Goal: Task Accomplishment & Management: Manage account settings

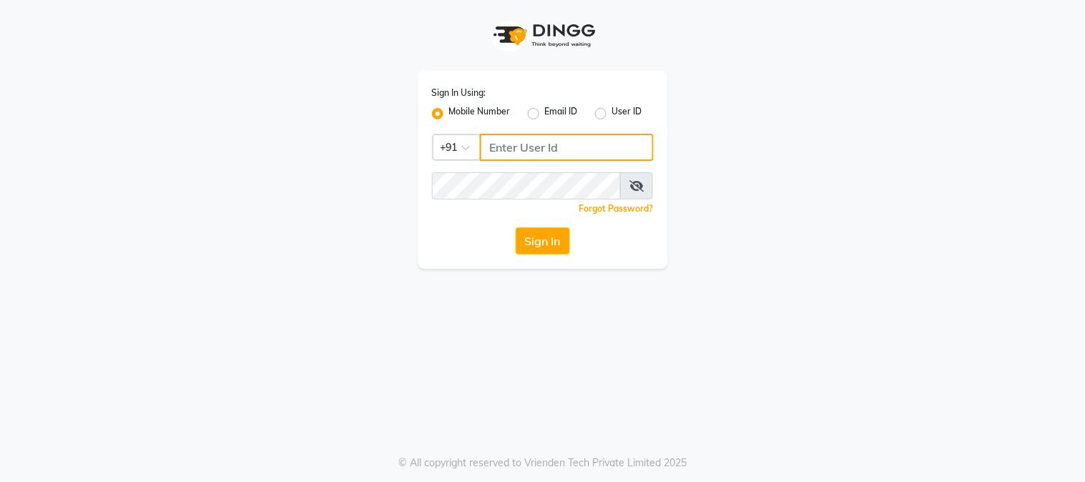
type input "9503033368"
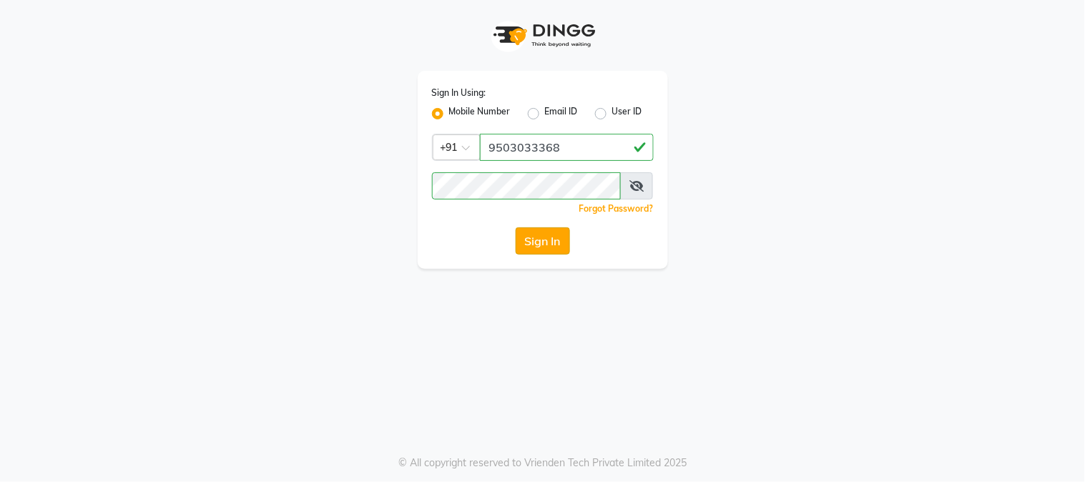
drag, startPoint x: 579, startPoint y: 250, endPoint x: 548, endPoint y: 250, distance: 30.7
click at [559, 250] on div "Sign In" at bounding box center [543, 240] width 222 height 27
click at [491, 249] on div "Sign In" at bounding box center [543, 240] width 222 height 27
click at [518, 242] on div "Sign In" at bounding box center [543, 240] width 222 height 27
click at [522, 240] on button "Sign In" at bounding box center [543, 240] width 54 height 27
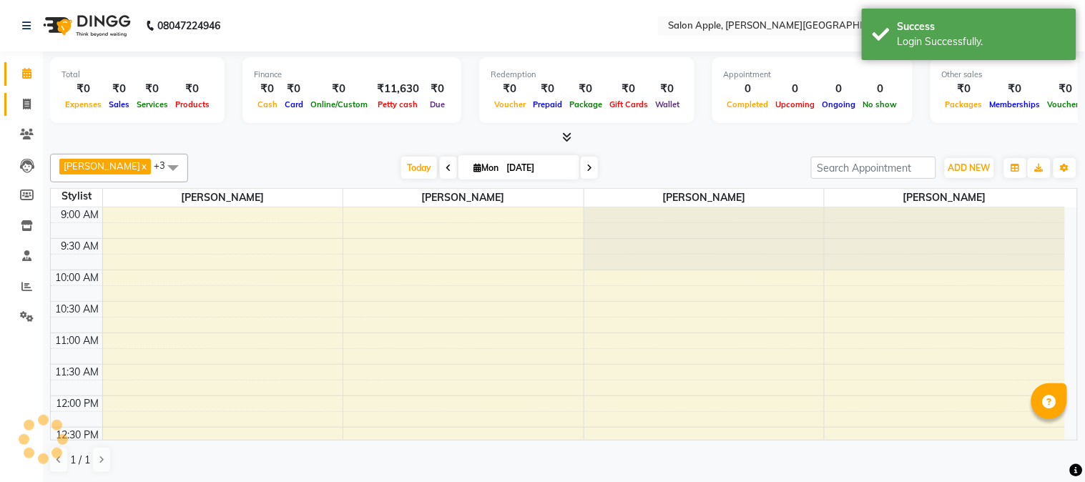
click at [11, 102] on link "Invoice" at bounding box center [21, 105] width 34 height 24
select select "service"
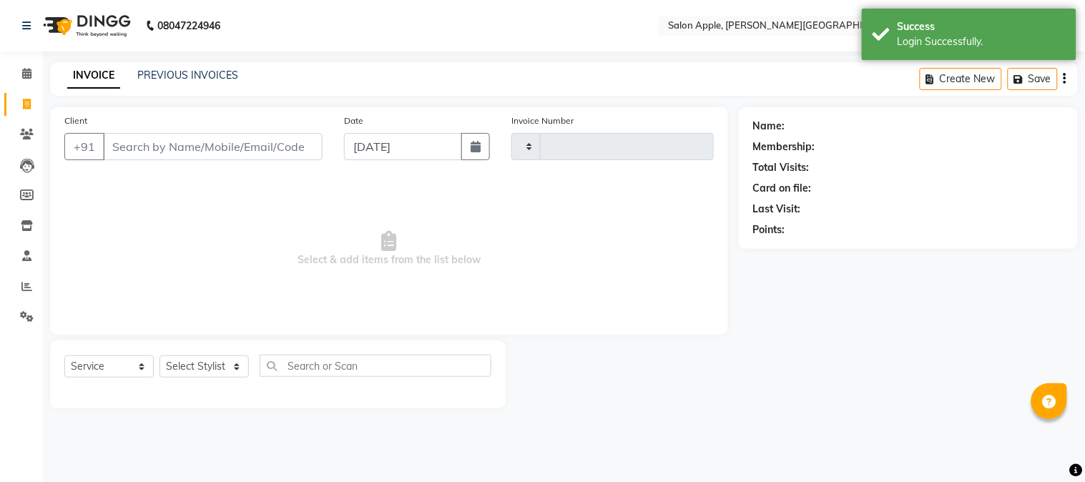
type input "2058"
select select "4128"
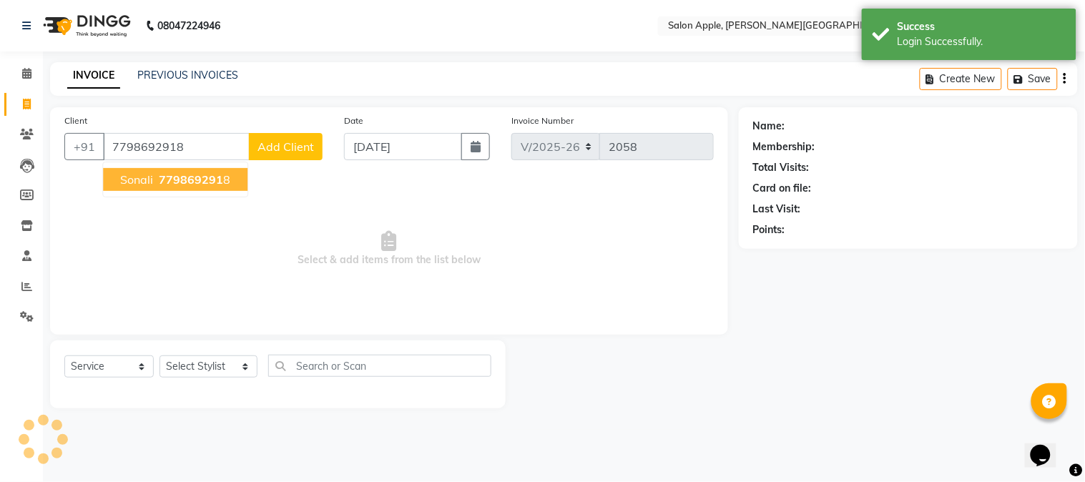
type input "7798692918"
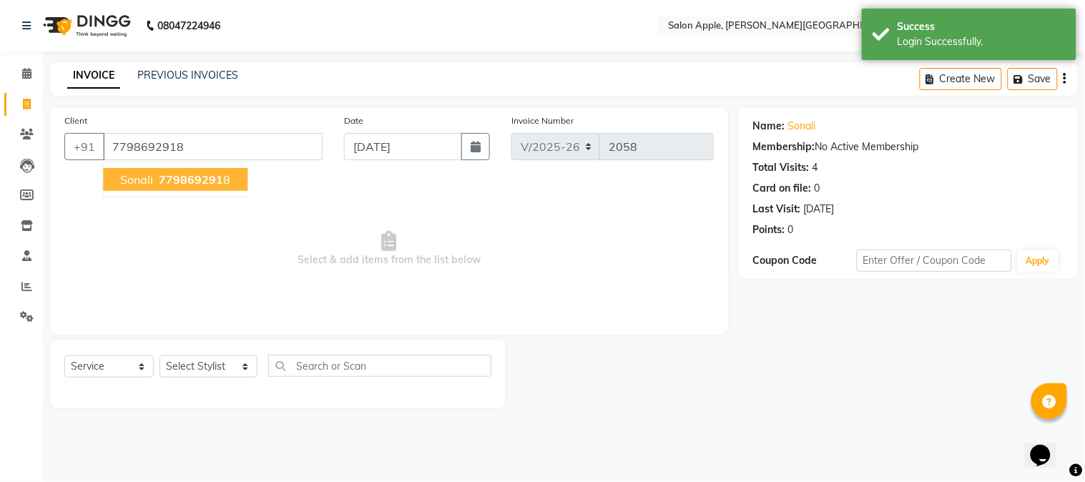
drag, startPoint x: 217, startPoint y: 170, endPoint x: 209, endPoint y: 195, distance: 26.5
click at [217, 172] on button "Sonali 779869291 8" at bounding box center [175, 179] width 144 height 23
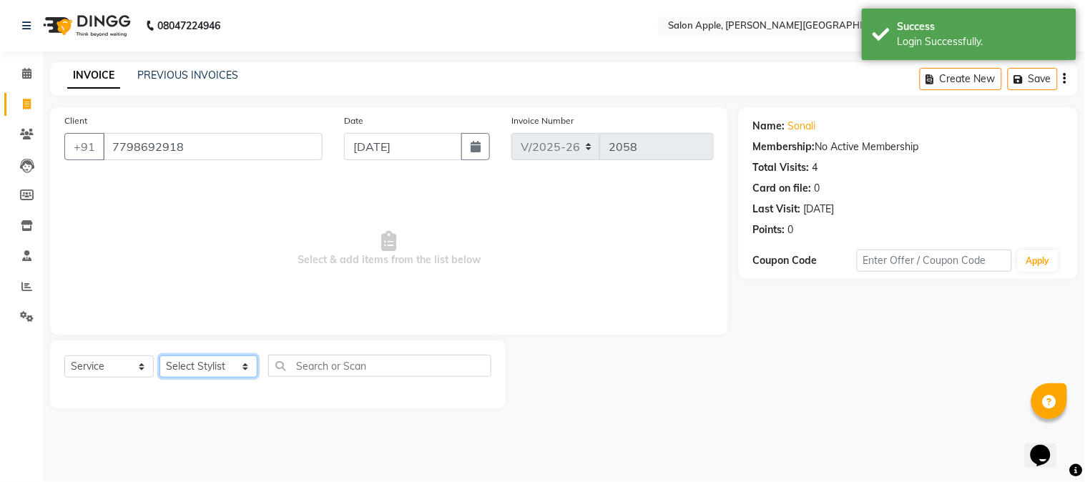
click at [195, 368] on select "Select Stylist [PERSON_NAME] [PERSON_NAME] Kranti arun Vanakalas [MEDICAL_DATA]…" at bounding box center [208, 366] width 98 height 22
select select "46529"
click at [159, 356] on select "Select Stylist [PERSON_NAME] [PERSON_NAME] Kranti arun Vanakalas [MEDICAL_DATA]…" at bounding box center [208, 366] width 98 height 22
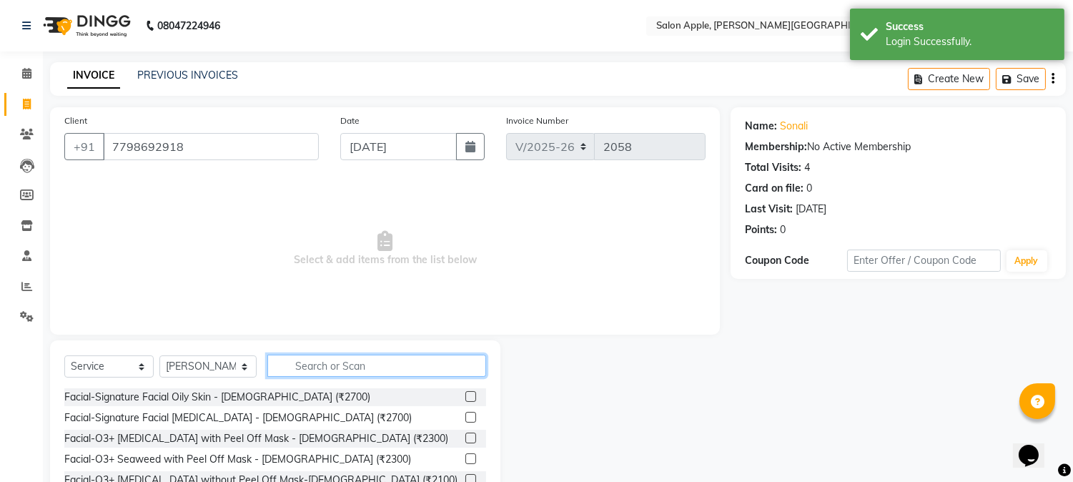
click at [323, 373] on input "text" at bounding box center [376, 366] width 219 height 22
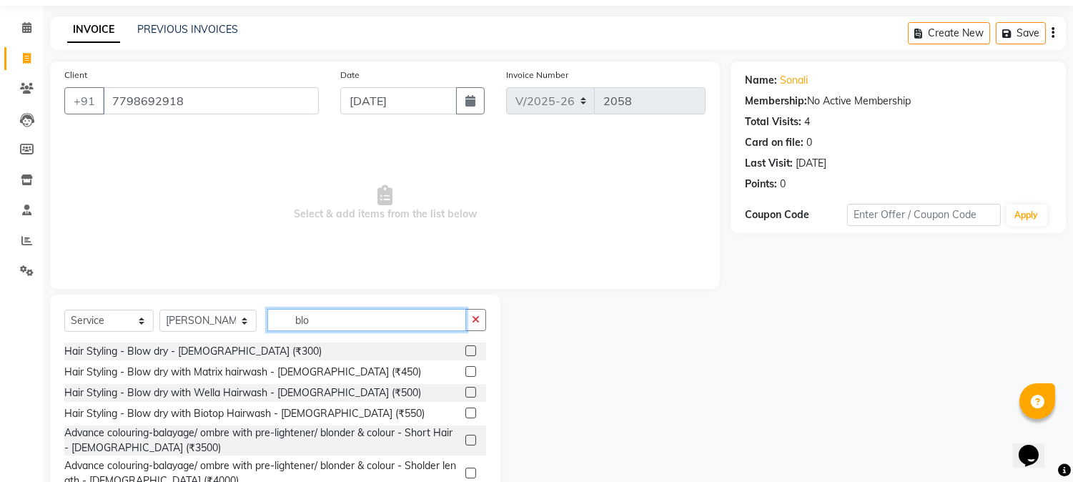
scroll to position [90, 0]
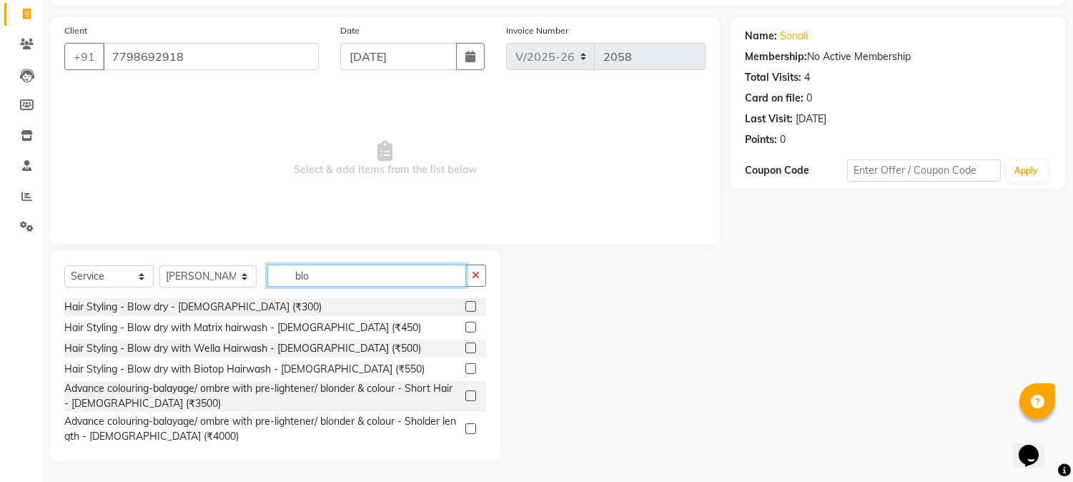
type input "blo"
click at [466, 306] on label at bounding box center [471, 306] width 11 height 11
click at [466, 306] on input "checkbox" at bounding box center [470, 306] width 9 height 9
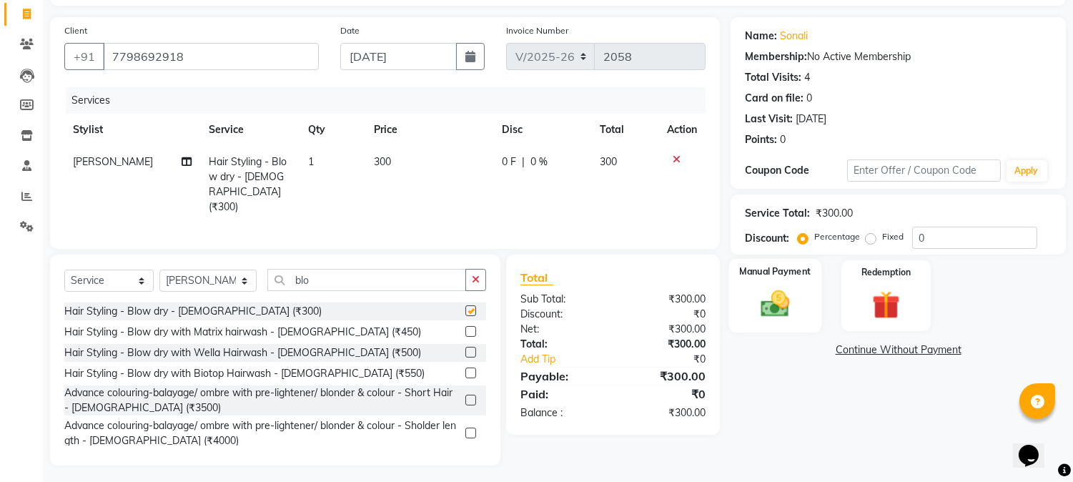
checkbox input "false"
click at [747, 291] on div "Manual Payment" at bounding box center [775, 295] width 93 height 73
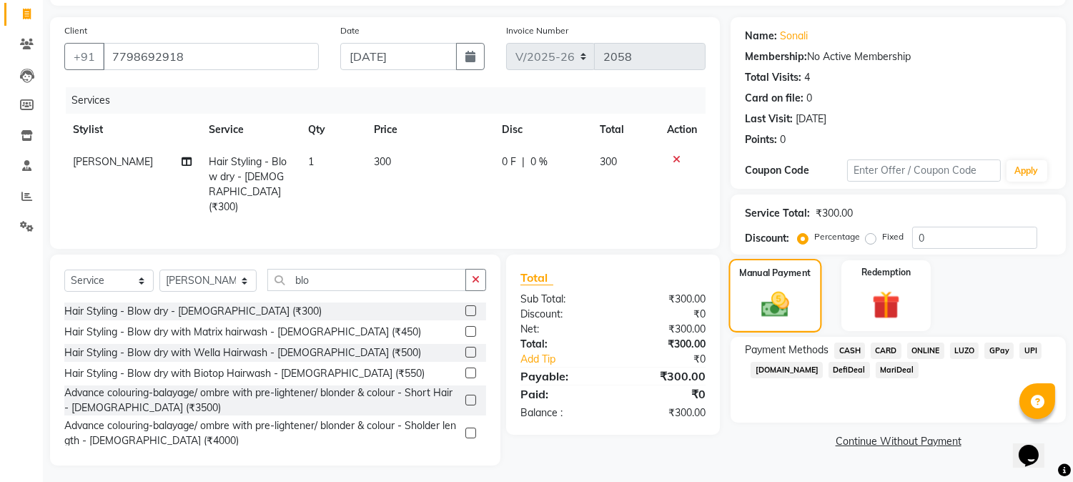
scroll to position [92, 0]
click at [918, 352] on span "ONLINE" at bounding box center [925, 349] width 37 height 16
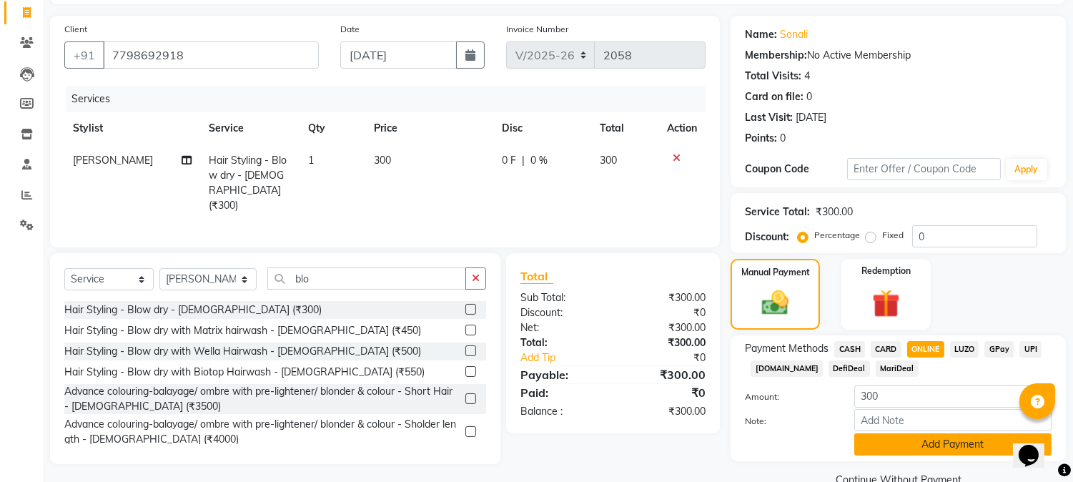
click at [928, 441] on button "Add Payment" at bounding box center [953, 444] width 197 height 22
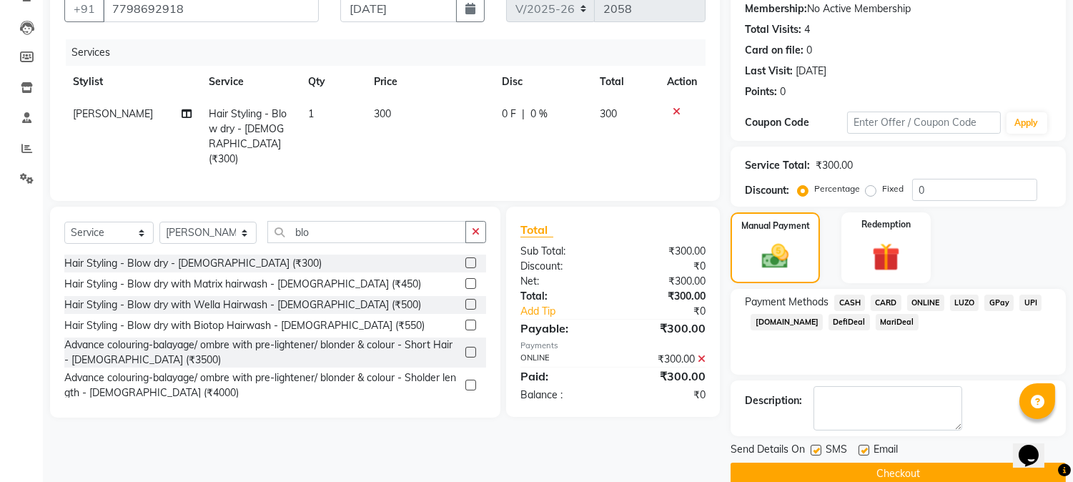
scroll to position [161, 0]
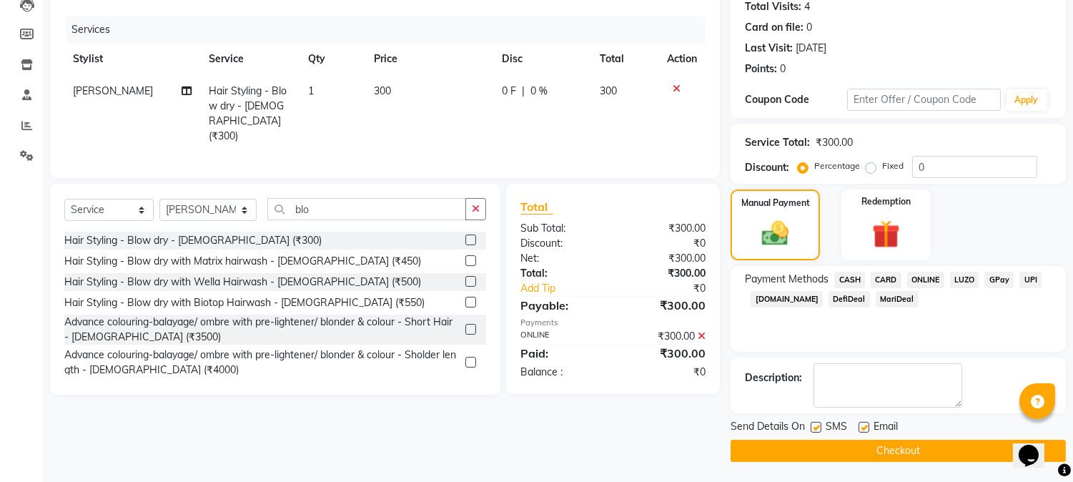
click at [930, 440] on button "Checkout" at bounding box center [898, 451] width 335 height 22
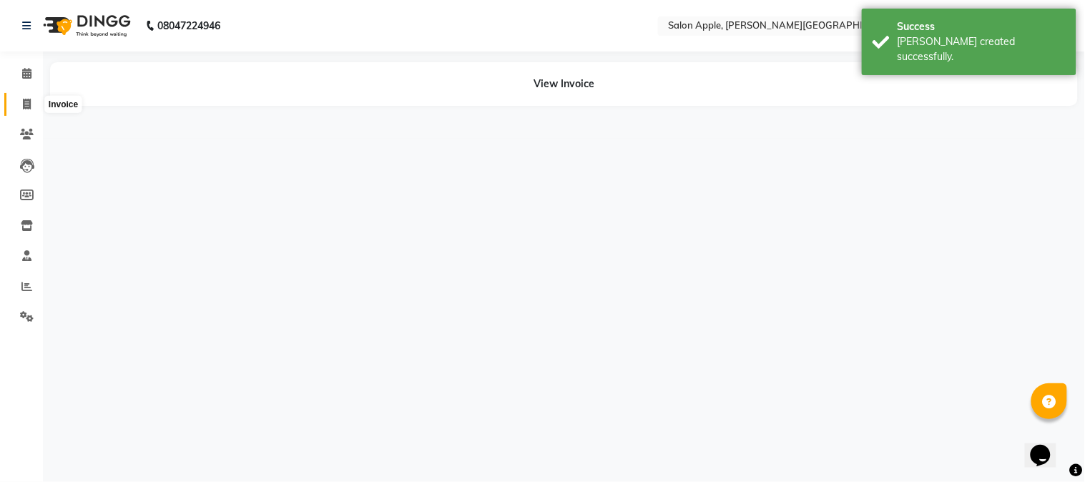
click at [29, 99] on icon at bounding box center [27, 104] width 8 height 11
select select "service"
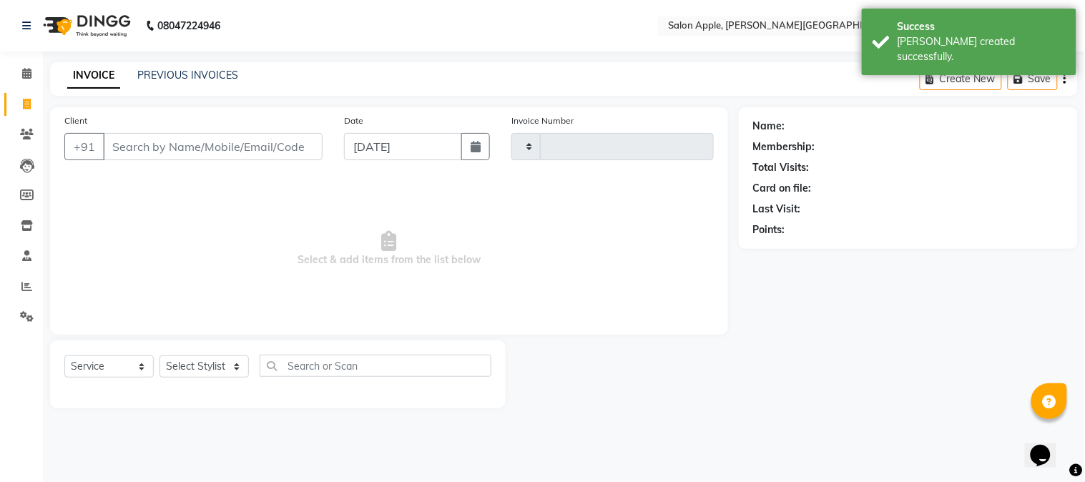
type input "2059"
select select "4128"
click at [142, 145] on input "9322393903" at bounding box center [176, 146] width 147 height 27
click at [249, 145] on input "9322393903" at bounding box center [176, 146] width 147 height 27
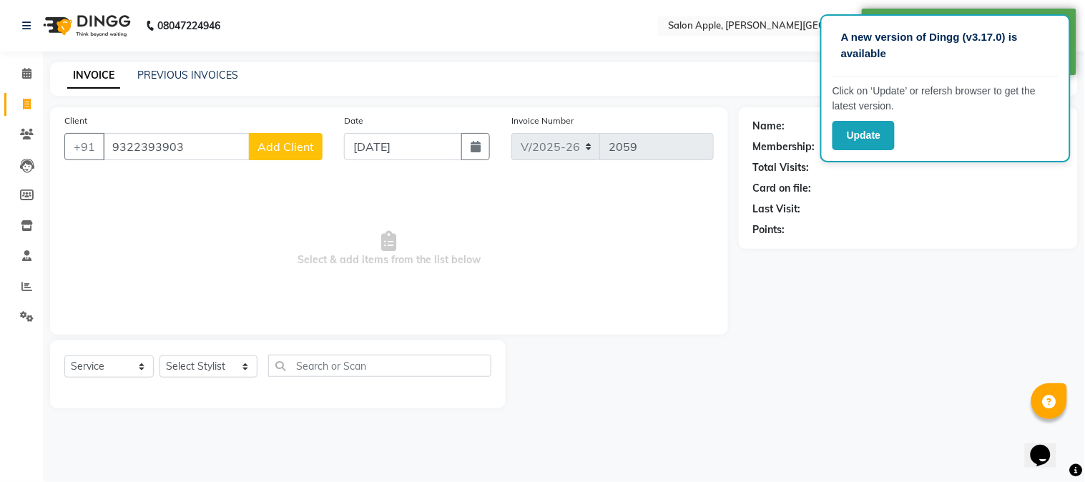
type input "9322393903"
click at [315, 143] on button "Add Client" at bounding box center [286, 146] width 74 height 27
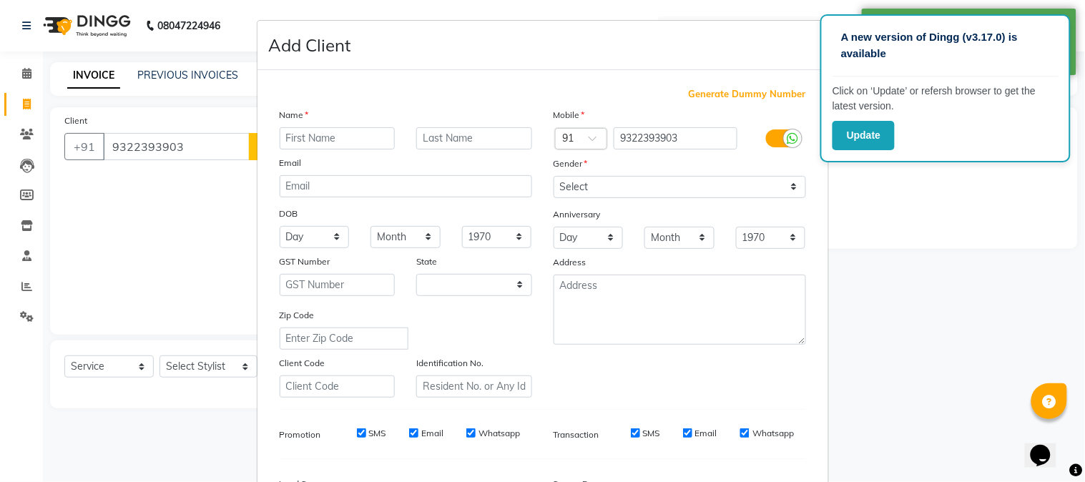
select select "22"
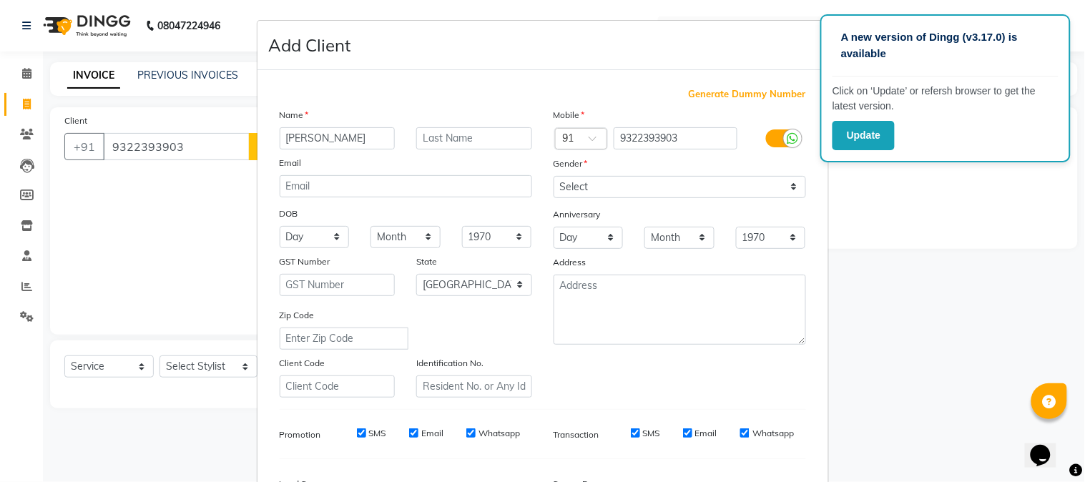
type input "[PERSON_NAME]"
click at [634, 194] on select "Select [DEMOGRAPHIC_DATA] [DEMOGRAPHIC_DATA] Other Prefer Not To Say" at bounding box center [679, 187] width 252 height 22
select select "[DEMOGRAPHIC_DATA]"
click at [553, 176] on select "Select [DEMOGRAPHIC_DATA] [DEMOGRAPHIC_DATA] Other Prefer Not To Say" at bounding box center [679, 187] width 252 height 22
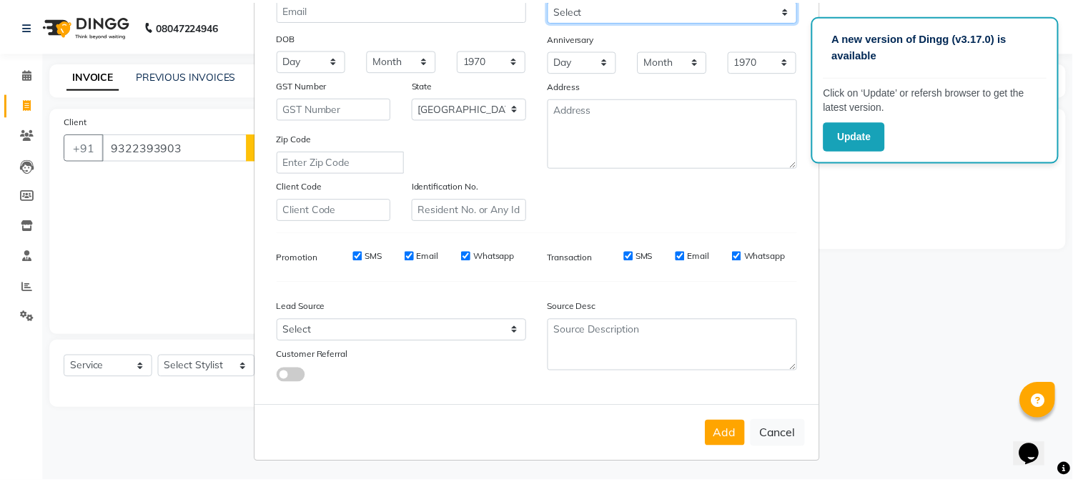
scroll to position [179, 0]
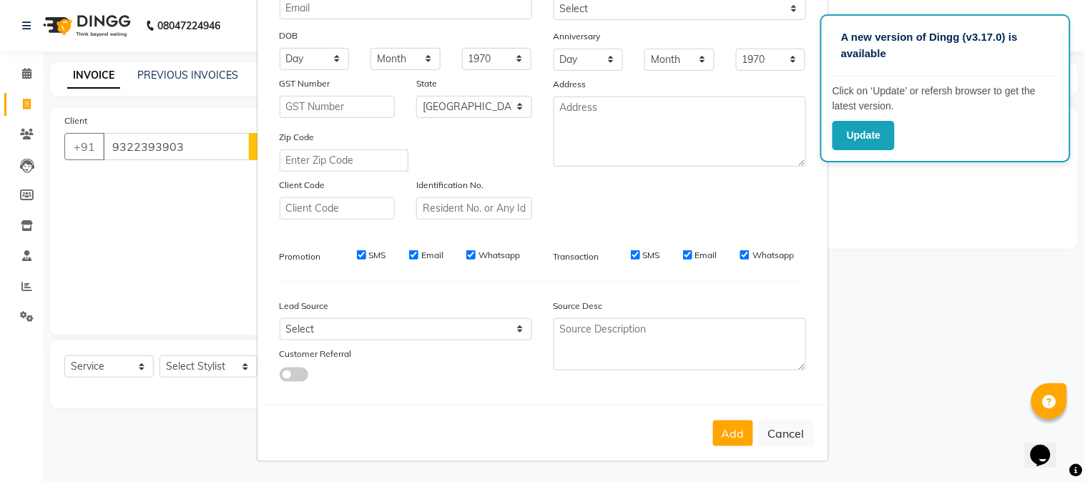
click at [734, 441] on button "Add" at bounding box center [733, 433] width 40 height 26
click at [882, 267] on ngb-modal-window "Add Client Generate Dummy Number Name monika Email DOB Day 01 02 03 04 05 06 07…" at bounding box center [542, 241] width 1085 height 482
select select
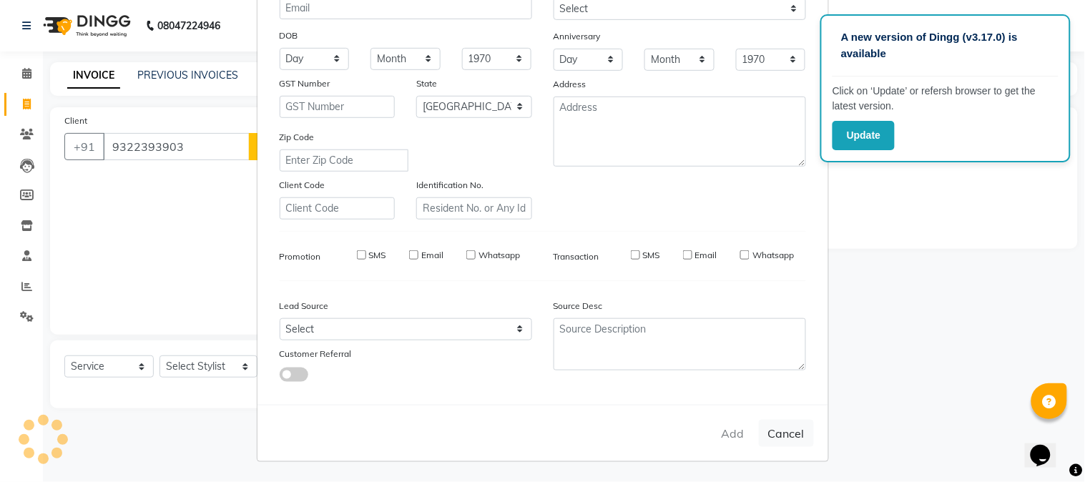
select select "null"
select select
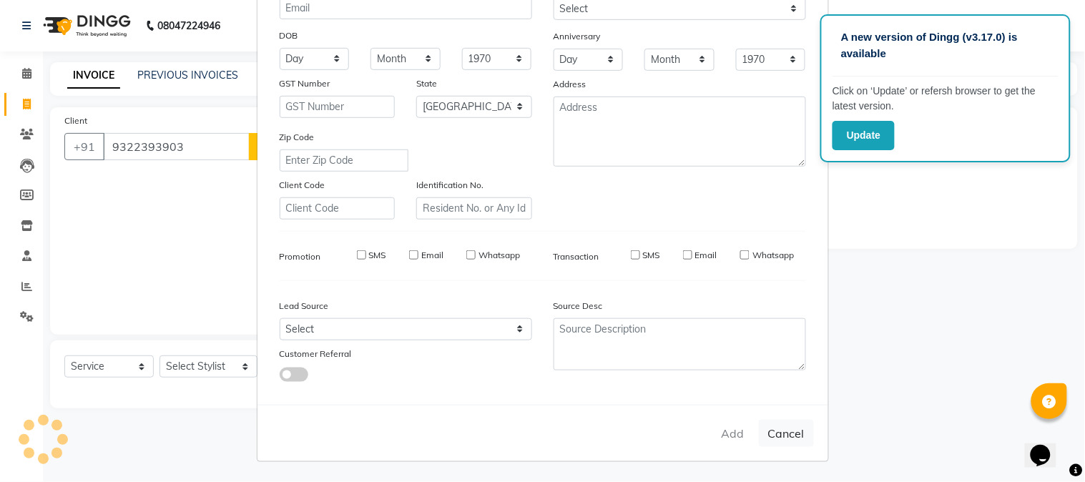
checkbox input "false"
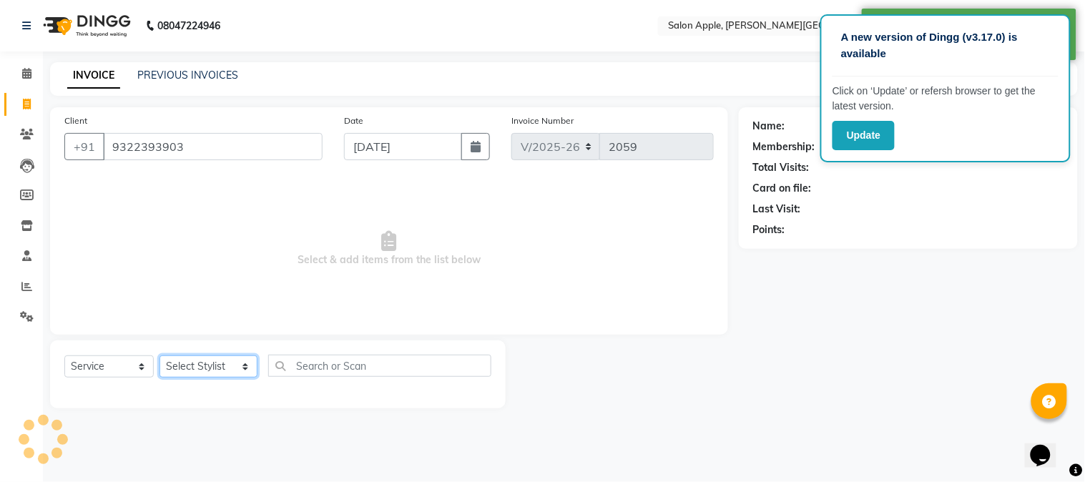
click at [220, 363] on select "Select Stylist [PERSON_NAME] [PERSON_NAME] Kranti arun Vanakalas [MEDICAL_DATA]…" at bounding box center [208, 366] width 98 height 22
click at [956, 95] on p "Click on ‘Update’ or refersh browser to get the latest version." at bounding box center [945, 99] width 226 height 30
click at [210, 358] on select "Select Stylist [PERSON_NAME] [PERSON_NAME] Kranti arun Vanakalas [MEDICAL_DATA]…" at bounding box center [208, 366] width 98 height 22
select select "84027"
click at [159, 356] on select "Select Stylist [PERSON_NAME] [PERSON_NAME] Kranti arun Vanakalas [MEDICAL_DATA]…" at bounding box center [208, 366] width 98 height 22
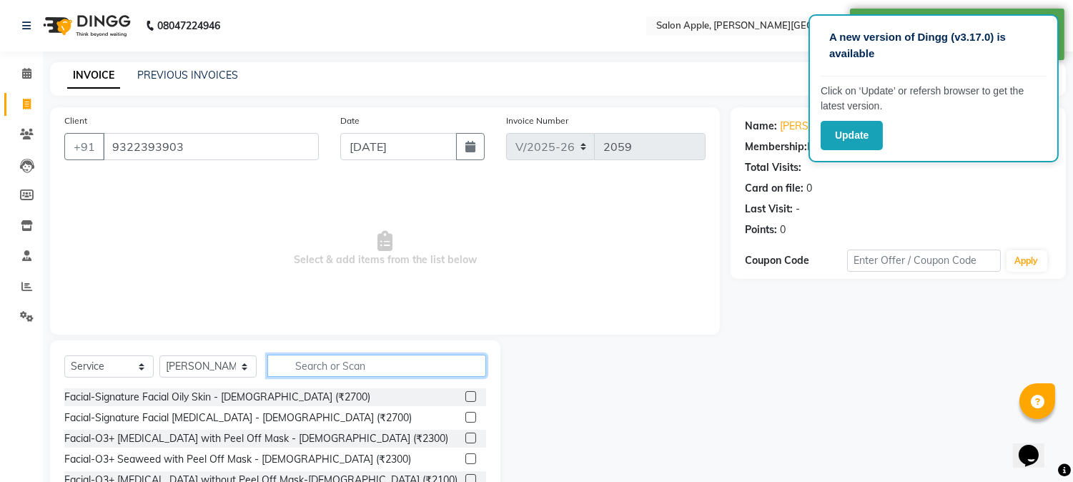
click at [404, 355] on input "text" at bounding box center [376, 366] width 219 height 22
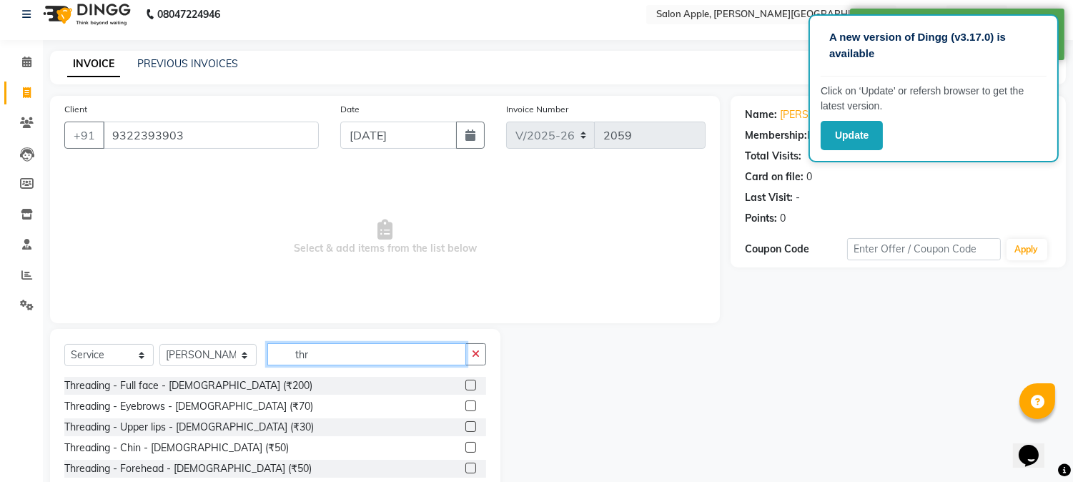
scroll to position [90, 0]
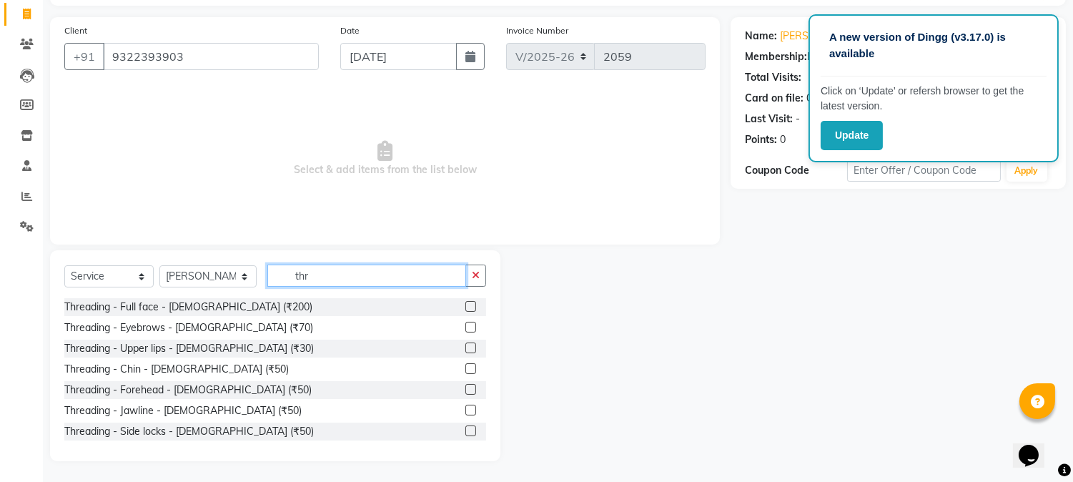
type input "thr"
drag, startPoint x: 458, startPoint y: 324, endPoint x: 459, endPoint y: 331, distance: 7.2
click at [466, 325] on label at bounding box center [471, 327] width 11 height 11
click at [466, 325] on input "checkbox" at bounding box center [470, 327] width 9 height 9
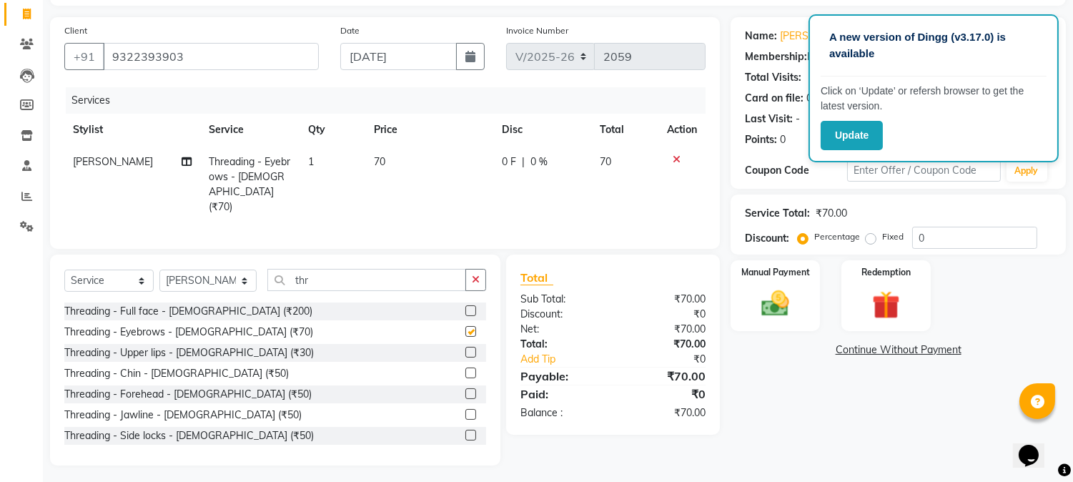
checkbox input "false"
click at [466, 347] on label at bounding box center [471, 352] width 11 height 11
click at [466, 348] on input "checkbox" at bounding box center [470, 352] width 9 height 9
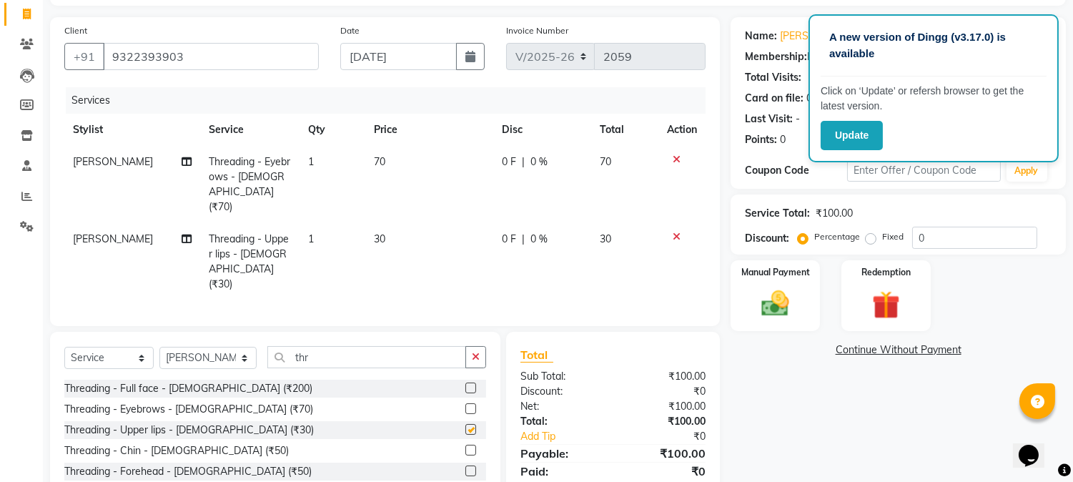
checkbox input "false"
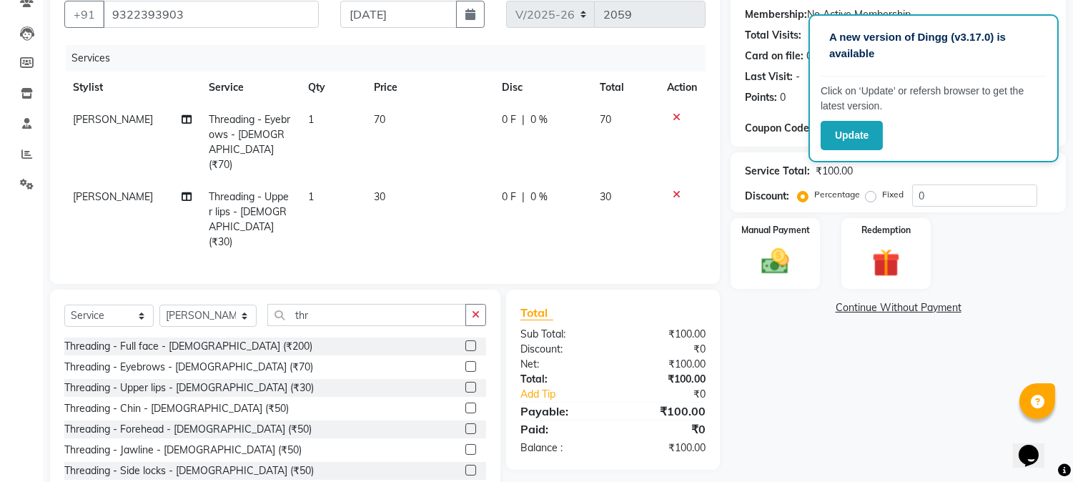
scroll to position [154, 0]
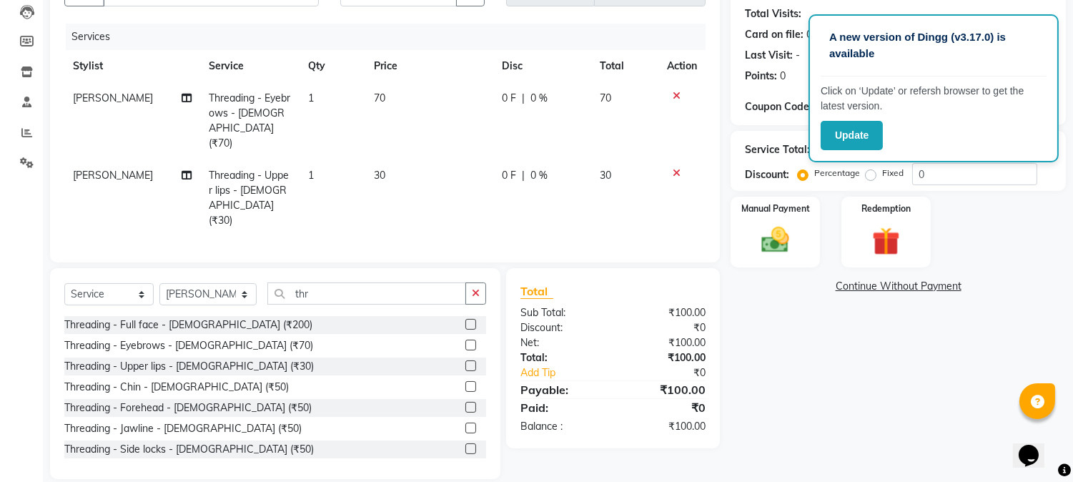
click at [466, 402] on label at bounding box center [471, 407] width 11 height 11
click at [466, 403] on input "checkbox" at bounding box center [470, 407] width 9 height 9
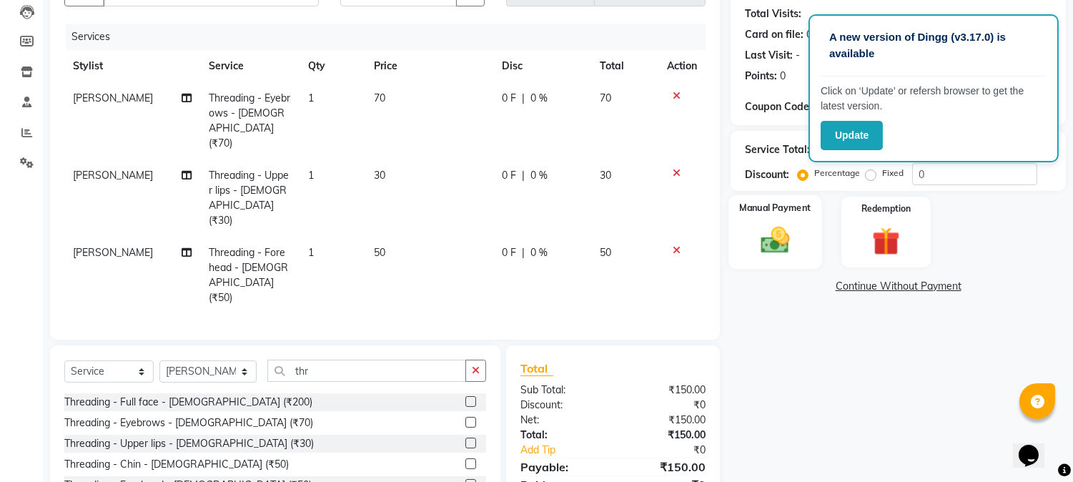
checkbox input "false"
click at [740, 222] on div "Manual Payment" at bounding box center [775, 231] width 93 height 73
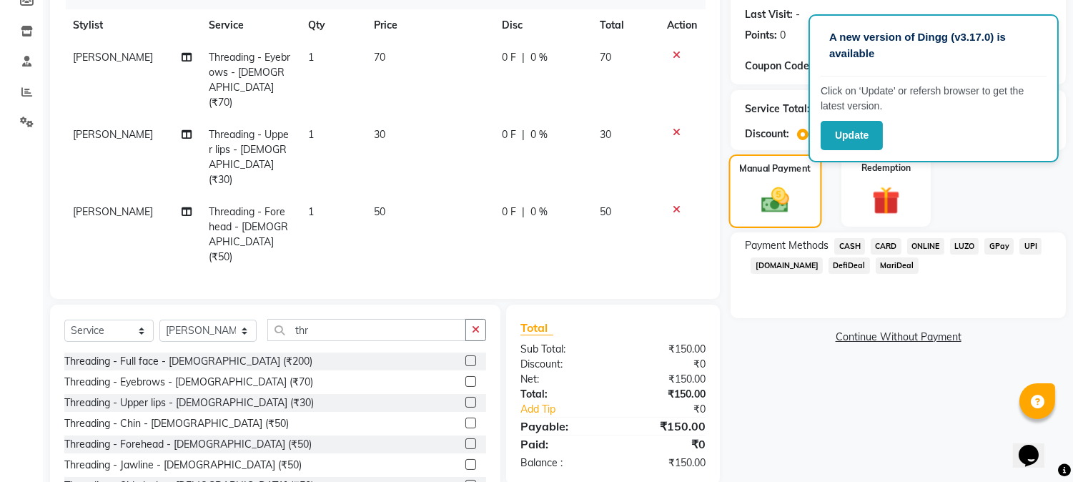
scroll to position [216, 0]
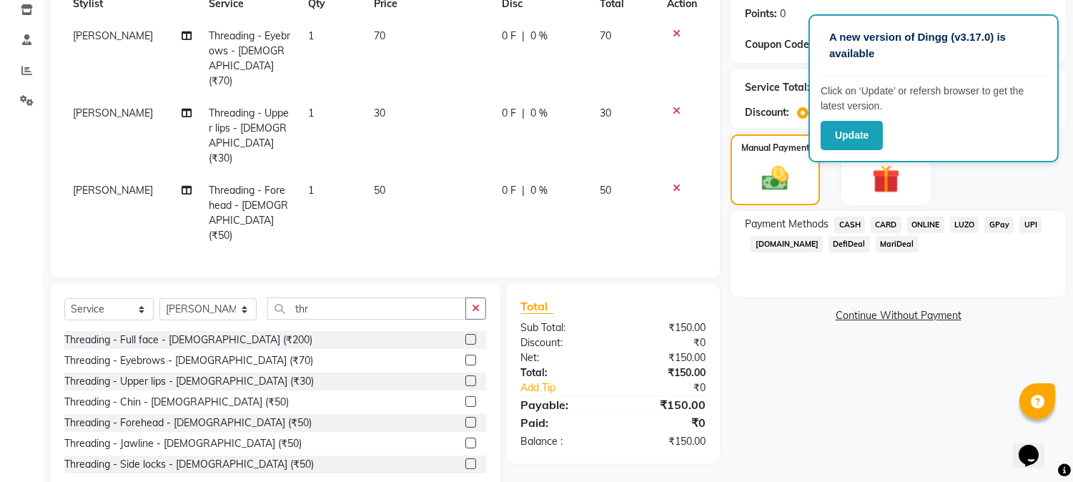
click at [857, 230] on span "CASH" at bounding box center [850, 225] width 31 height 16
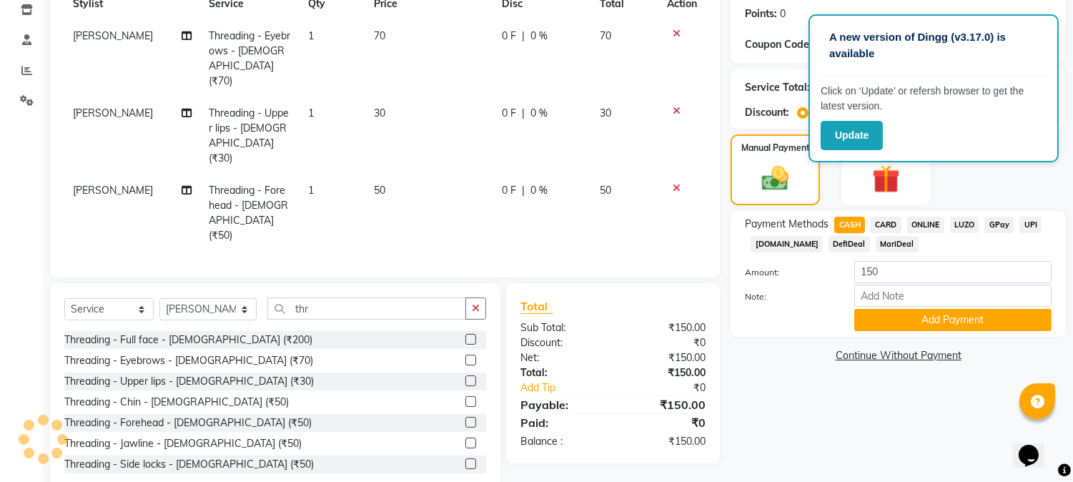
drag, startPoint x: 896, startPoint y: 322, endPoint x: 902, endPoint y: 361, distance: 39.7
click at [896, 323] on button "Add Payment" at bounding box center [953, 320] width 197 height 22
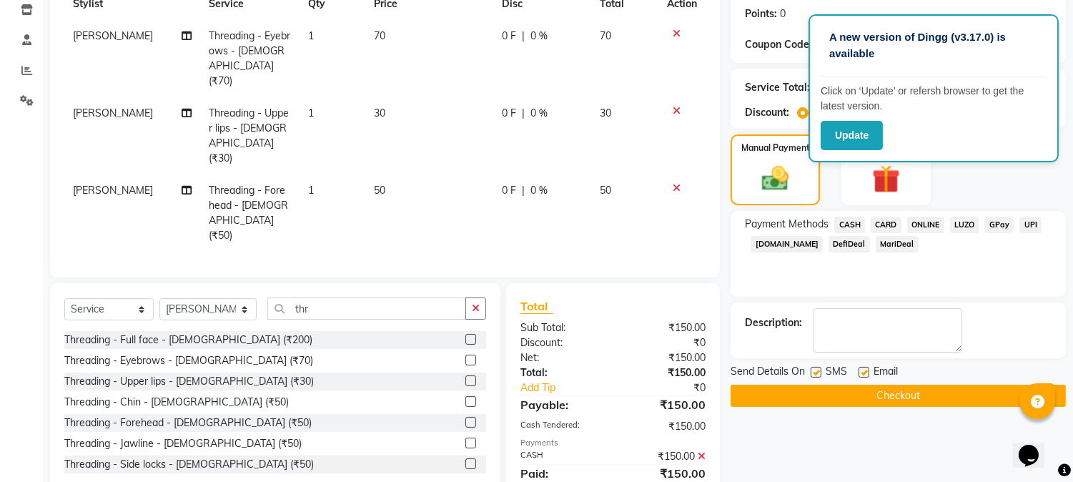
click at [911, 394] on button "Checkout" at bounding box center [898, 396] width 335 height 22
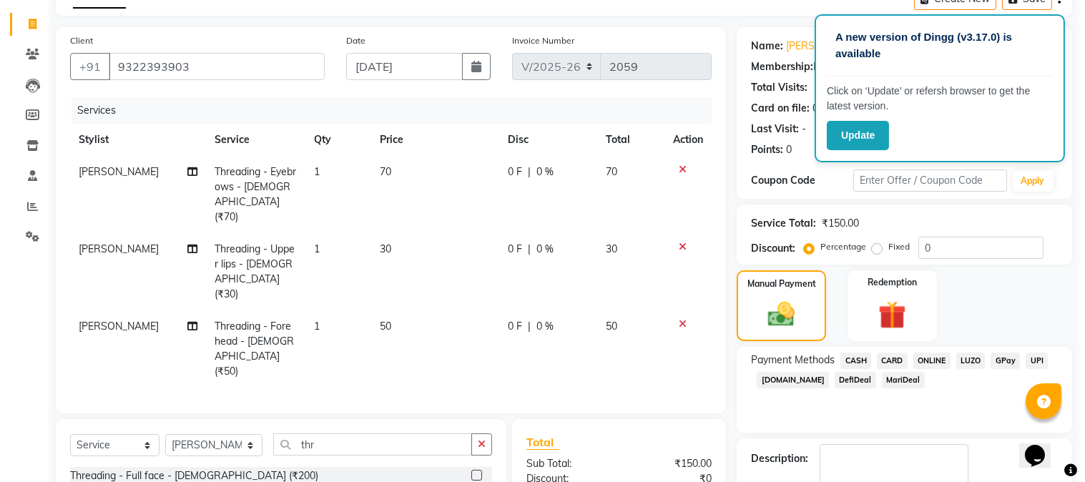
scroll to position [0, 0]
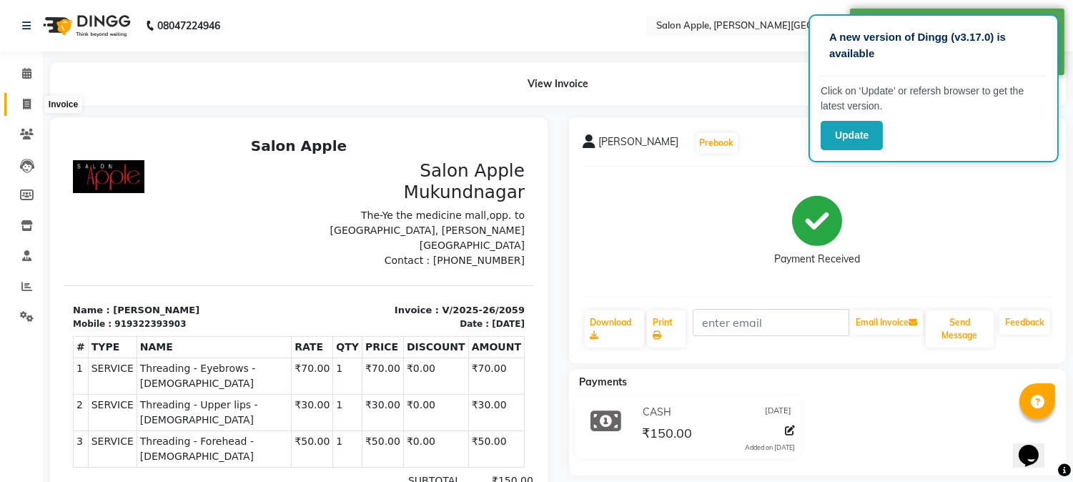
click at [26, 105] on icon at bounding box center [27, 104] width 8 height 11
select select "4128"
select select "service"
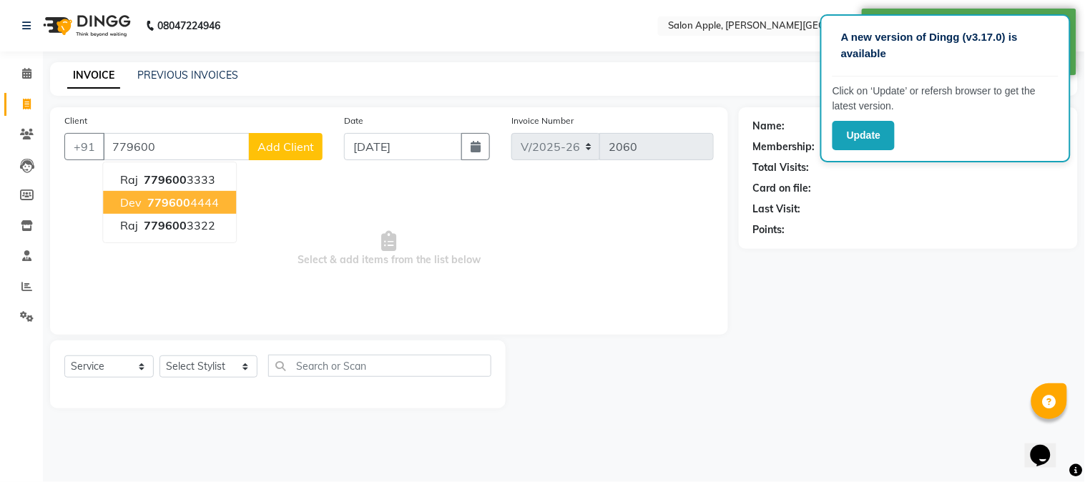
click at [210, 191] on button "dev 779600 4444" at bounding box center [169, 202] width 133 height 23
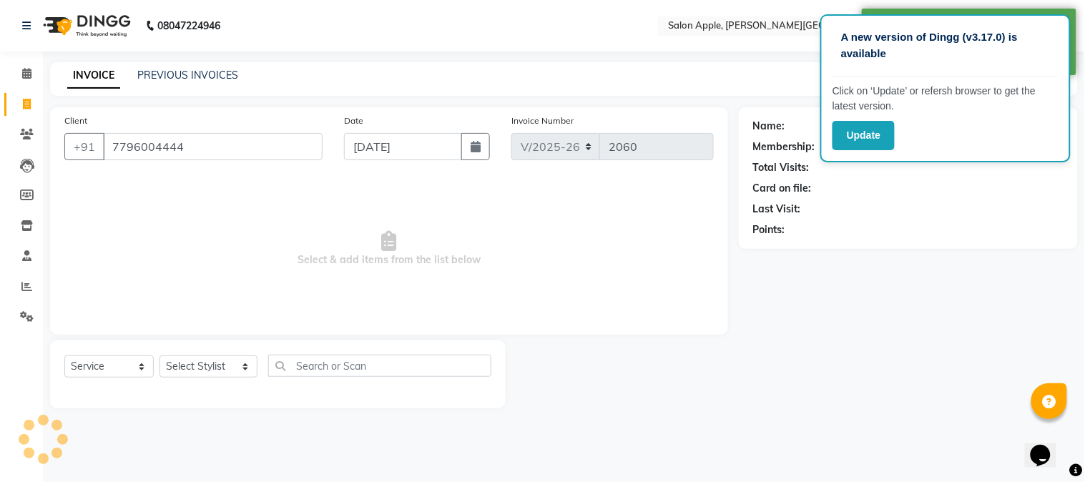
type input "7796004444"
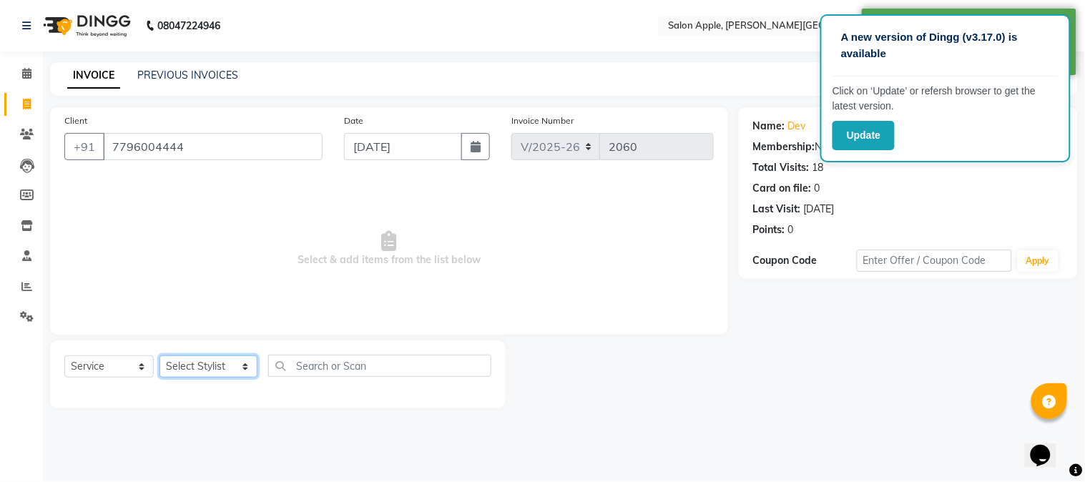
click at [213, 369] on select "Select Stylist [PERSON_NAME] [PERSON_NAME] Kranti arun Vanakalas [MEDICAL_DATA]…" at bounding box center [208, 366] width 98 height 22
click at [159, 356] on select "Select Stylist [PERSON_NAME] [PERSON_NAME] Kranti arun Vanakalas [MEDICAL_DATA]…" at bounding box center [208, 366] width 98 height 22
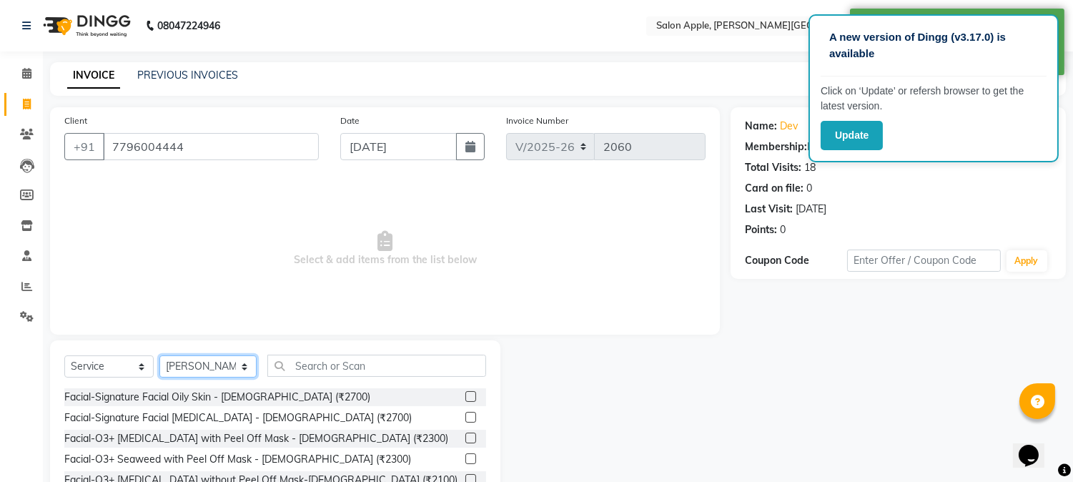
drag, startPoint x: 204, startPoint y: 373, endPoint x: 205, endPoint y: 358, distance: 14.3
click at [204, 365] on select "Select Stylist [PERSON_NAME] [PERSON_NAME] Kranti arun Vanakalas [MEDICAL_DATA]…" at bounding box center [207, 366] width 97 height 22
select select "21401"
click at [159, 356] on select "Select Stylist [PERSON_NAME] [PERSON_NAME] Kranti arun Vanakalas [MEDICAL_DATA]…" at bounding box center [207, 366] width 97 height 22
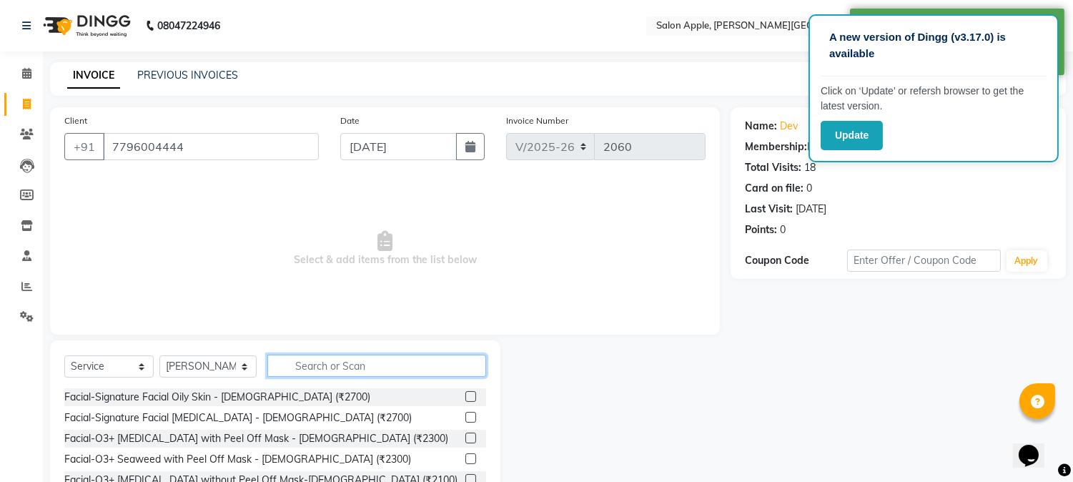
click at [305, 363] on input "text" at bounding box center [376, 366] width 219 height 22
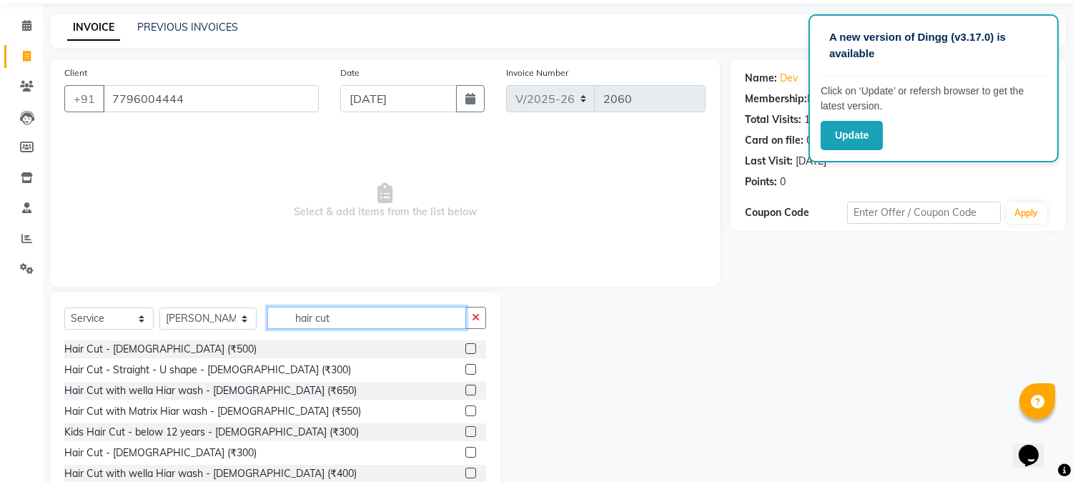
scroll to position [90, 0]
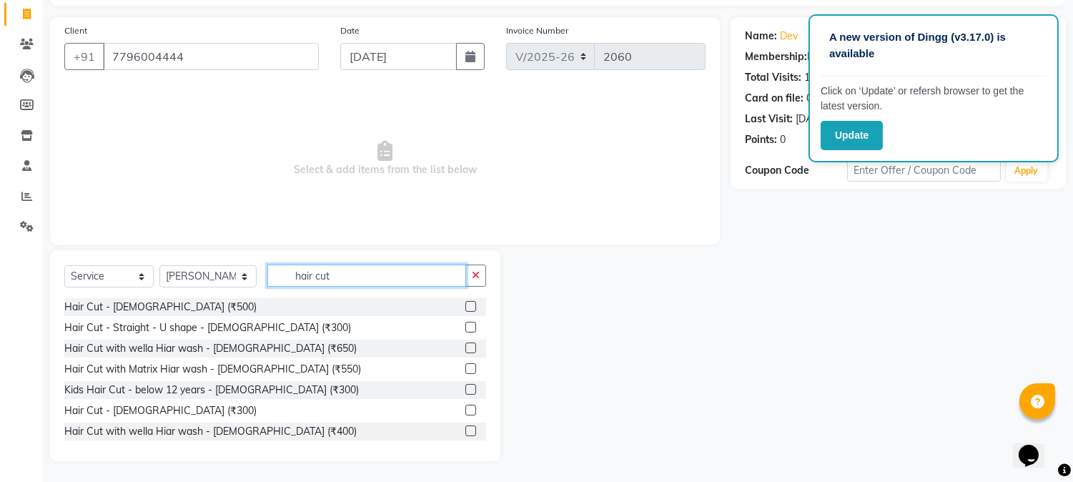
type input "hair cut"
click at [466, 409] on label at bounding box center [471, 410] width 11 height 11
click at [466, 409] on input "checkbox" at bounding box center [470, 410] width 9 height 9
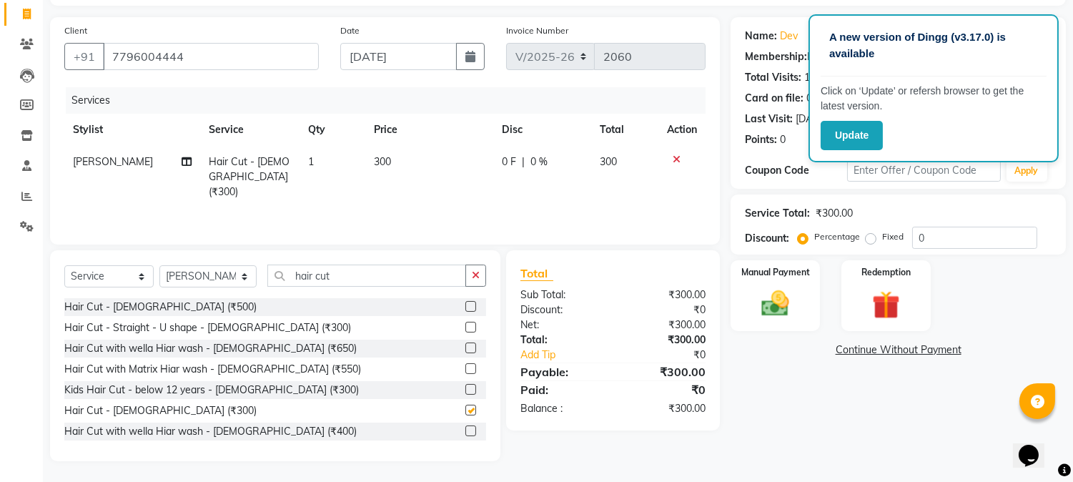
checkbox input "false"
click at [740, 288] on div "Manual Payment" at bounding box center [775, 295] width 93 height 73
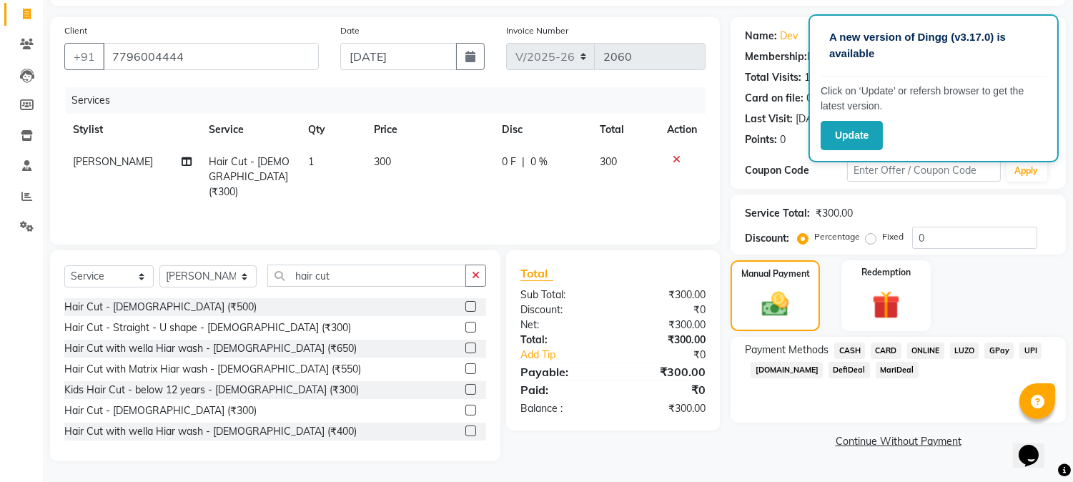
drag, startPoint x: 935, startPoint y: 349, endPoint x: 932, endPoint y: 379, distance: 30.2
click at [934, 349] on span "ONLINE" at bounding box center [925, 351] width 37 height 16
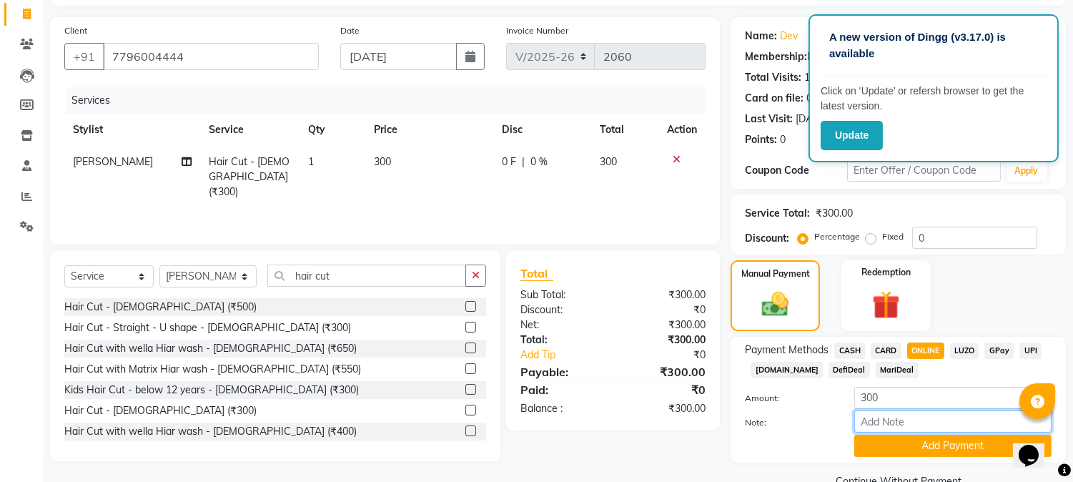
click at [937, 430] on input "Note:" at bounding box center [953, 421] width 197 height 22
click at [938, 451] on button "Add Payment" at bounding box center [953, 446] width 197 height 22
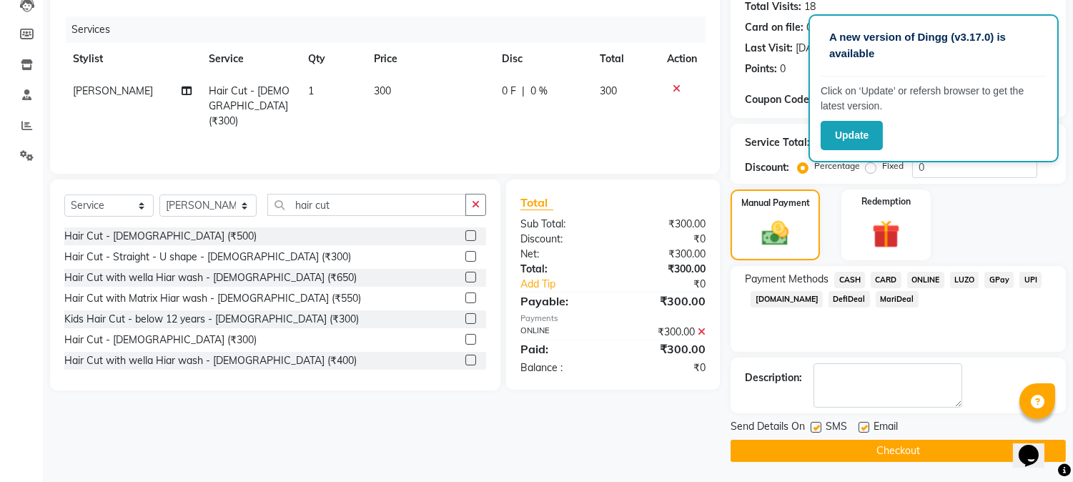
click at [935, 446] on button "Checkout" at bounding box center [898, 451] width 335 height 22
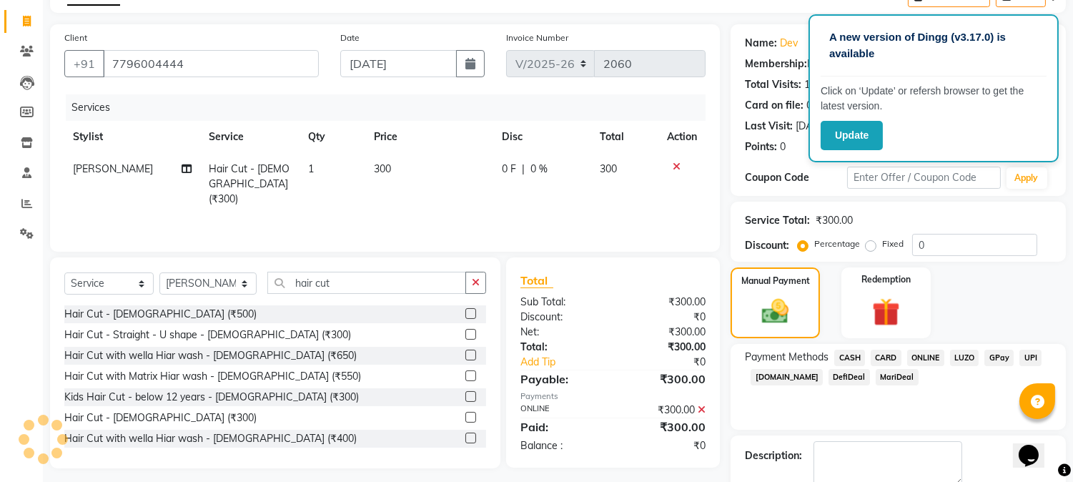
scroll to position [0, 0]
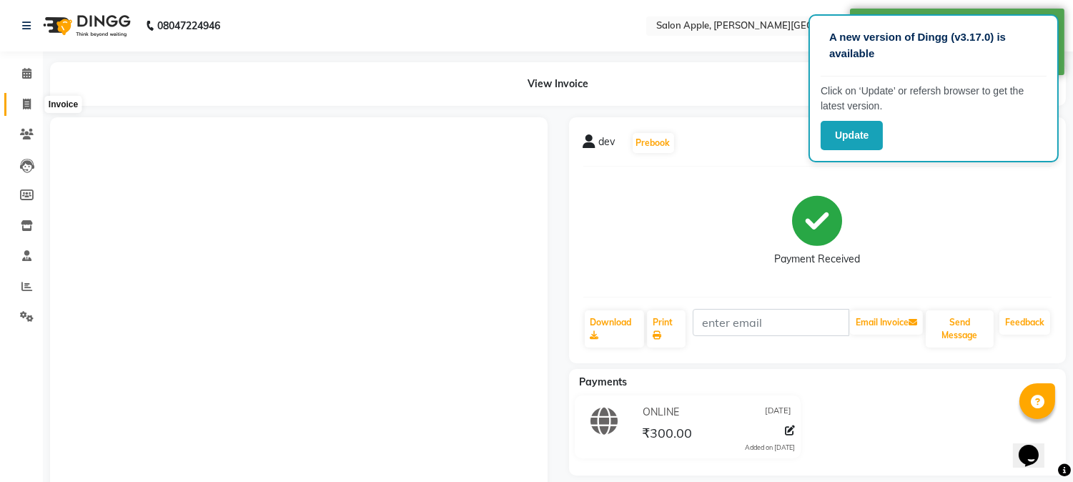
drag, startPoint x: 27, startPoint y: 105, endPoint x: 23, endPoint y: 97, distance: 9.0
click at [26, 105] on icon at bounding box center [27, 104] width 8 height 11
select select "4128"
select select "service"
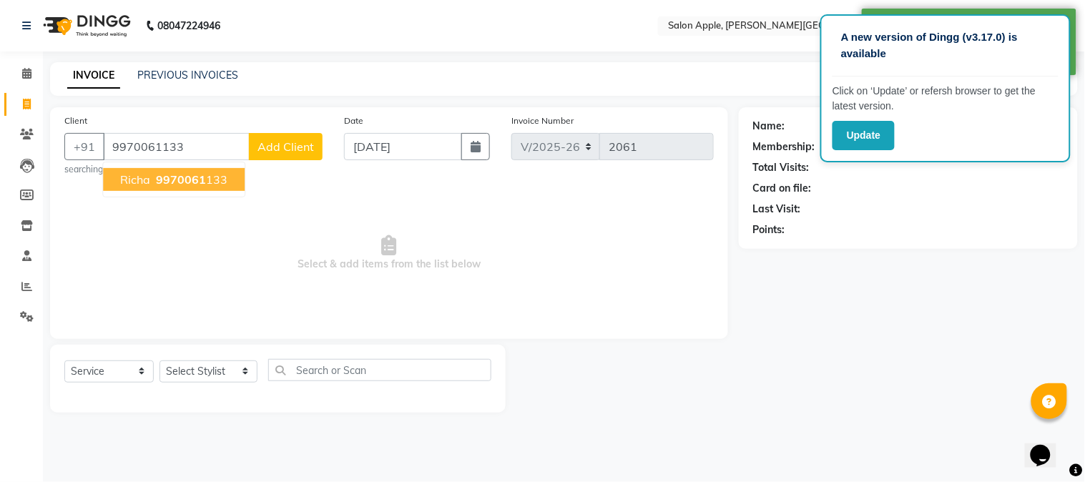
type input "9970061133"
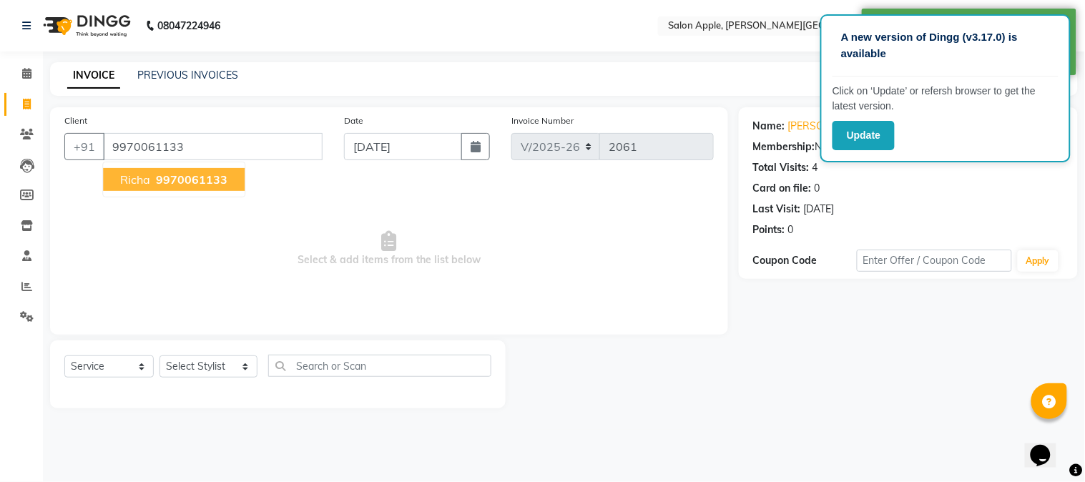
click at [170, 175] on span "9970061133" at bounding box center [192, 179] width 72 height 14
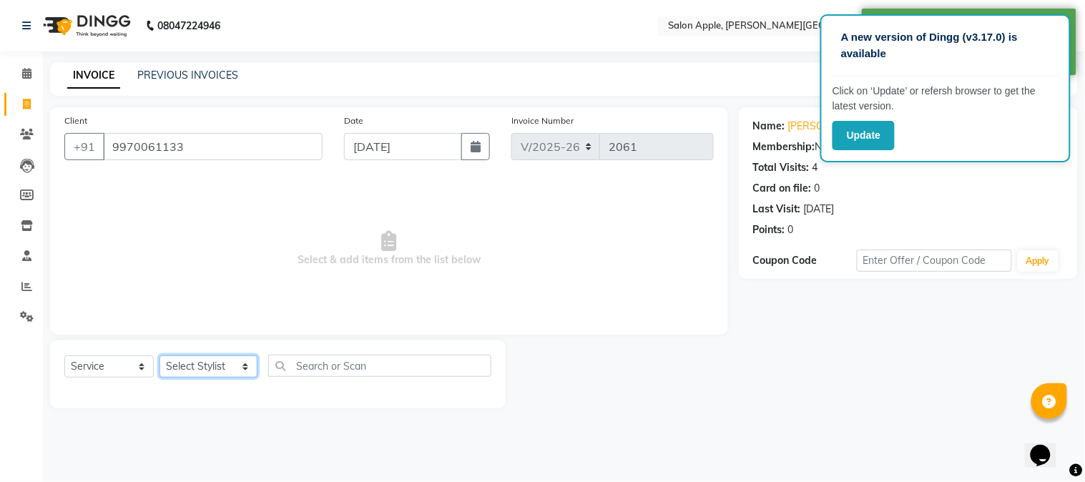
click at [212, 370] on select "Select Stylist [PERSON_NAME] [PERSON_NAME] Kranti arun Vanakalas [MEDICAL_DATA]…" at bounding box center [208, 366] width 98 height 22
select select "46529"
click at [159, 356] on select "Select Stylist [PERSON_NAME] [PERSON_NAME] Kranti arun Vanakalas [MEDICAL_DATA]…" at bounding box center [208, 366] width 98 height 22
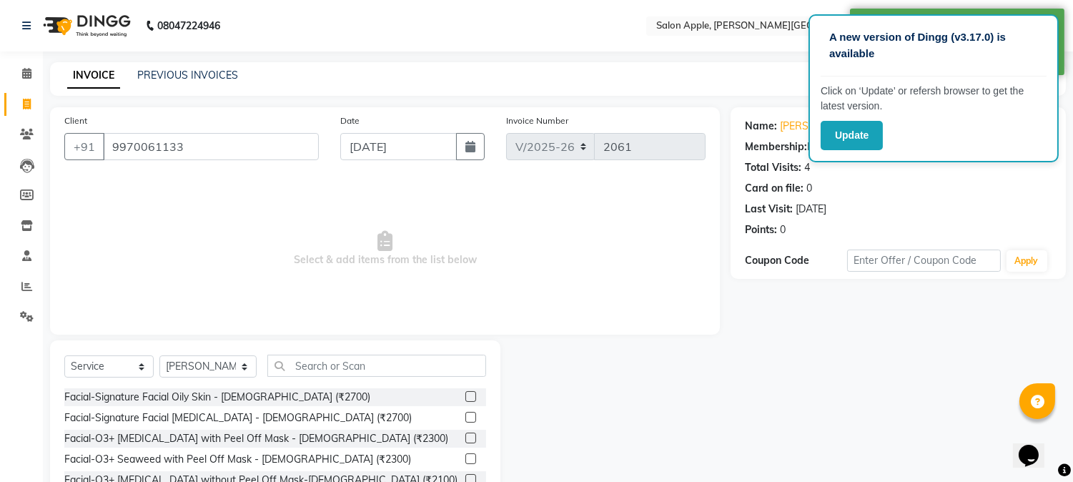
click at [405, 379] on div "Select Service Product Membership Package Voucher Prepaid Gift Card Select Styl…" at bounding box center [275, 372] width 422 height 34
click at [380, 358] on input "text" at bounding box center [376, 366] width 219 height 22
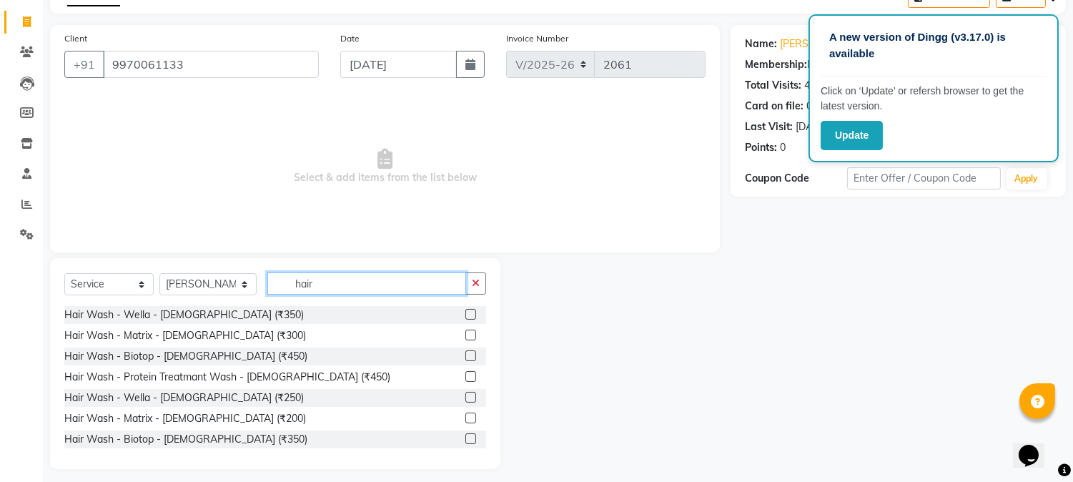
scroll to position [90, 0]
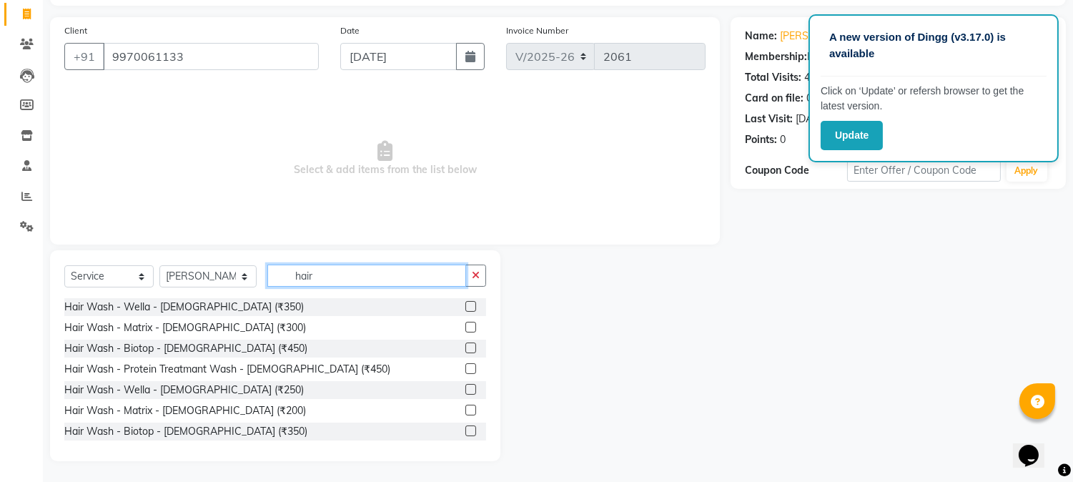
type input "hair"
click at [466, 308] on label at bounding box center [471, 306] width 11 height 11
click at [466, 308] on input "checkbox" at bounding box center [470, 306] width 9 height 9
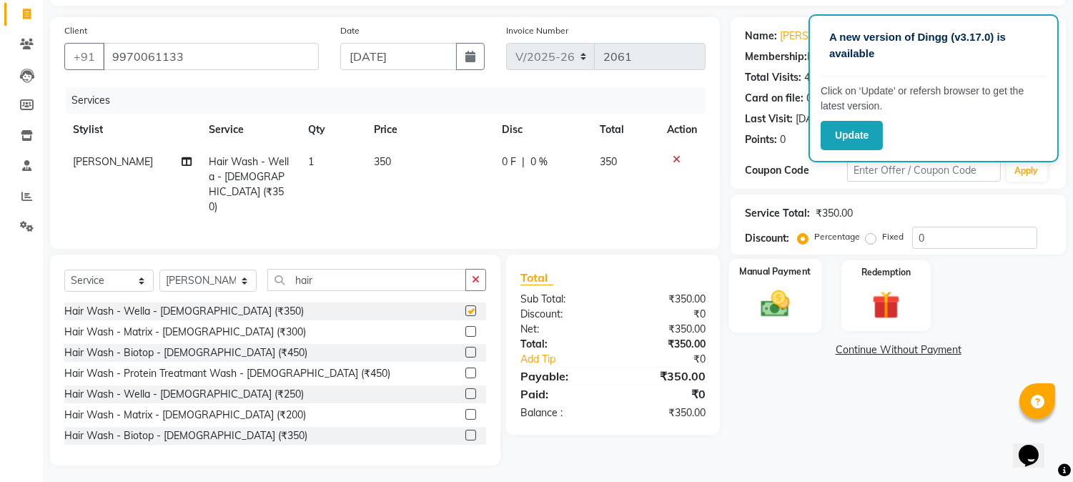
checkbox input "false"
click at [805, 308] on div "Manual Payment" at bounding box center [775, 295] width 93 height 73
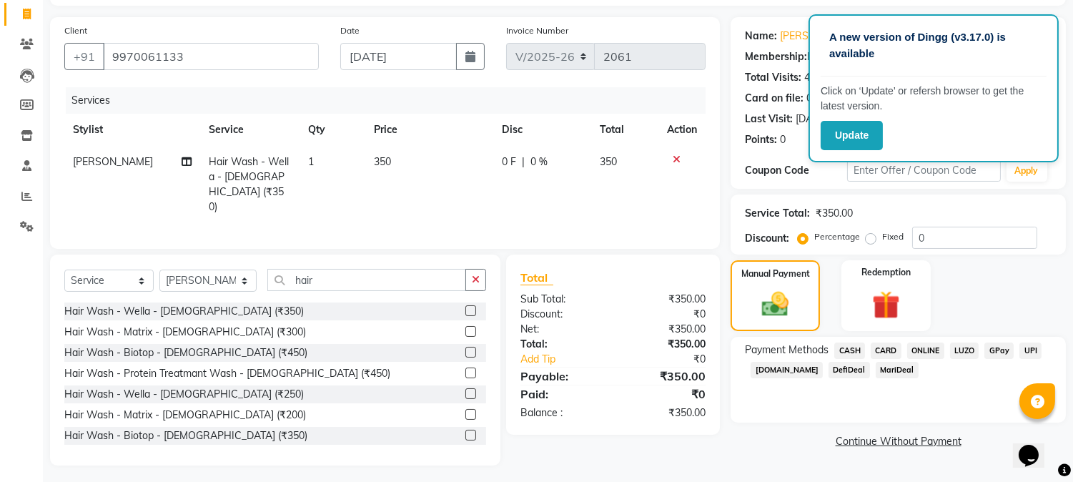
click at [854, 348] on span "CASH" at bounding box center [850, 351] width 31 height 16
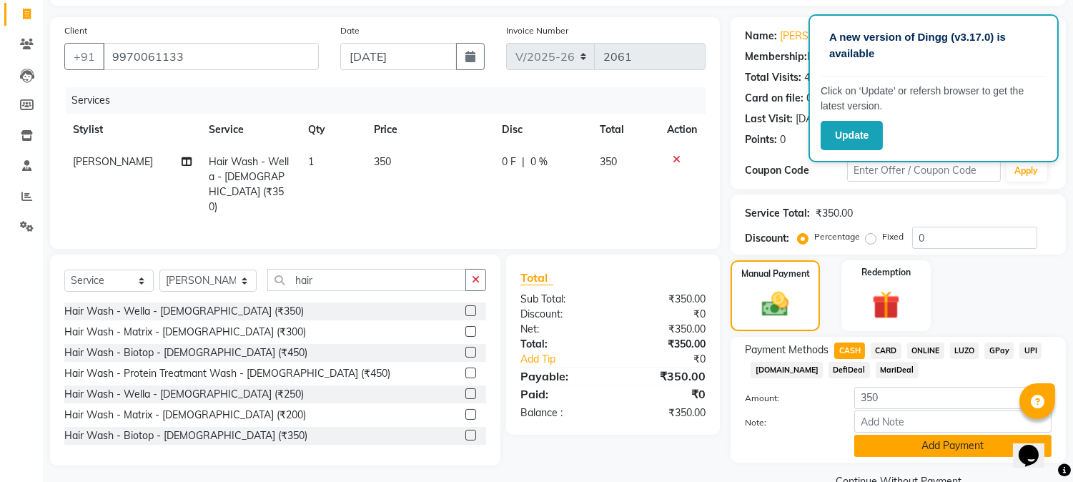
click at [911, 453] on button "Add Payment" at bounding box center [953, 446] width 197 height 22
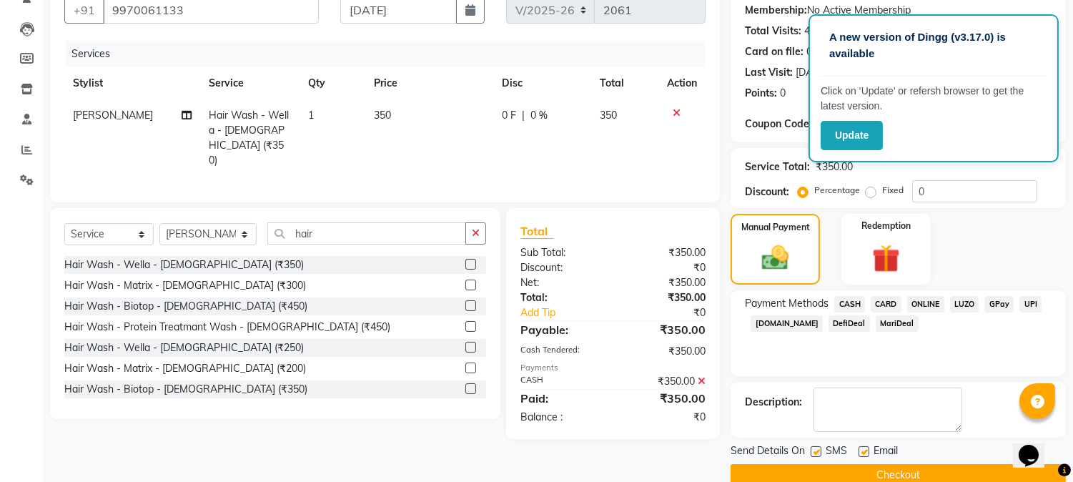
scroll to position [161, 0]
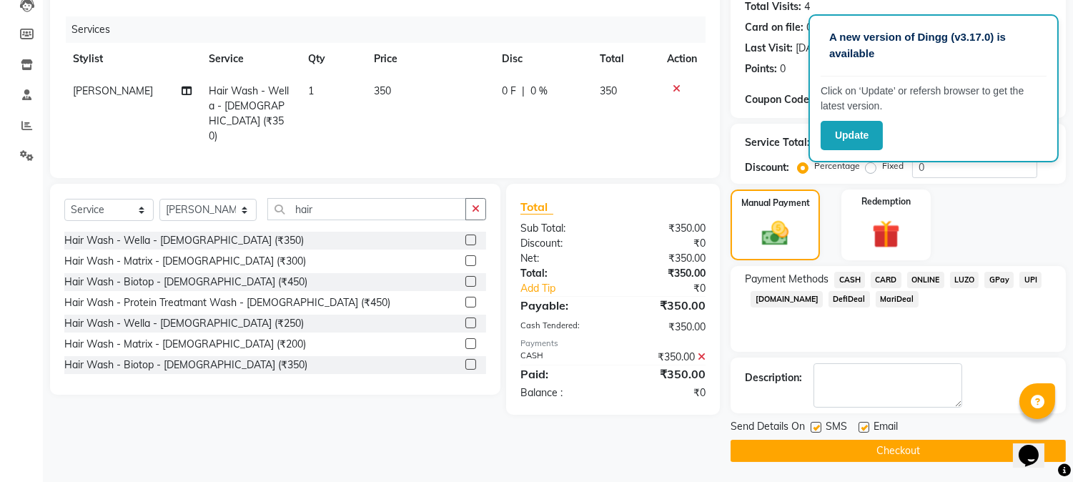
click at [910, 443] on button "Checkout" at bounding box center [898, 451] width 335 height 22
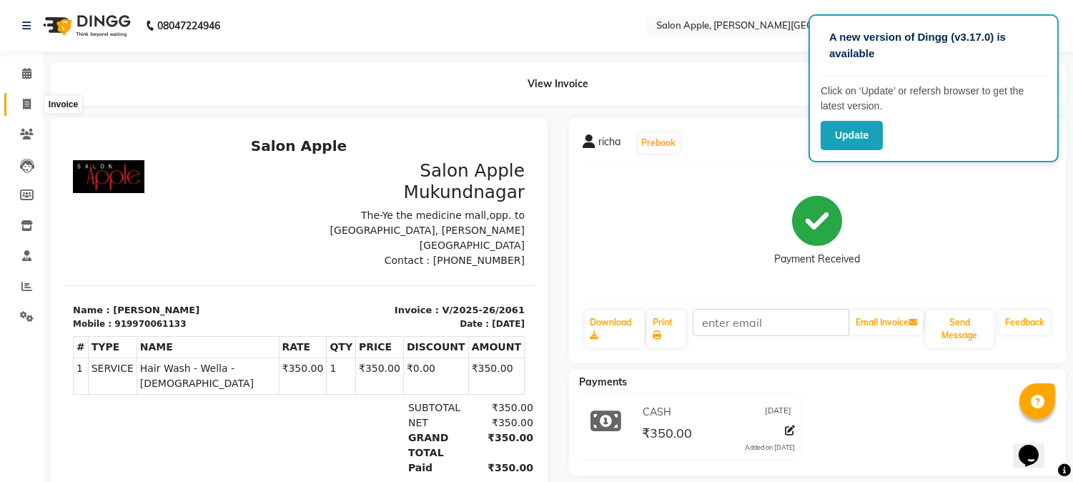
click at [23, 102] on icon at bounding box center [27, 104] width 8 height 11
select select "service"
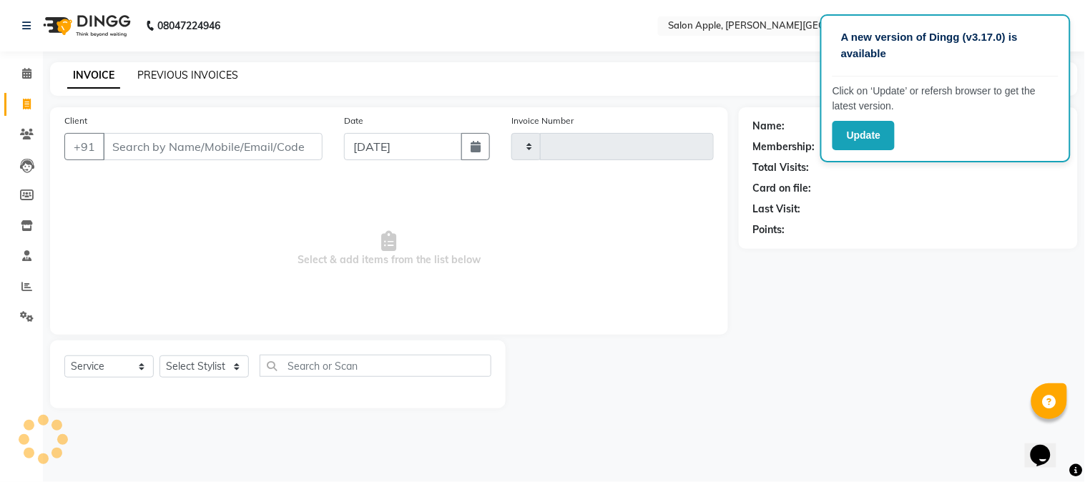
type input "2062"
click at [173, 69] on link "PREVIOUS INVOICES" at bounding box center [187, 75] width 101 height 13
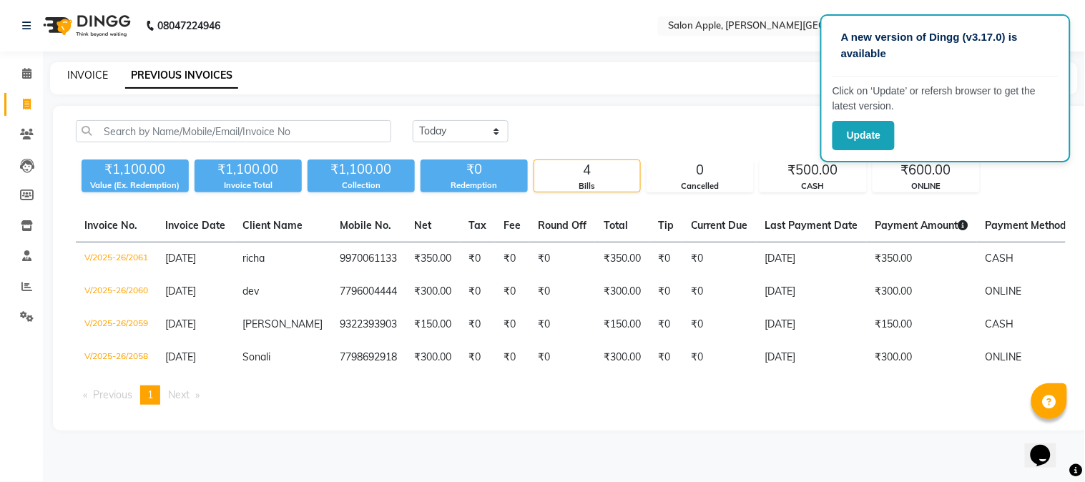
click at [77, 77] on link "INVOICE" at bounding box center [87, 75] width 41 height 13
select select "service"
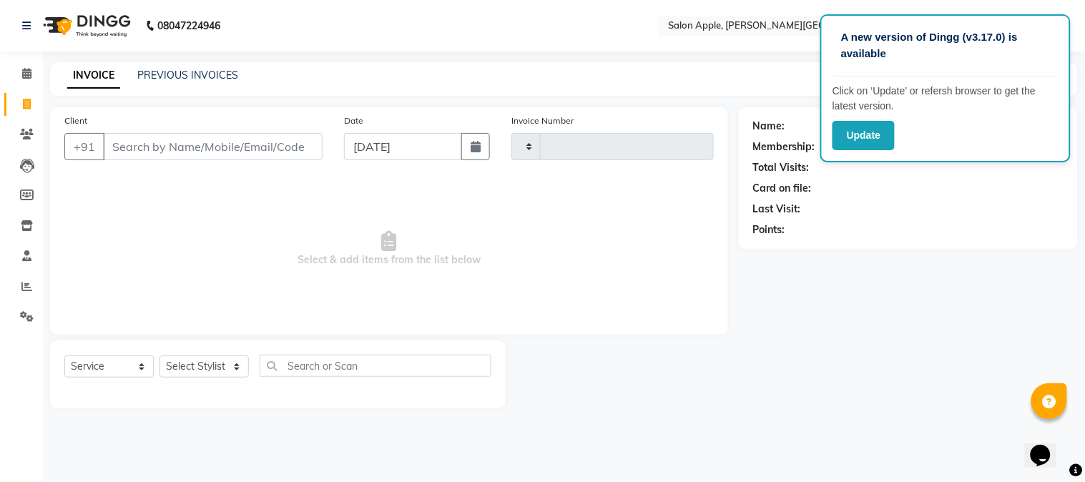
type input "2062"
select select "4128"
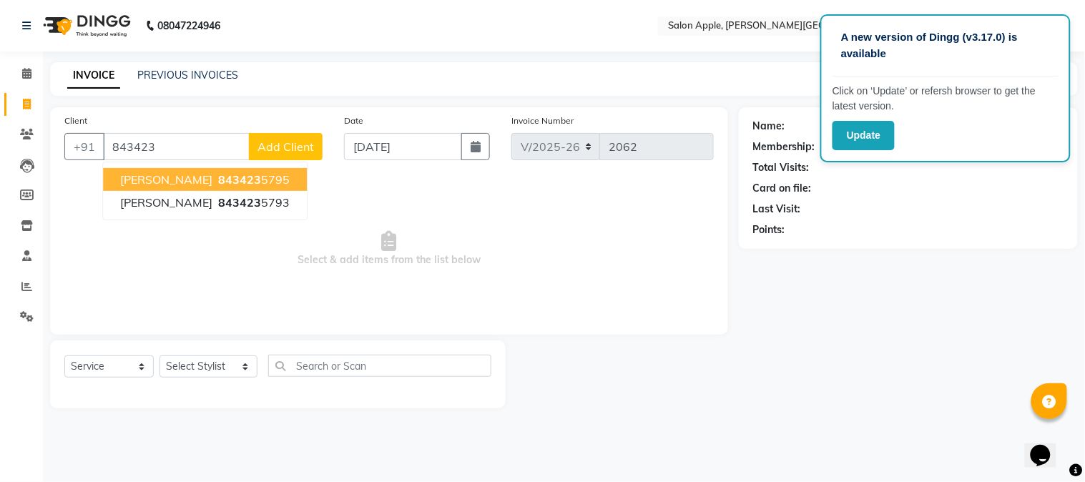
click at [152, 179] on span "[PERSON_NAME]" at bounding box center [166, 179] width 92 height 14
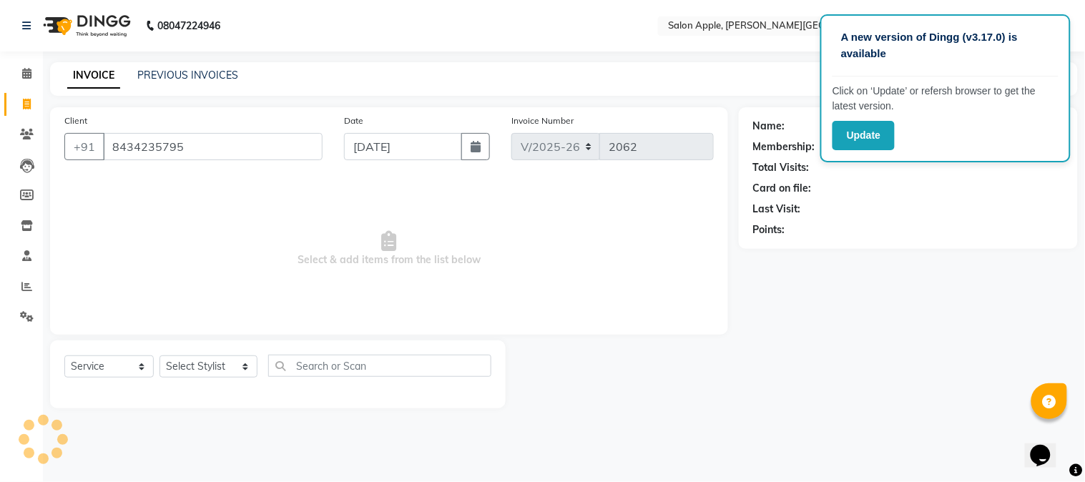
type input "8434235795"
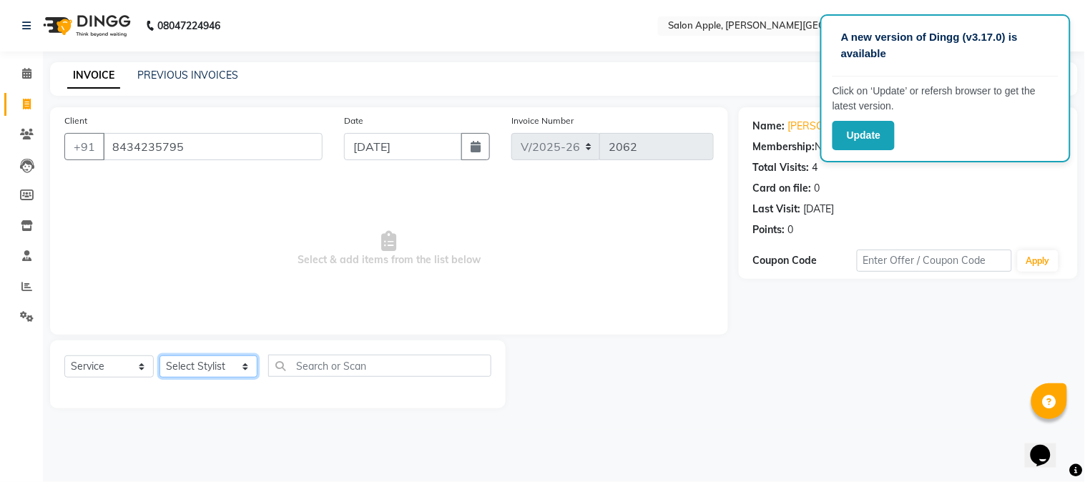
click at [232, 355] on select "Select Stylist [PERSON_NAME] [PERSON_NAME] Kranti arun Vanakalas [MEDICAL_DATA]…" at bounding box center [208, 366] width 98 height 22
select select "21401"
click at [159, 356] on select "Select Stylist [PERSON_NAME] [PERSON_NAME] Kranti arun Vanakalas [MEDICAL_DATA]…" at bounding box center [208, 366] width 98 height 22
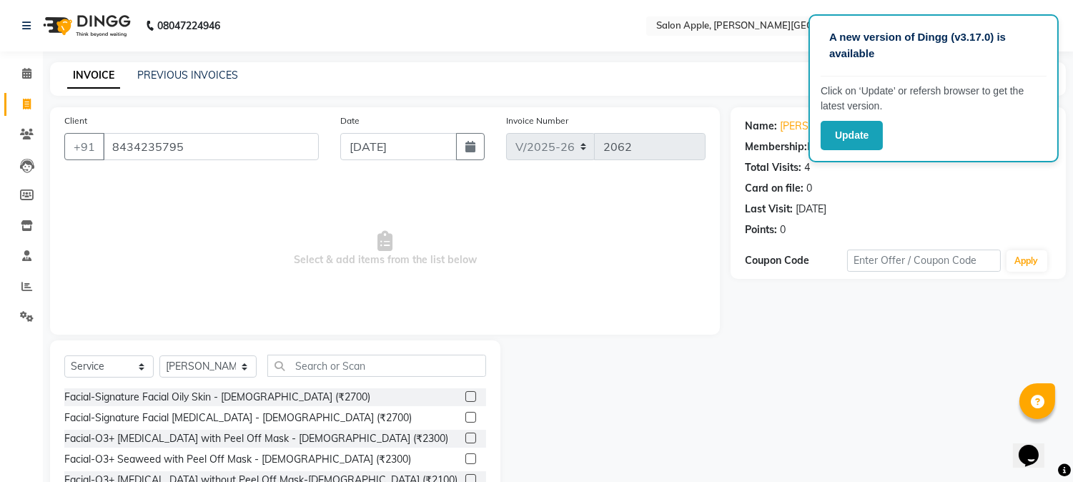
click at [343, 379] on div "Select Service Product Membership Package Voucher Prepaid Gift Card Select Styl…" at bounding box center [275, 372] width 422 height 34
click at [343, 370] on input "text" at bounding box center [376, 366] width 219 height 22
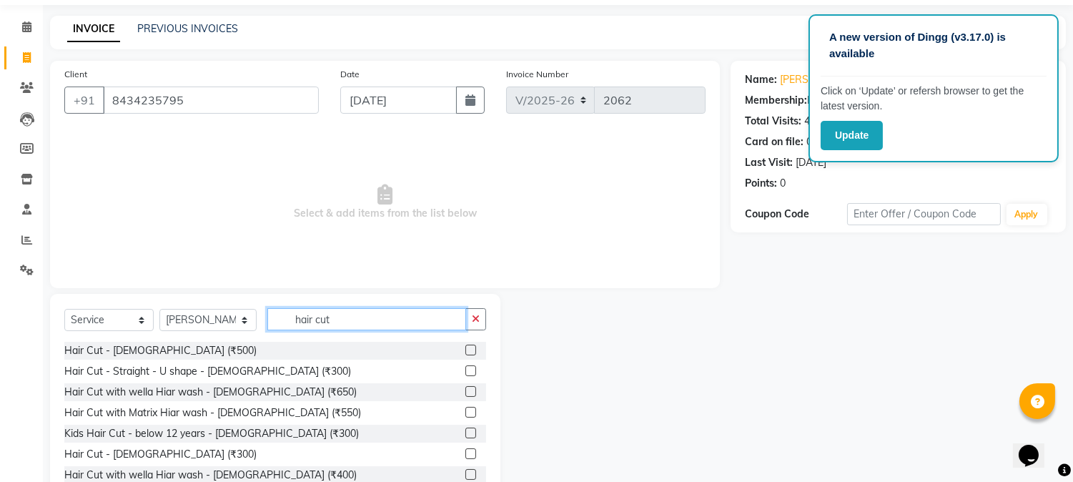
scroll to position [90, 0]
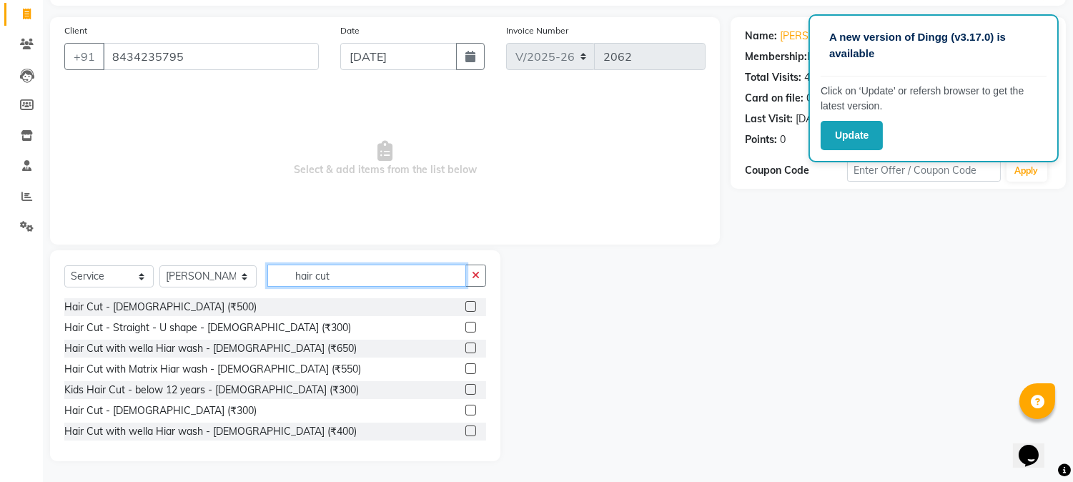
type input "hair cut"
click at [466, 410] on label at bounding box center [471, 410] width 11 height 11
click at [466, 410] on input "checkbox" at bounding box center [470, 410] width 9 height 9
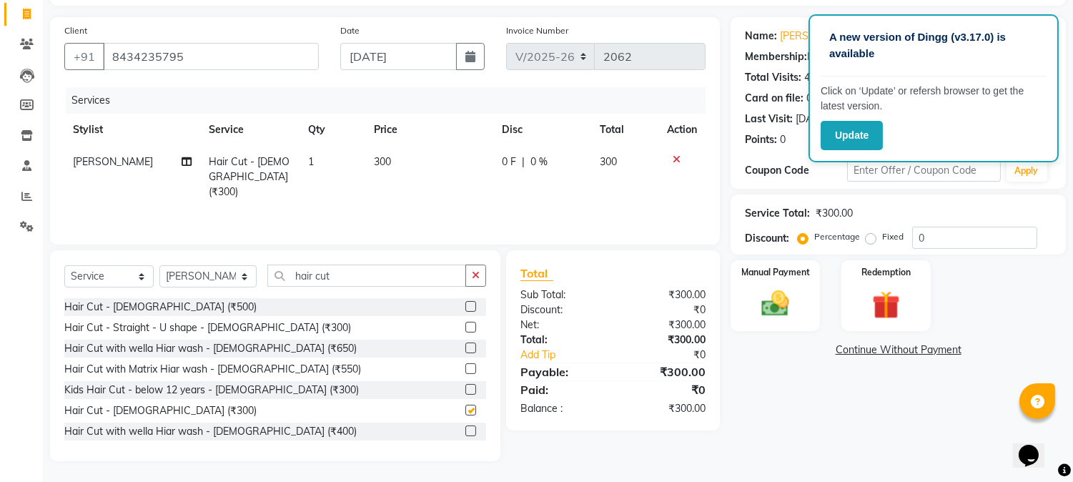
checkbox input "false"
drag, startPoint x: 333, startPoint y: 265, endPoint x: 127, endPoint y: 256, distance: 205.4
click at [127, 256] on div "Select Service Product Membership Package Voucher Prepaid Gift Card Select Styl…" at bounding box center [275, 355] width 451 height 211
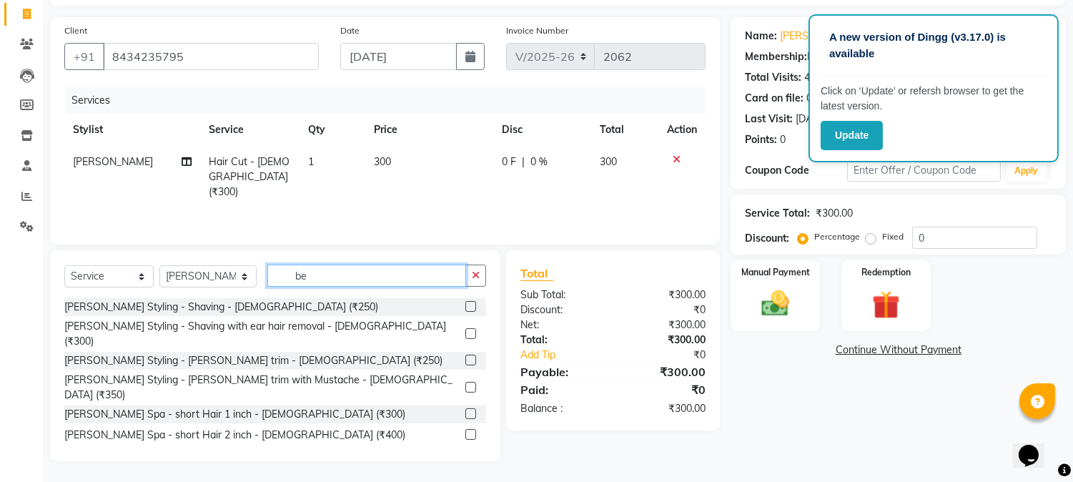
type input "be"
drag, startPoint x: 461, startPoint y: 346, endPoint x: 594, endPoint y: 325, distance: 134.7
click at [466, 355] on label at bounding box center [471, 360] width 11 height 11
click at [466, 356] on input "checkbox" at bounding box center [470, 360] width 9 height 9
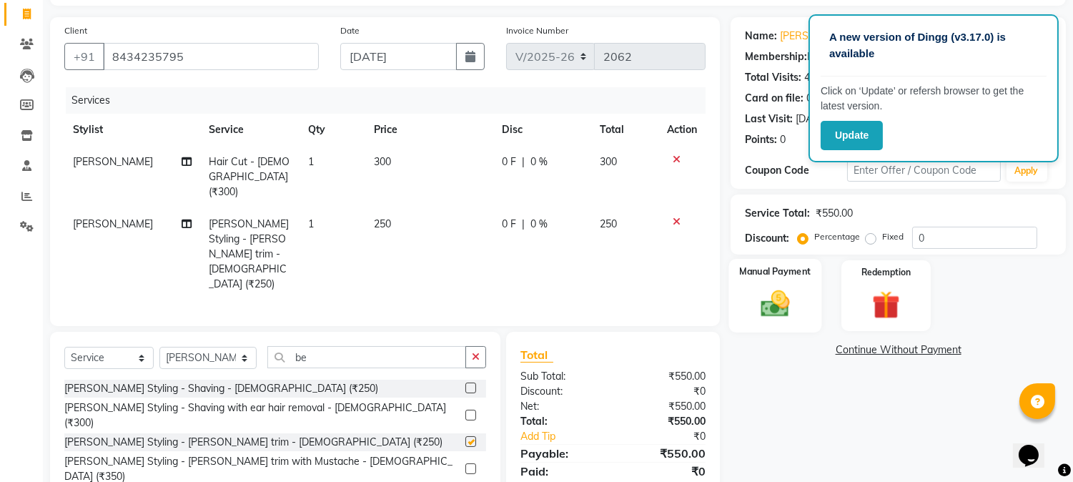
checkbox input "false"
click at [769, 303] on img at bounding box center [775, 304] width 47 height 34
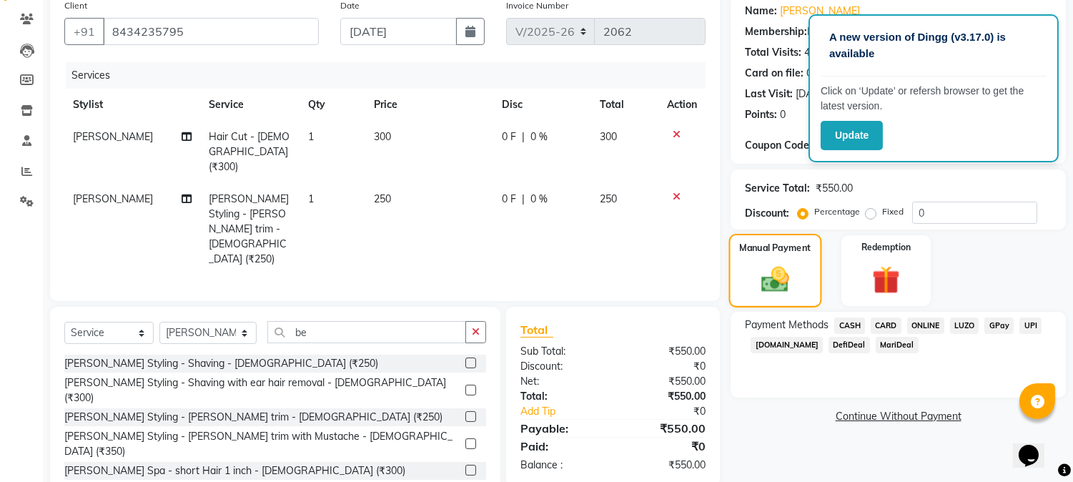
scroll to position [139, 0]
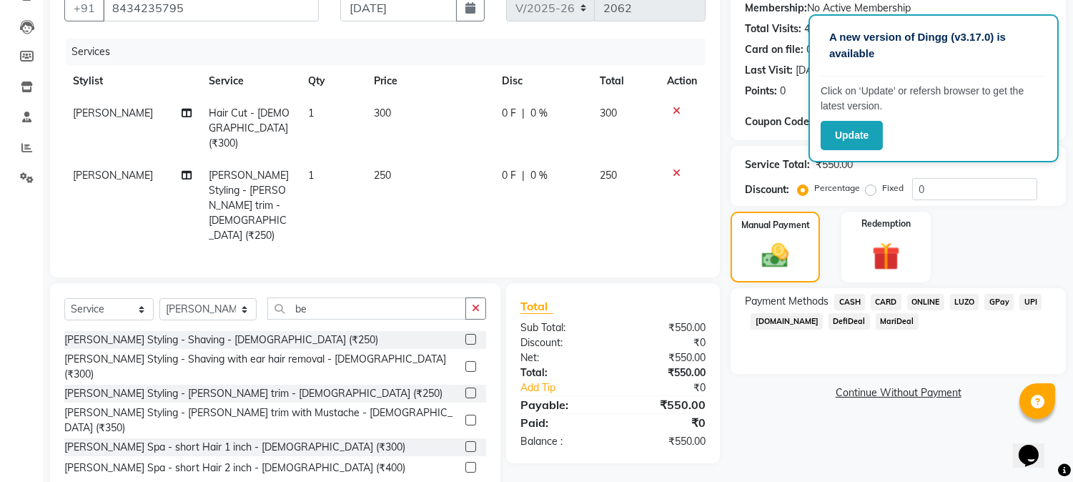
drag, startPoint x: 933, startPoint y: 303, endPoint x: 942, endPoint y: 336, distance: 34.0
click at [934, 306] on span "ONLINE" at bounding box center [925, 302] width 37 height 16
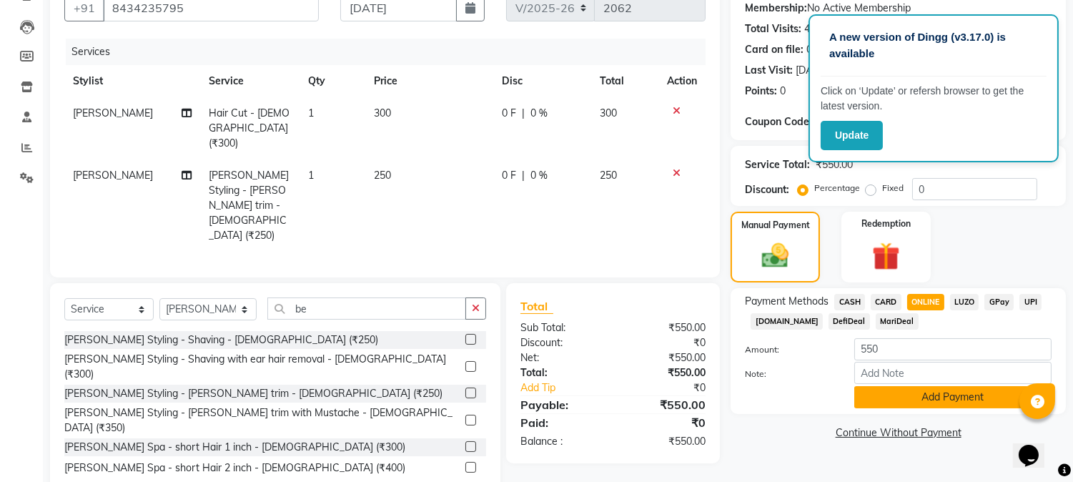
click at [963, 402] on button "Add Payment" at bounding box center [953, 397] width 197 height 22
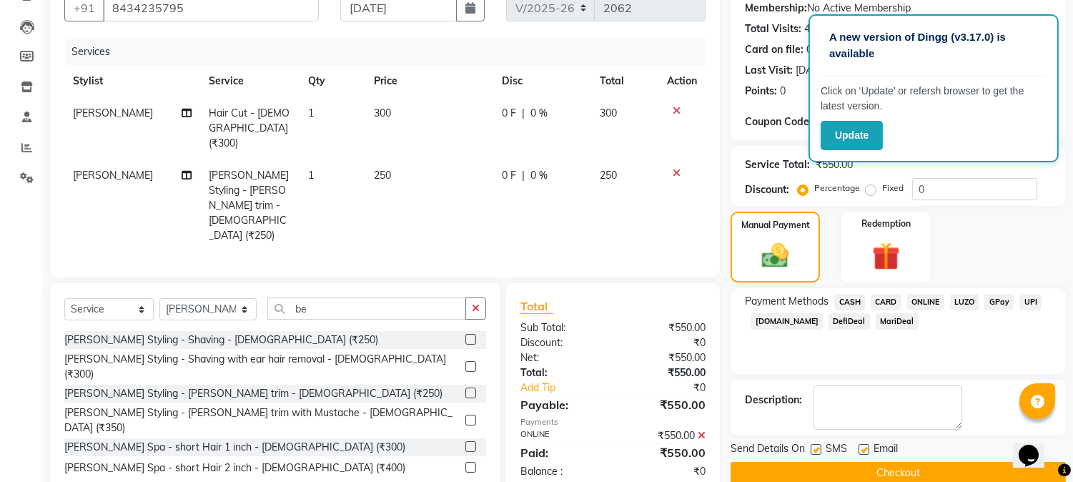
click at [995, 477] on button "Checkout" at bounding box center [898, 473] width 335 height 22
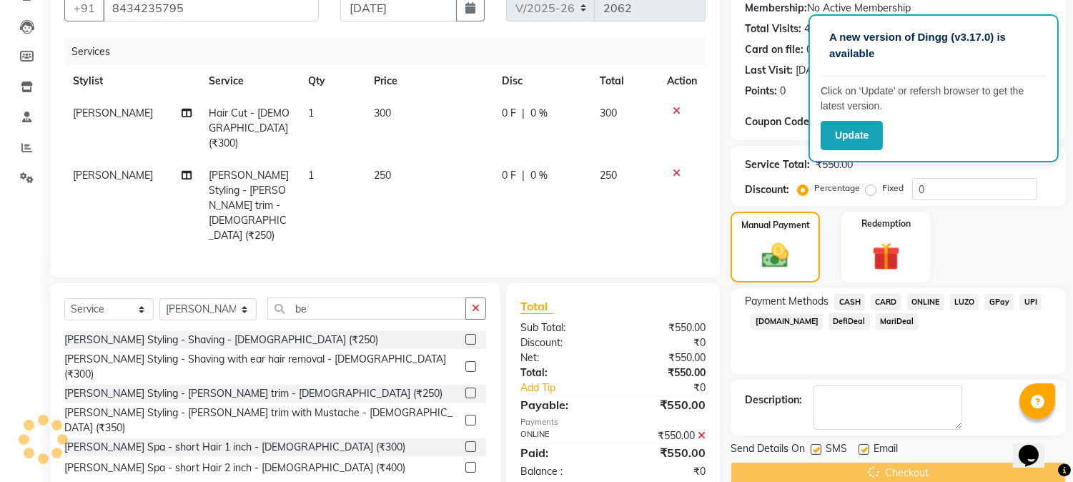
scroll to position [0, 0]
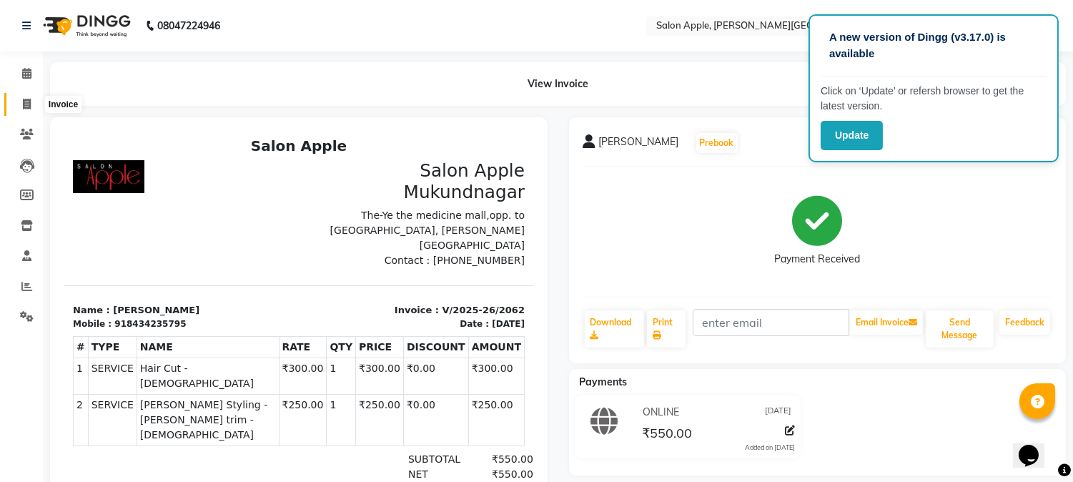
click at [23, 104] on icon at bounding box center [27, 104] width 8 height 11
select select "4128"
select select "service"
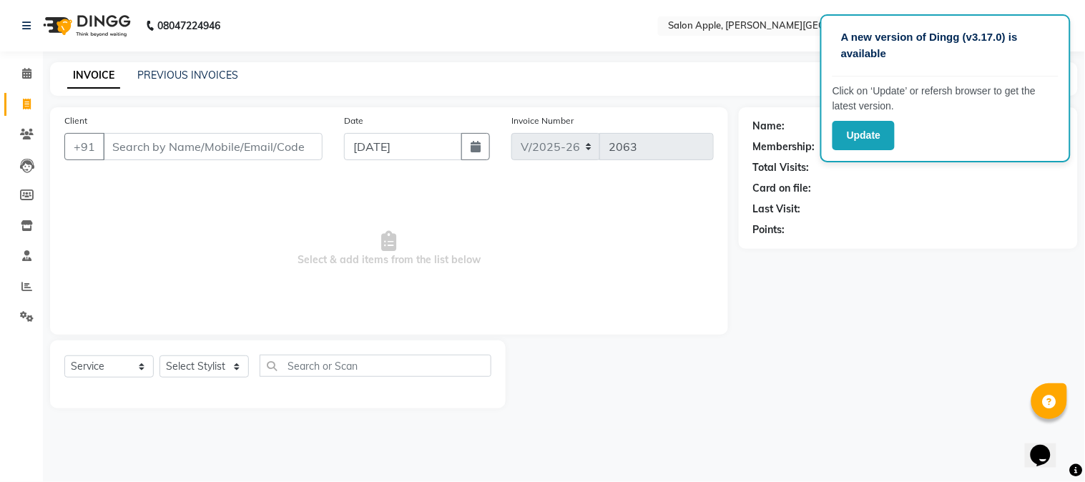
click at [204, 87] on div "INVOICE PREVIOUS INVOICES Create New Save" at bounding box center [564, 79] width 1028 height 34
click at [205, 79] on link "PREVIOUS INVOICES" at bounding box center [187, 75] width 101 height 13
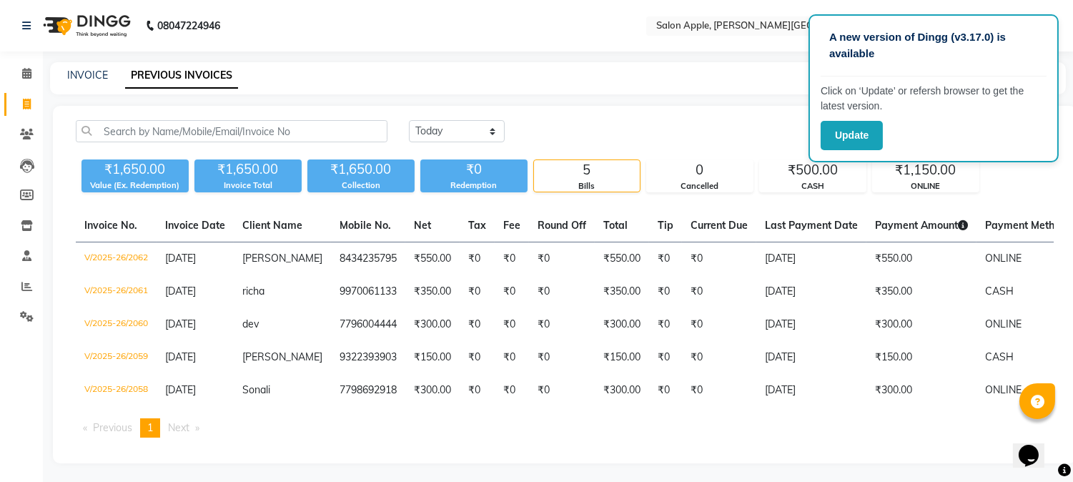
click at [61, 69] on div "INVOICE PREVIOUS INVOICES" at bounding box center [549, 75] width 999 height 15
click at [87, 59] on div "A new version of Dingg (v3.17.0) is available Click on ‘Update’ or refersh brow…" at bounding box center [536, 242] width 1073 height 485
click at [94, 83] on div "INVOICE PREVIOUS INVOICES" at bounding box center [558, 78] width 1016 height 32
click at [94, 77] on link "INVOICE" at bounding box center [87, 75] width 41 height 13
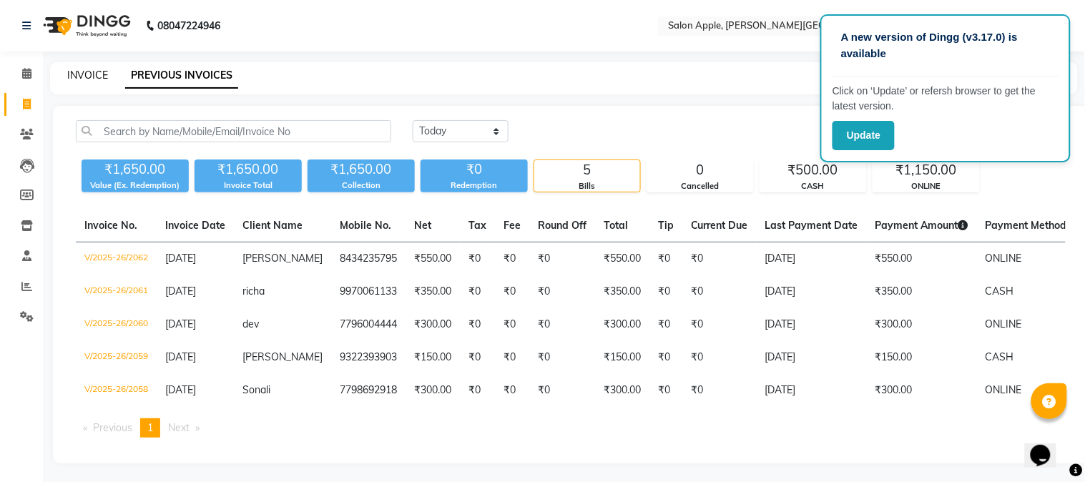
select select "4128"
select select "service"
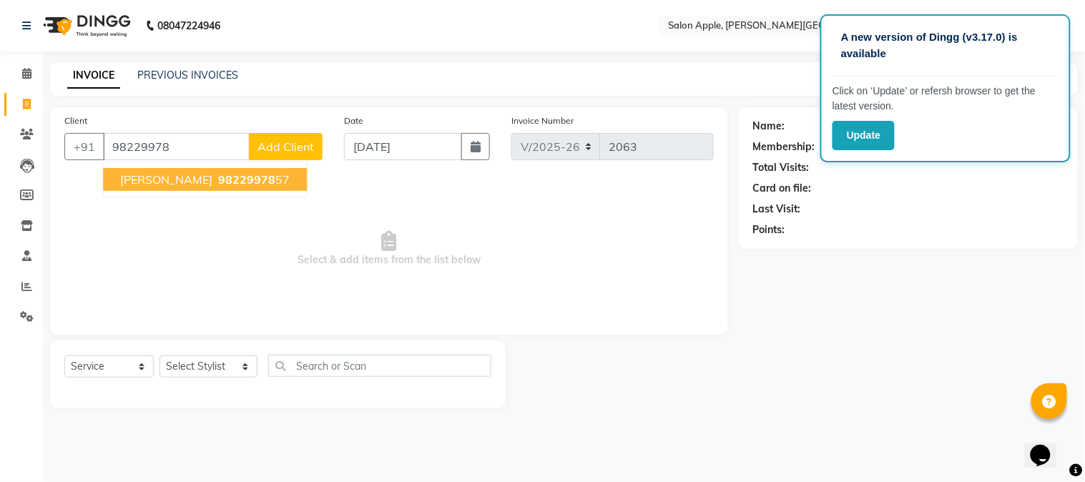
click at [227, 172] on span "98229978" at bounding box center [246, 179] width 57 height 14
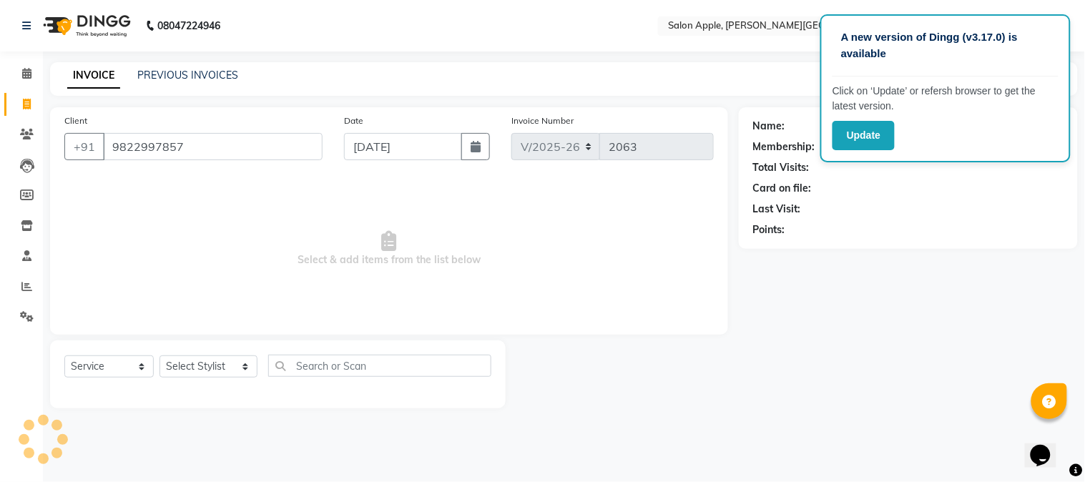
type input "9822997857"
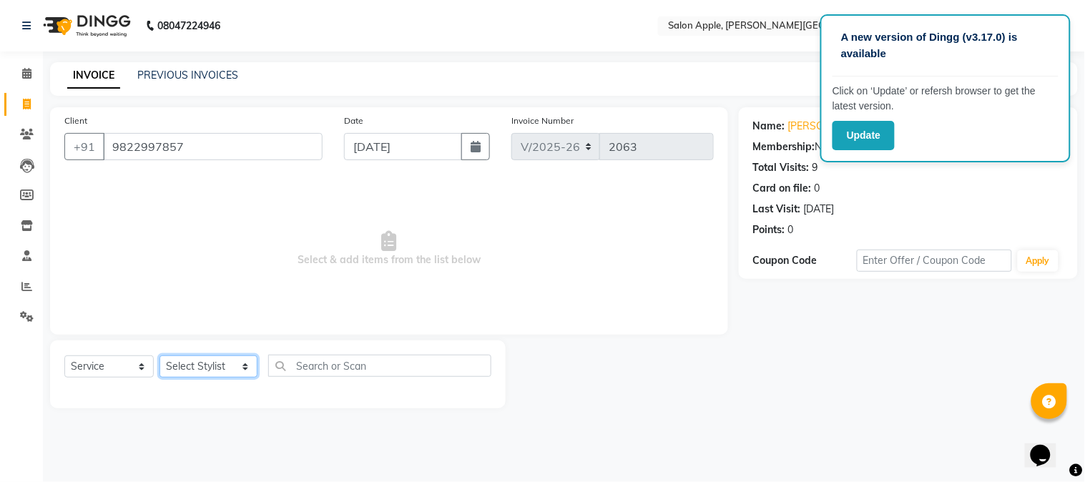
click at [208, 363] on select "Select Stylist [PERSON_NAME] [PERSON_NAME] Kranti arun Vanakalas [MEDICAL_DATA]…" at bounding box center [208, 366] width 98 height 22
click at [159, 356] on select "Select Stylist [PERSON_NAME] [PERSON_NAME] Kranti arun Vanakalas [MEDICAL_DATA]…" at bounding box center [208, 366] width 98 height 22
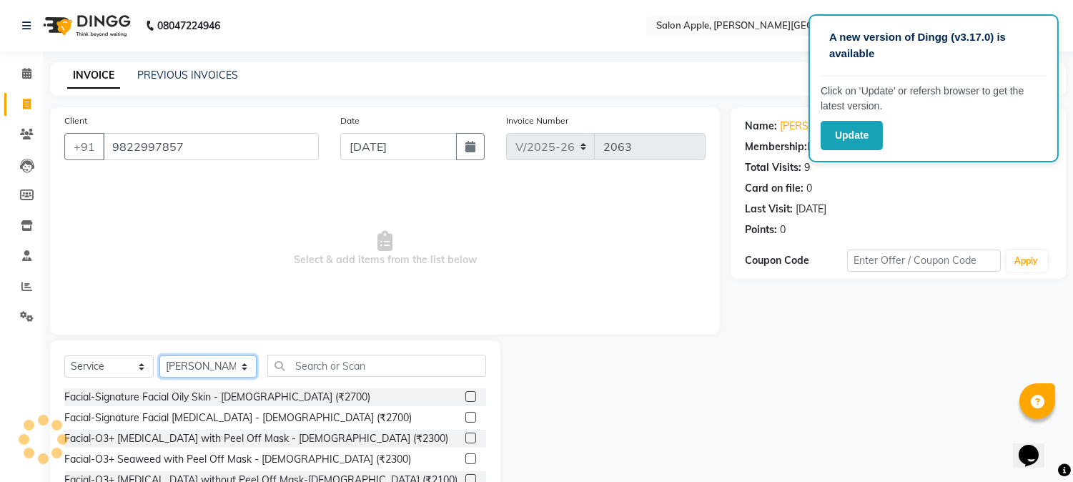
click at [179, 368] on select "Select Stylist [PERSON_NAME] [PERSON_NAME] Kranti arun Vanakalas [MEDICAL_DATA]…" at bounding box center [207, 366] width 97 height 22
select select "46529"
click at [159, 356] on select "Select Stylist [PERSON_NAME] [PERSON_NAME] Kranti arun Vanakalas [MEDICAL_DATA]…" at bounding box center [207, 366] width 97 height 22
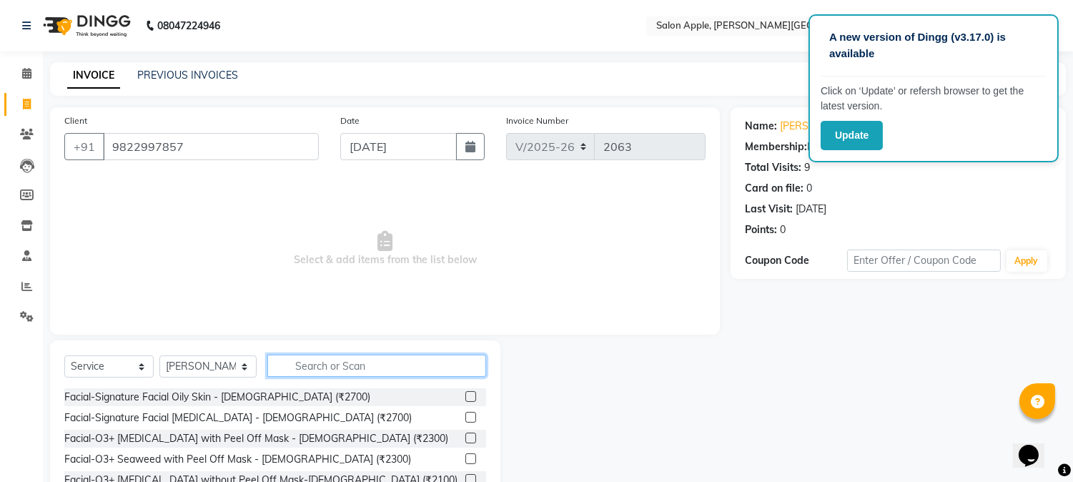
click at [318, 363] on input "text" at bounding box center [376, 366] width 219 height 22
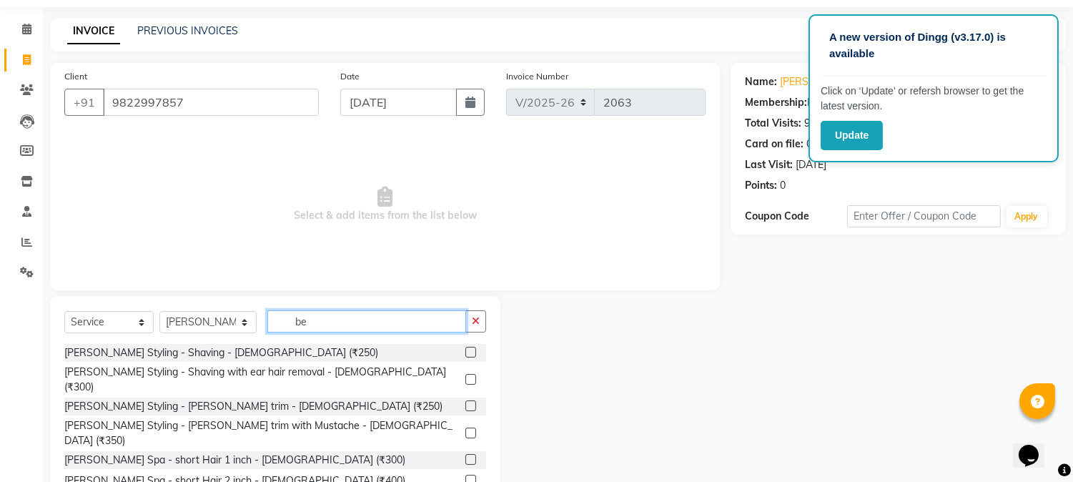
scroll to position [90, 0]
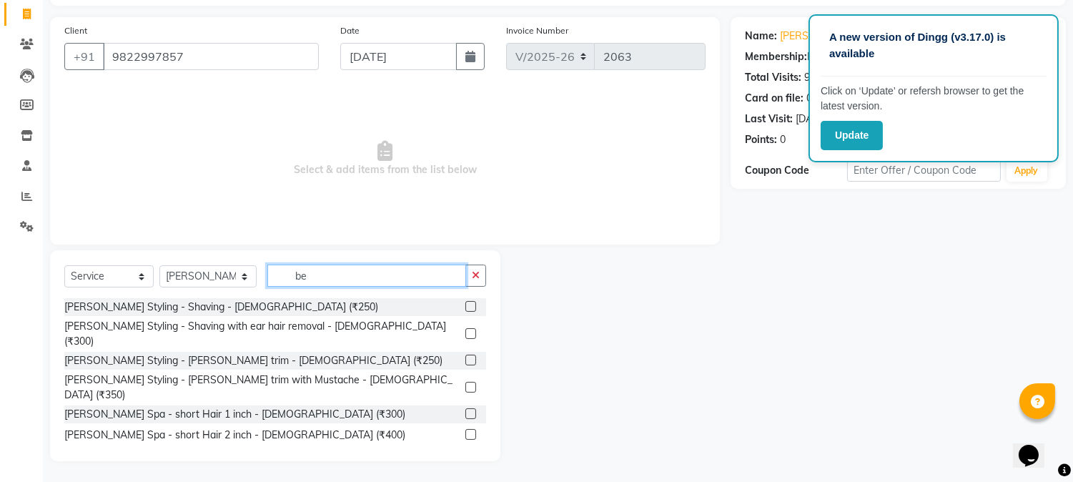
type input "be"
click at [466, 355] on label at bounding box center [471, 360] width 11 height 11
click at [466, 356] on input "checkbox" at bounding box center [470, 360] width 9 height 9
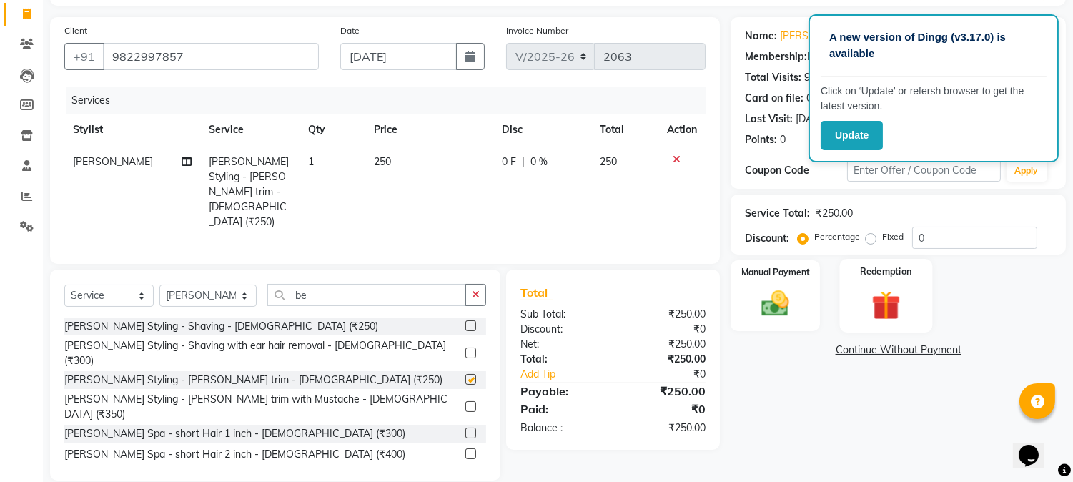
checkbox input "false"
click at [785, 303] on img at bounding box center [775, 304] width 47 height 34
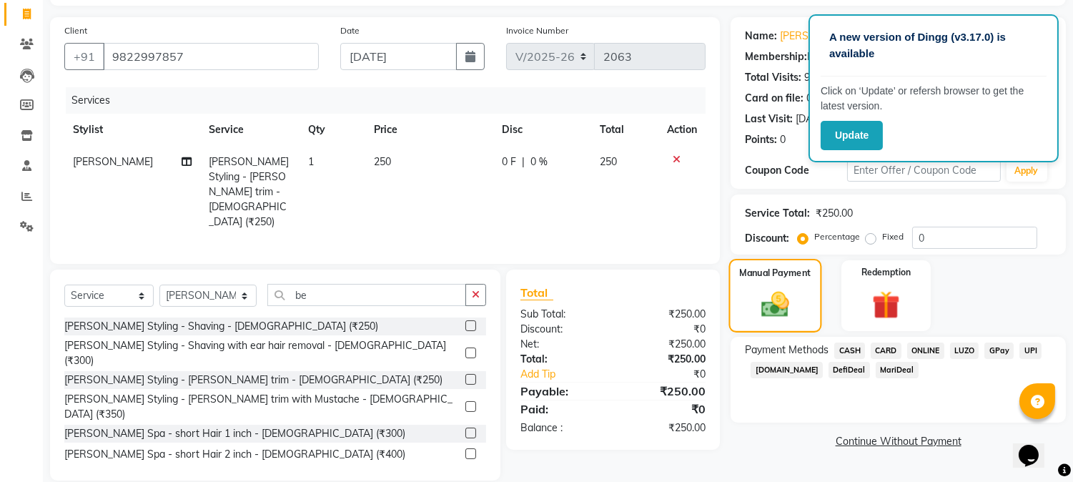
scroll to position [92, 0]
drag, startPoint x: 924, startPoint y: 351, endPoint x: 924, endPoint y: 375, distance: 24.3
click at [924, 354] on span "ONLINE" at bounding box center [925, 349] width 37 height 16
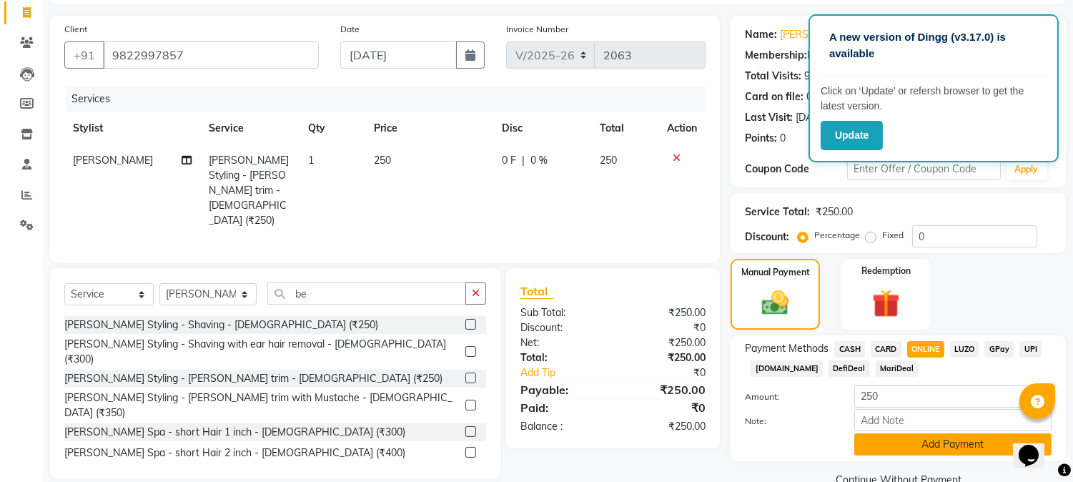
click at [938, 434] on button "Add Payment" at bounding box center [953, 444] width 197 height 22
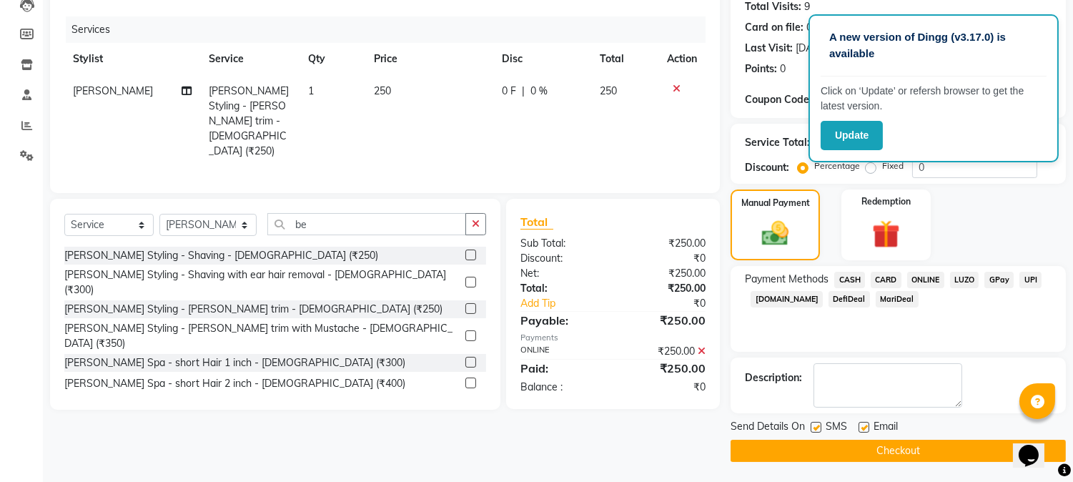
click at [955, 467] on main "INVOICE PREVIOUS INVOICES Create New Save Client +91 9822997857 Date 01-09-2025…" at bounding box center [558, 192] width 1030 height 582
click at [952, 460] on button "Checkout" at bounding box center [898, 451] width 335 height 22
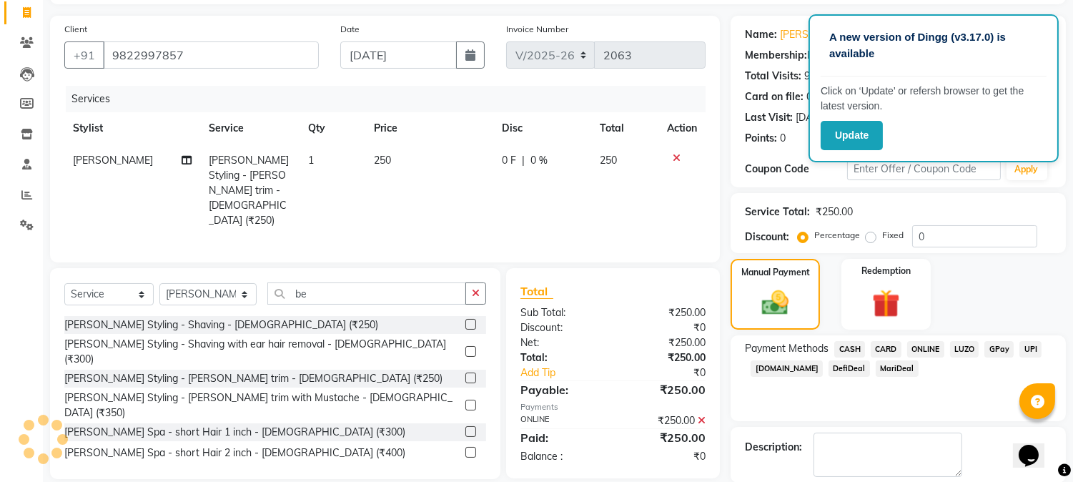
scroll to position [0, 0]
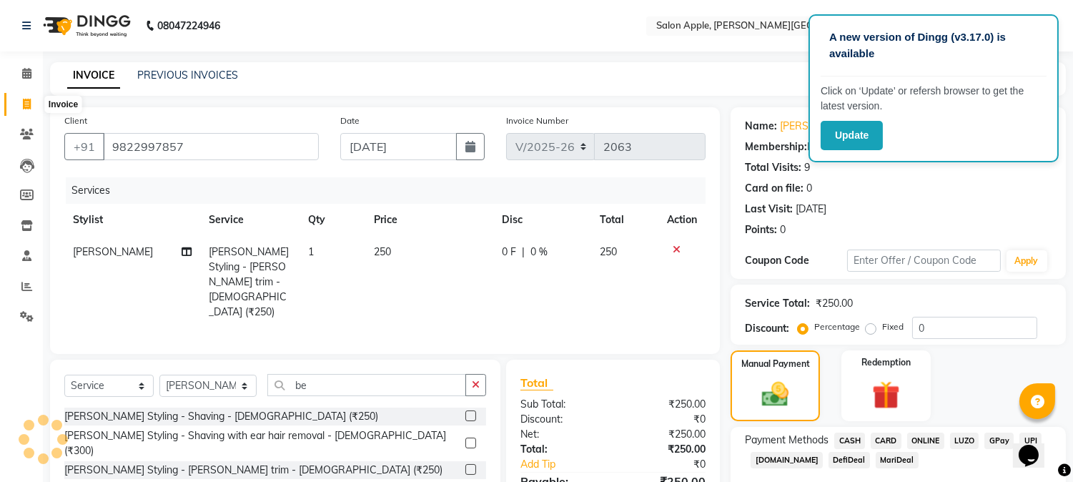
click at [24, 100] on icon at bounding box center [27, 104] width 8 height 11
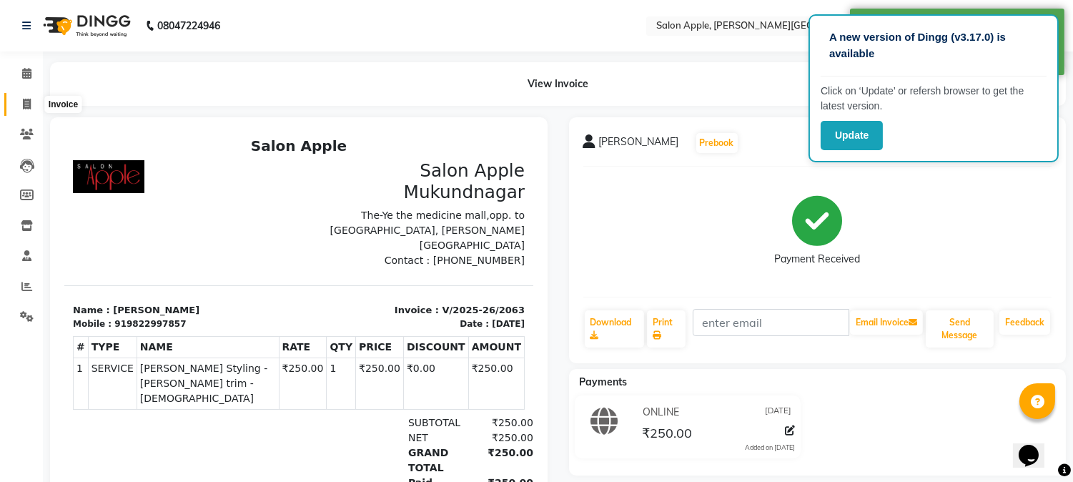
click at [26, 111] on span at bounding box center [26, 105] width 25 height 16
select select "service"
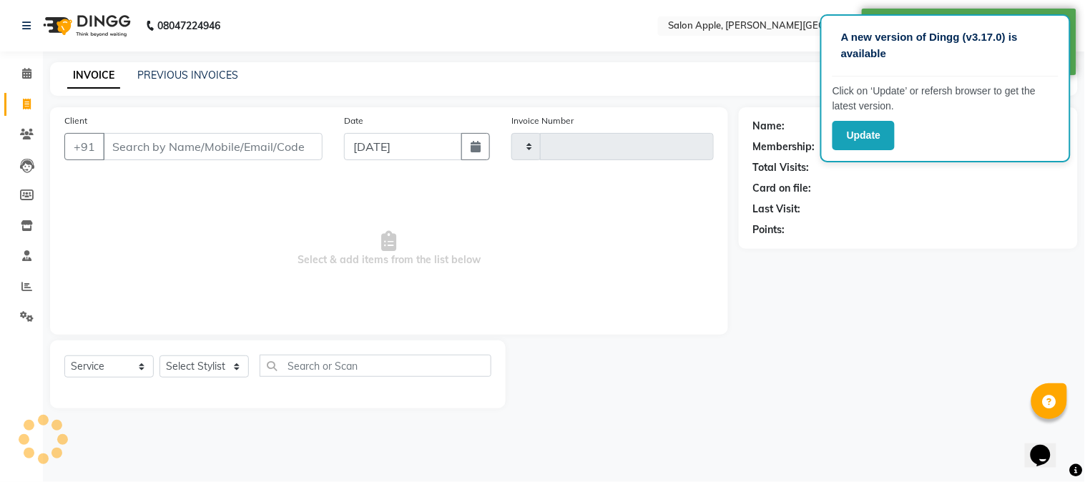
type input "2064"
select select "4128"
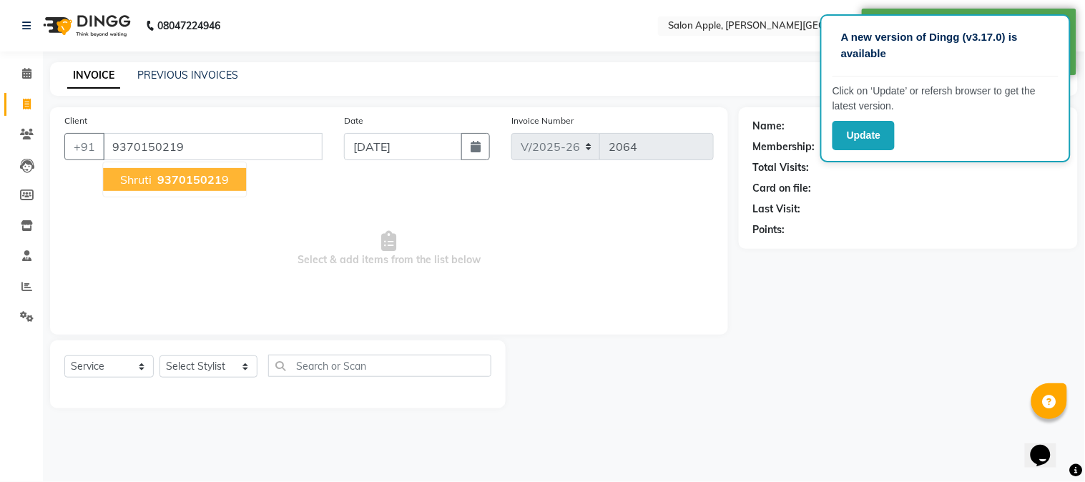
type input "9370150219"
click at [197, 165] on ngb-typeahead-window "shruti 937015021 9" at bounding box center [174, 180] width 144 height 36
click at [197, 180] on span "937015021" at bounding box center [189, 179] width 64 height 14
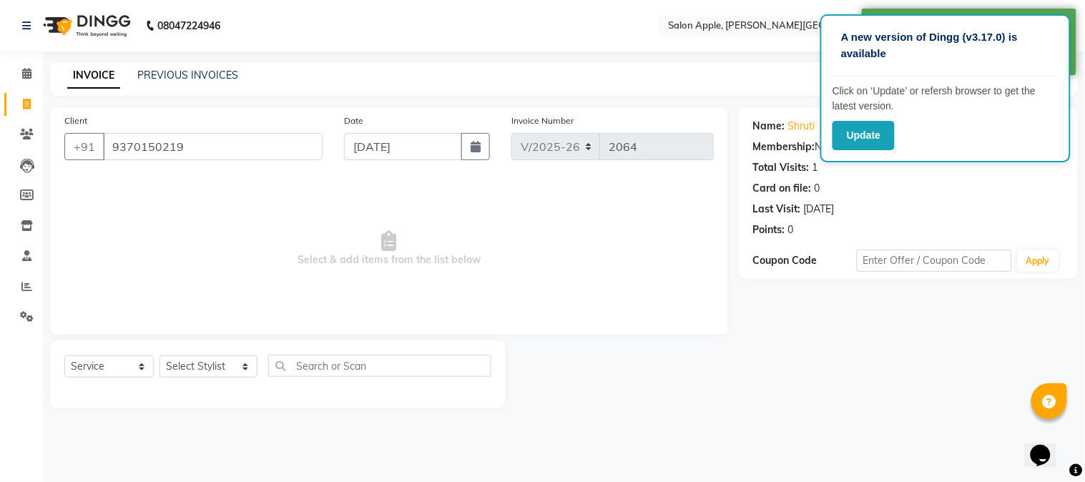
click at [210, 380] on div "Select Service Product Membership Package Voucher Prepaid Gift Card Select Styl…" at bounding box center [277, 372] width 427 height 34
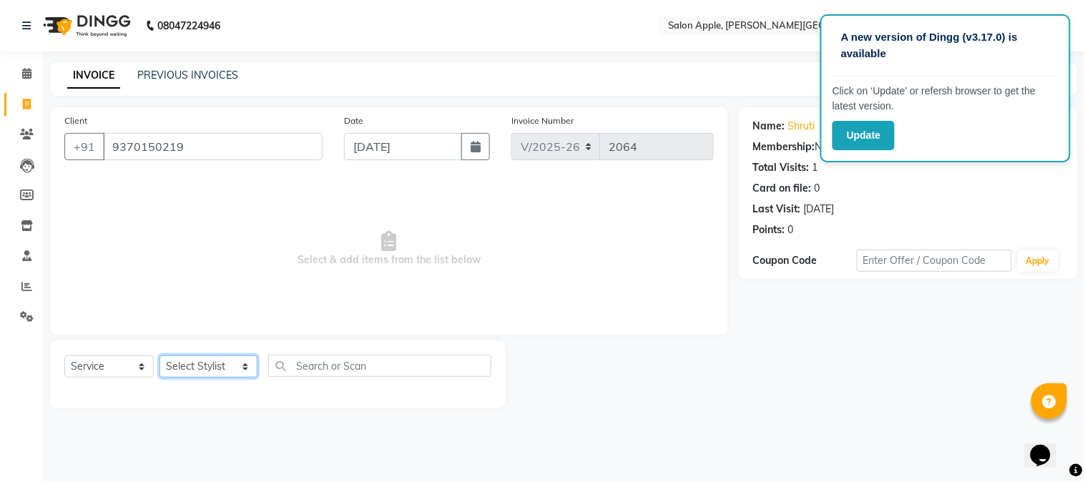
drag, startPoint x: 205, startPoint y: 368, endPoint x: 205, endPoint y: 356, distance: 12.2
click at [205, 368] on select "Select Stylist [PERSON_NAME] [PERSON_NAME] Kranti arun Vanakalas [MEDICAL_DATA]…" at bounding box center [208, 366] width 98 height 22
select select "85967"
click at [159, 356] on select "Select Stylist [PERSON_NAME] [PERSON_NAME] Kranti arun Vanakalas [MEDICAL_DATA]…" at bounding box center [208, 366] width 98 height 22
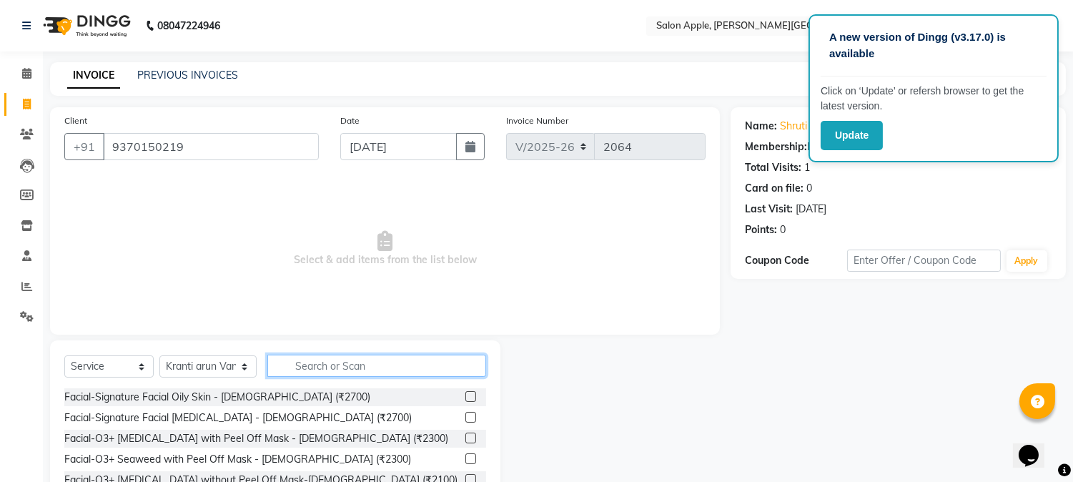
click at [300, 356] on input "text" at bounding box center [376, 366] width 219 height 22
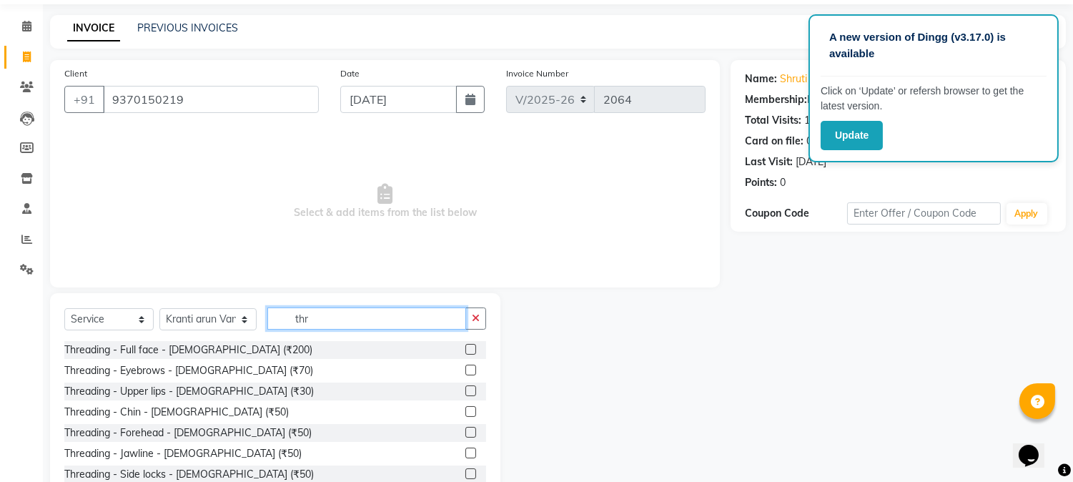
scroll to position [90, 0]
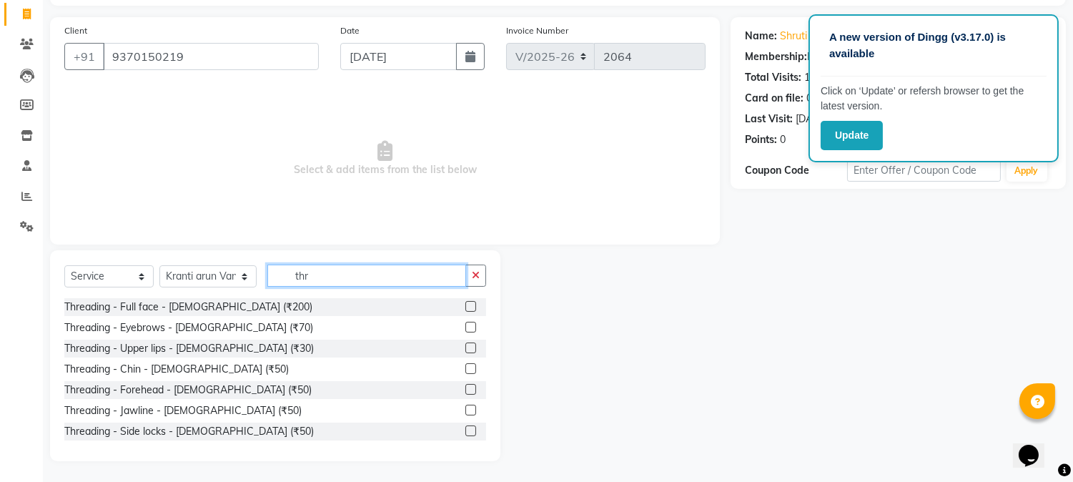
type input "thr"
click at [466, 328] on label at bounding box center [471, 327] width 11 height 11
click at [466, 328] on input "checkbox" at bounding box center [470, 327] width 9 height 9
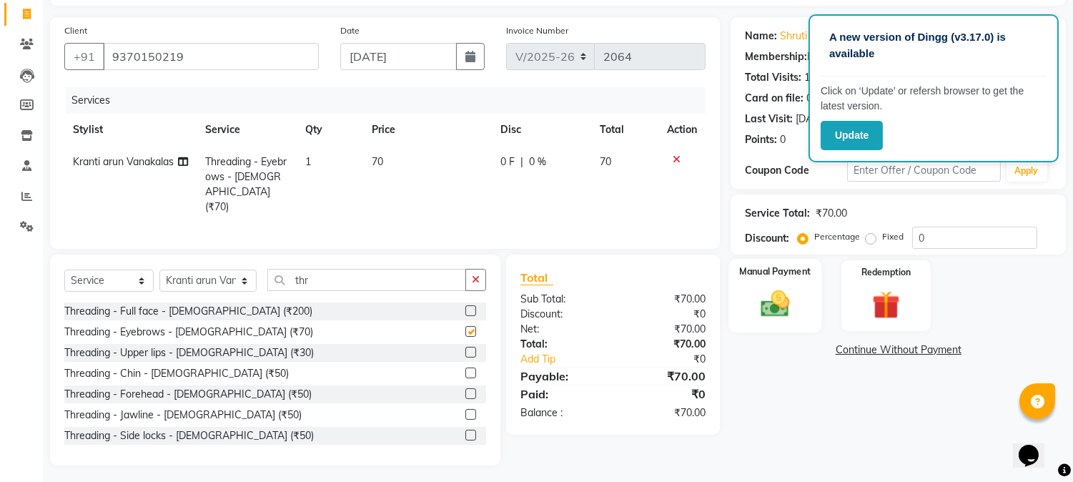
checkbox input "false"
click at [782, 302] on img at bounding box center [775, 304] width 47 height 34
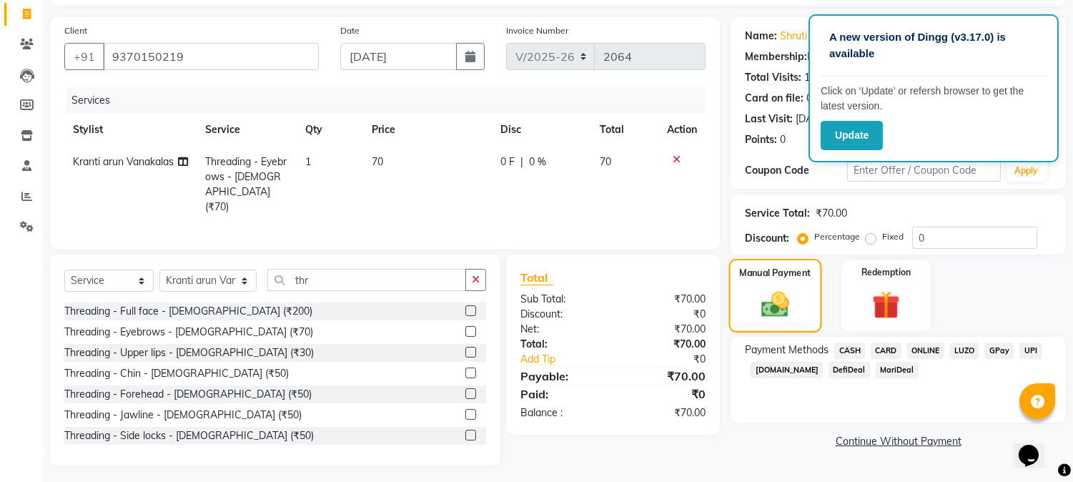
scroll to position [92, 0]
click at [913, 353] on span "ONLINE" at bounding box center [925, 349] width 37 height 16
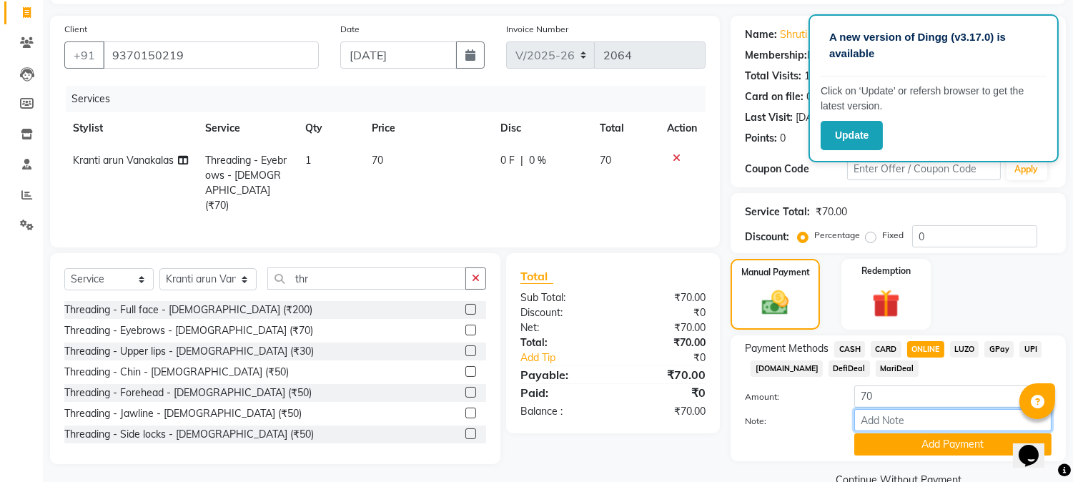
click at [923, 430] on input "Note:" at bounding box center [953, 420] width 197 height 22
click at [923, 441] on button "Add Payment" at bounding box center [953, 444] width 197 height 22
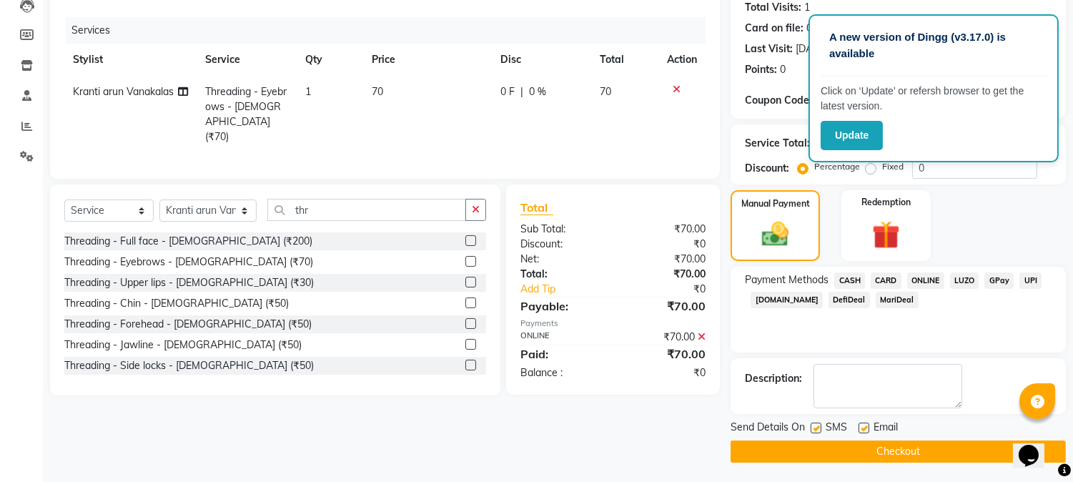
scroll to position [161, 0]
drag, startPoint x: 905, startPoint y: 454, endPoint x: 835, endPoint y: 430, distance: 73.9
click at [897, 452] on button "Checkout" at bounding box center [898, 451] width 335 height 22
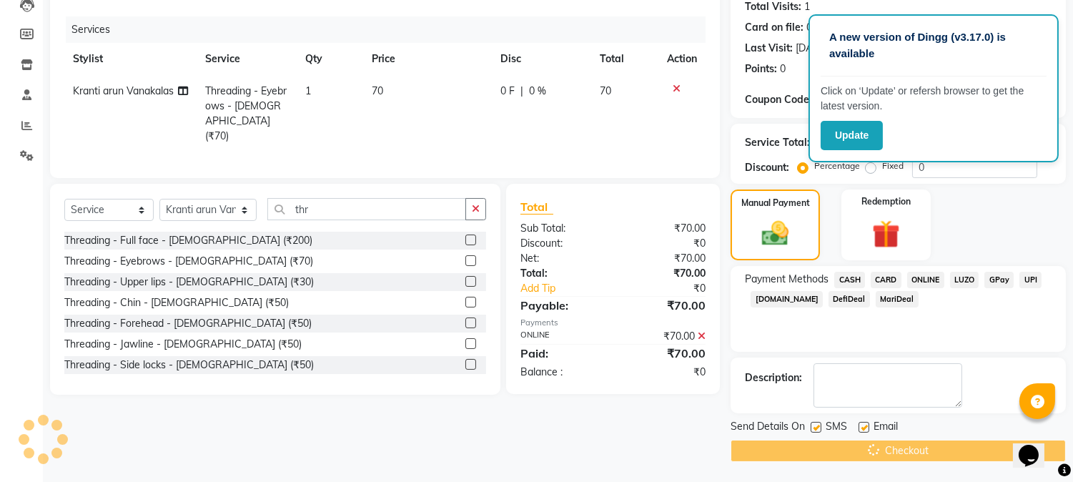
scroll to position [0, 0]
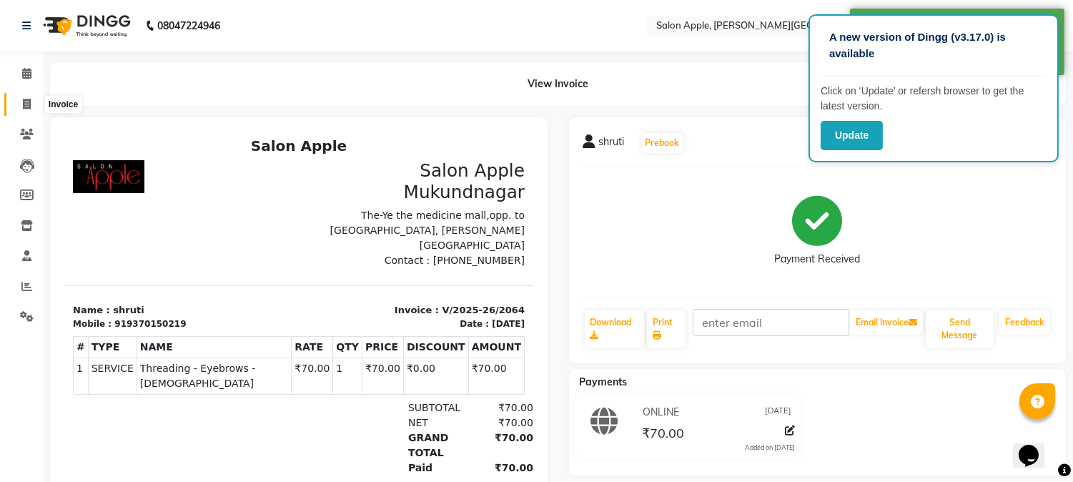
click at [30, 98] on span at bounding box center [26, 105] width 25 height 16
select select "4128"
select select "service"
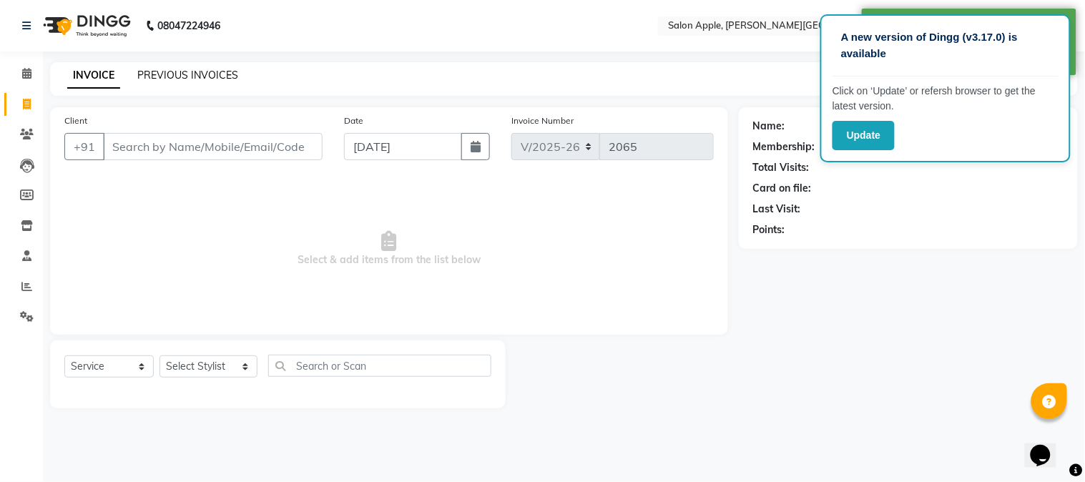
click at [213, 74] on link "PREVIOUS INVOICES" at bounding box center [187, 75] width 101 height 13
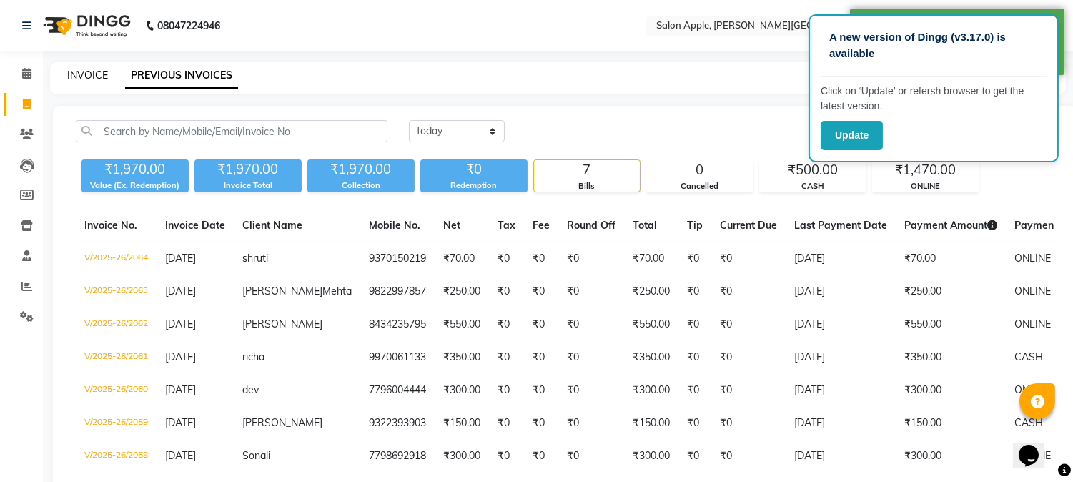
click at [86, 72] on link "INVOICE" at bounding box center [87, 75] width 41 height 13
select select "service"
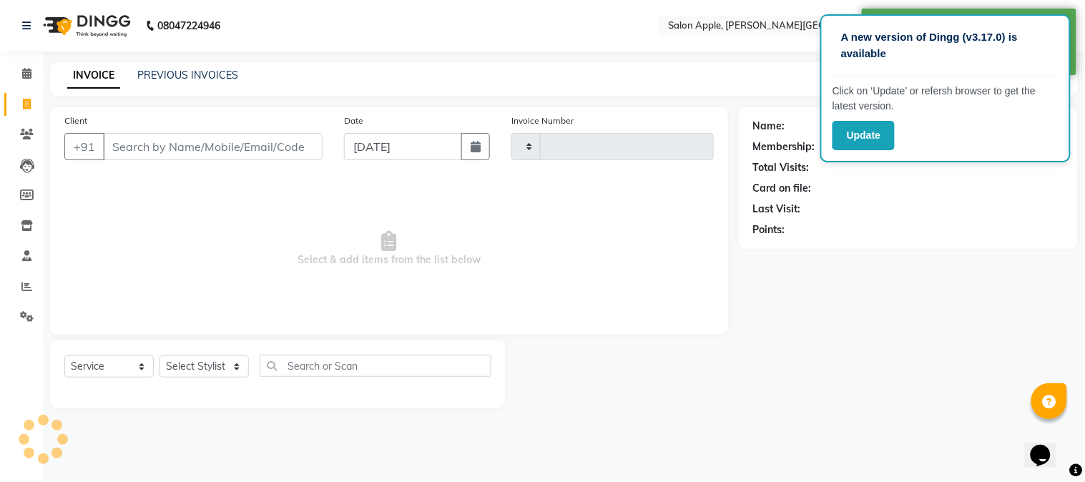
type input "2065"
select select "4128"
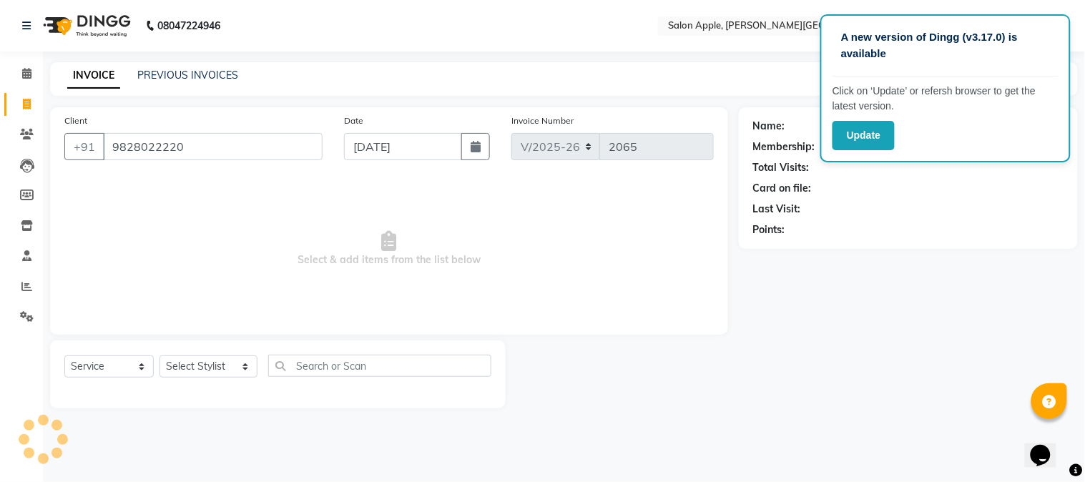
click at [147, 146] on input "9828022220" at bounding box center [213, 146] width 220 height 27
type input "9828022220"
drag, startPoint x: 270, startPoint y: 175, endPoint x: 282, endPoint y: 226, distance: 52.0
click at [274, 187] on div "Client +91 9828022220 Date 01-09-2025 Invoice Number V/2025 V/2025-26 2065 Sele…" at bounding box center [389, 220] width 678 height 227
click at [284, 226] on span "Select & add items from the list below" at bounding box center [388, 248] width 649 height 143
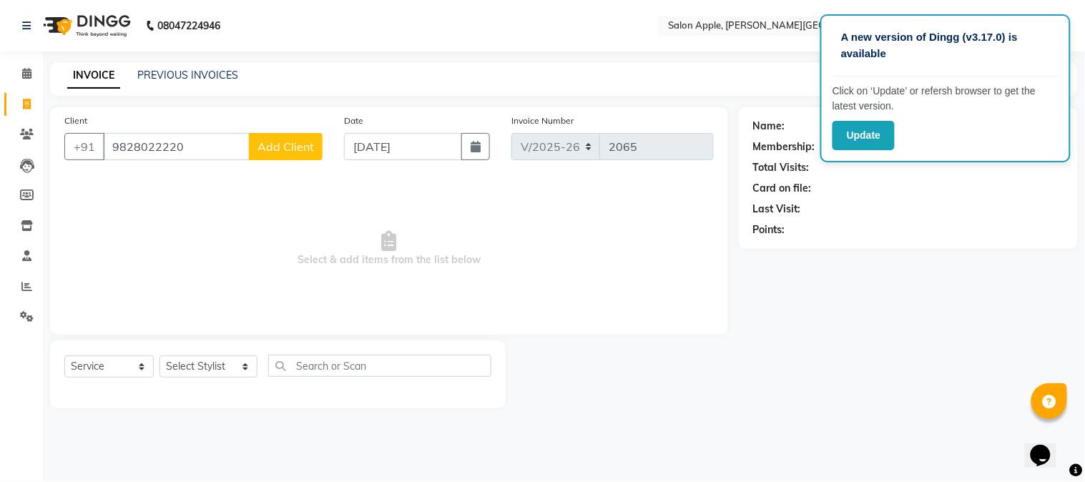
click at [284, 140] on span "Add Client" at bounding box center [285, 146] width 56 height 14
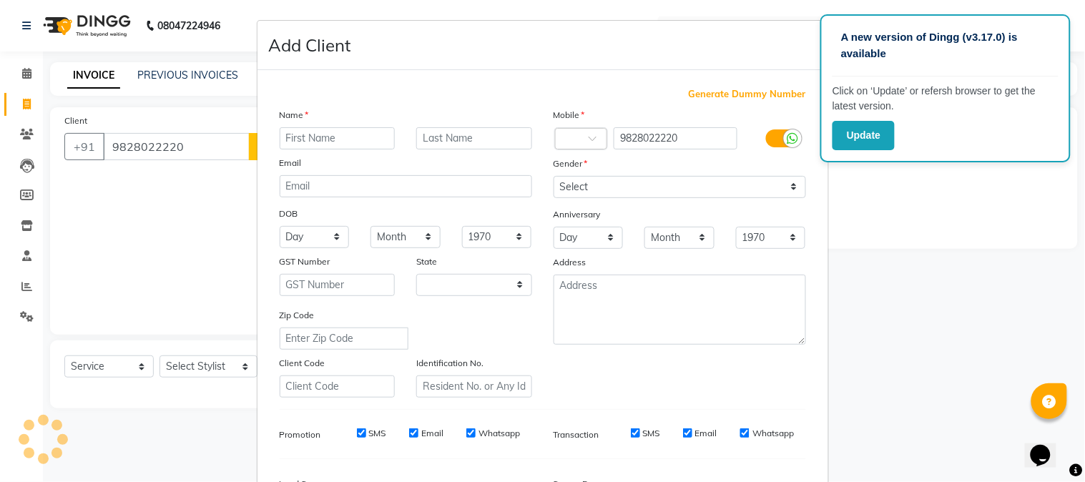
select select "22"
type input "kuldeep"
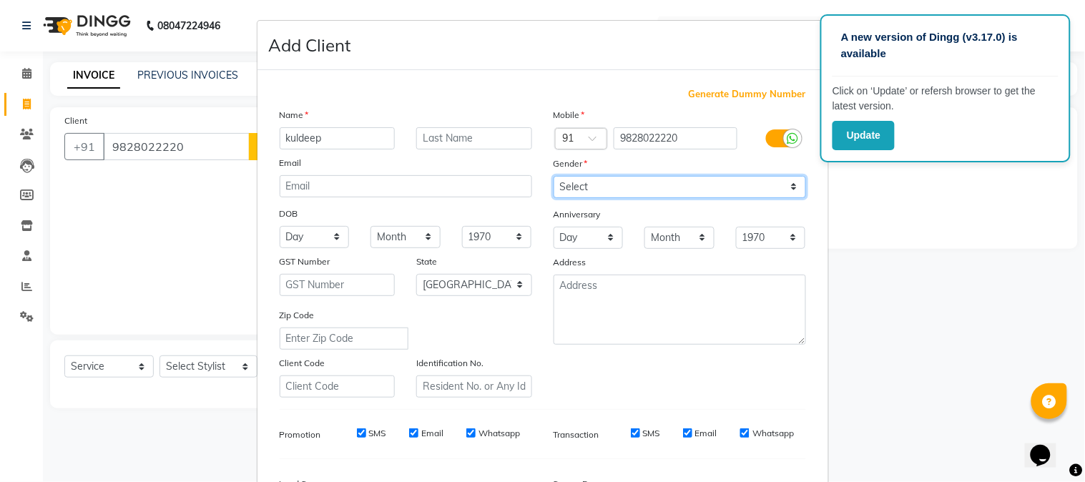
click at [584, 184] on select "Select [DEMOGRAPHIC_DATA] [DEMOGRAPHIC_DATA] Other Prefer Not To Say" at bounding box center [679, 187] width 252 height 22
click at [553, 176] on select "Select [DEMOGRAPHIC_DATA] [DEMOGRAPHIC_DATA] Other Prefer Not To Say" at bounding box center [679, 187] width 252 height 22
click at [575, 160] on label "Gender" at bounding box center [570, 163] width 34 height 13
click at [581, 201] on div "Mobile Country Code × 91 9828022220 Gender Select Male Female Other Prefer Not …" at bounding box center [680, 252] width 274 height 290
click at [584, 190] on select "Select [DEMOGRAPHIC_DATA] [DEMOGRAPHIC_DATA] Other Prefer Not To Say" at bounding box center [679, 187] width 252 height 22
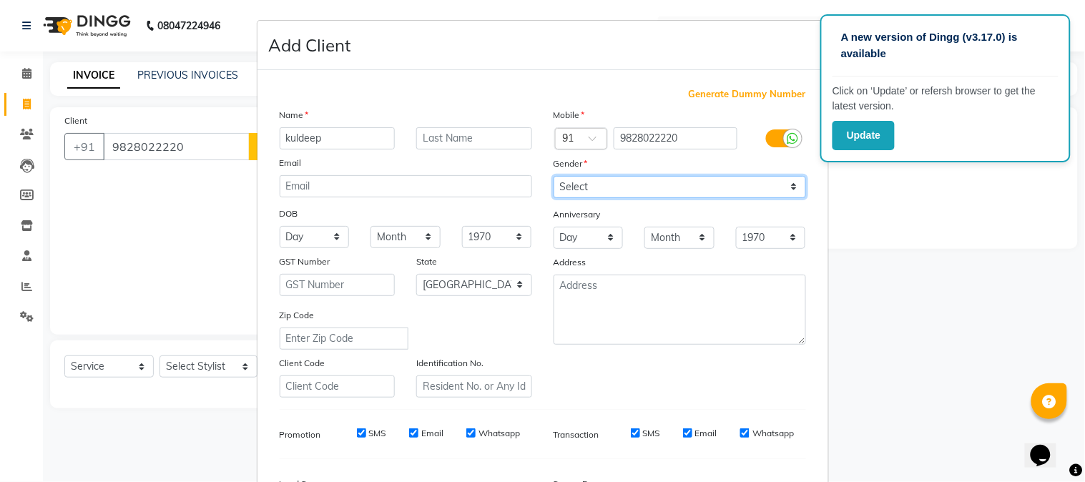
select select "[DEMOGRAPHIC_DATA]"
click at [553, 176] on select "Select [DEMOGRAPHIC_DATA] [DEMOGRAPHIC_DATA] Other Prefer Not To Say" at bounding box center [679, 187] width 252 height 22
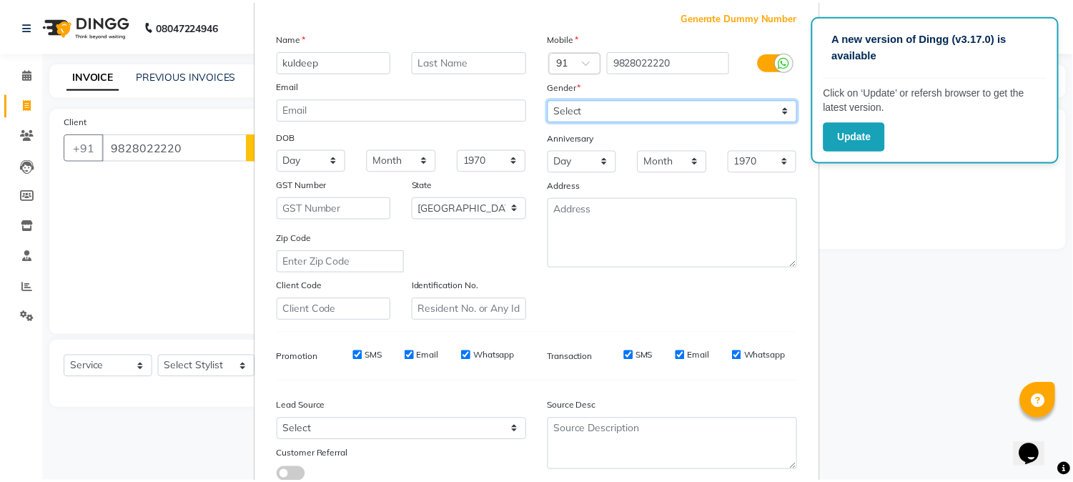
scroll to position [179, 0]
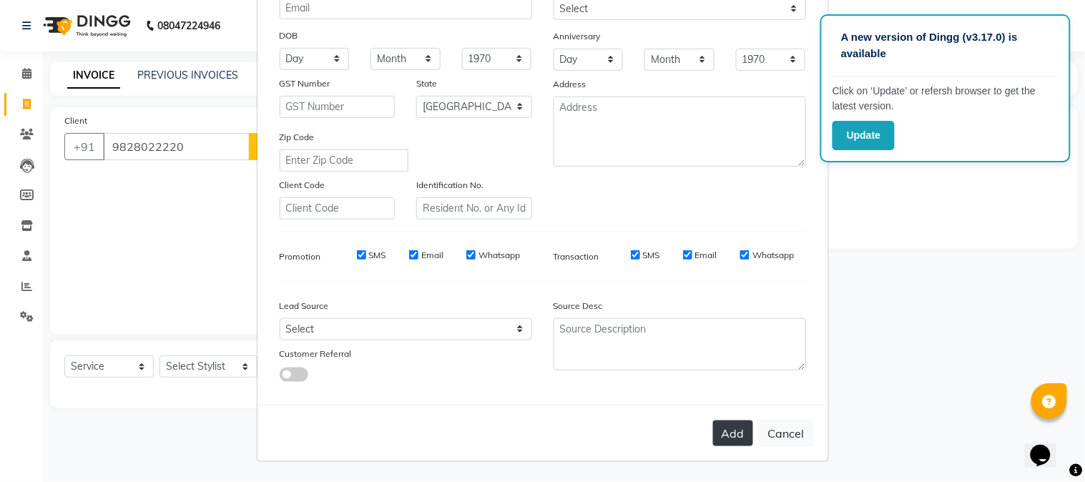
click at [737, 432] on button "Add" at bounding box center [733, 433] width 40 height 26
select select
select select "null"
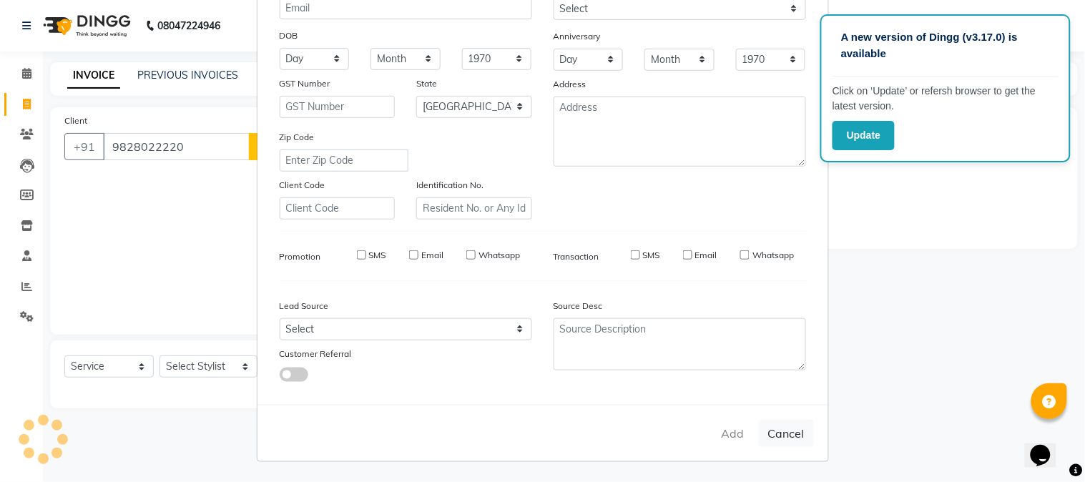
select select
checkbox input "false"
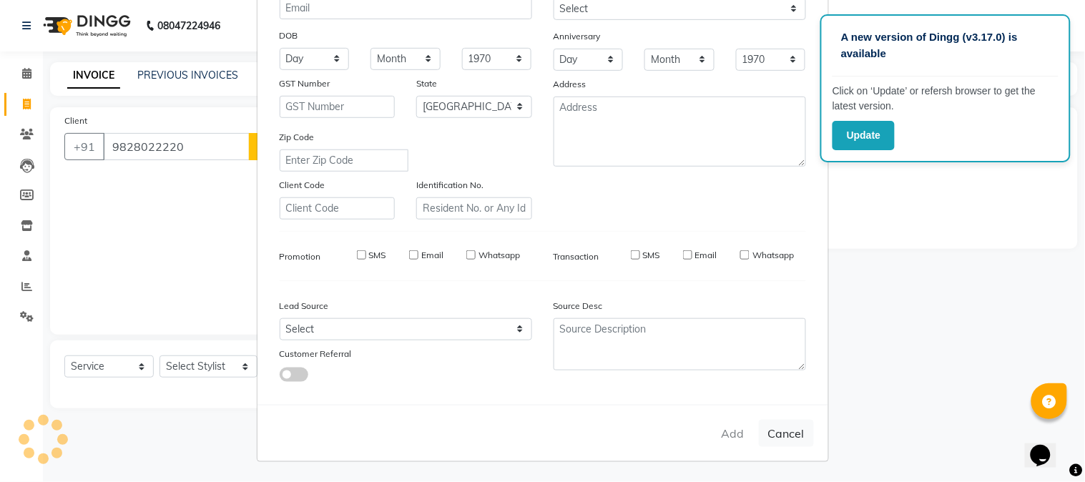
checkbox input "false"
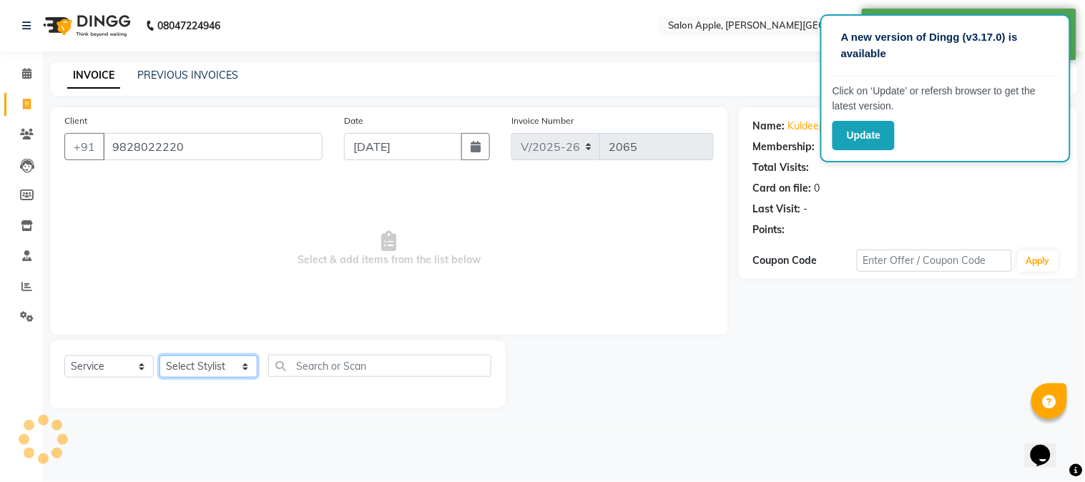
click at [230, 378] on select "Select Stylist [PERSON_NAME] [PERSON_NAME] Kranti arun Vanakalas [MEDICAL_DATA]…" at bounding box center [208, 366] width 98 height 22
select select "46529"
click at [159, 356] on select "Select Stylist [PERSON_NAME] [PERSON_NAME] Kranti arun Vanakalas [MEDICAL_DATA]…" at bounding box center [208, 366] width 98 height 22
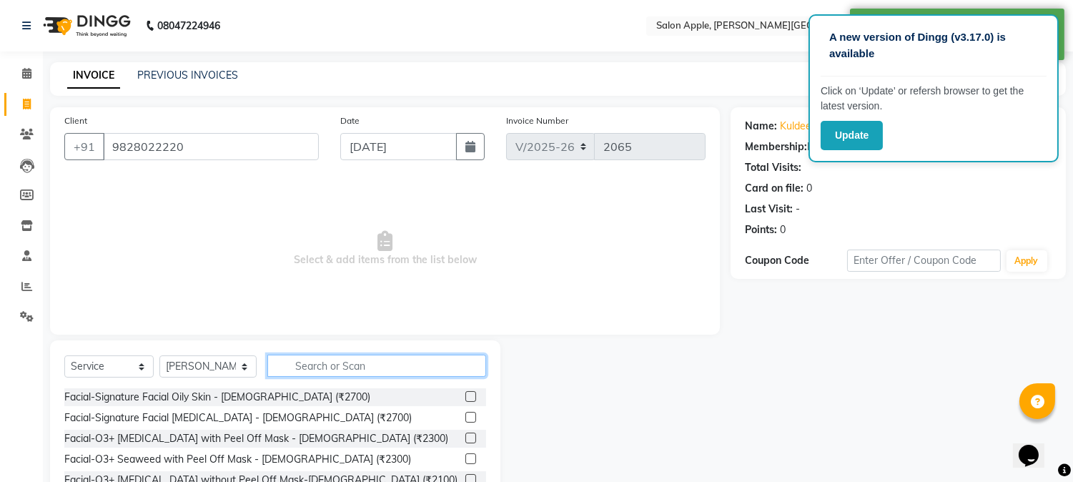
click at [269, 365] on input "text" at bounding box center [376, 366] width 219 height 22
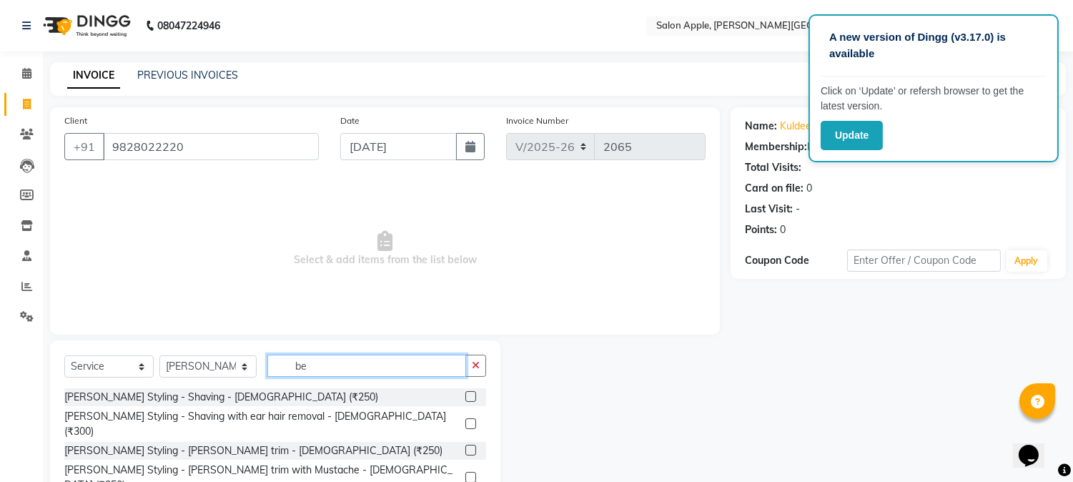
scroll to position [90, 0]
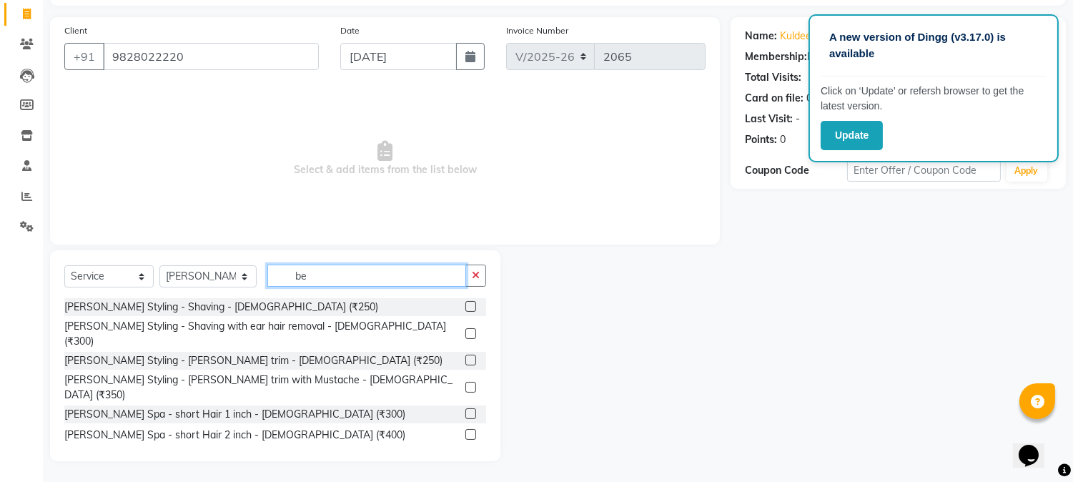
type input "be"
click at [466, 355] on label at bounding box center [471, 360] width 11 height 11
click at [466, 356] on input "checkbox" at bounding box center [470, 360] width 9 height 9
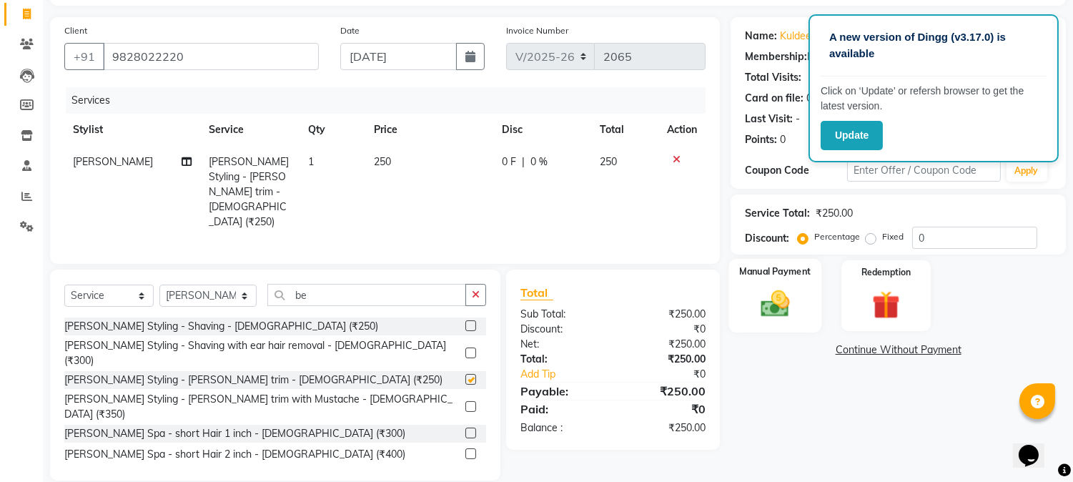
checkbox input "false"
click at [755, 292] on img at bounding box center [775, 304] width 47 height 34
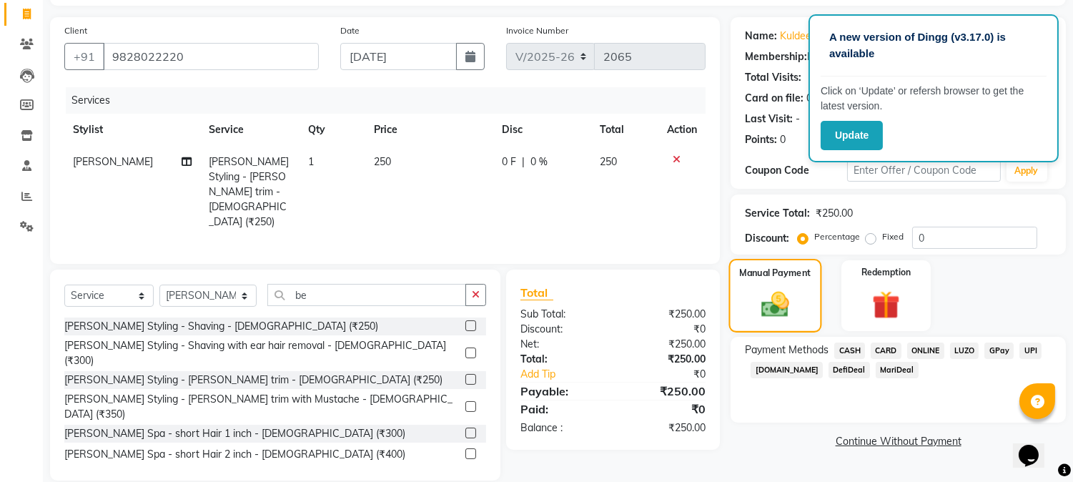
scroll to position [92, 0]
click at [855, 346] on span "CASH" at bounding box center [850, 349] width 31 height 16
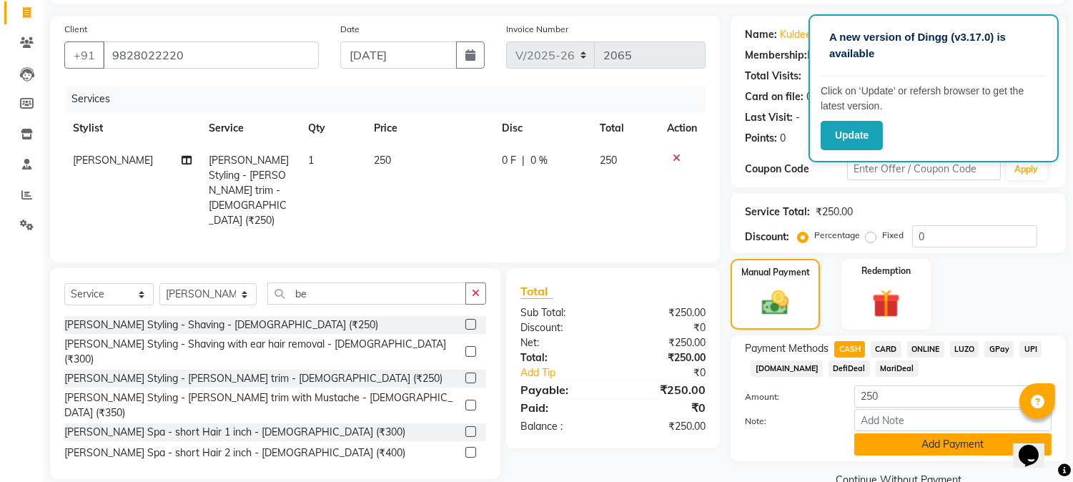
click at [874, 440] on button "Add Payment" at bounding box center [953, 444] width 197 height 22
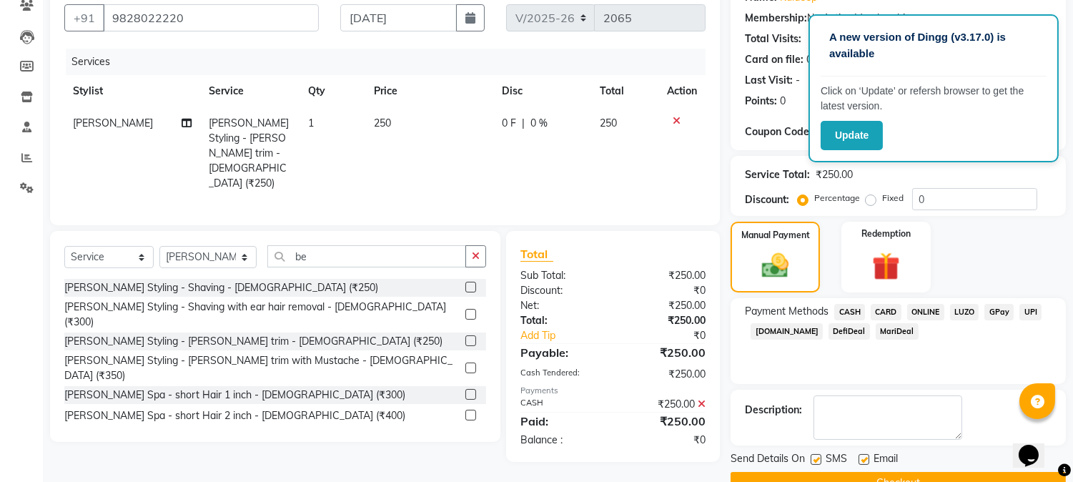
scroll to position [161, 0]
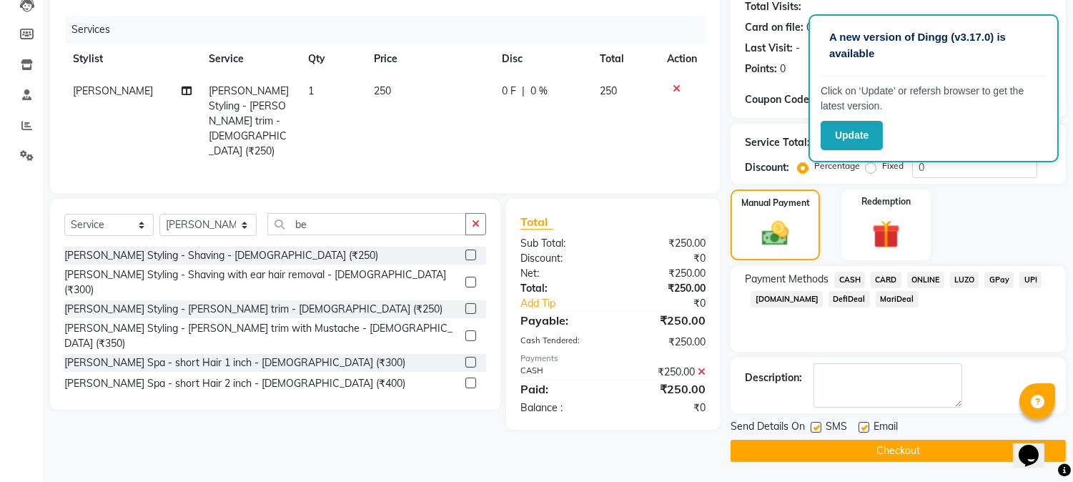
click at [849, 465] on main "INVOICE PREVIOUS INVOICES Create New Save Client +91 9828022220 Date 01-09-2025…" at bounding box center [558, 192] width 1030 height 582
click at [790, 444] on button "Checkout" at bounding box center [898, 451] width 335 height 22
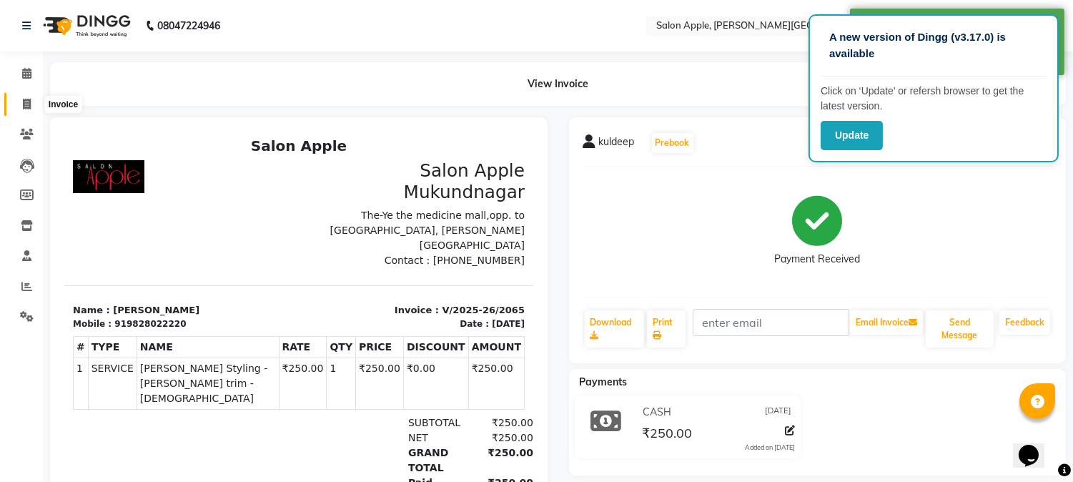
click at [27, 104] on icon at bounding box center [27, 104] width 8 height 11
select select "4128"
select select "service"
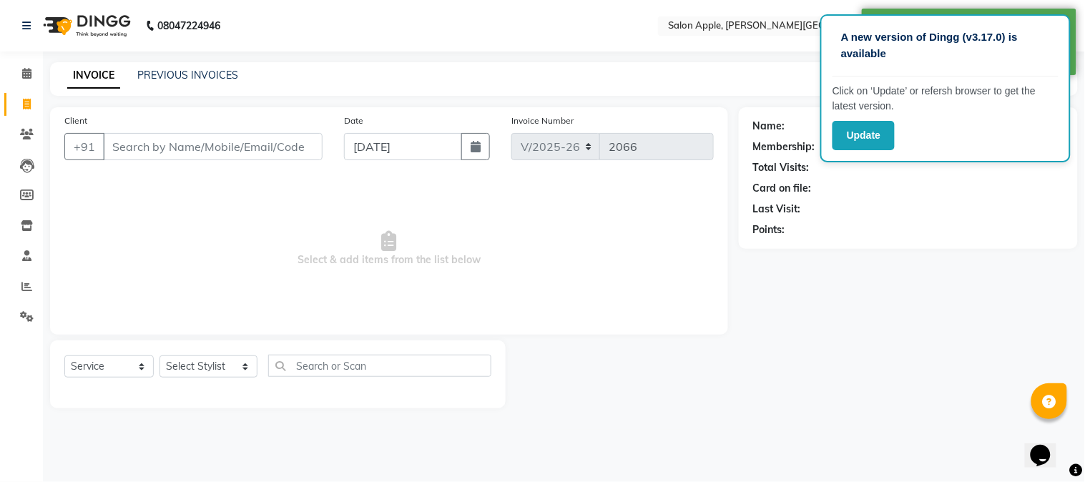
type input "7"
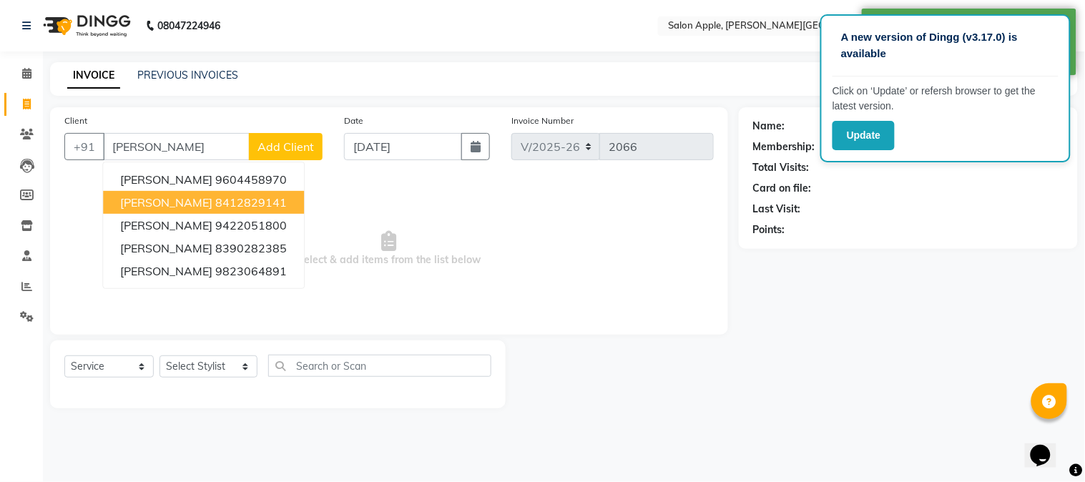
click at [256, 194] on button "SHARVANI 8412829141" at bounding box center [203, 202] width 201 height 23
type input "8412829141"
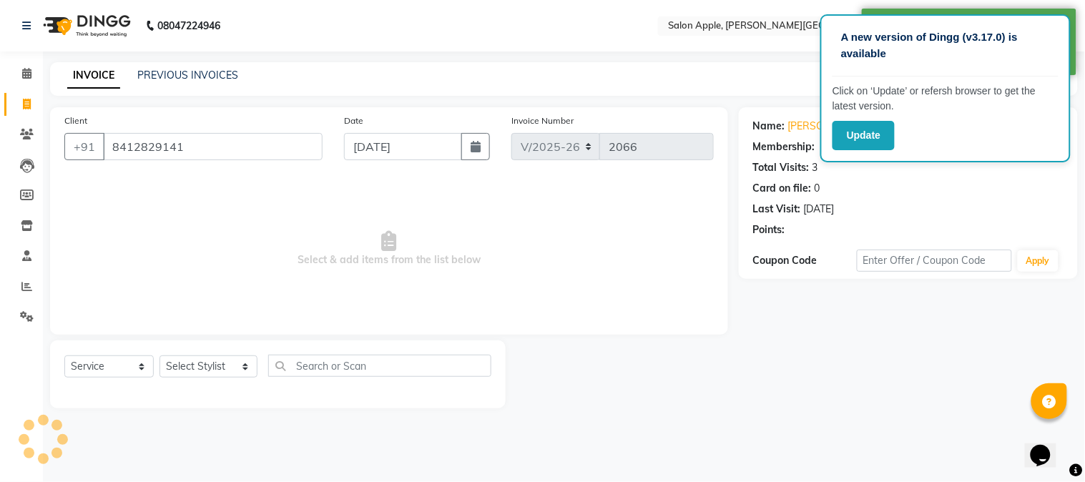
select select "1: Object"
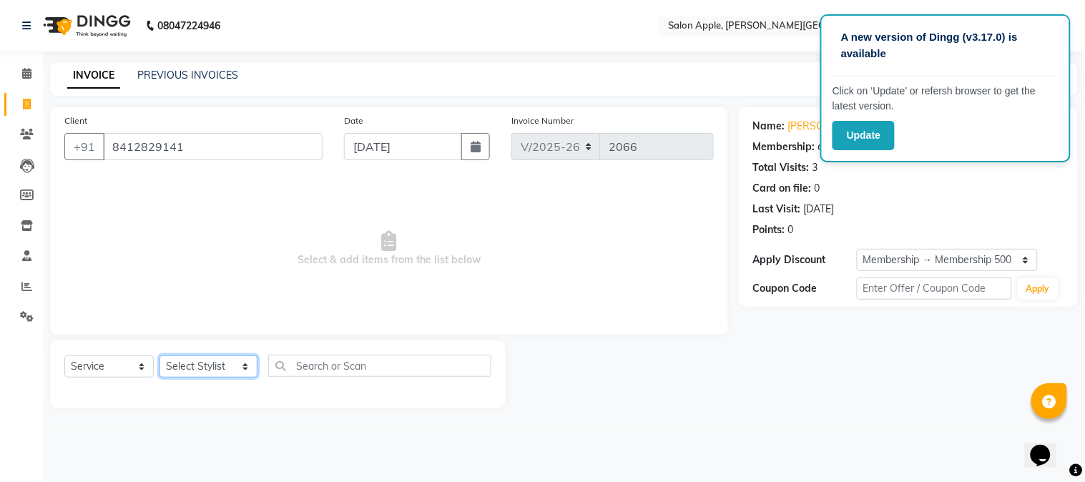
click at [217, 373] on select "Select Stylist [PERSON_NAME] [PERSON_NAME] Kranti arun Vanakalas [MEDICAL_DATA]…" at bounding box center [208, 366] width 98 height 22
drag, startPoint x: 187, startPoint y: 152, endPoint x: 0, endPoint y: 153, distance: 186.6
click at [0, 153] on app-home "08047224946 Select Location × Salon Apple, Mukund Nagar, Mukund Nagar, Pune. De…" at bounding box center [542, 215] width 1085 height 430
click at [0, 153] on li "Leads" at bounding box center [21, 165] width 43 height 31
drag, startPoint x: 201, startPoint y: 154, endPoint x: 0, endPoint y: 119, distance: 204.0
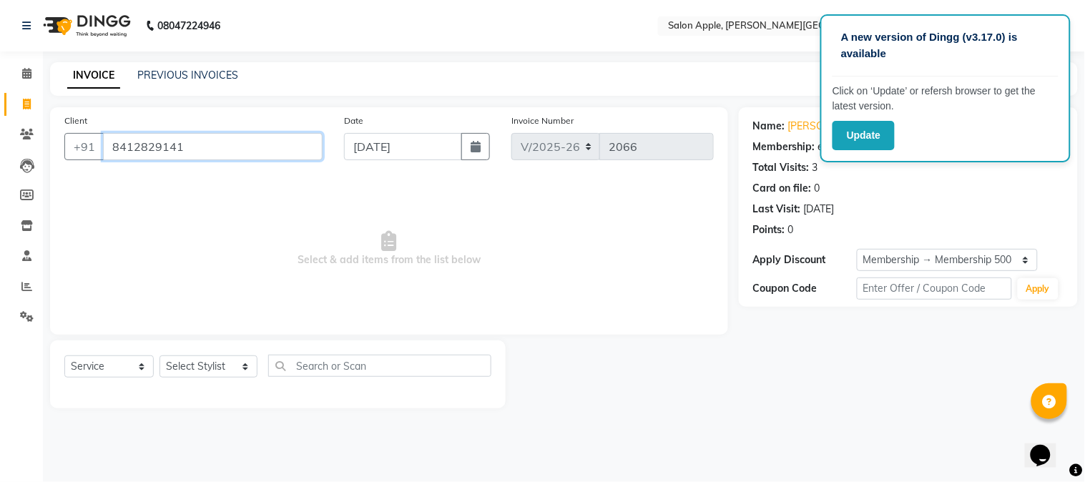
click at [0, 119] on app-home "08047224946 Select Location × Salon Apple, Mukund Nagar, Mukund Nagar, Pune. De…" at bounding box center [542, 215] width 1085 height 430
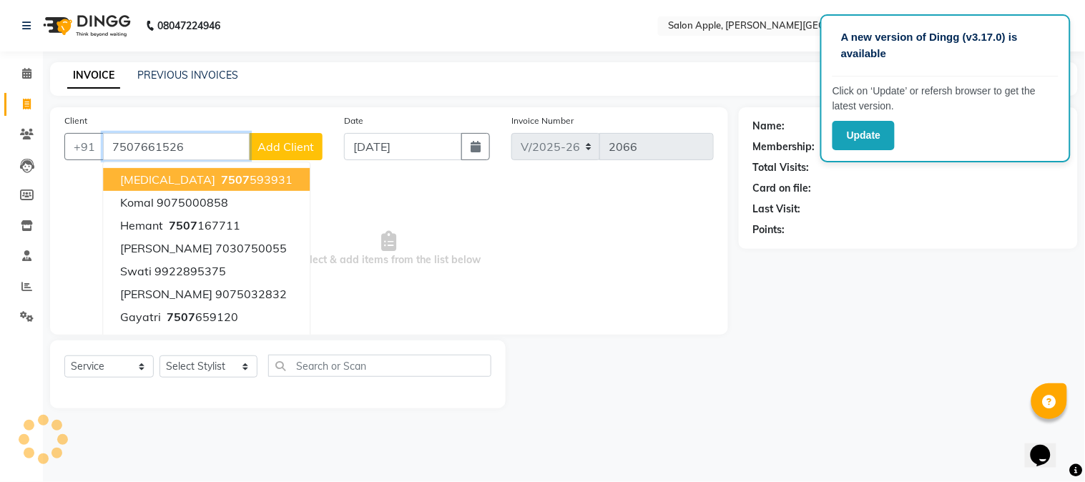
type input "7507661526"
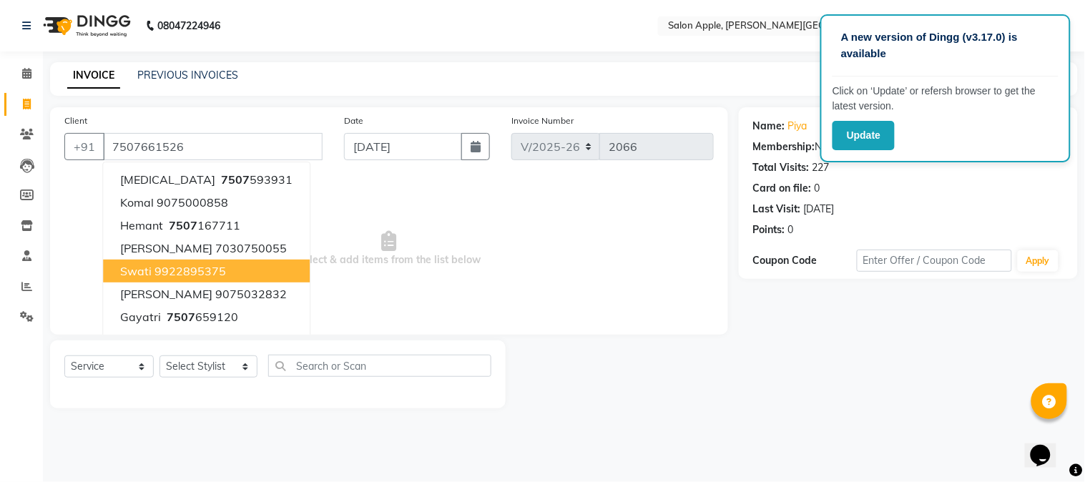
click at [394, 257] on span "Select & add items from the list below" at bounding box center [388, 248] width 649 height 143
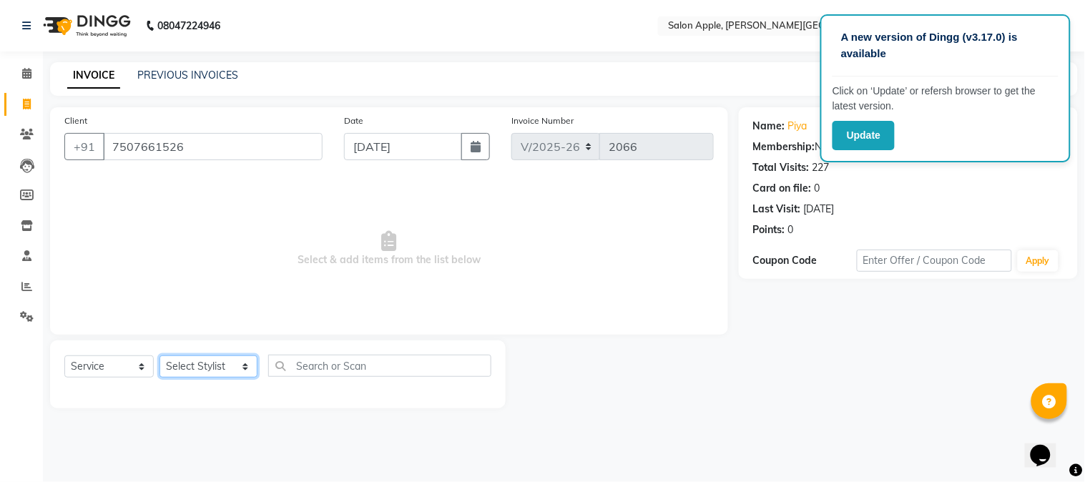
click at [234, 361] on select "Select Stylist [PERSON_NAME] [PERSON_NAME] Kranti arun Vanakalas [MEDICAL_DATA]…" at bounding box center [208, 366] width 98 height 22
select select "85967"
click at [159, 356] on select "Select Stylist [PERSON_NAME] [PERSON_NAME] Kranti arun Vanakalas [MEDICAL_DATA]…" at bounding box center [208, 366] width 98 height 22
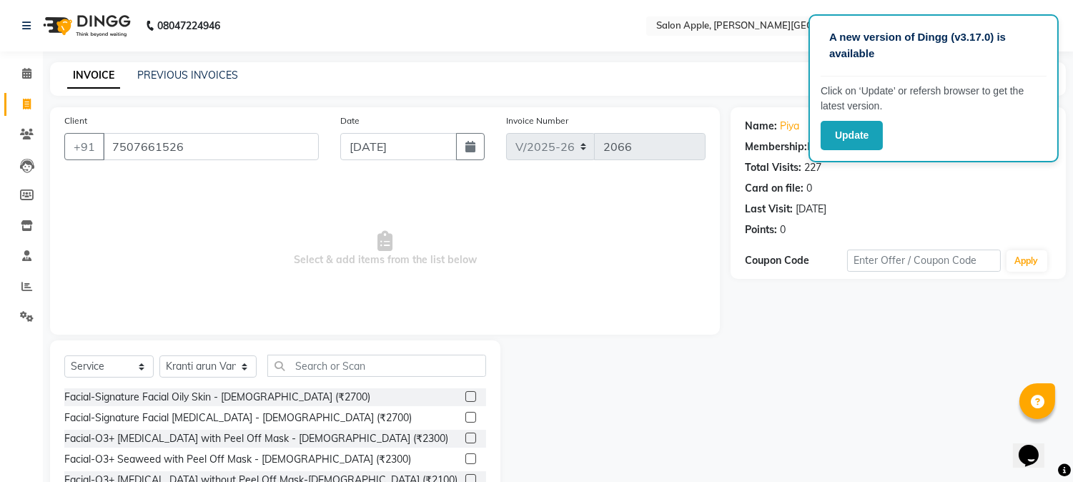
drag, startPoint x: 307, startPoint y: 377, endPoint x: 306, endPoint y: 355, distance: 22.2
click at [306, 377] on div "Select Service Product Membership Package Voucher Prepaid Gift Card Select Styl…" at bounding box center [275, 372] width 422 height 34
click at [306, 355] on input "text" at bounding box center [376, 366] width 219 height 22
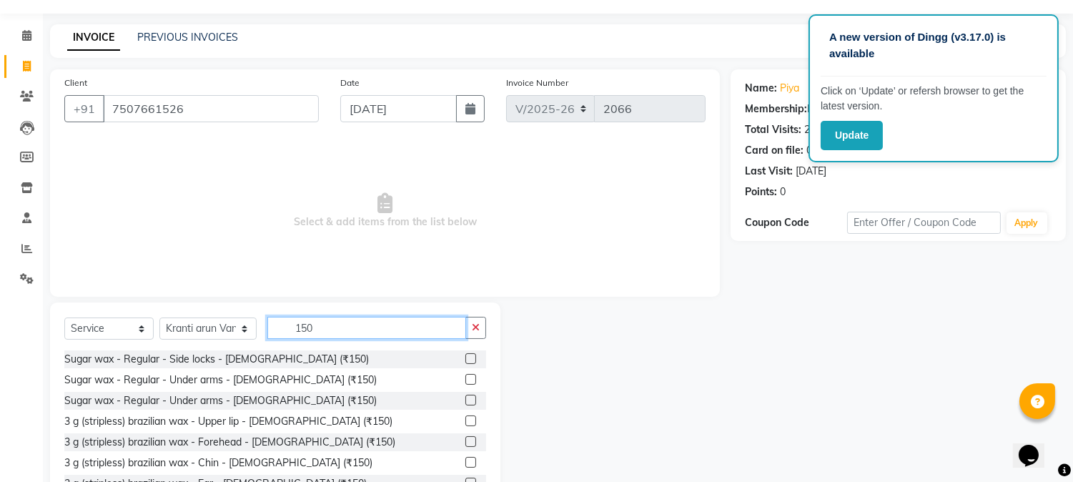
scroll to position [90, 0]
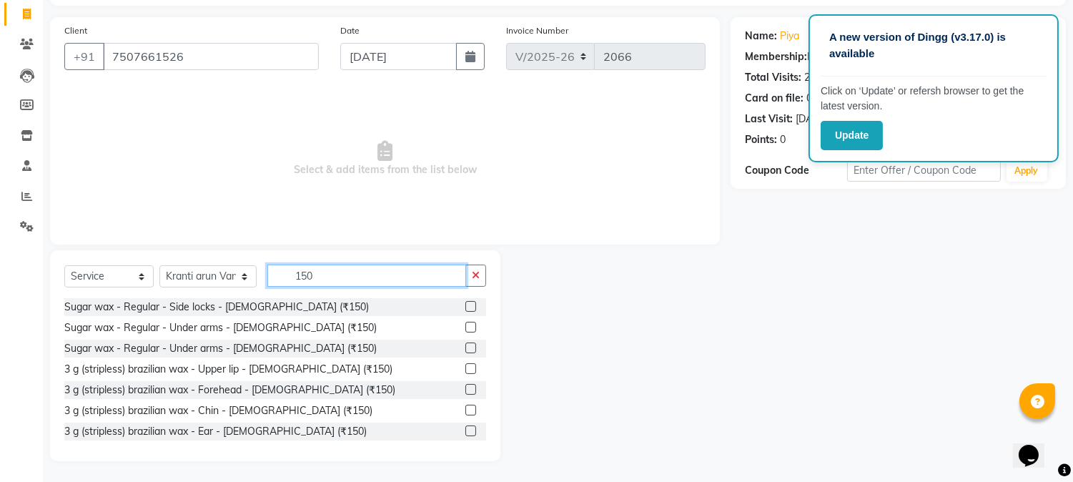
type input "150"
click at [466, 367] on label at bounding box center [471, 368] width 11 height 11
click at [466, 367] on input "checkbox" at bounding box center [470, 369] width 9 height 9
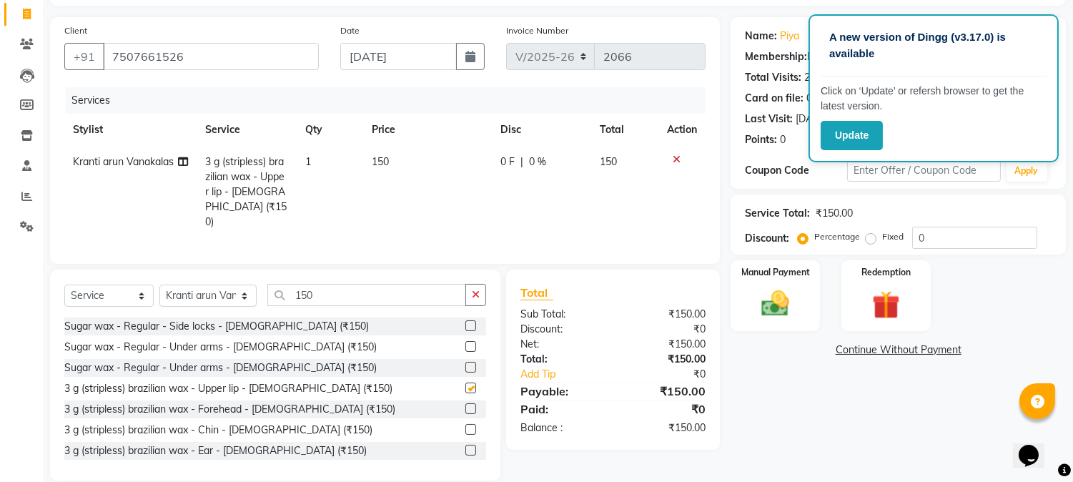
checkbox input "false"
click at [809, 315] on div "Manual Payment" at bounding box center [775, 295] width 89 height 71
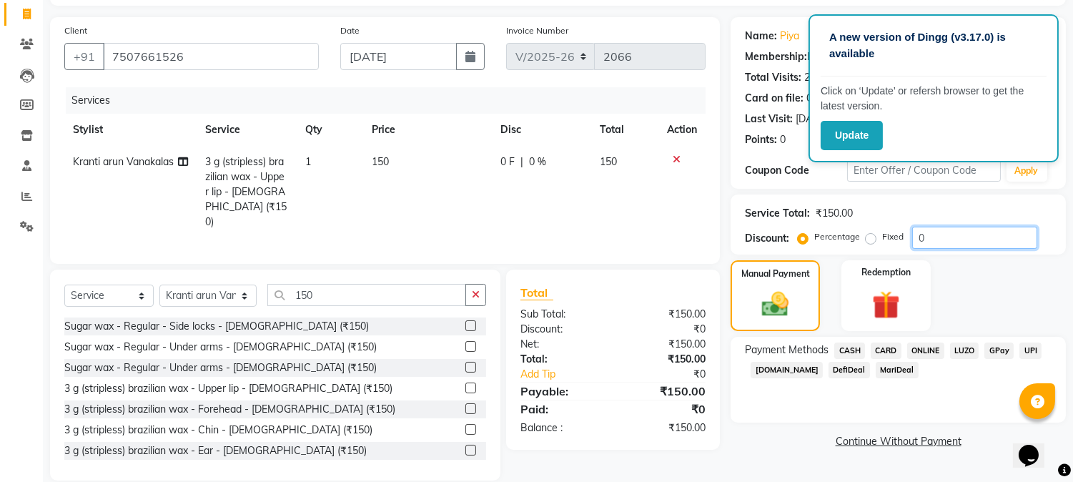
drag, startPoint x: 928, startPoint y: 245, endPoint x: 870, endPoint y: 242, distance: 58.7
click at [875, 243] on div "Percentage Fixed 0" at bounding box center [919, 238] width 237 height 22
type input "20"
click at [928, 351] on span "ONLINE" at bounding box center [925, 351] width 37 height 16
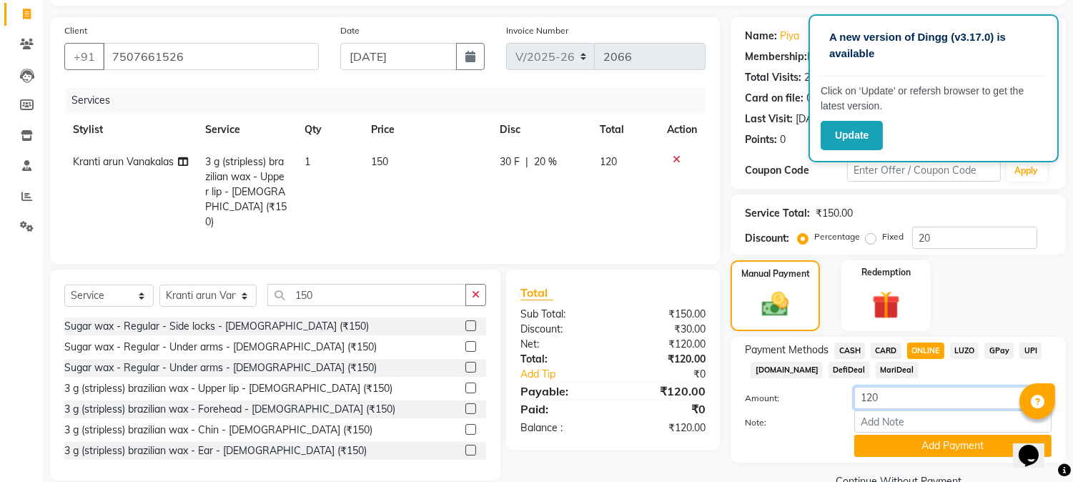
drag, startPoint x: 877, startPoint y: 388, endPoint x: 866, endPoint y: 390, distance: 11.1
click at [866, 390] on input "120" at bounding box center [953, 398] width 197 height 22
type input "1"
type input "70"
click at [964, 445] on button "Add Payment" at bounding box center [953, 446] width 197 height 22
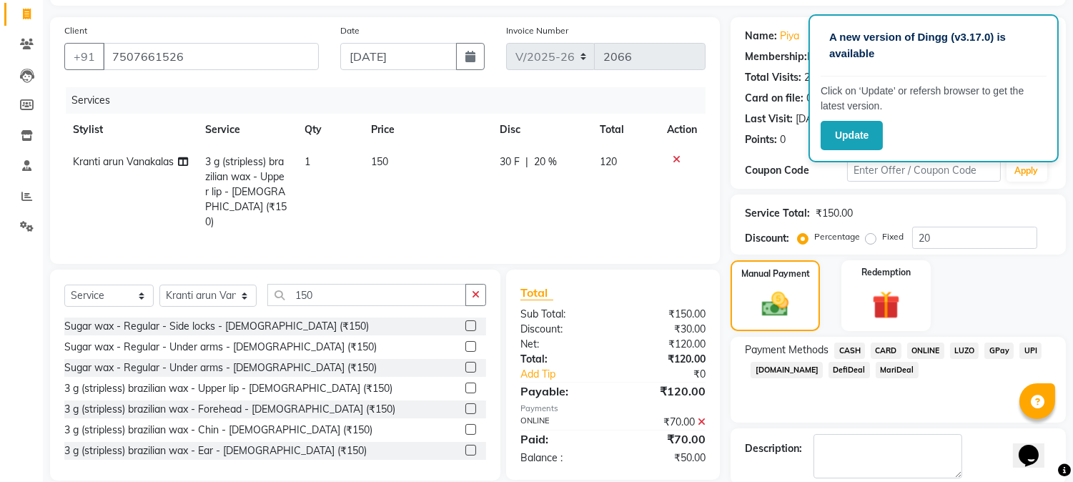
click at [858, 351] on span "CASH" at bounding box center [850, 351] width 31 height 16
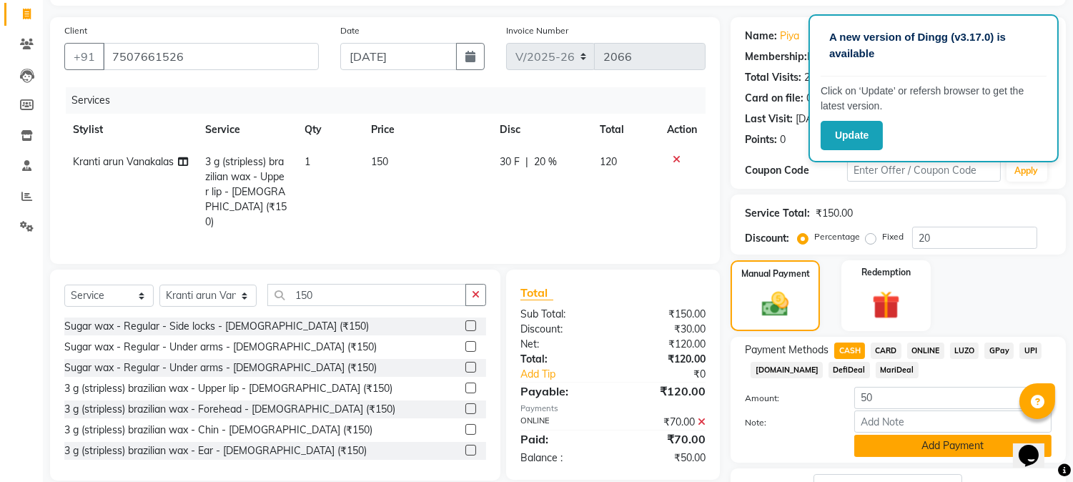
click at [905, 443] on button "Add Payment" at bounding box center [953, 446] width 197 height 22
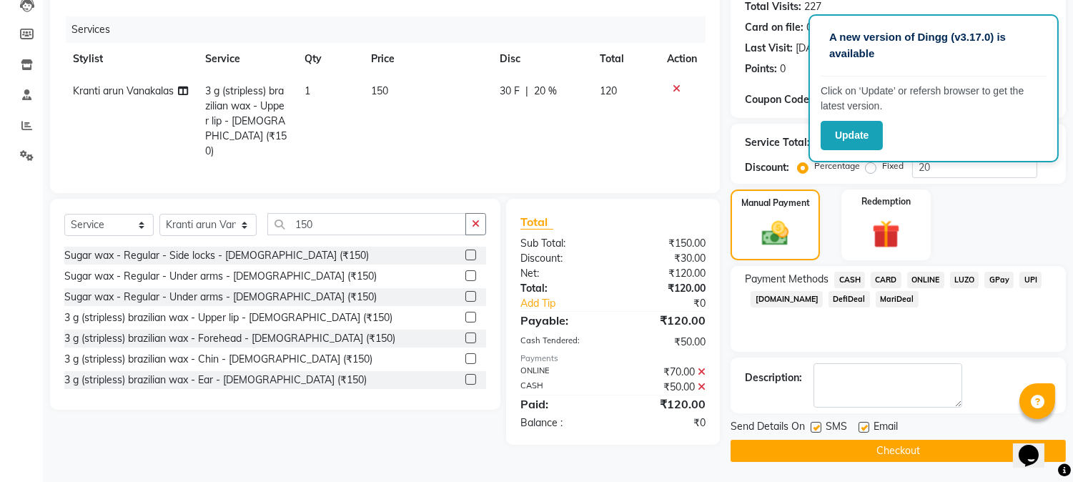
click at [894, 454] on button "Checkout" at bounding box center [898, 451] width 335 height 22
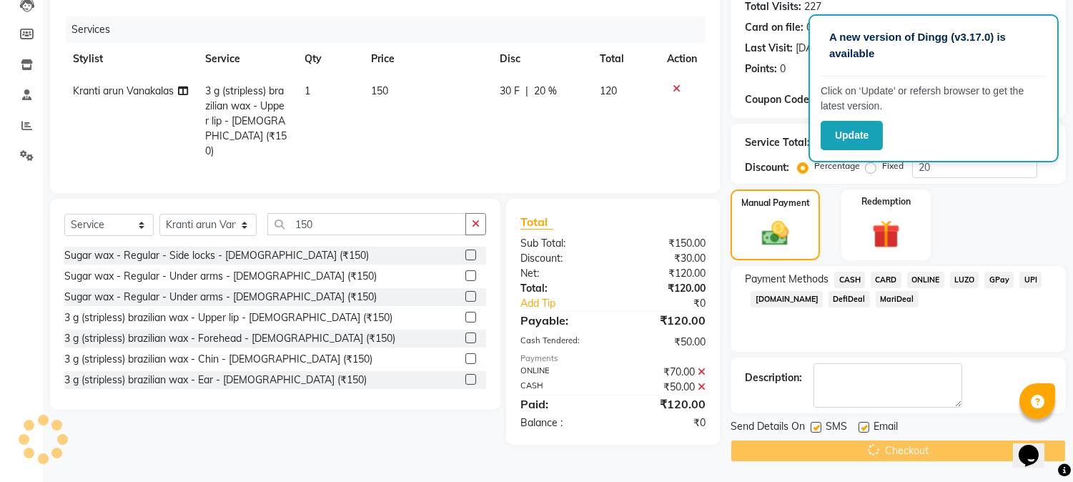
scroll to position [82, 0]
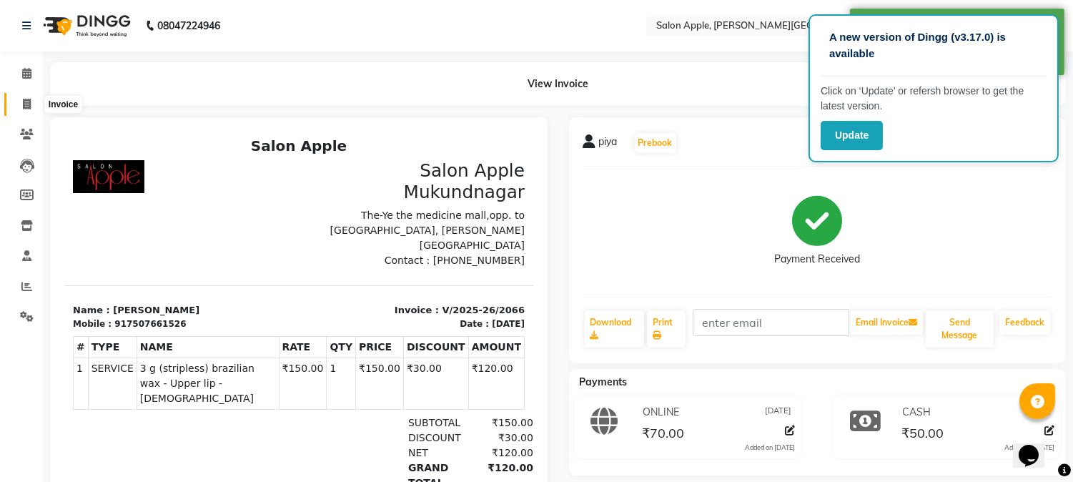
click at [25, 111] on span at bounding box center [26, 105] width 25 height 16
select select "4128"
select select "service"
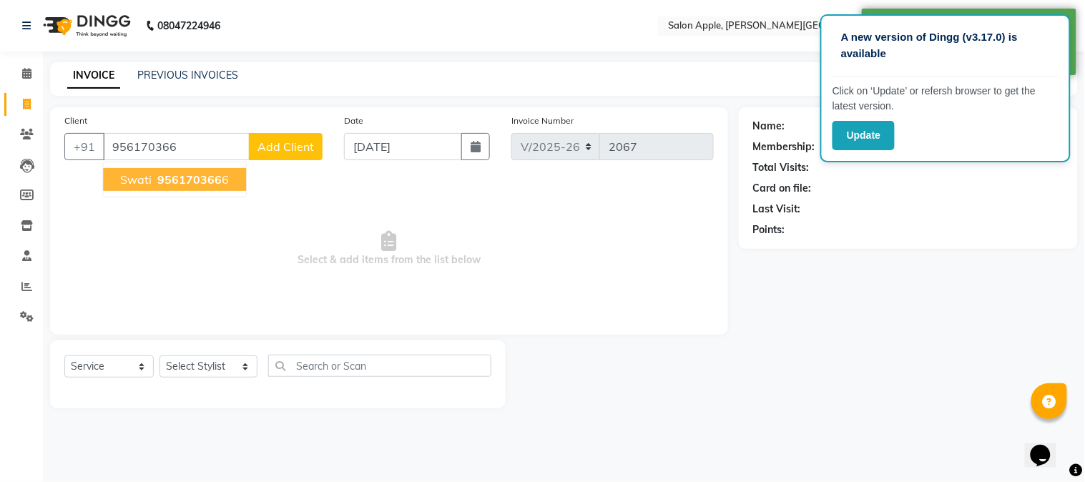
click at [164, 175] on span "956170366" at bounding box center [189, 179] width 64 height 14
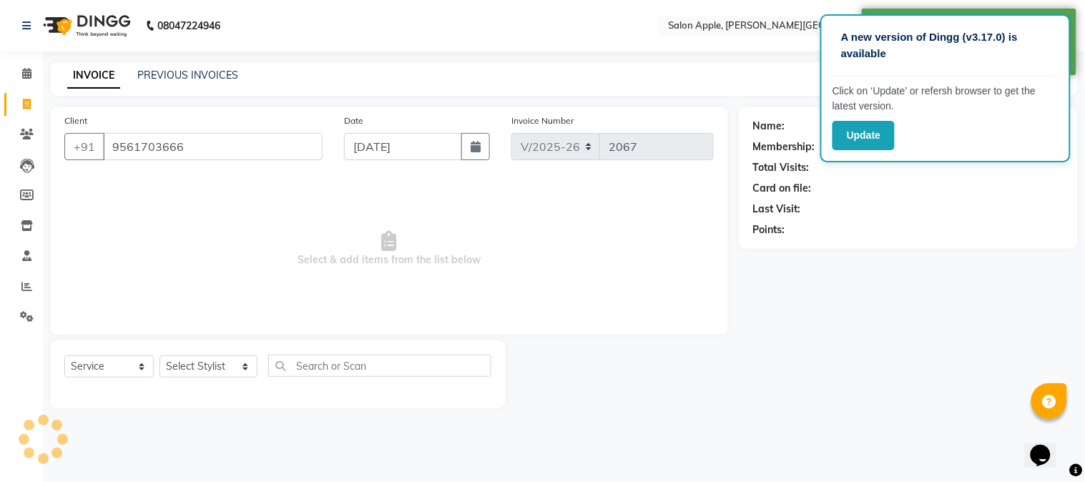
type input "9561703666"
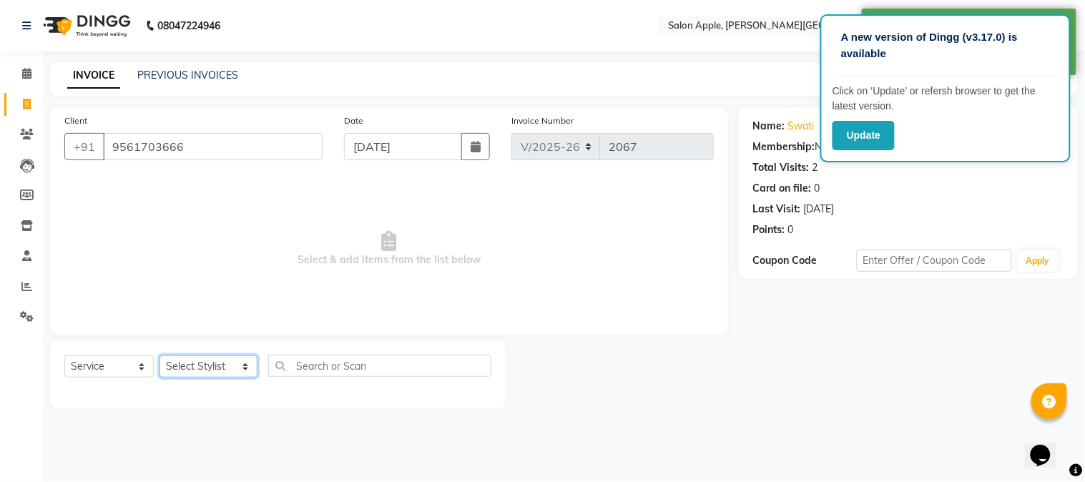
click at [210, 363] on select "Select Stylist [PERSON_NAME] [PERSON_NAME] Kranti arun Vanakalas [MEDICAL_DATA]…" at bounding box center [208, 366] width 98 height 22
select select "84027"
click at [159, 356] on select "Select Stylist [PERSON_NAME] [PERSON_NAME] Kranti arun Vanakalas [MEDICAL_DATA]…" at bounding box center [208, 366] width 98 height 22
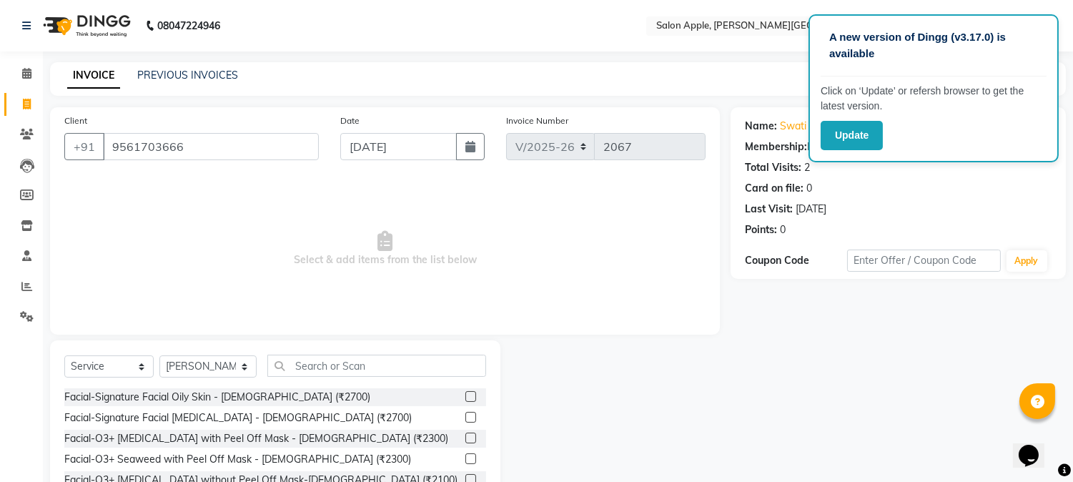
click at [358, 377] on div "Select Service Product Membership Package Voucher Prepaid Gift Card Select Styl…" at bounding box center [275, 372] width 422 height 34
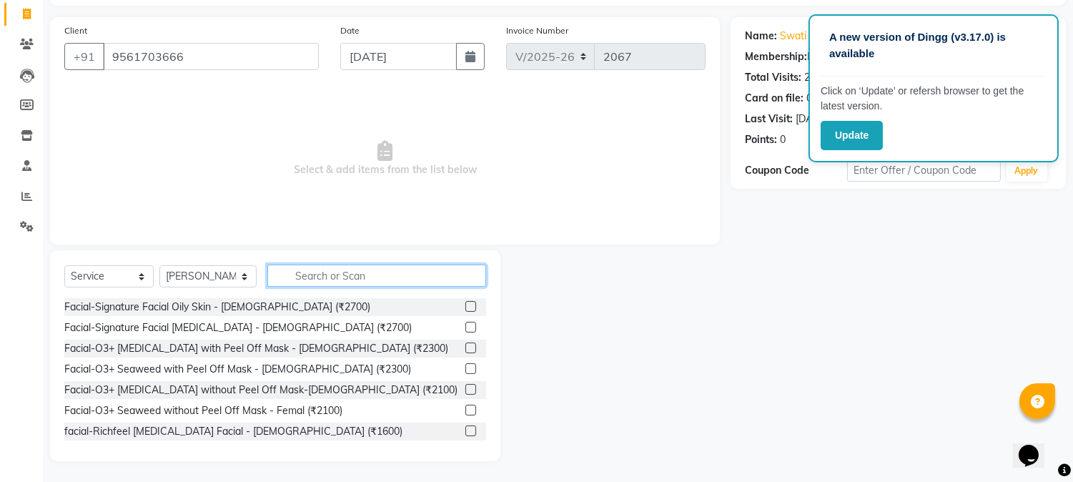
click at [325, 285] on input "text" at bounding box center [376, 276] width 219 height 22
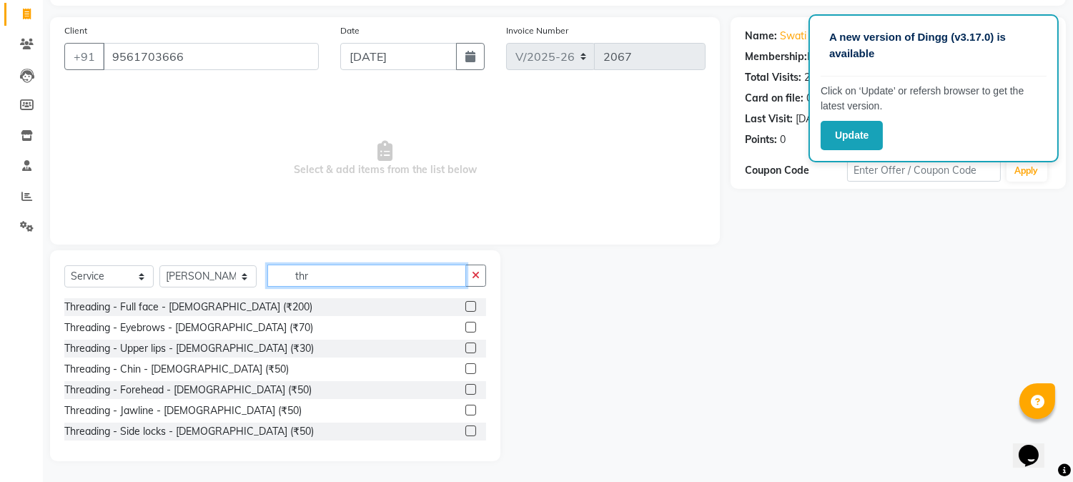
type input "thr"
click at [466, 326] on label at bounding box center [471, 327] width 11 height 11
click at [466, 326] on input "checkbox" at bounding box center [470, 327] width 9 height 9
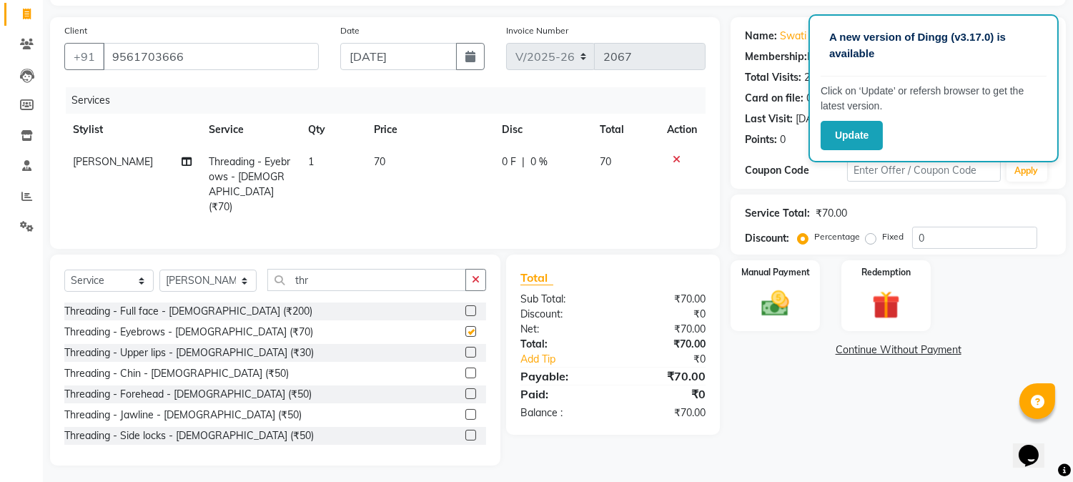
checkbox input "false"
click at [466, 351] on label at bounding box center [471, 352] width 11 height 11
click at [466, 351] on input "checkbox" at bounding box center [470, 352] width 9 height 9
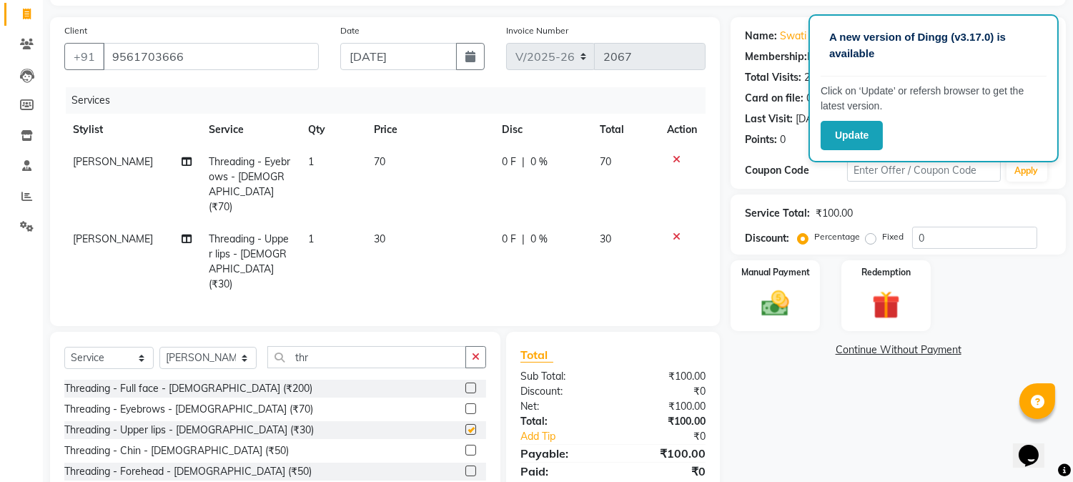
checkbox input "false"
click at [466, 445] on label at bounding box center [471, 450] width 11 height 11
click at [466, 446] on input "checkbox" at bounding box center [470, 450] width 9 height 9
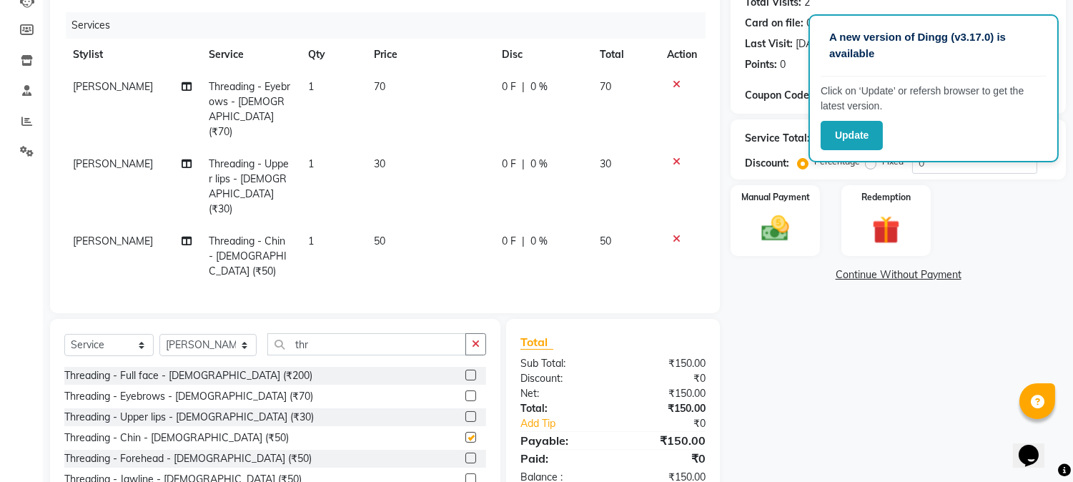
checkbox input "false"
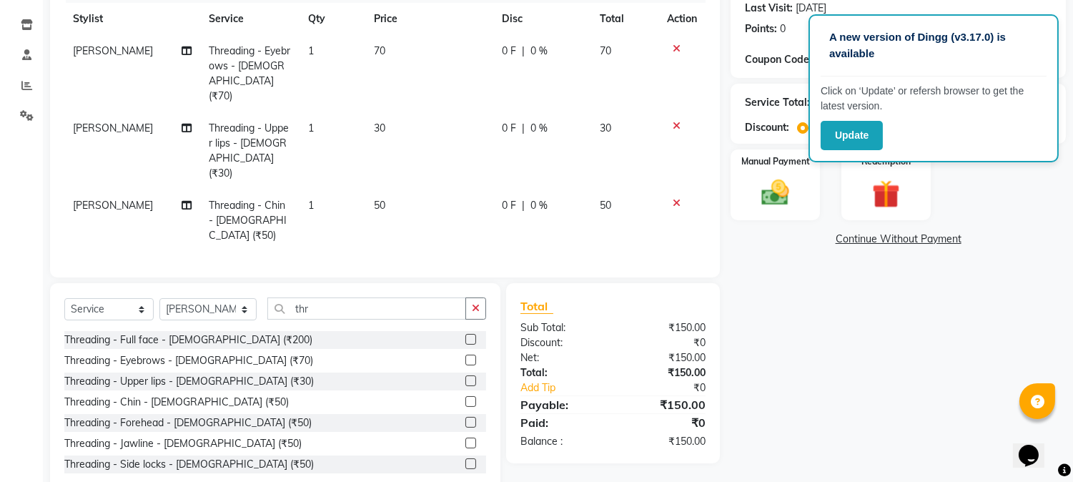
click at [466, 417] on label at bounding box center [471, 422] width 11 height 11
click at [466, 418] on input "checkbox" at bounding box center [470, 422] width 9 height 9
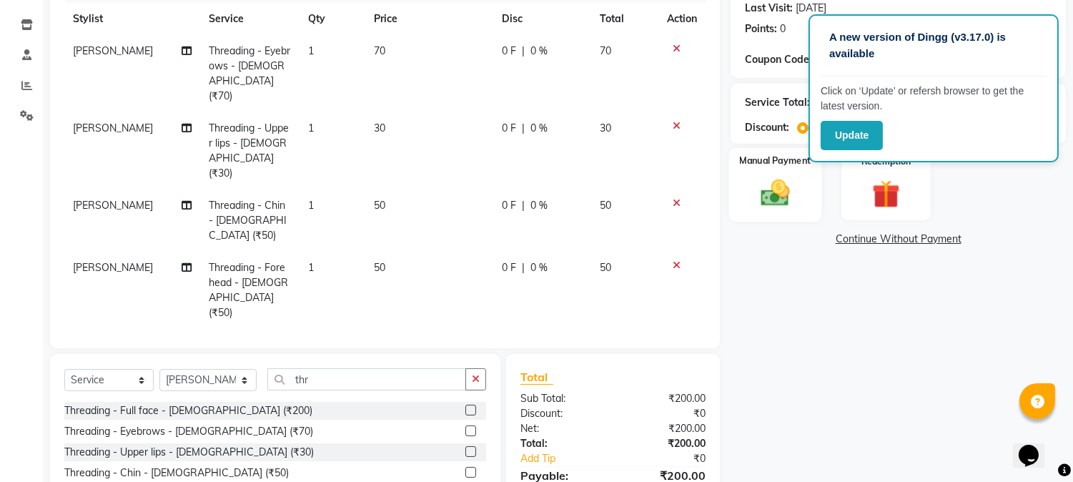
checkbox input "false"
click at [788, 202] on img at bounding box center [775, 194] width 47 height 34
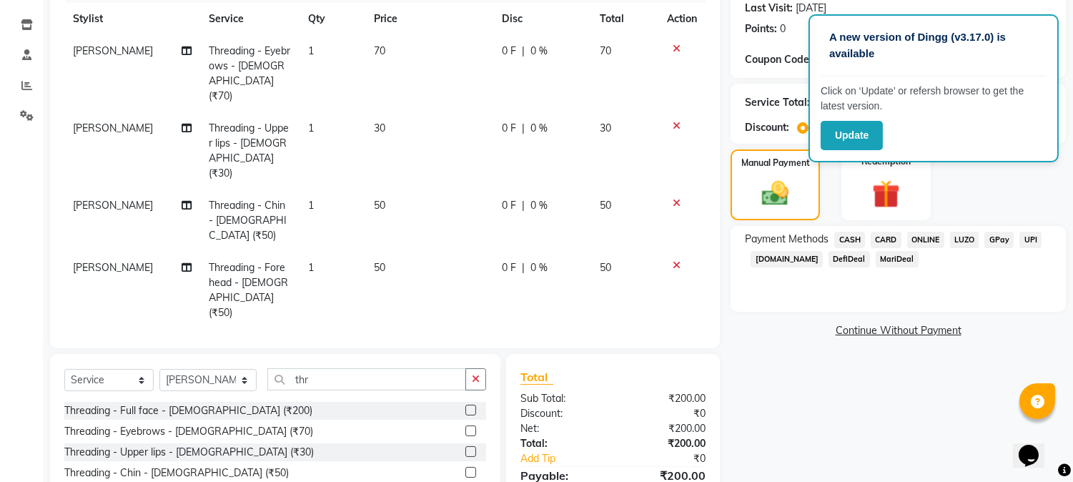
click at [925, 237] on span "ONLINE" at bounding box center [925, 240] width 37 height 16
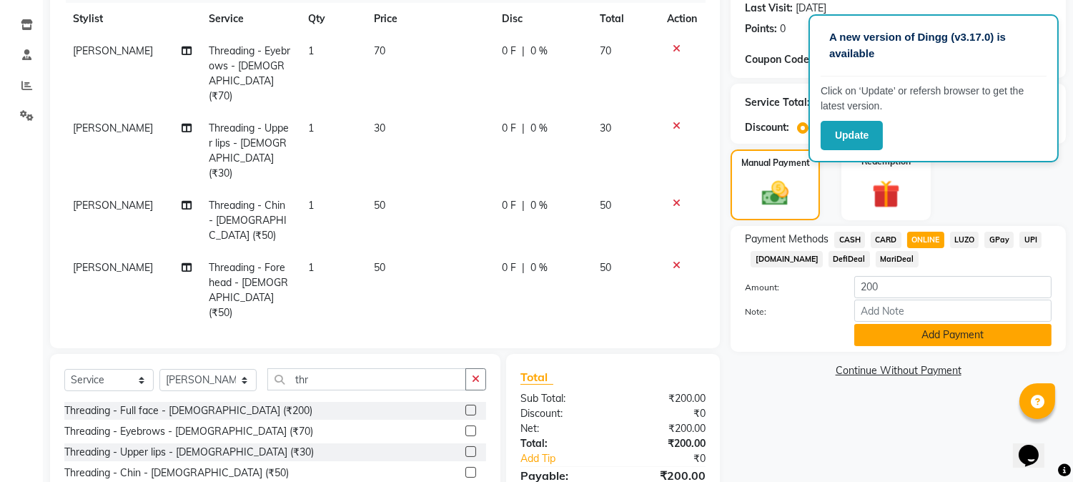
click at [925, 343] on button "Add Payment" at bounding box center [953, 335] width 197 height 22
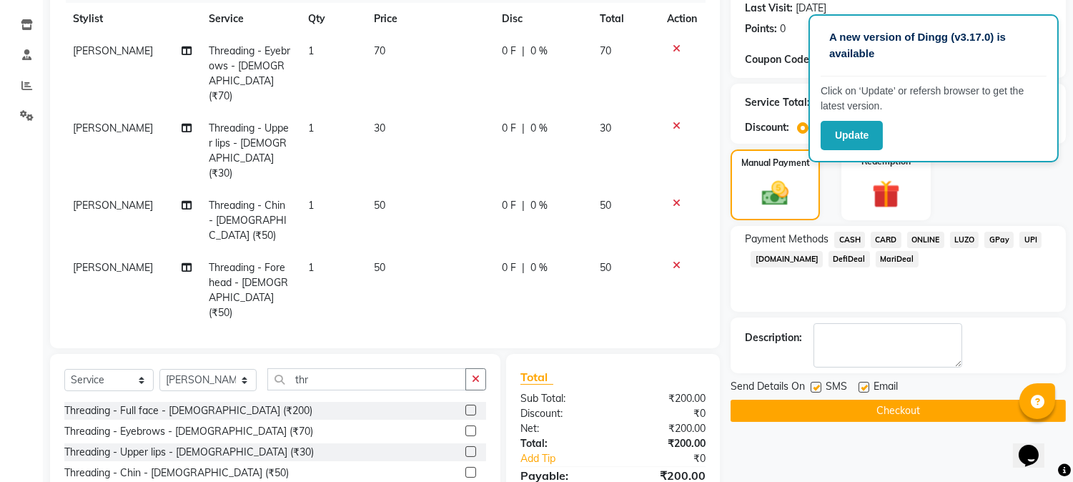
click at [917, 412] on button "Checkout" at bounding box center [898, 411] width 335 height 22
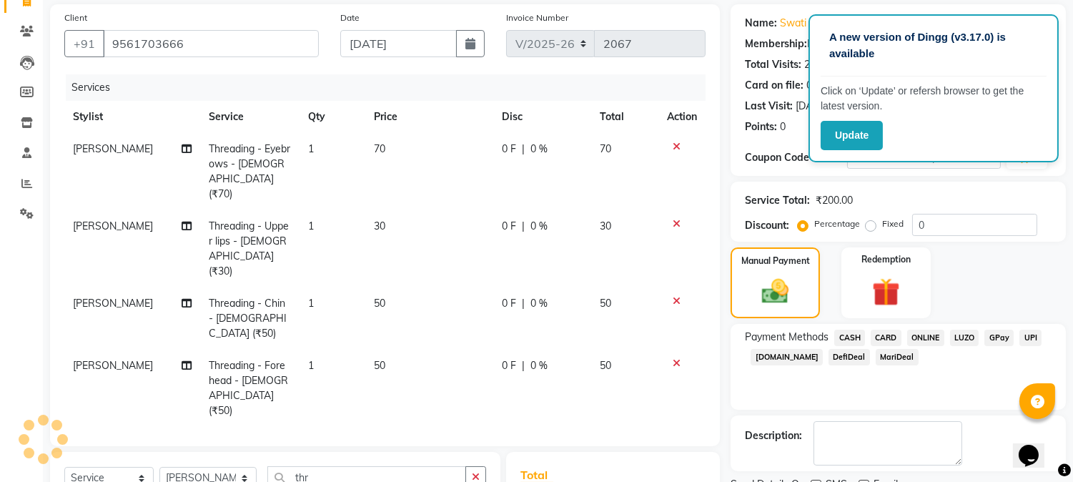
scroll to position [0, 0]
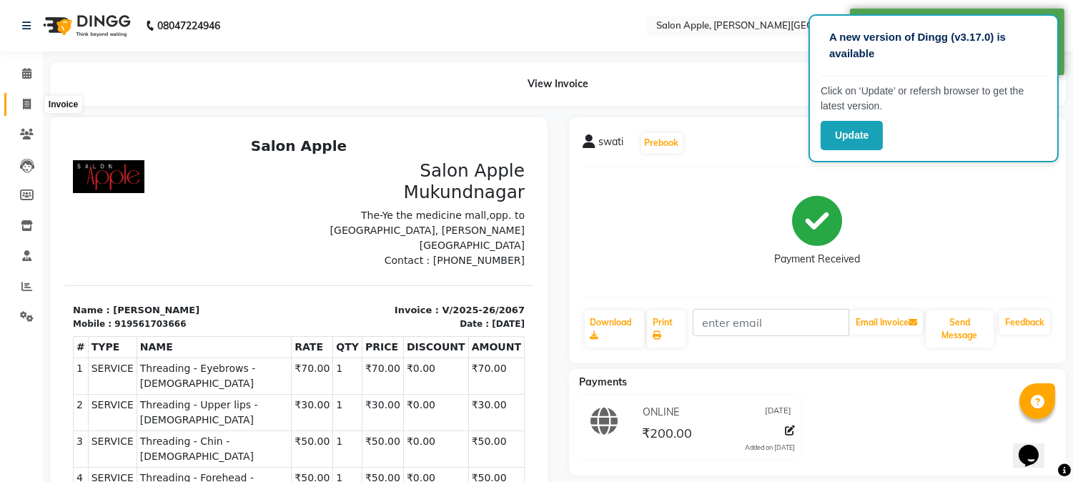
click at [17, 108] on span at bounding box center [26, 105] width 25 height 16
select select "service"
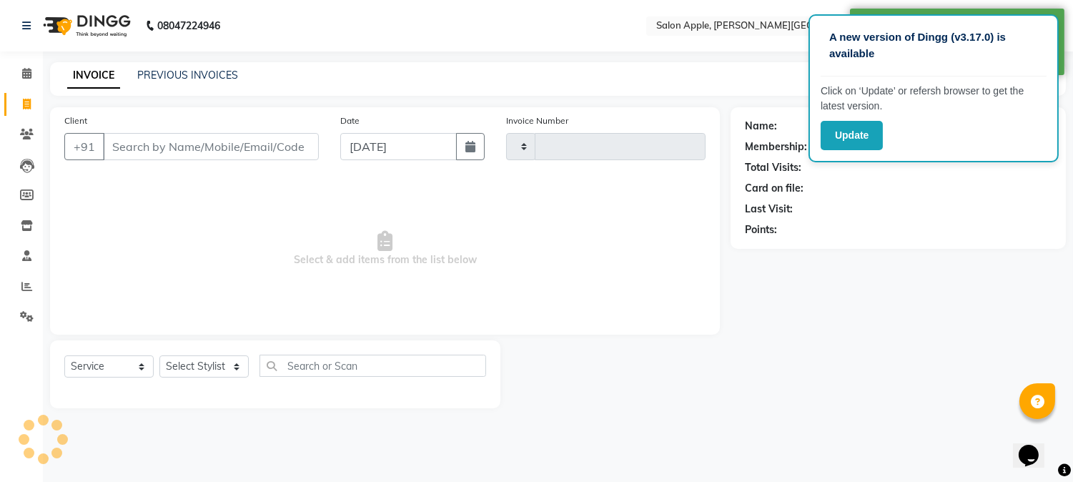
type input "2068"
select select "4128"
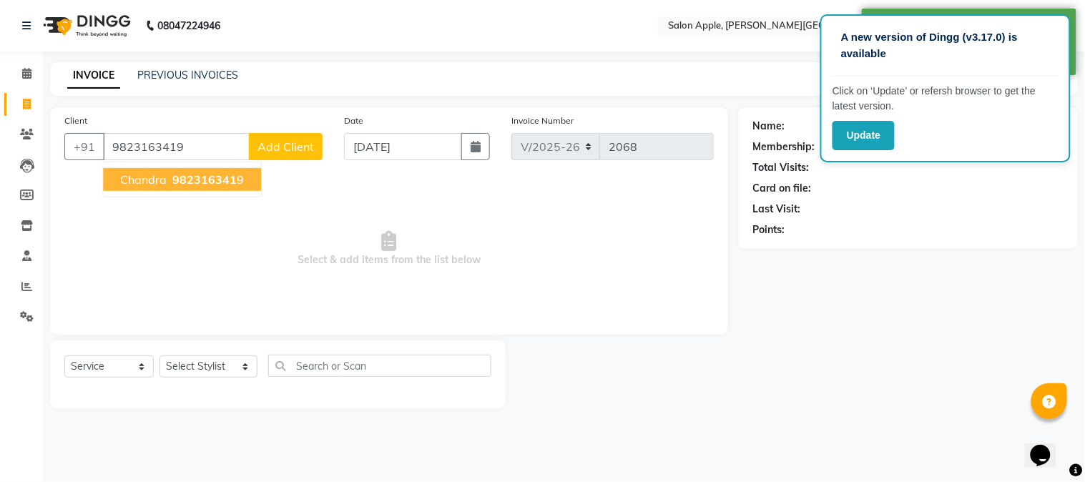
type input "9823163419"
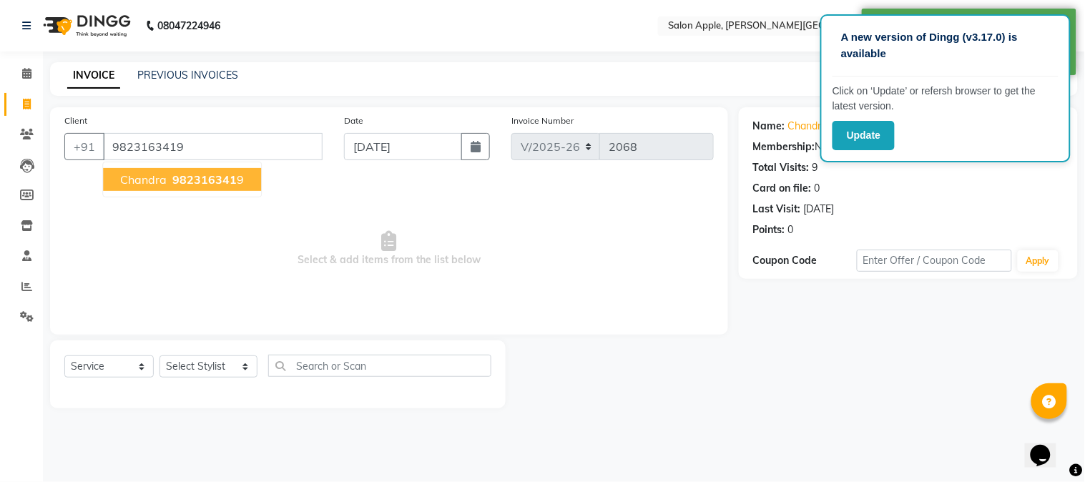
click at [226, 183] on span "982316341" at bounding box center [204, 179] width 64 height 14
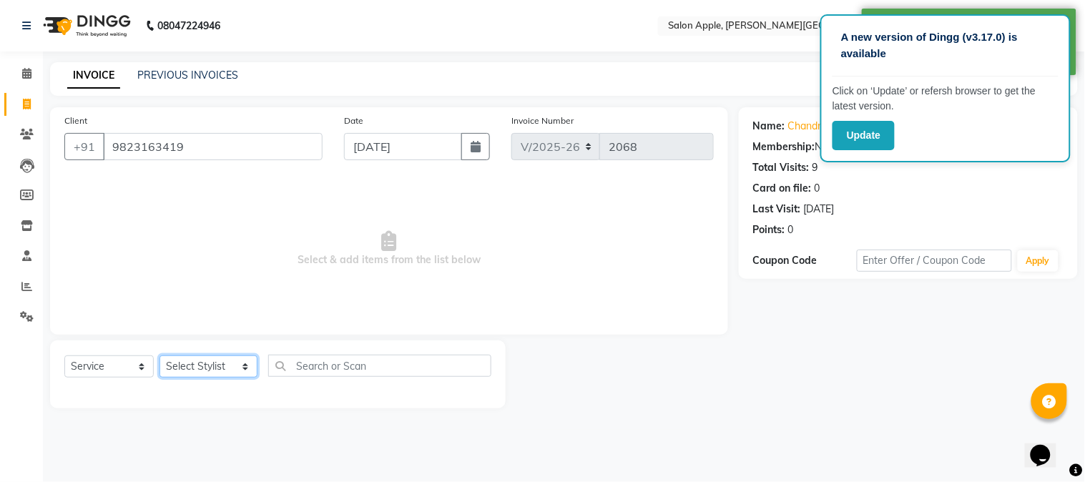
click at [224, 366] on select "Select Stylist [PERSON_NAME] [PERSON_NAME] Kranti arun Vanakalas [MEDICAL_DATA]…" at bounding box center [208, 366] width 98 height 22
select select "84027"
click at [159, 356] on select "Select Stylist [PERSON_NAME] [PERSON_NAME] Kranti arun Vanakalas [MEDICAL_DATA]…" at bounding box center [208, 366] width 98 height 22
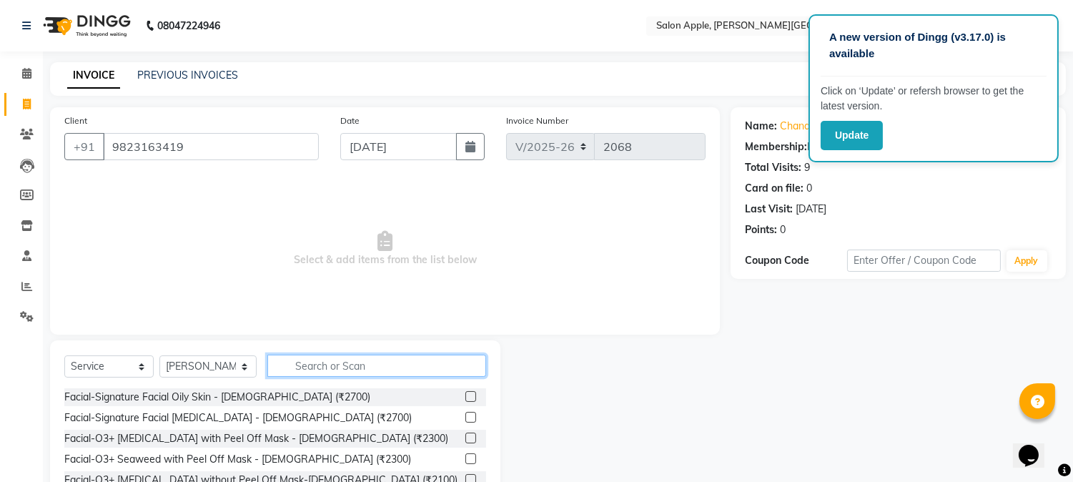
click at [340, 368] on input "text" at bounding box center [376, 366] width 219 height 22
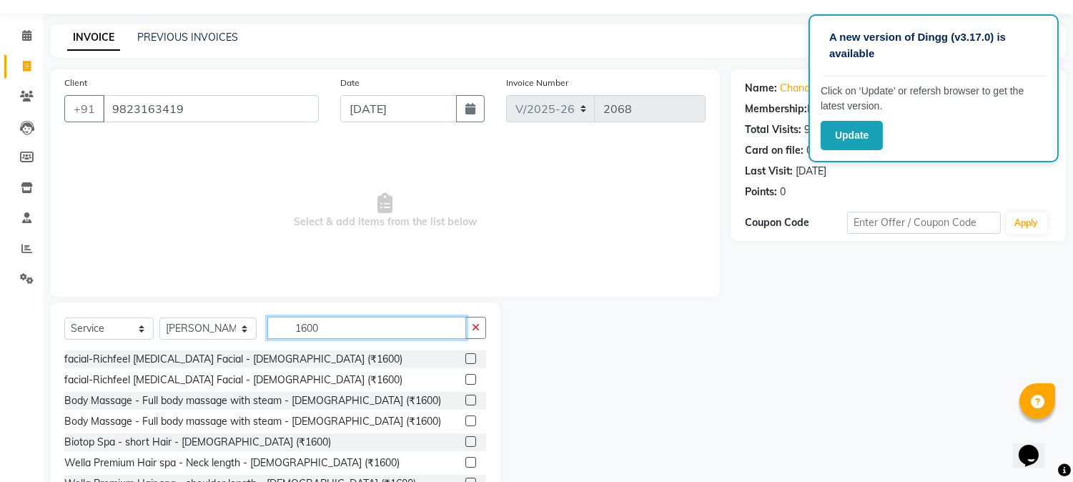
scroll to position [90, 0]
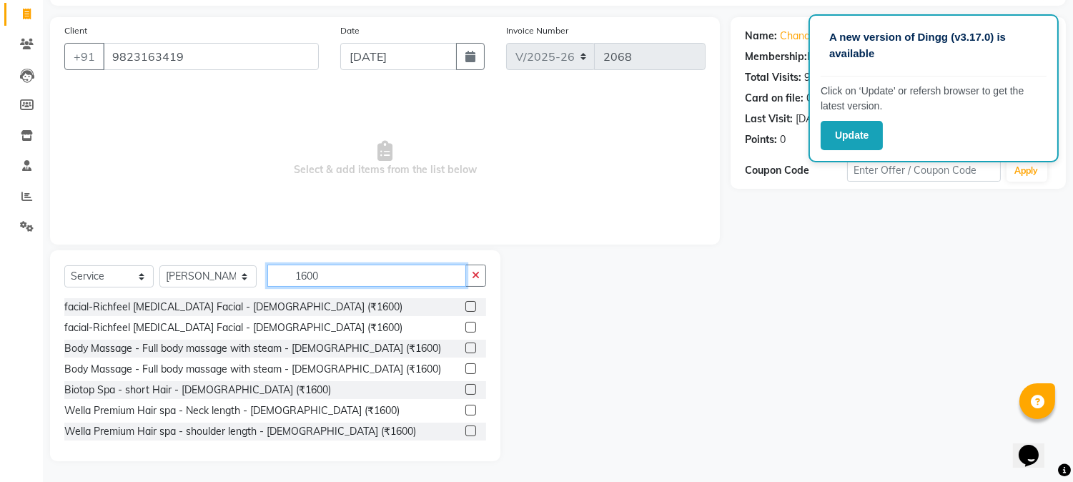
type input "1600"
drag, startPoint x: 458, startPoint y: 302, endPoint x: 367, endPoint y: 290, distance: 91.7
click at [466, 302] on label at bounding box center [471, 306] width 11 height 11
click at [466, 302] on input "checkbox" at bounding box center [470, 306] width 9 height 9
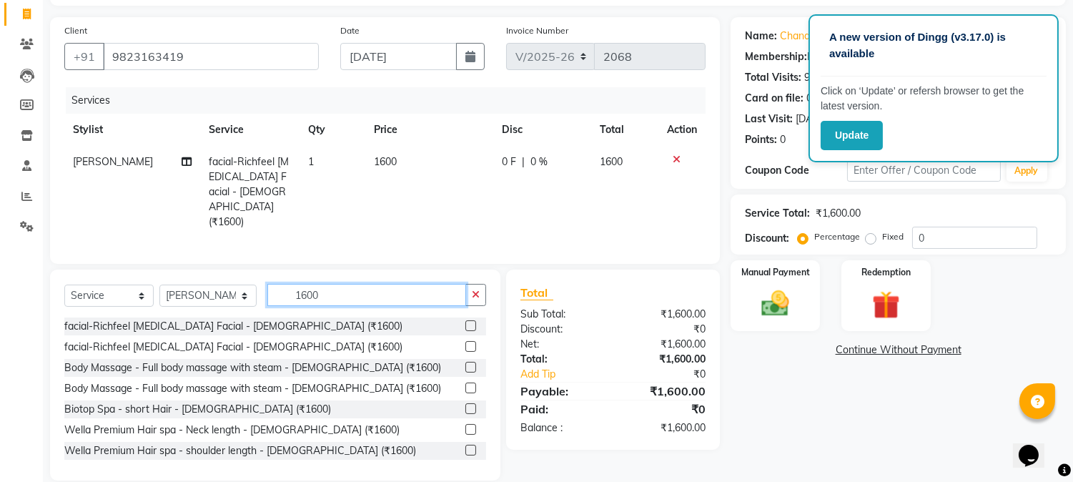
checkbox input "false"
drag, startPoint x: 324, startPoint y: 290, endPoint x: 72, endPoint y: 295, distance: 251.8
click at [97, 295] on div "Select Service Product Membership Package Voucher Prepaid Gift Card Select Styl…" at bounding box center [275, 301] width 422 height 34
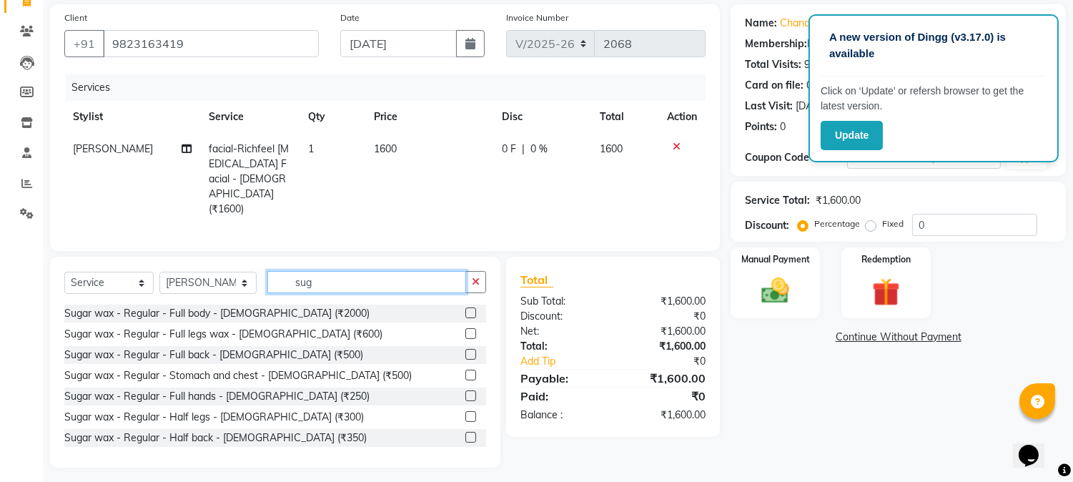
scroll to position [107, 0]
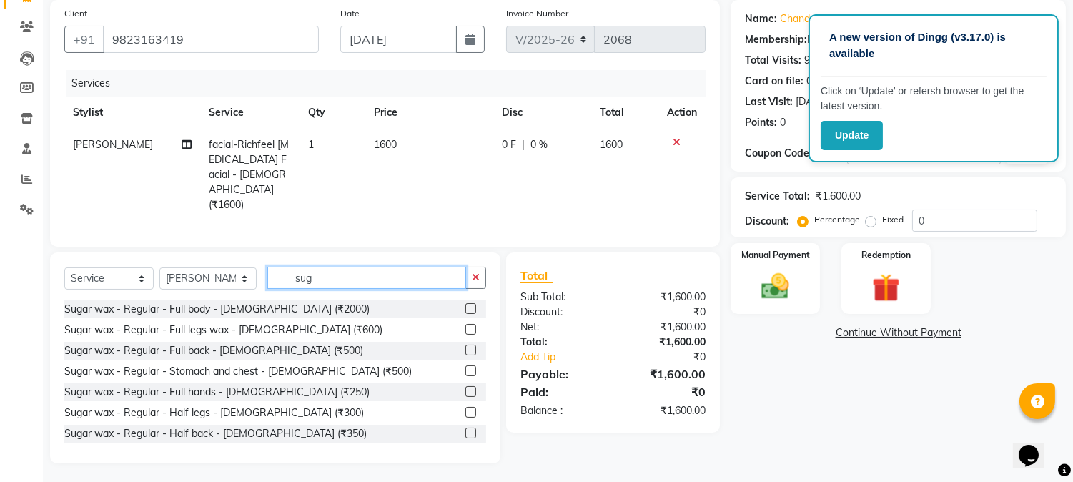
type input "sug"
click at [466, 390] on label at bounding box center [471, 391] width 11 height 11
click at [466, 390] on input "checkbox" at bounding box center [470, 392] width 9 height 9
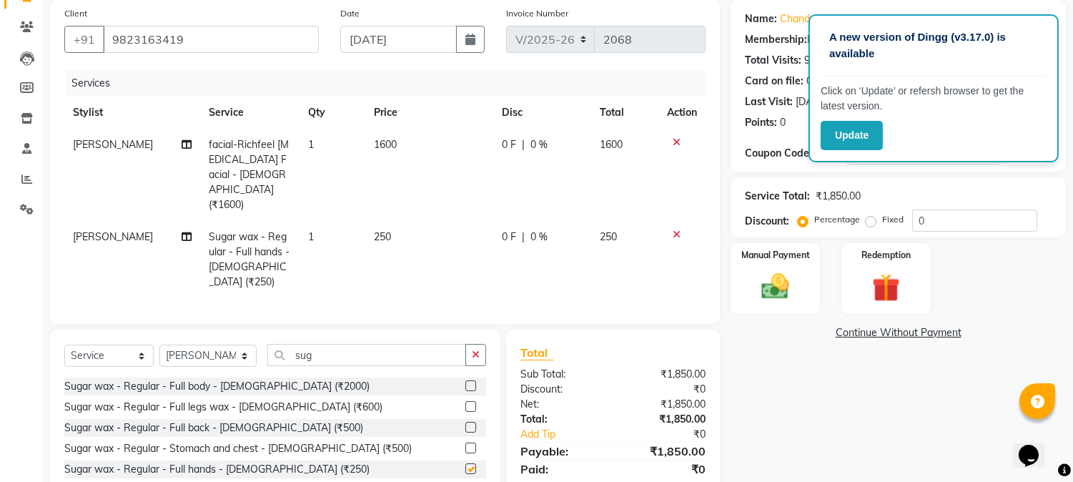
checkbox input "false"
drag, startPoint x: 463, startPoint y: 469, endPoint x: 479, endPoint y: 458, distance: 19.6
click at [466, 481] on label at bounding box center [471, 489] width 11 height 11
click at [466, 481] on input "checkbox" at bounding box center [470, 490] width 9 height 9
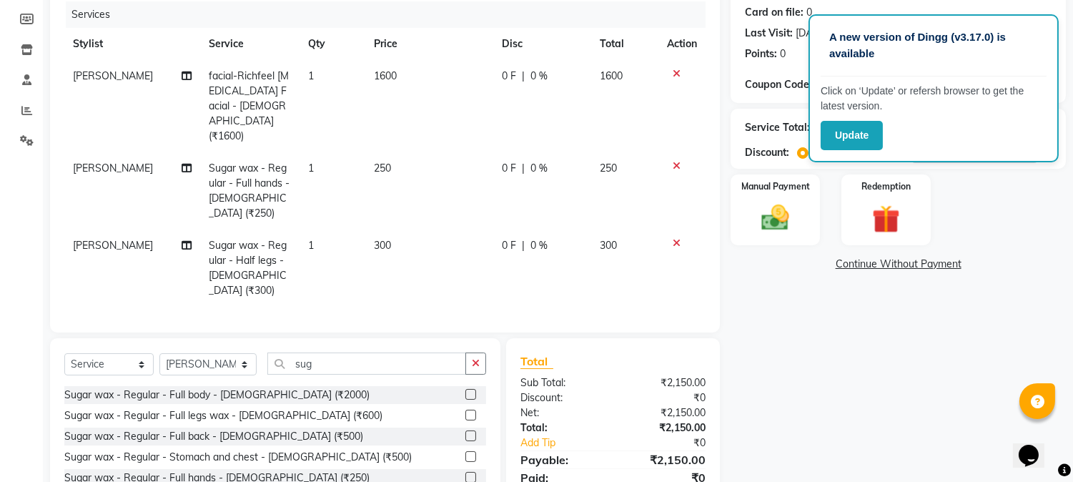
scroll to position [231, 0]
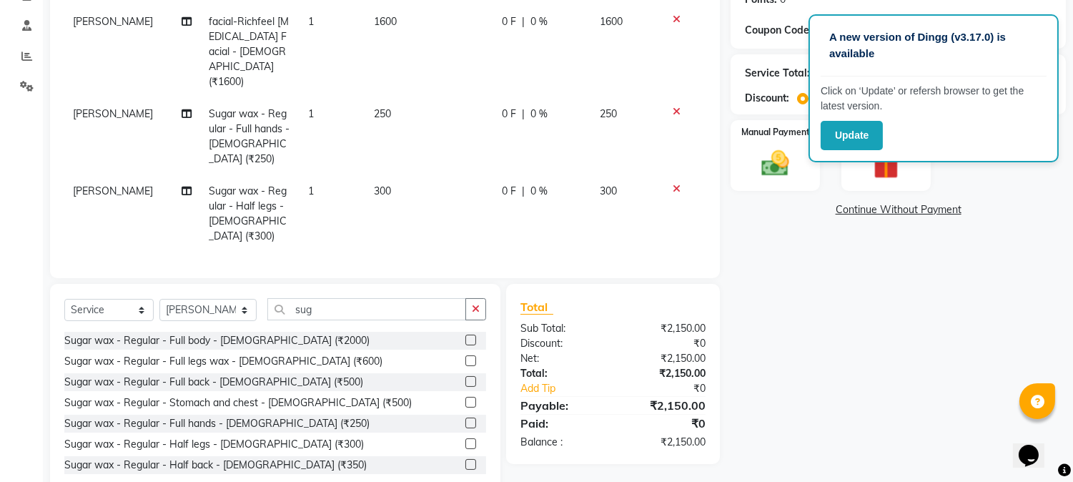
checkbox input "false"
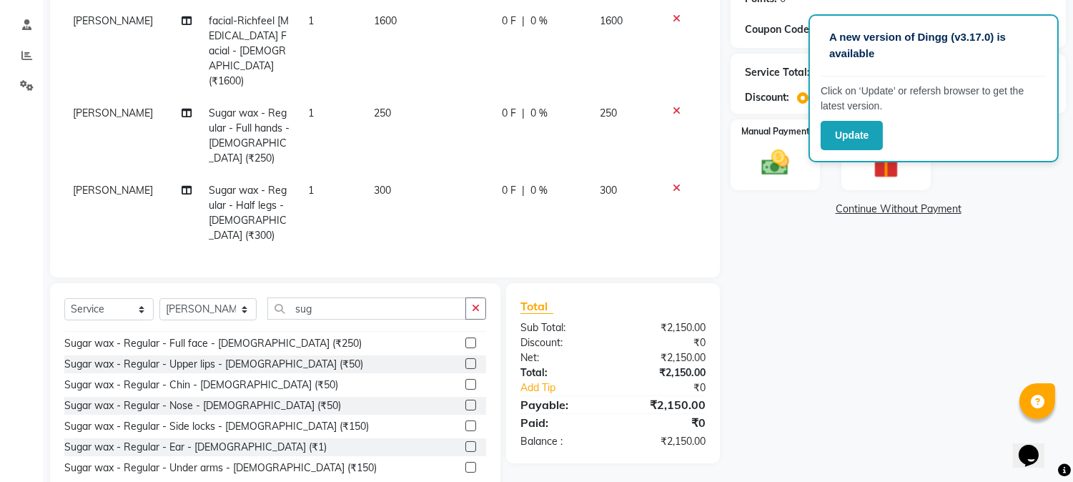
scroll to position [238, 0]
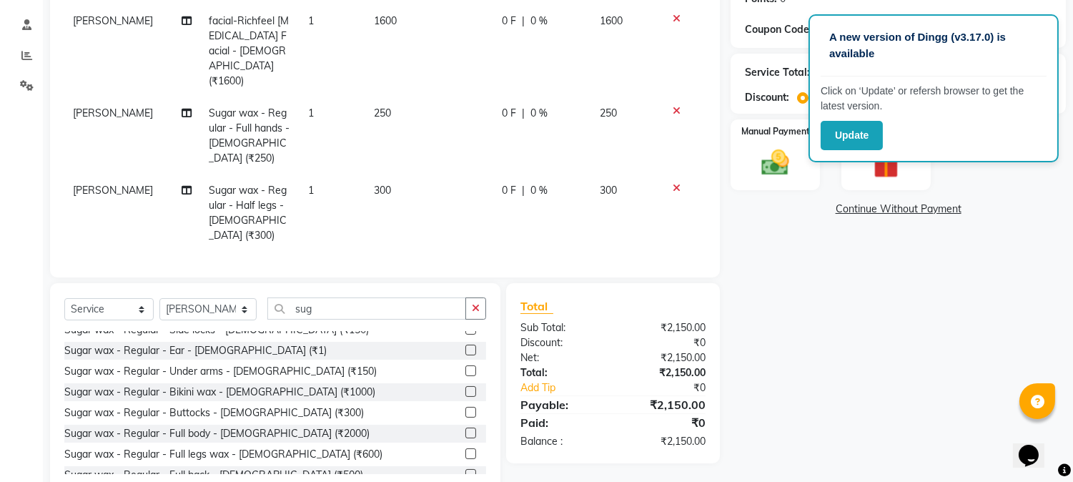
click at [466, 365] on label at bounding box center [471, 370] width 11 height 11
click at [466, 367] on input "checkbox" at bounding box center [470, 371] width 9 height 9
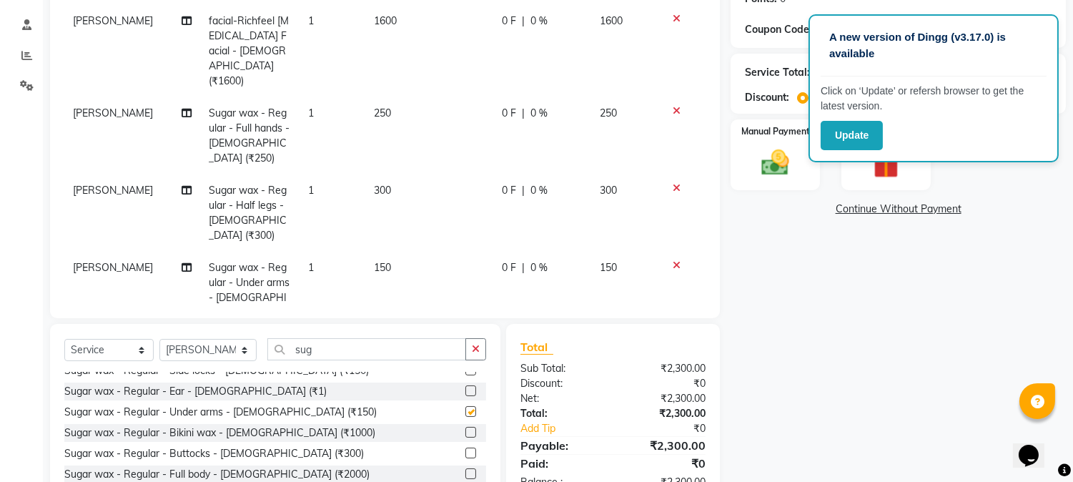
checkbox input "false"
drag, startPoint x: 310, startPoint y: 338, endPoint x: 190, endPoint y: 338, distance: 120.1
click at [190, 338] on div "Select Service Product Membership Package Voucher Prepaid Gift Card Select Styl…" at bounding box center [275, 355] width 422 height 34
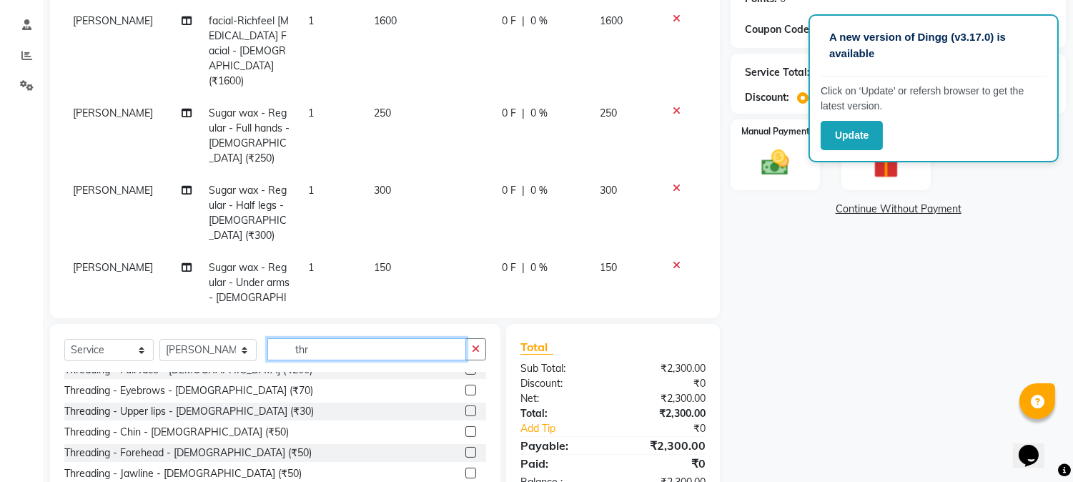
scroll to position [0, 0]
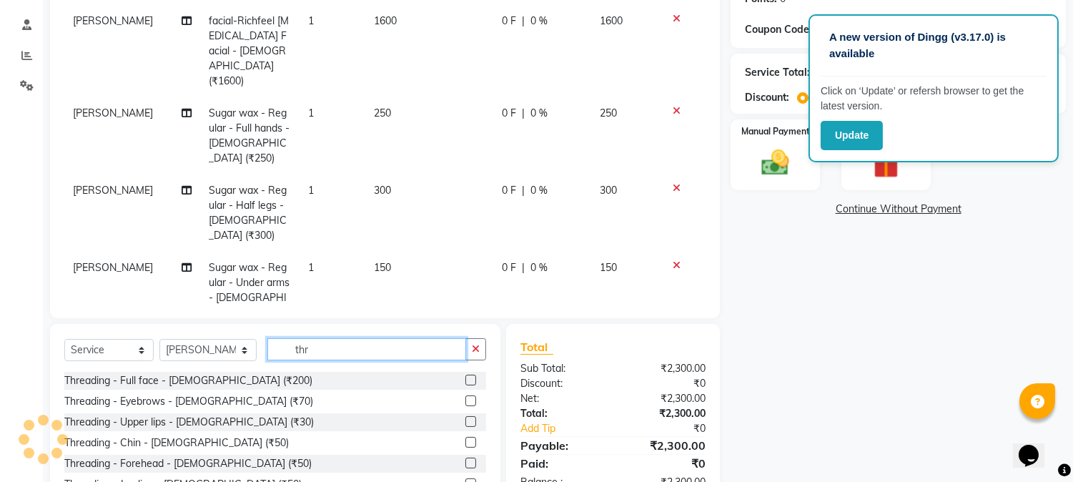
type input "thr"
click at [466, 395] on label at bounding box center [471, 400] width 11 height 11
click at [466, 397] on input "checkbox" at bounding box center [470, 401] width 9 height 9
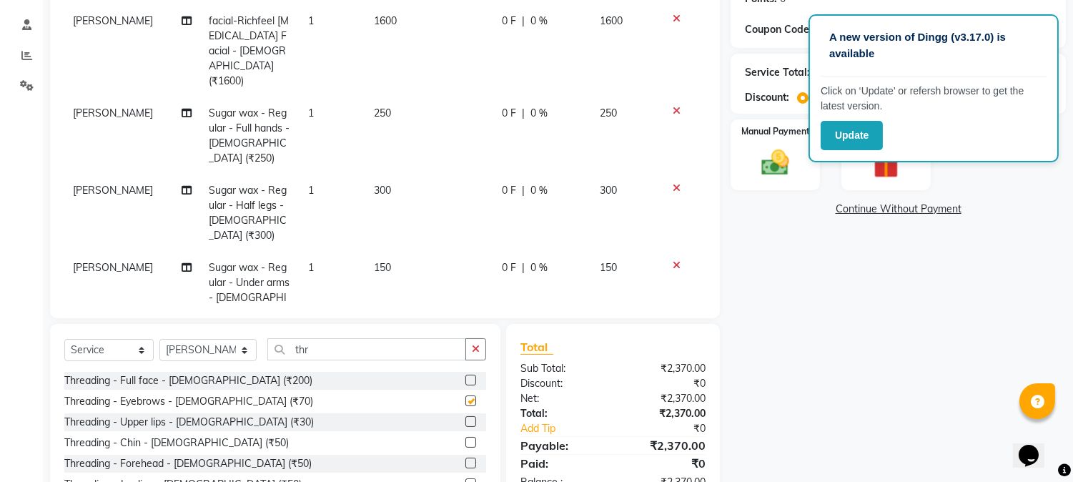
checkbox input "false"
click at [466, 425] on label at bounding box center [471, 421] width 11 height 11
click at [466, 425] on input "checkbox" at bounding box center [470, 422] width 9 height 9
checkbox input "false"
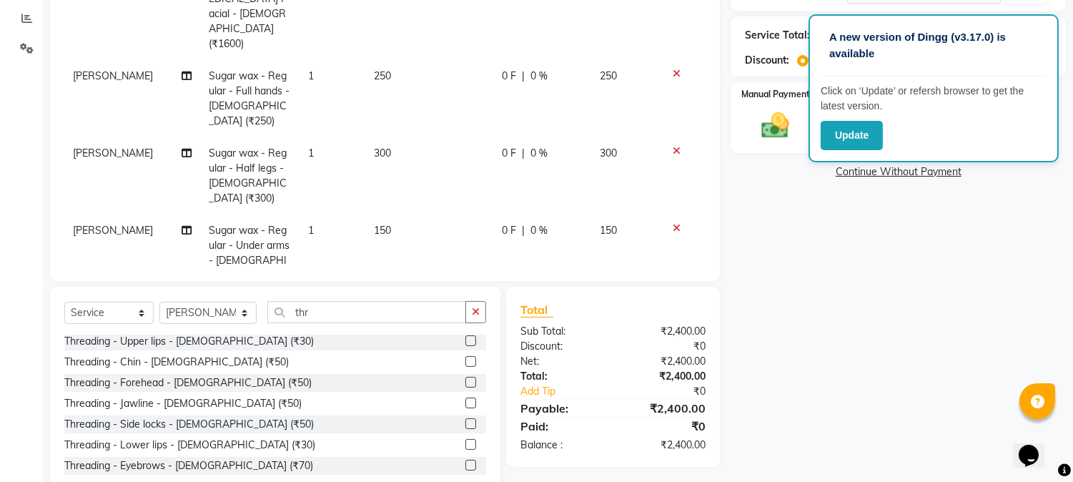
scroll to position [305, 0]
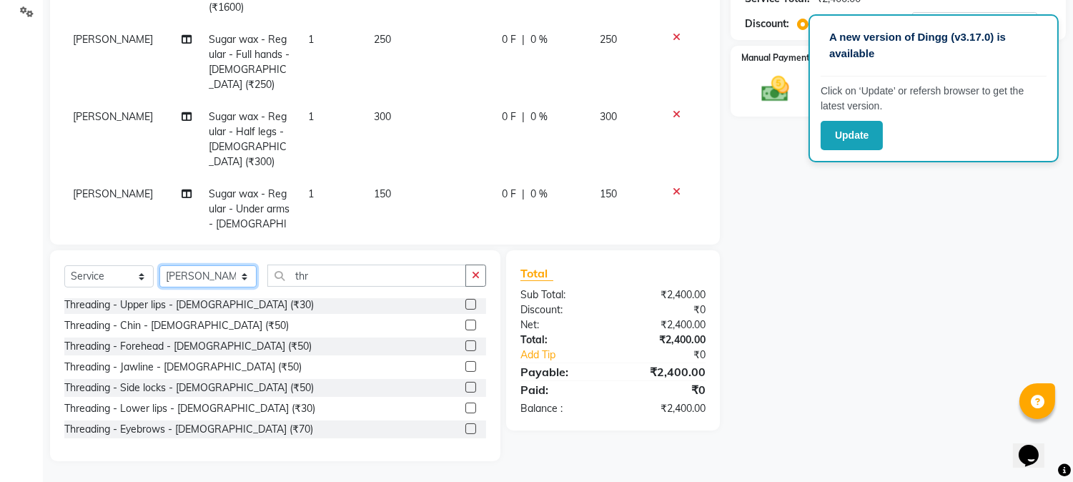
click at [212, 269] on select "Select Stylist [PERSON_NAME] [PERSON_NAME] Kranti arun Vanakalas [MEDICAL_DATA]…" at bounding box center [207, 276] width 97 height 22
select select "46529"
click at [159, 265] on select "Select Stylist [PERSON_NAME] [PERSON_NAME] Kranti arun Vanakalas [MEDICAL_DATA]…" at bounding box center [207, 276] width 97 height 22
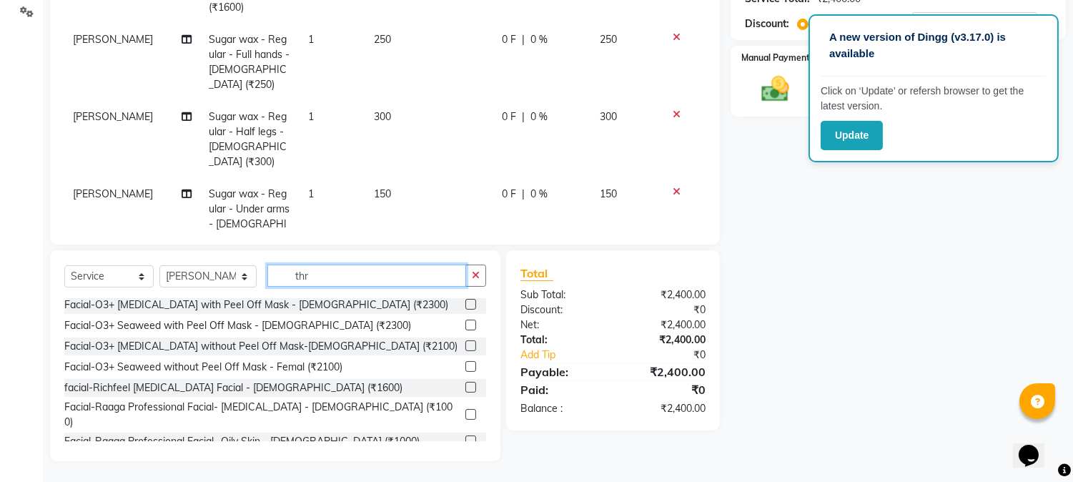
drag, startPoint x: 315, startPoint y: 283, endPoint x: 141, endPoint y: 257, distance: 176.4
click at [151, 260] on div "Select Service Product Membership Package Voucher Prepaid Gift Card Select Styl…" at bounding box center [275, 355] width 451 height 211
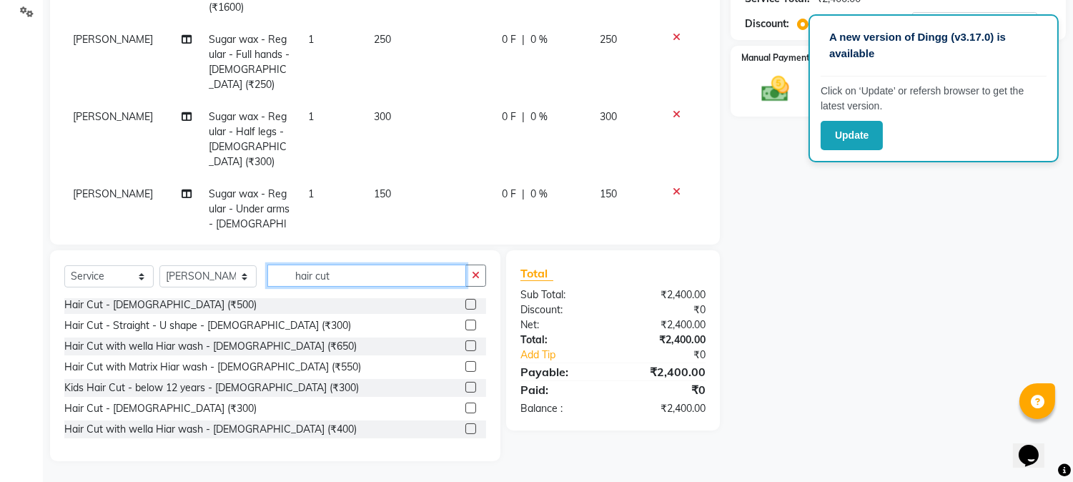
type input "hair cut"
click at [466, 325] on label at bounding box center [471, 325] width 11 height 11
click at [466, 325] on input "checkbox" at bounding box center [470, 325] width 9 height 9
checkbox input "false"
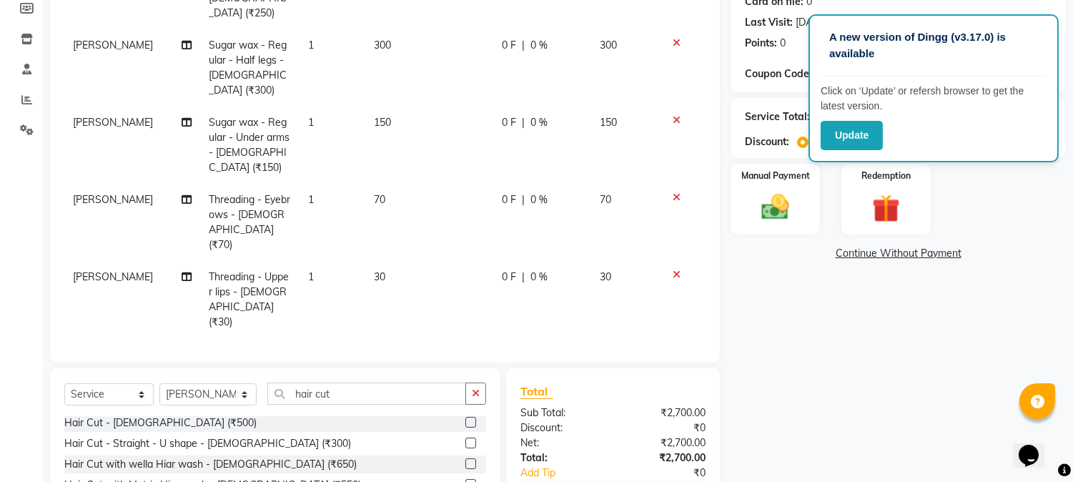
scroll to position [305, 0]
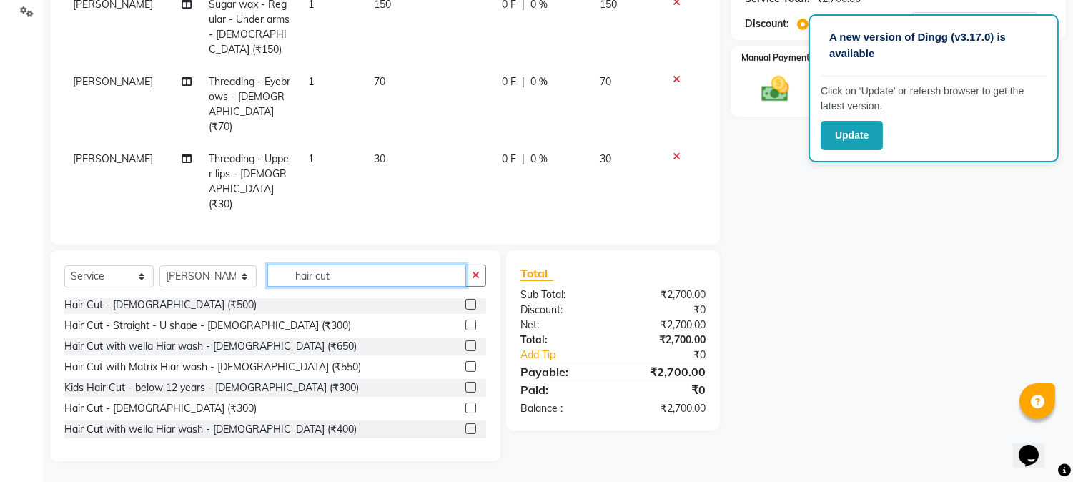
drag, startPoint x: 333, startPoint y: 282, endPoint x: 119, endPoint y: 276, distance: 213.9
click at [119, 276] on div "Select Service Product Membership Package Voucher Prepaid Gift Card Select Styl…" at bounding box center [275, 282] width 422 height 34
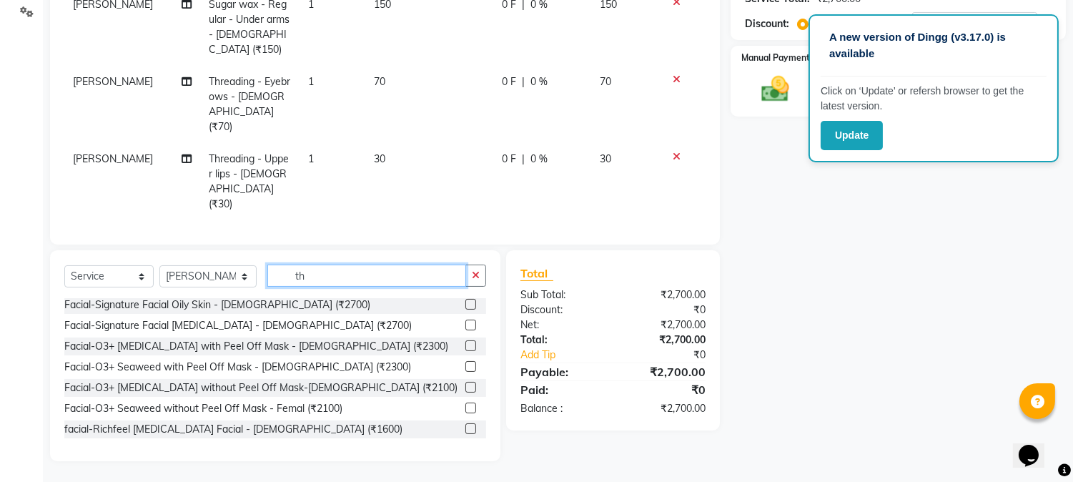
scroll to position [0, 0]
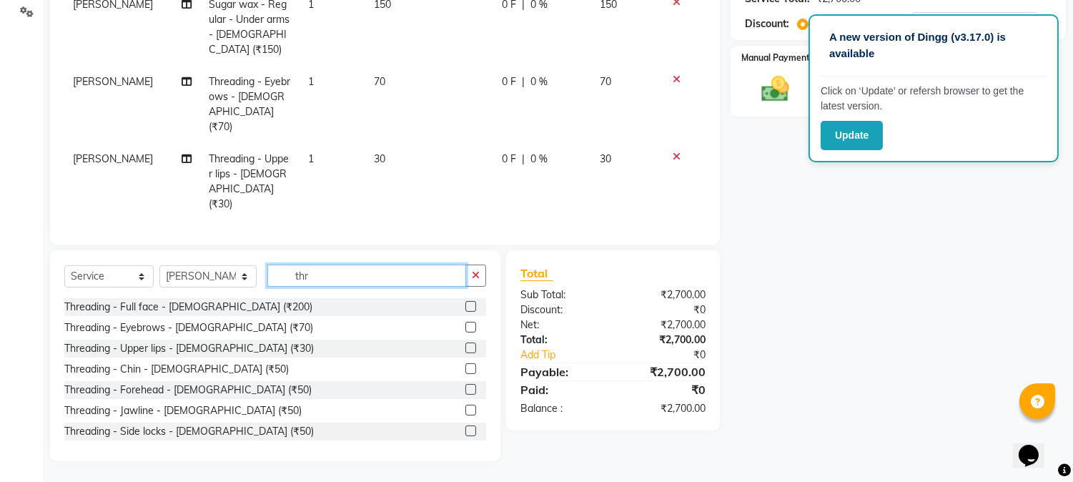
type input "thr"
click at [466, 392] on label at bounding box center [471, 389] width 11 height 11
click at [466, 392] on input "checkbox" at bounding box center [470, 389] width 9 height 9
checkbox input "false"
click at [673, 152] on icon at bounding box center [677, 157] width 8 height 10
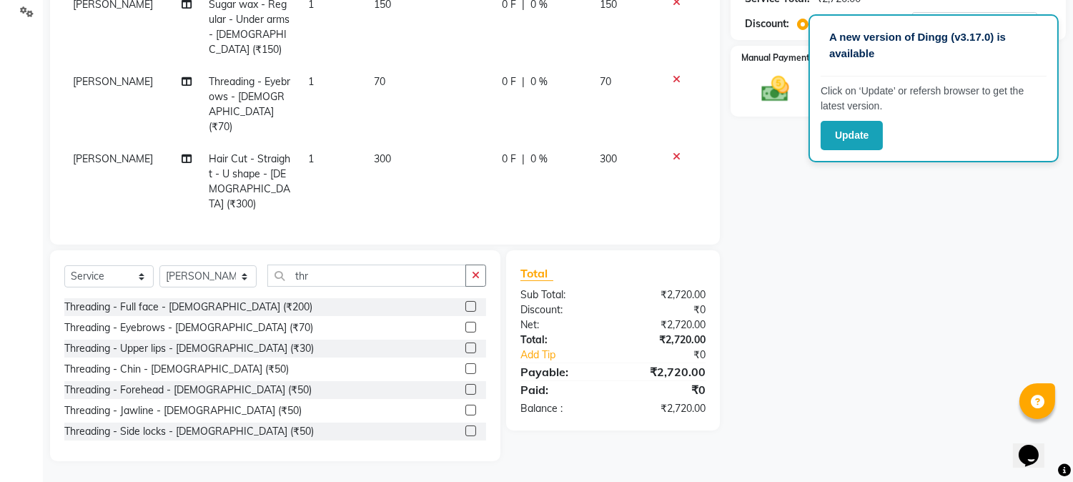
click at [466, 373] on label at bounding box center [471, 368] width 11 height 11
click at [466, 373] on input "checkbox" at bounding box center [470, 369] width 9 height 9
checkbox input "false"
click at [757, 94] on img at bounding box center [775, 90] width 47 height 34
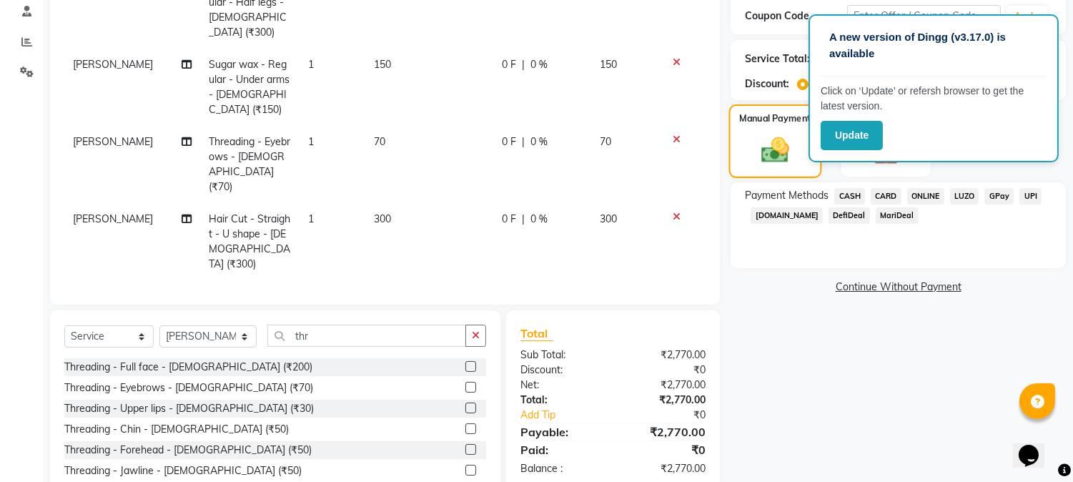
scroll to position [146, 0]
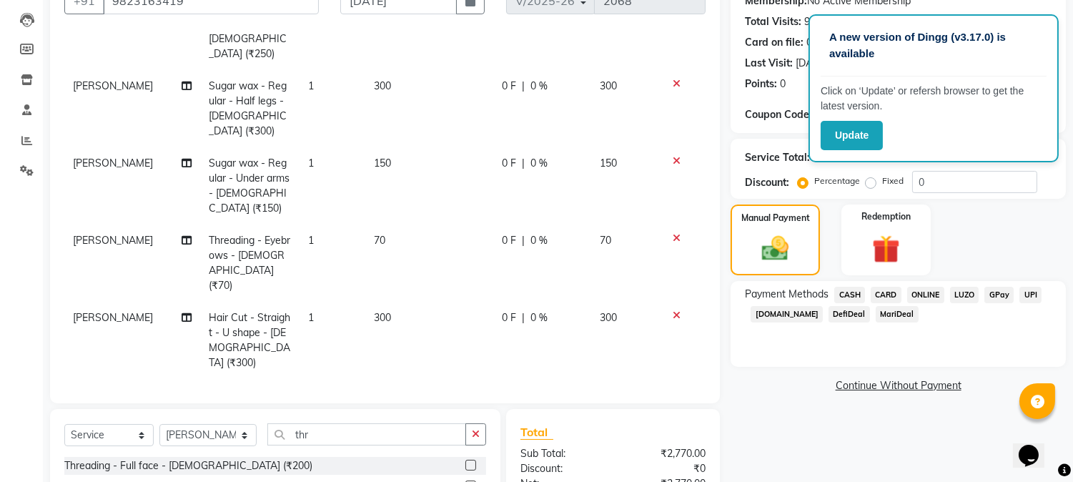
click at [844, 297] on span "CASH" at bounding box center [850, 295] width 31 height 16
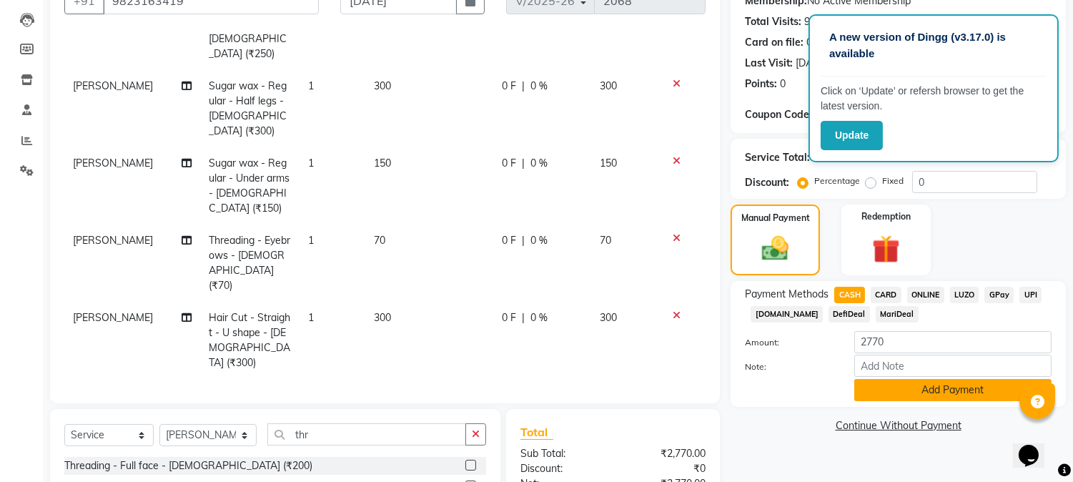
click at [885, 390] on button "Add Payment" at bounding box center [953, 390] width 197 height 22
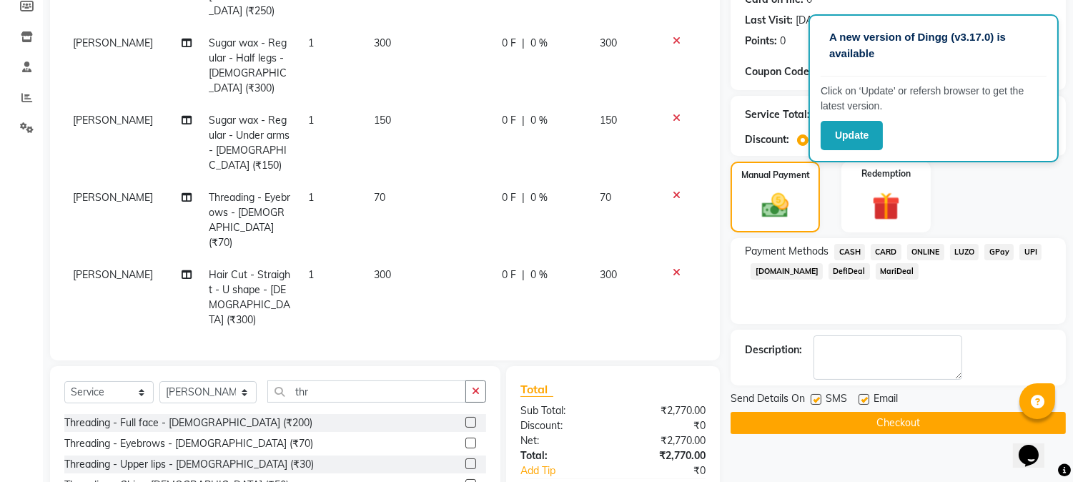
scroll to position [305, 0]
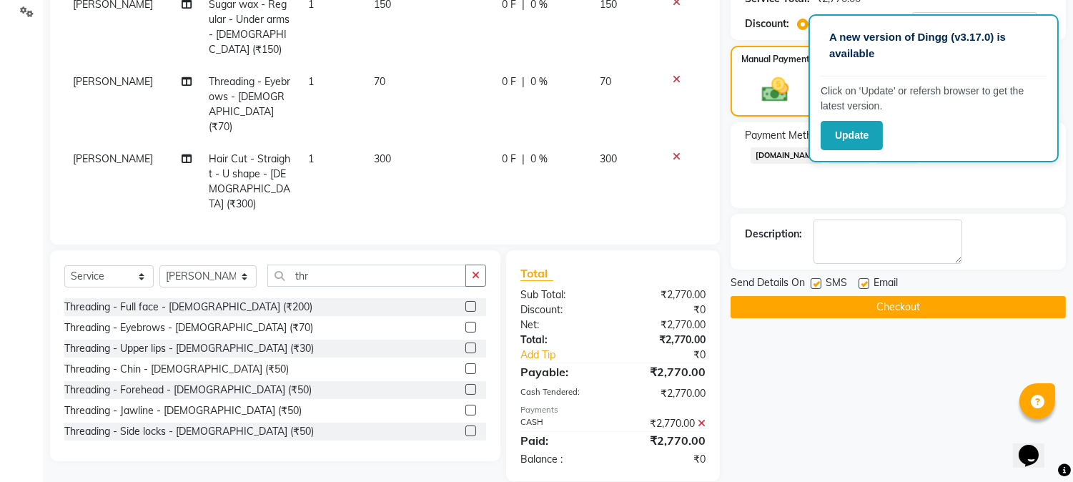
click at [817, 282] on label at bounding box center [816, 283] width 11 height 11
click at [817, 282] on input "checkbox" at bounding box center [815, 284] width 9 height 9
checkbox input "false"
click at [866, 284] on label at bounding box center [864, 283] width 11 height 11
click at [866, 284] on input "checkbox" at bounding box center [863, 284] width 9 height 9
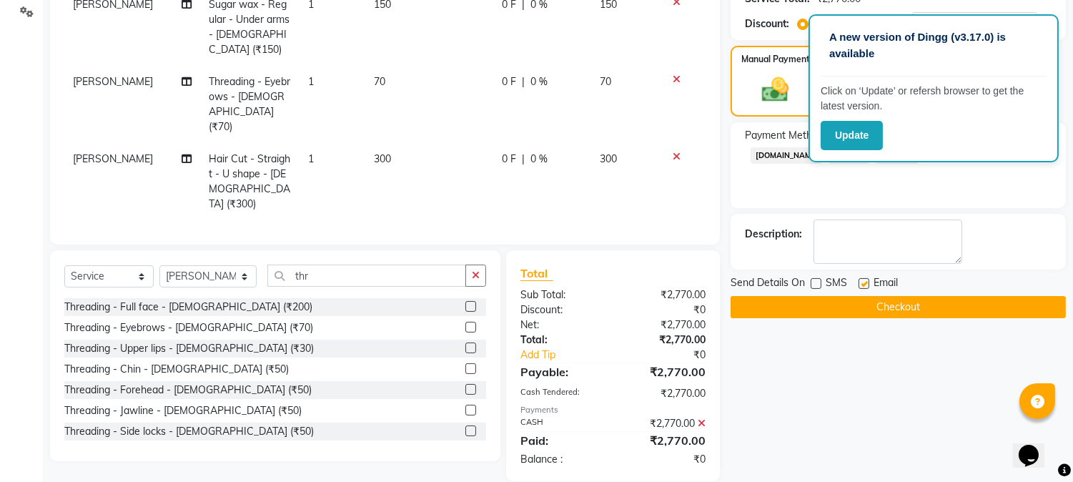
checkbox input "false"
click at [865, 307] on button "Checkout" at bounding box center [898, 307] width 335 height 22
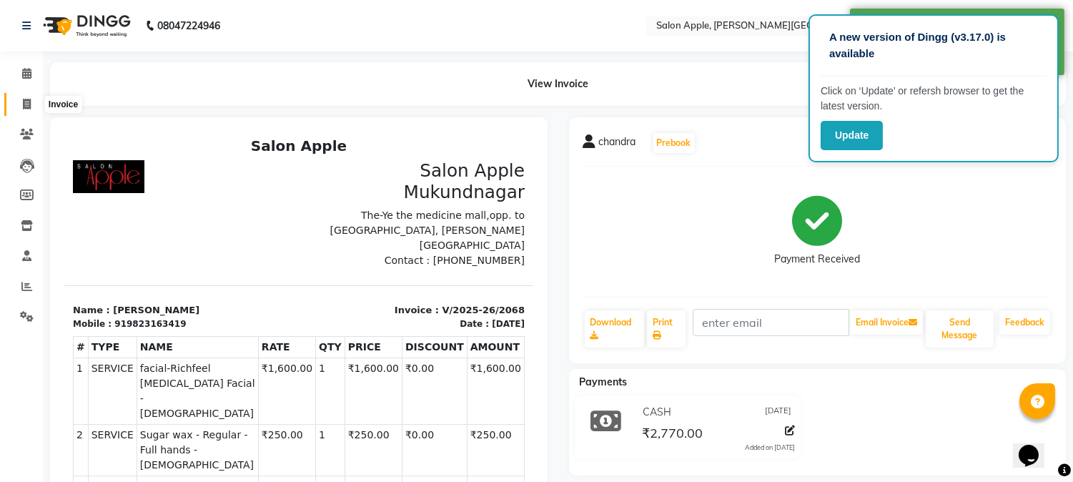
click at [31, 98] on span at bounding box center [26, 105] width 25 height 16
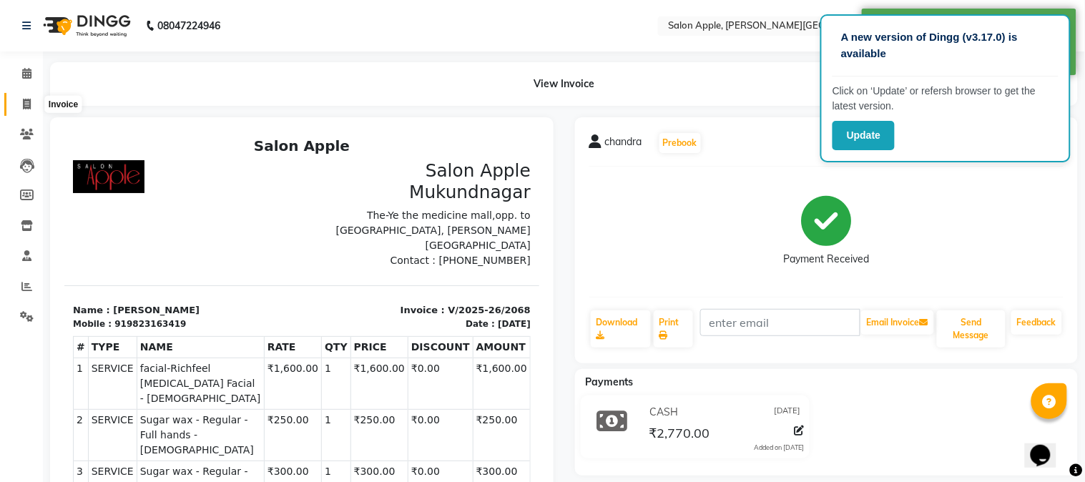
select select "4128"
select select "service"
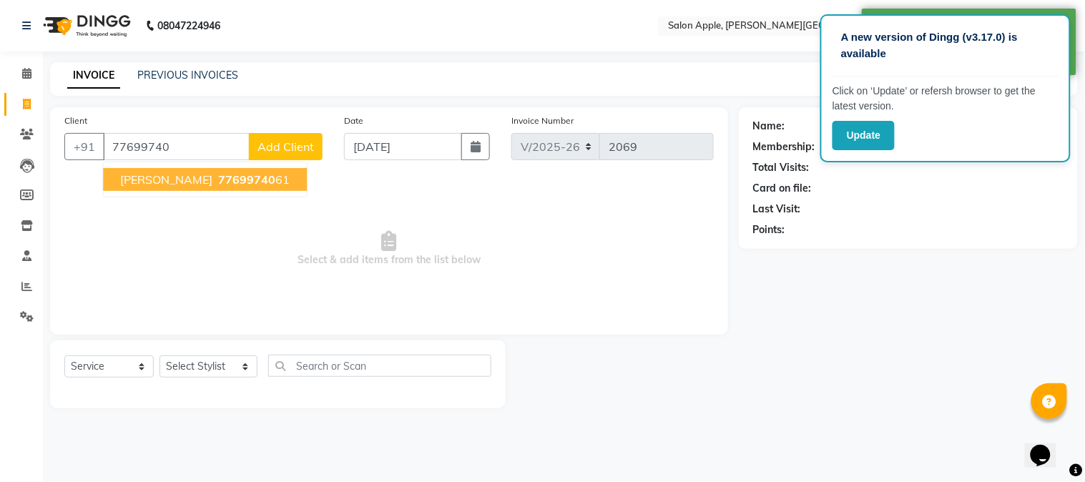
click at [218, 177] on span "77699740" at bounding box center [246, 179] width 57 height 14
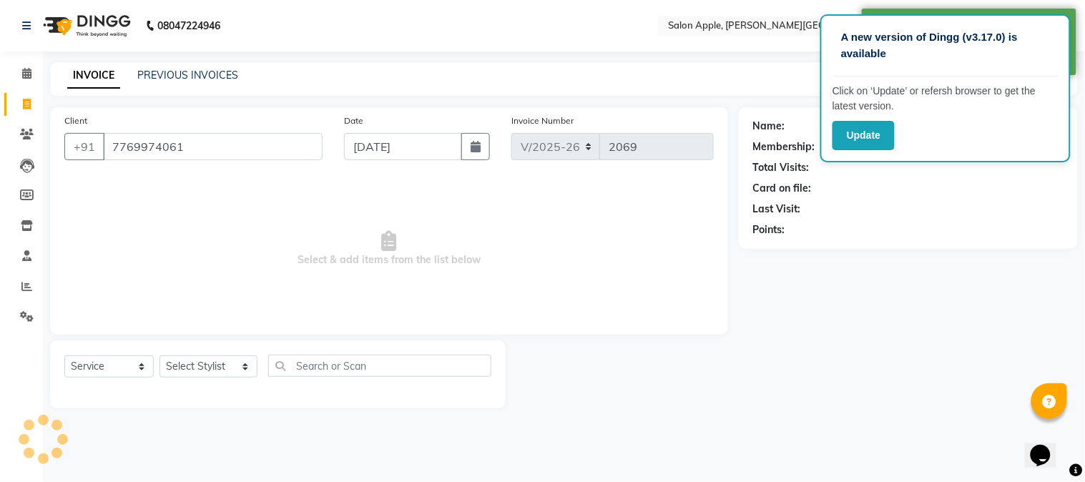
type input "7769974061"
select select "1: Object"
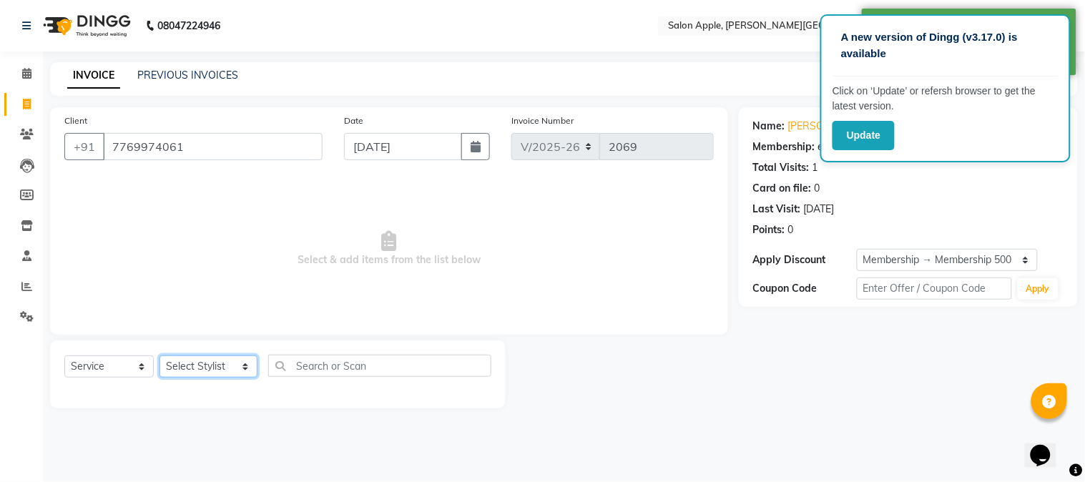
click at [212, 368] on select "Select Stylist [PERSON_NAME] [PERSON_NAME] Kranti arun Vanakalas [MEDICAL_DATA]…" at bounding box center [208, 366] width 98 height 22
select select "46529"
click at [159, 356] on select "Select Stylist [PERSON_NAME] [PERSON_NAME] Kranti arun Vanakalas [MEDICAL_DATA]…" at bounding box center [208, 366] width 98 height 22
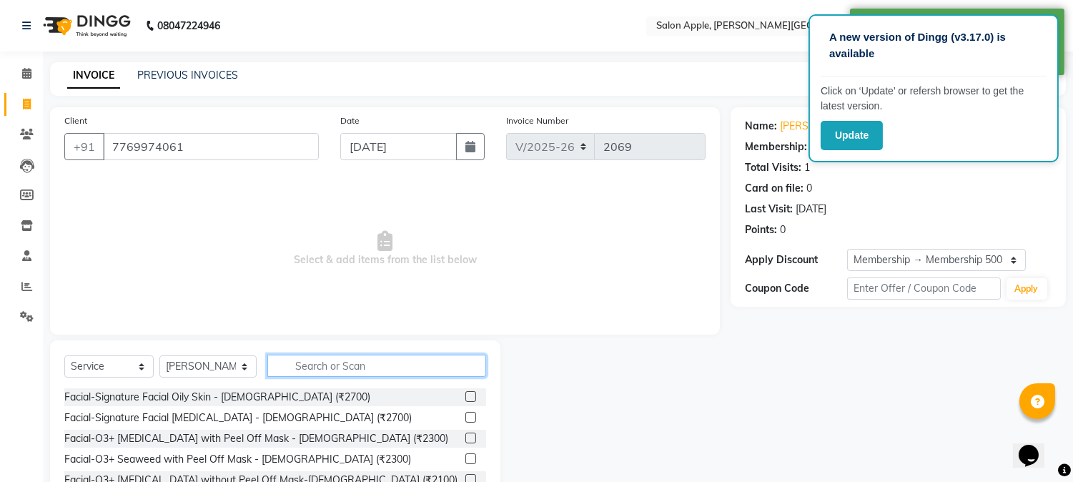
click at [318, 355] on input "text" at bounding box center [376, 366] width 219 height 22
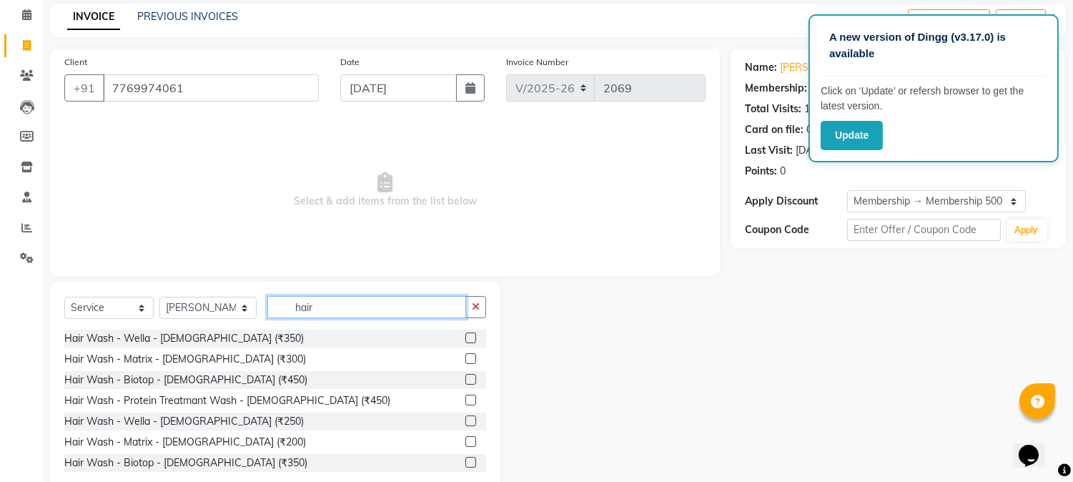
scroll to position [90, 0]
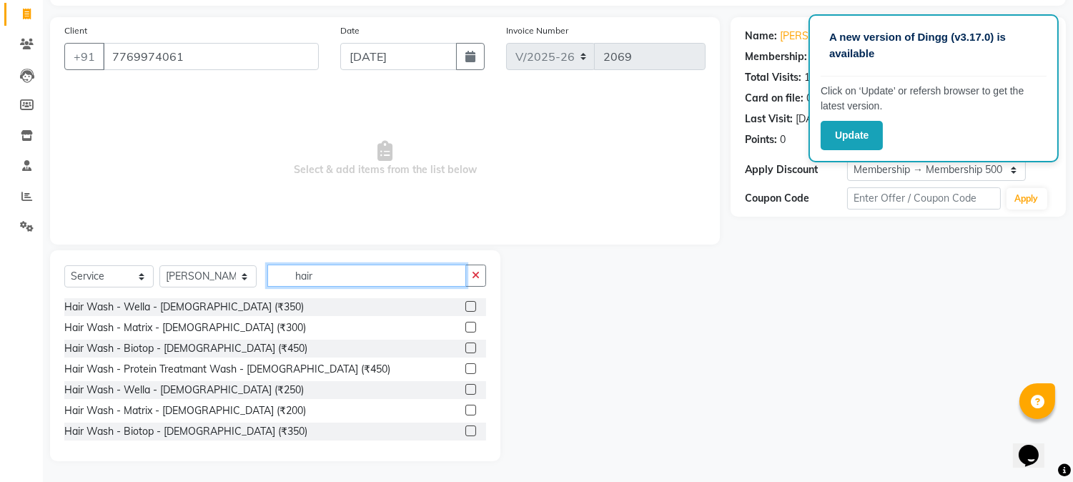
type input "hair"
click at [466, 349] on label at bounding box center [471, 348] width 11 height 11
click at [466, 349] on input "checkbox" at bounding box center [470, 348] width 9 height 9
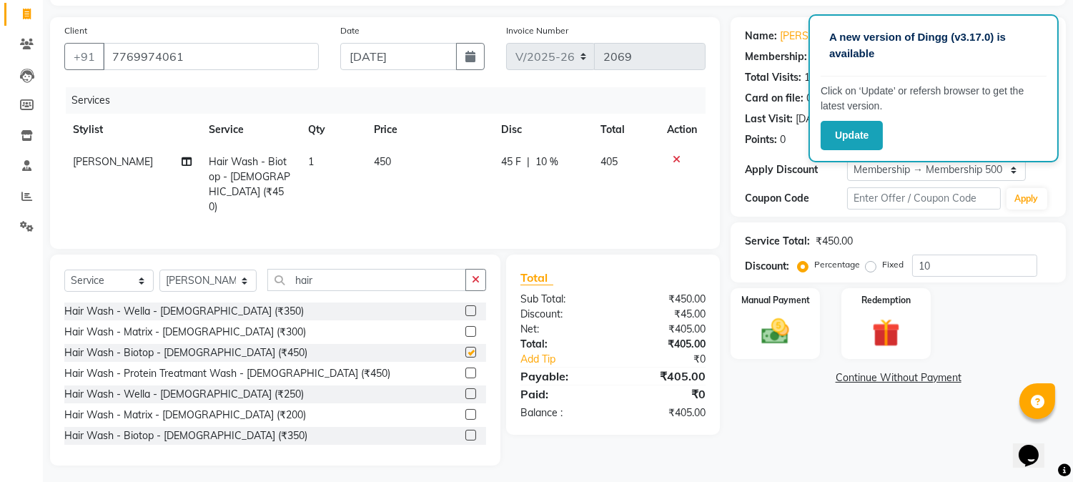
checkbox input "false"
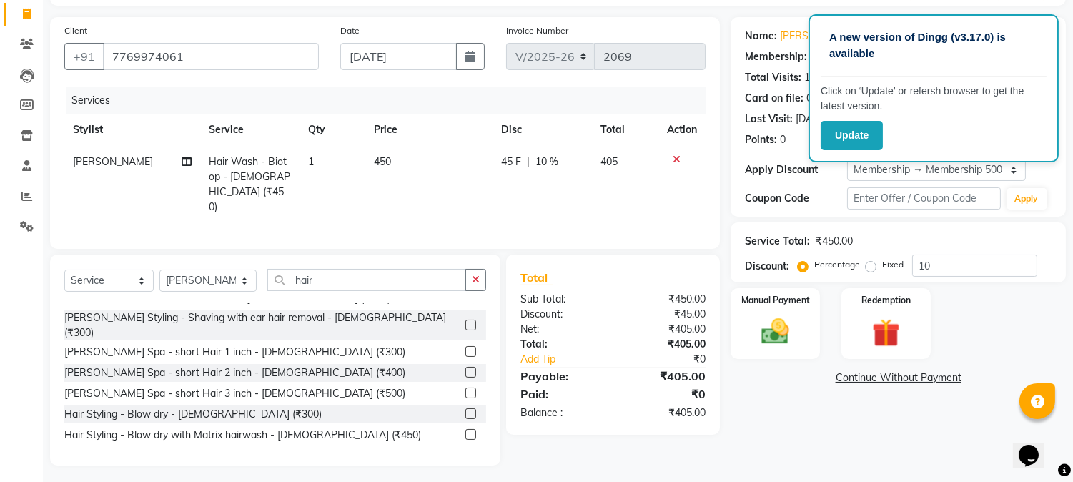
scroll to position [159, 0]
click at [466, 408] on label at bounding box center [471, 413] width 11 height 11
click at [466, 409] on input "checkbox" at bounding box center [470, 413] width 9 height 9
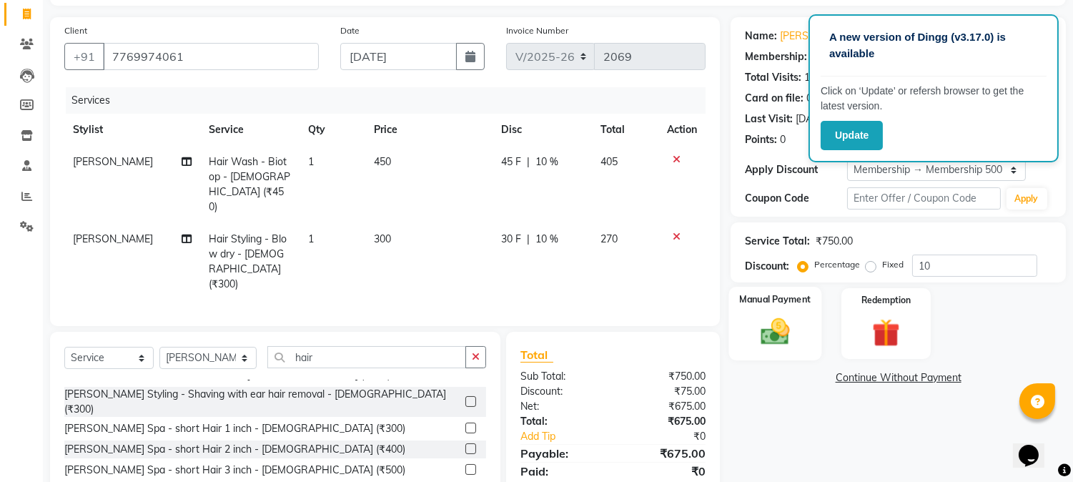
checkbox input "false"
click at [787, 327] on img at bounding box center [775, 332] width 47 height 34
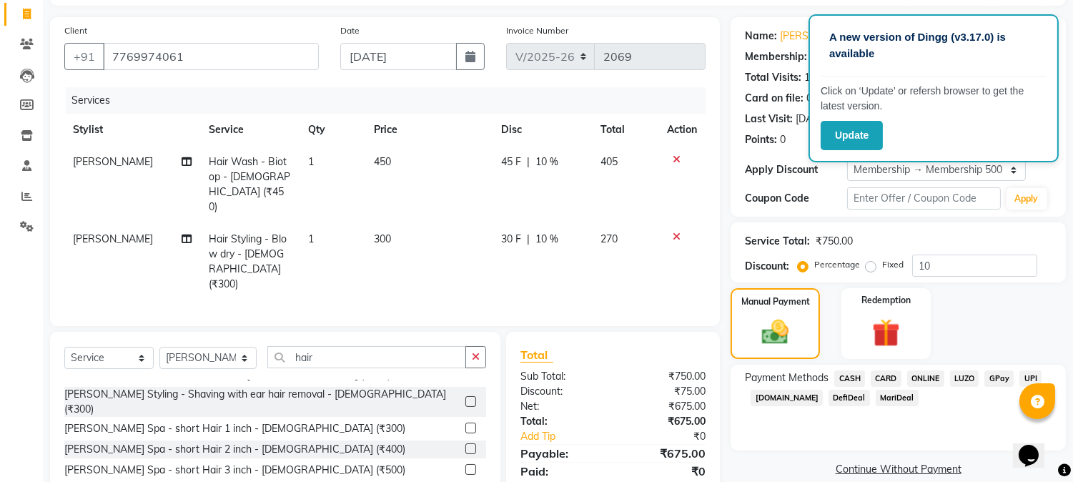
click at [917, 380] on span "ONLINE" at bounding box center [925, 378] width 37 height 16
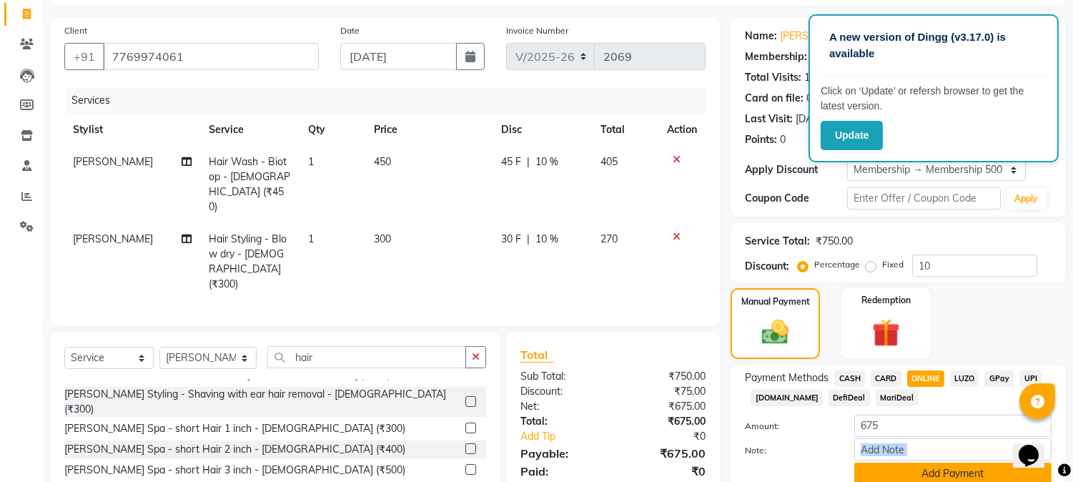
drag, startPoint x: 917, startPoint y: 461, endPoint x: 918, endPoint y: 468, distance: 7.3
click at [918, 468] on div "Amount: 675 Note: Add Payment" at bounding box center [898, 450] width 307 height 70
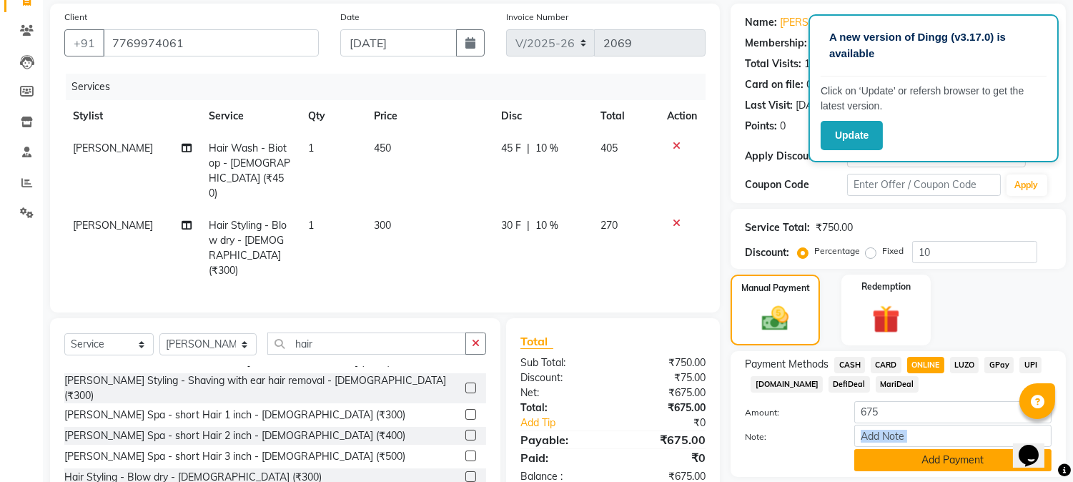
click at [918, 468] on button "Add Payment" at bounding box center [953, 460] width 197 height 22
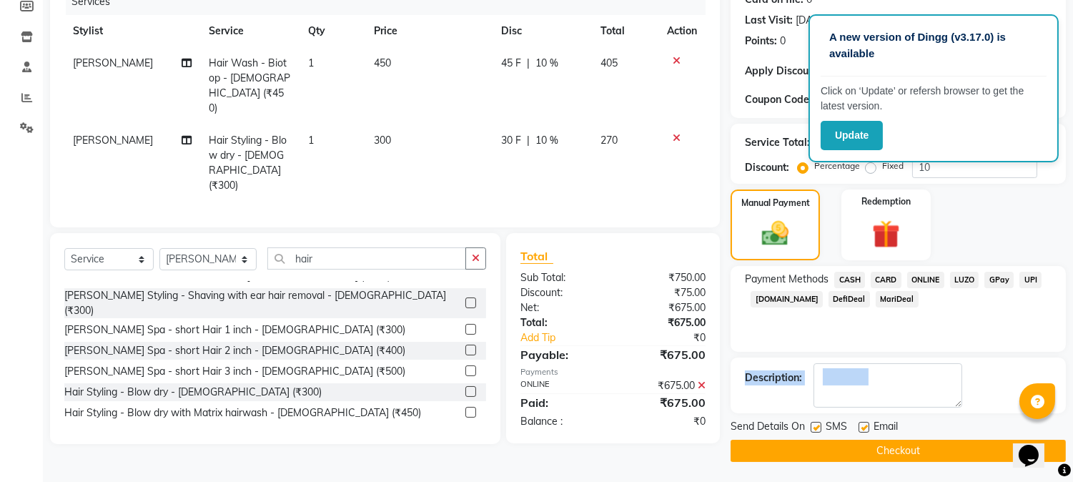
scroll to position [190, 0]
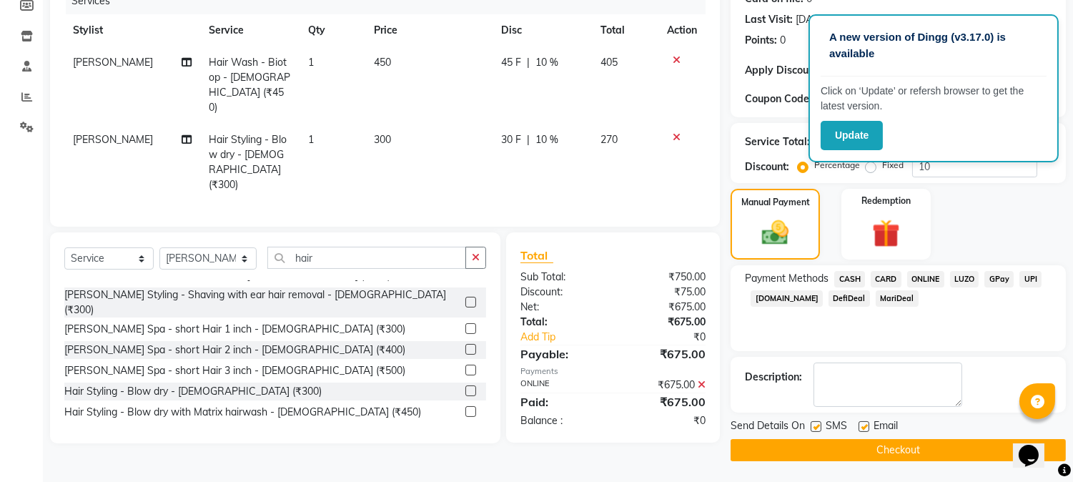
click at [918, 468] on main "INVOICE PREVIOUS INVOICES Create New Save Client +91 7769974061 Date 01-09-2025…" at bounding box center [558, 178] width 1030 height 610
click at [918, 461] on main "INVOICE PREVIOUS INVOICES Create New Save Client +91 7769974061 Date 01-09-2025…" at bounding box center [558, 178] width 1030 height 610
click at [910, 456] on button "Checkout" at bounding box center [898, 450] width 335 height 22
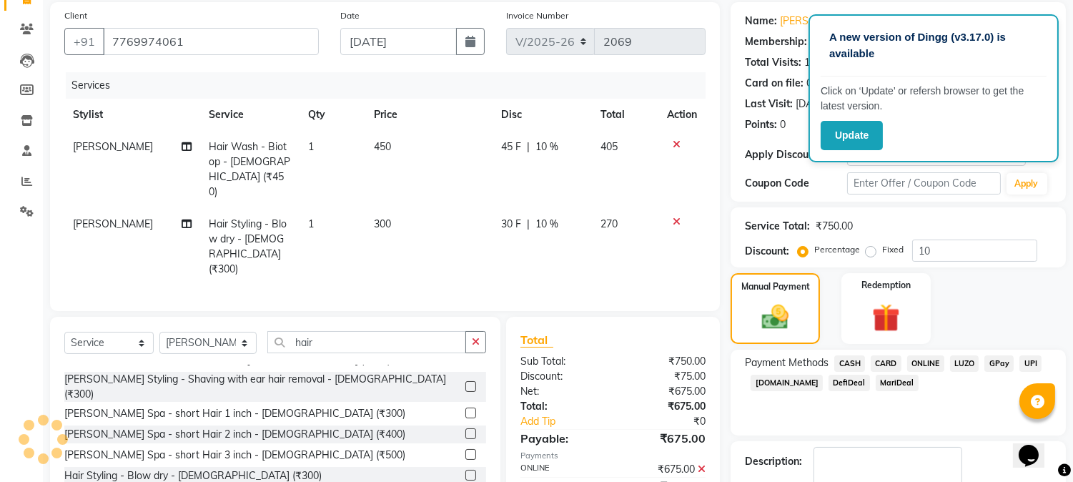
scroll to position [0, 0]
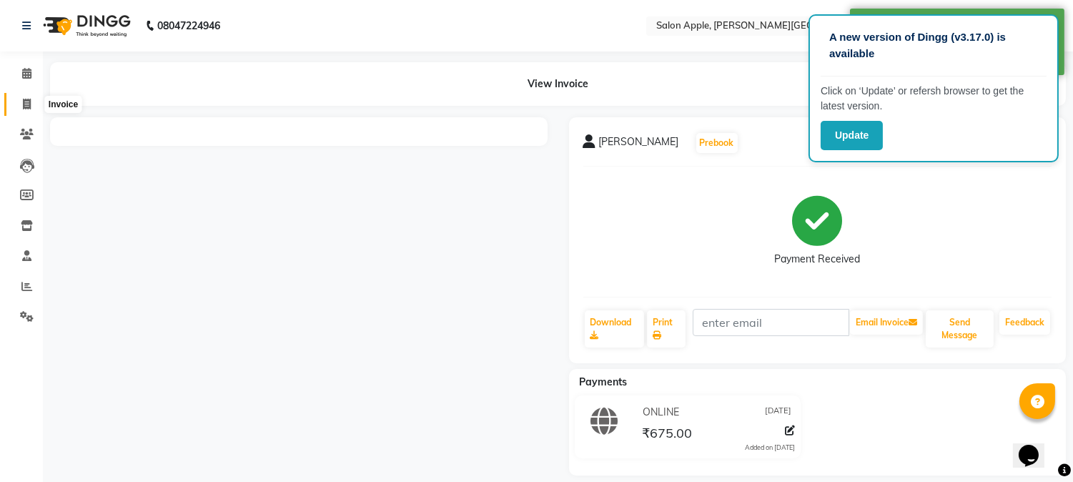
click at [25, 101] on icon at bounding box center [27, 104] width 8 height 11
select select "service"
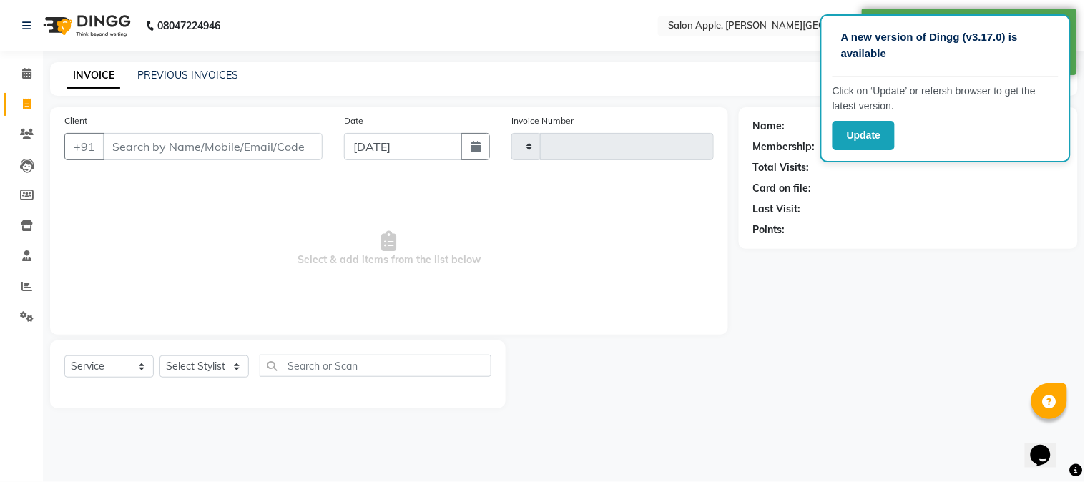
type input "2070"
select select "4128"
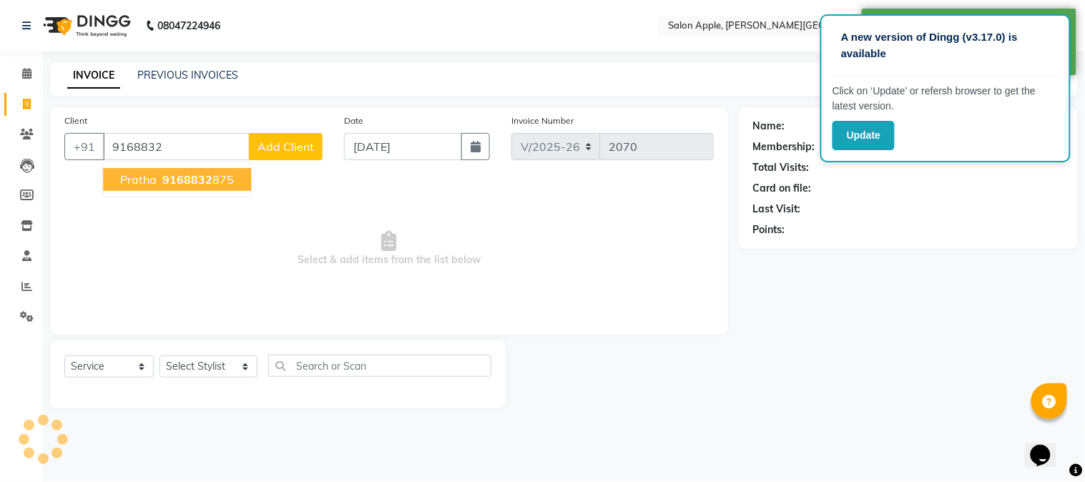
click at [141, 184] on span "pratha" at bounding box center [138, 179] width 36 height 14
type input "9168832875"
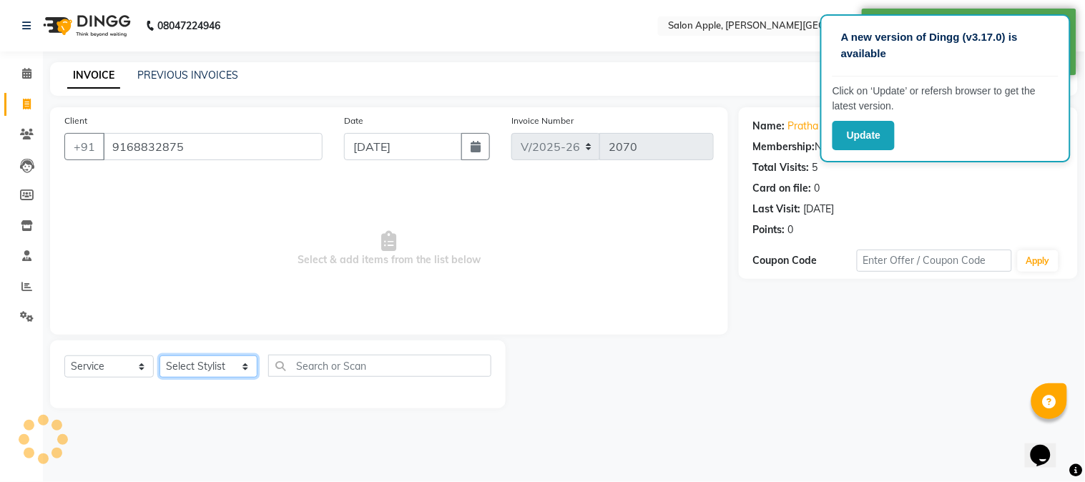
click at [217, 370] on select "Select Stylist [PERSON_NAME] [PERSON_NAME] Kranti arun Vanakalas [MEDICAL_DATA]…" at bounding box center [208, 366] width 98 height 22
select select "84027"
click at [159, 356] on select "Select Stylist [PERSON_NAME] [PERSON_NAME] Kranti arun Vanakalas [MEDICAL_DATA]…" at bounding box center [208, 366] width 98 height 22
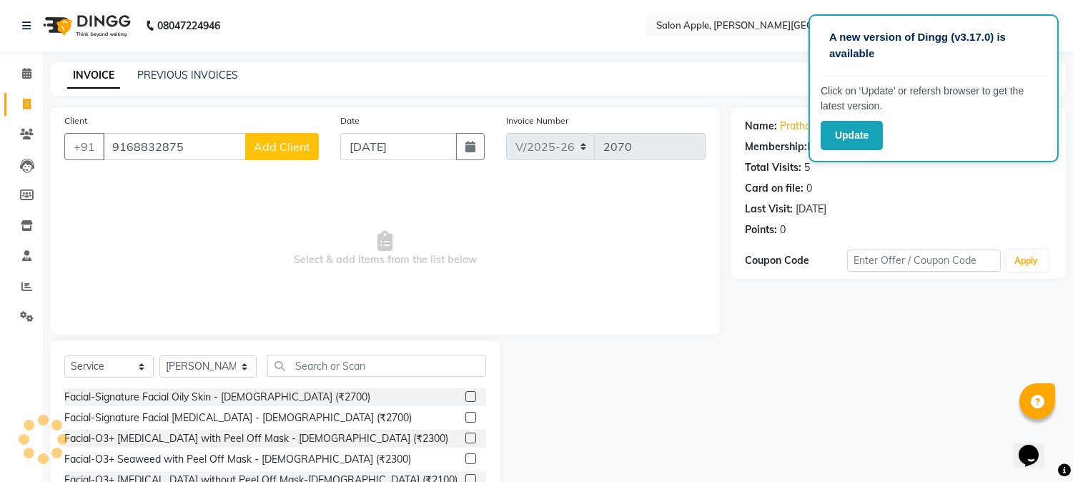
drag, startPoint x: 318, startPoint y: 353, endPoint x: 328, endPoint y: 358, distance: 10.2
click at [325, 356] on div "Select Service Product Membership Package Voucher Prepaid Gift Card Select Styl…" at bounding box center [275, 445] width 451 height 211
click at [328, 358] on input "text" at bounding box center [376, 366] width 219 height 22
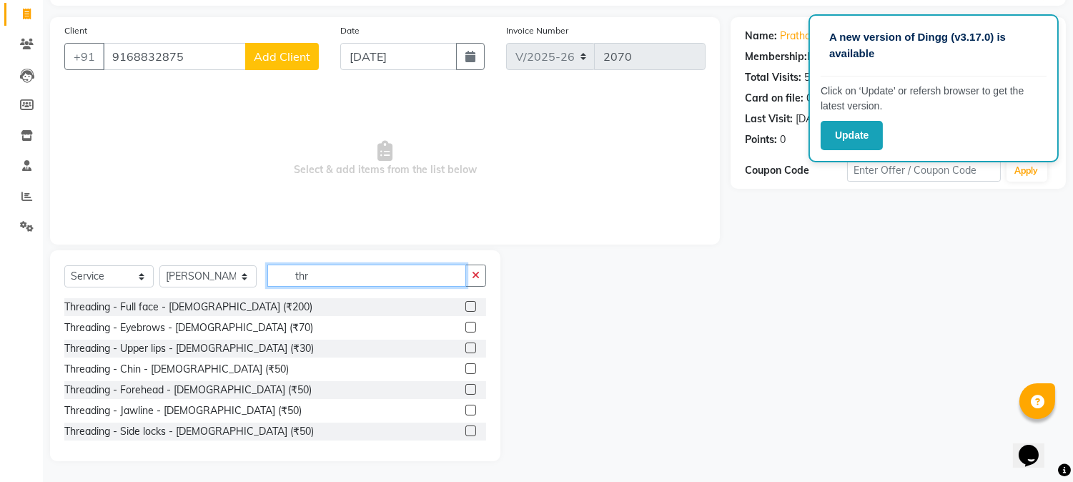
type input "thr"
click at [466, 325] on label at bounding box center [471, 327] width 11 height 11
click at [466, 325] on input "checkbox" at bounding box center [470, 327] width 9 height 9
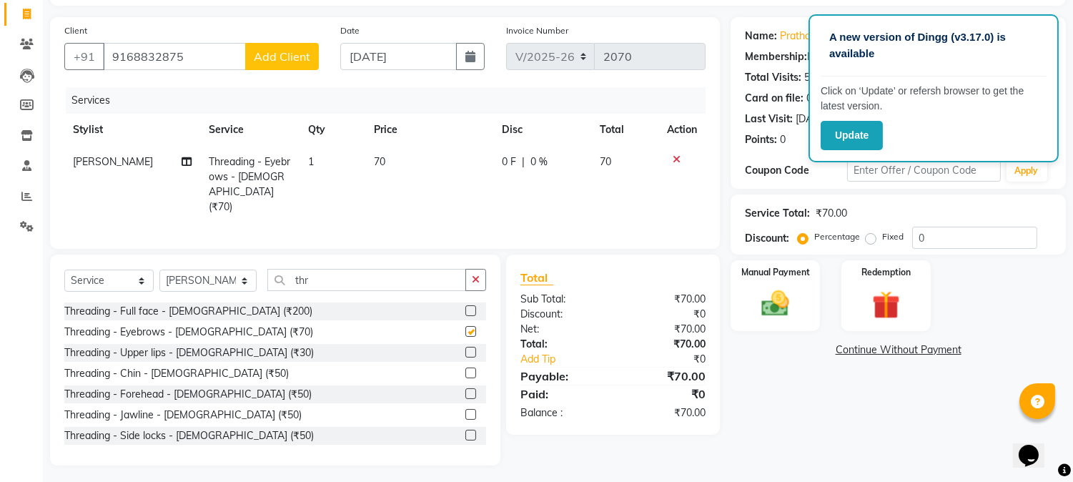
checkbox input "false"
click at [466, 347] on label at bounding box center [471, 352] width 11 height 11
click at [466, 348] on input "checkbox" at bounding box center [470, 352] width 9 height 9
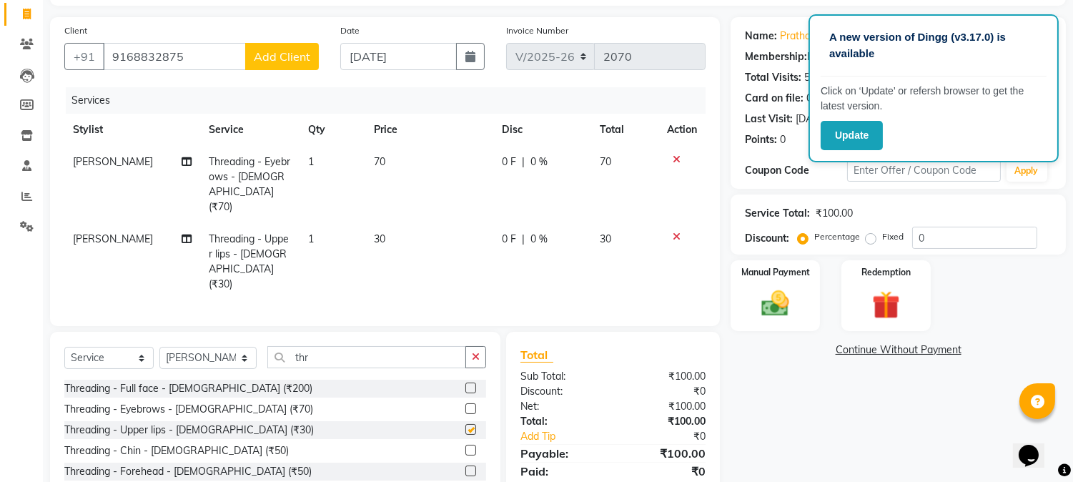
checkbox input "false"
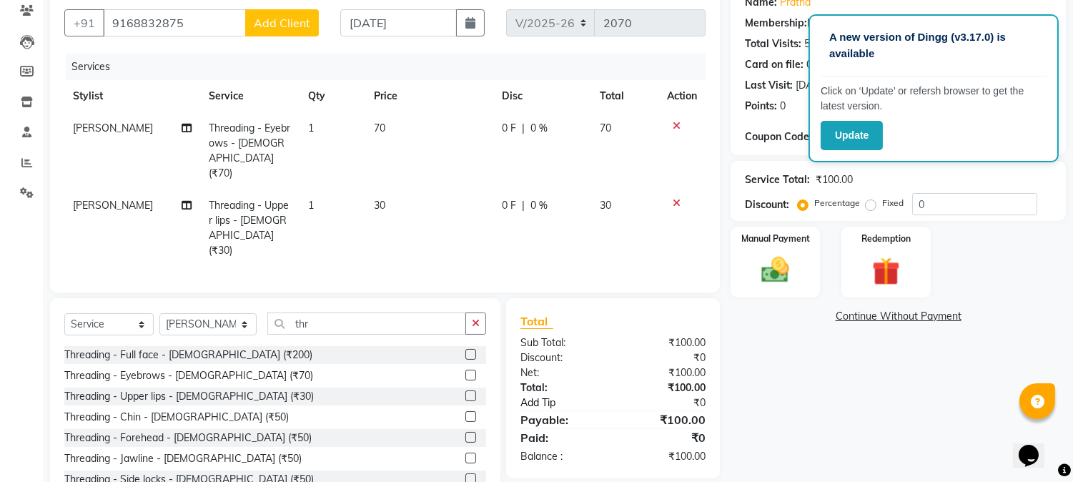
scroll to position [154, 0]
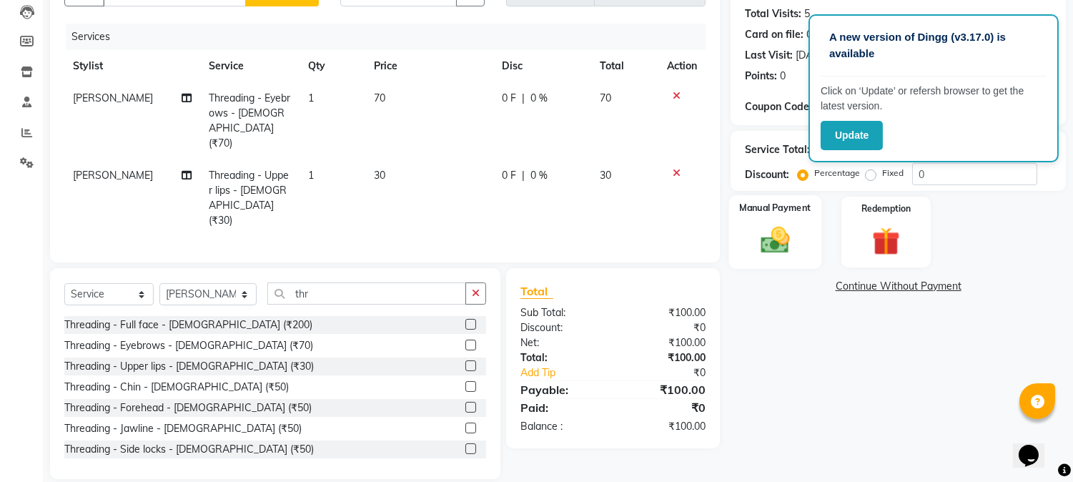
click at [762, 247] on img at bounding box center [775, 241] width 47 height 34
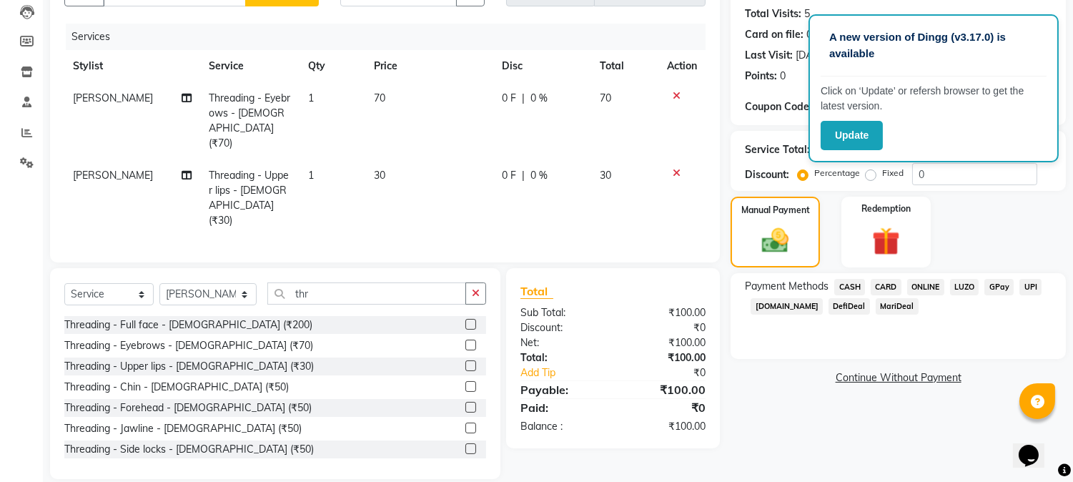
click at [934, 286] on span "ONLINE" at bounding box center [925, 287] width 37 height 16
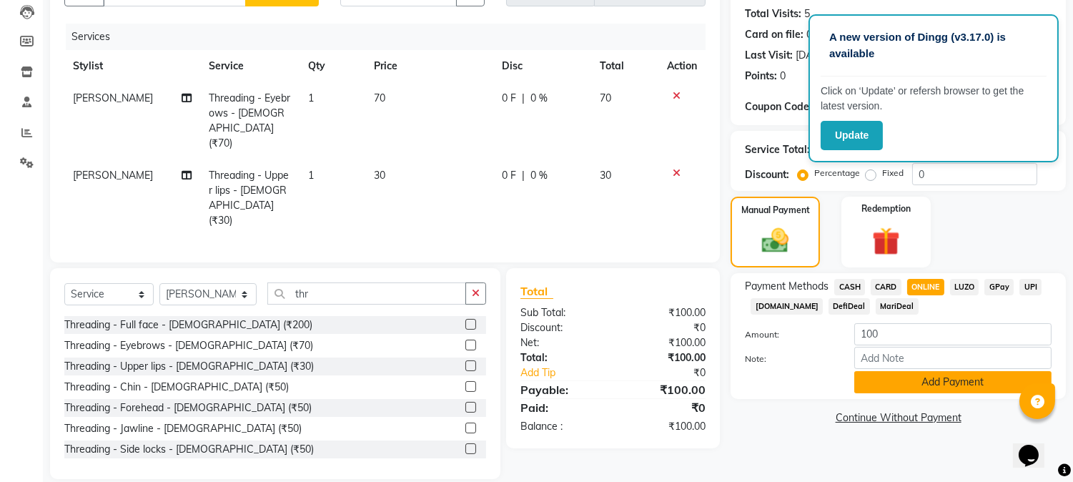
click at [878, 387] on button "Add Payment" at bounding box center [953, 382] width 197 height 22
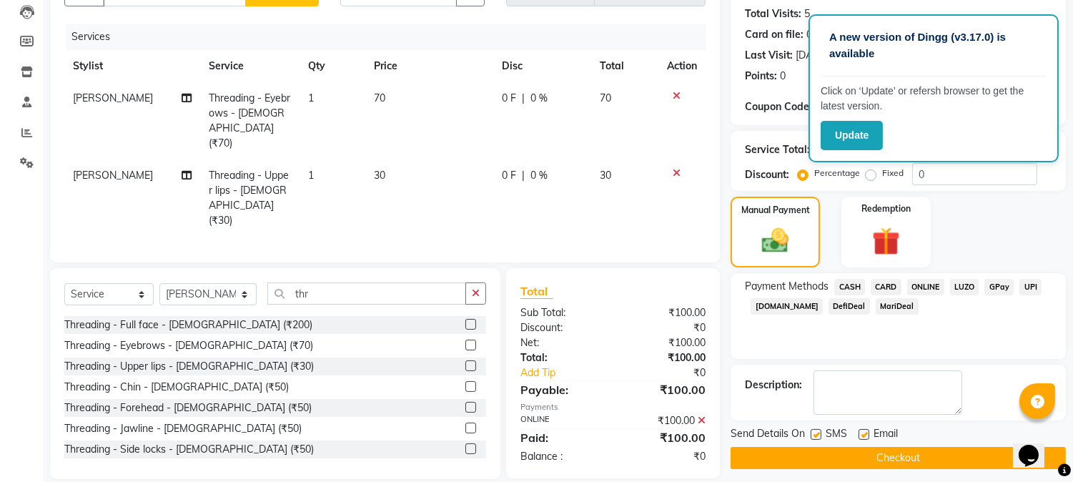
click at [805, 461] on button "Checkout" at bounding box center [898, 458] width 335 height 22
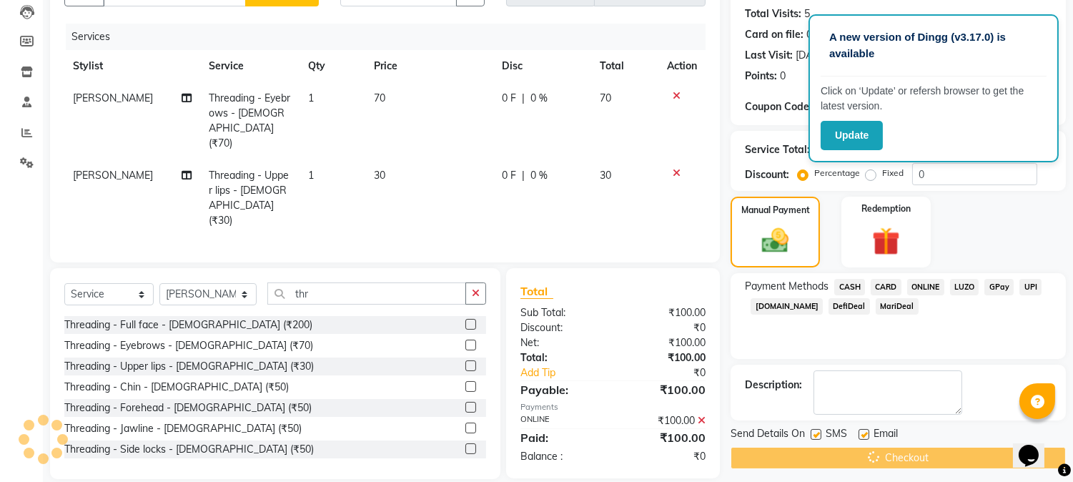
scroll to position [74, 0]
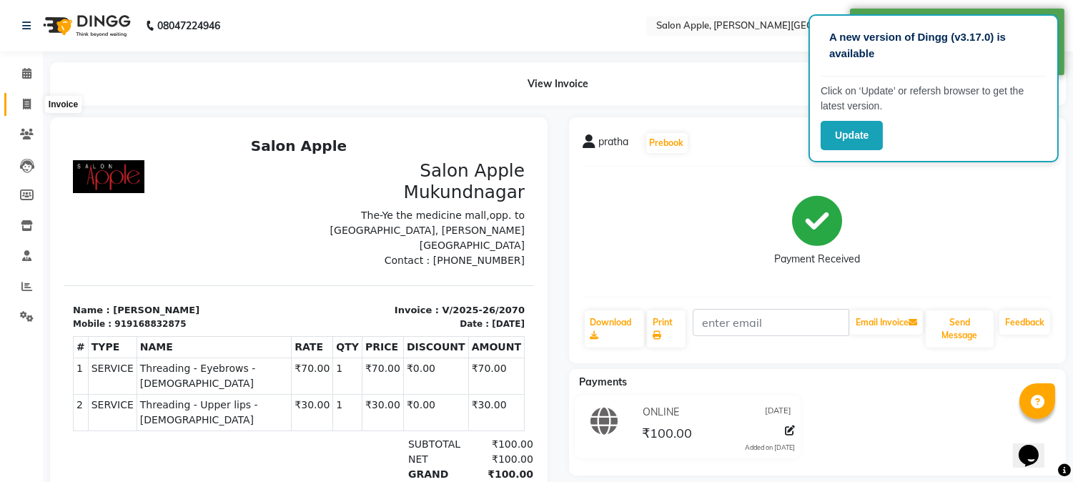
click at [31, 104] on span at bounding box center [26, 105] width 25 height 16
select select "service"
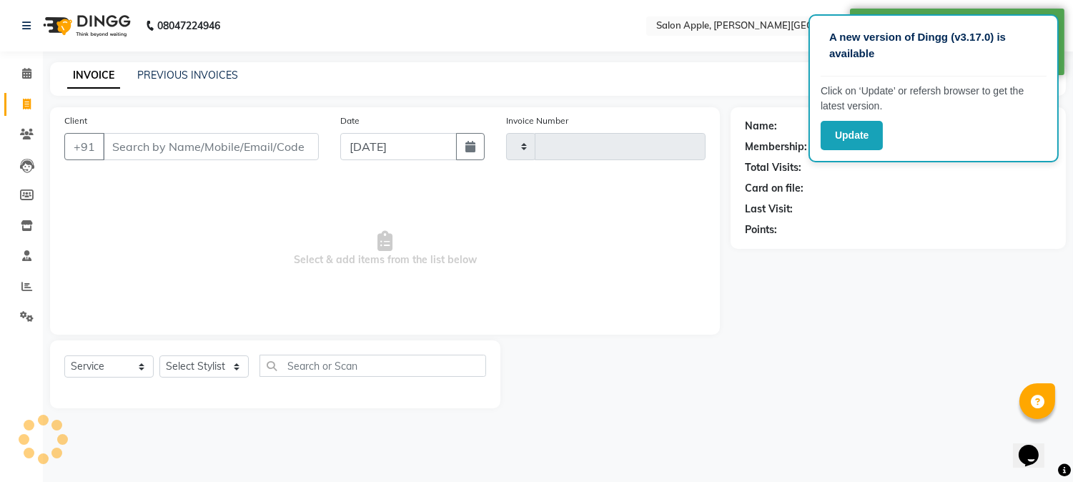
type input "2071"
select select "4128"
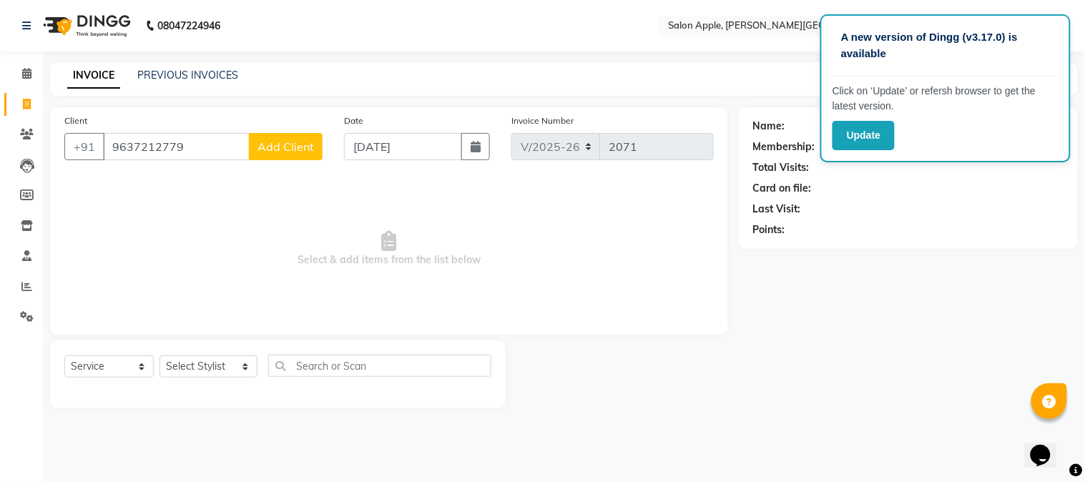
type input "9637212779"
click at [293, 151] on span "Add Client" at bounding box center [285, 146] width 56 height 14
select select "22"
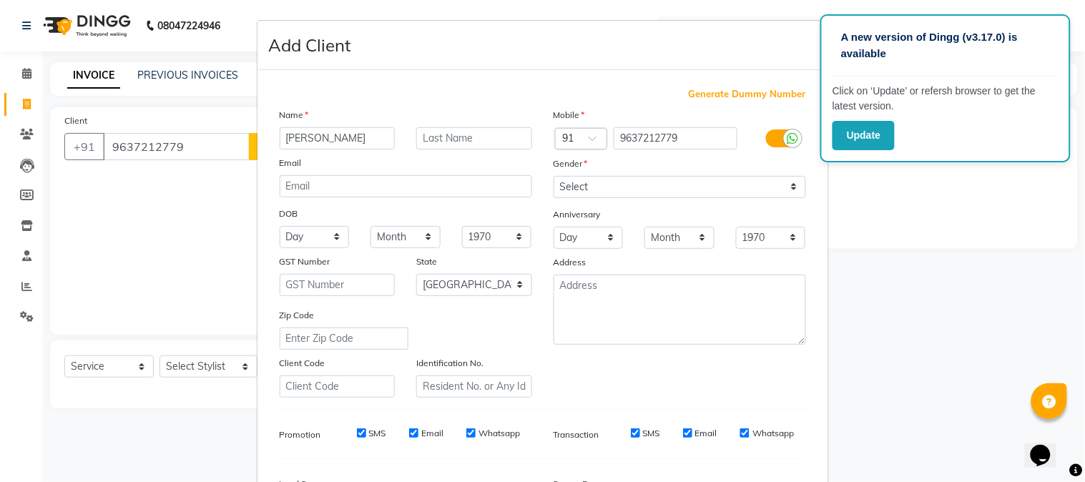
type input "[PERSON_NAME]"
click at [594, 195] on select "Select [DEMOGRAPHIC_DATA] [DEMOGRAPHIC_DATA] Other Prefer Not To Say" at bounding box center [679, 187] width 252 height 22
select select "[DEMOGRAPHIC_DATA]"
click at [553, 176] on select "Select [DEMOGRAPHIC_DATA] [DEMOGRAPHIC_DATA] Other Prefer Not To Say" at bounding box center [679, 187] width 252 height 22
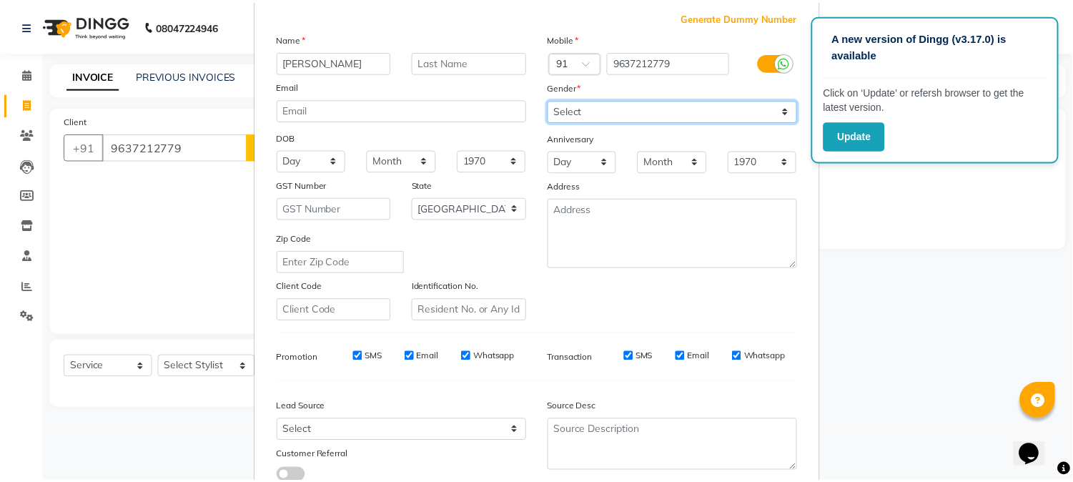
scroll to position [179, 0]
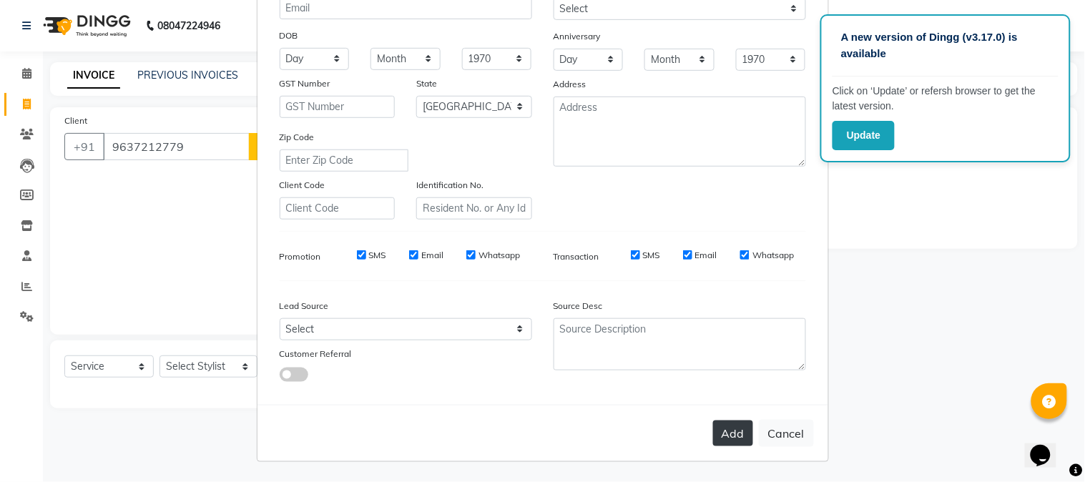
click at [730, 429] on button "Add" at bounding box center [733, 433] width 40 height 26
select select
select select "null"
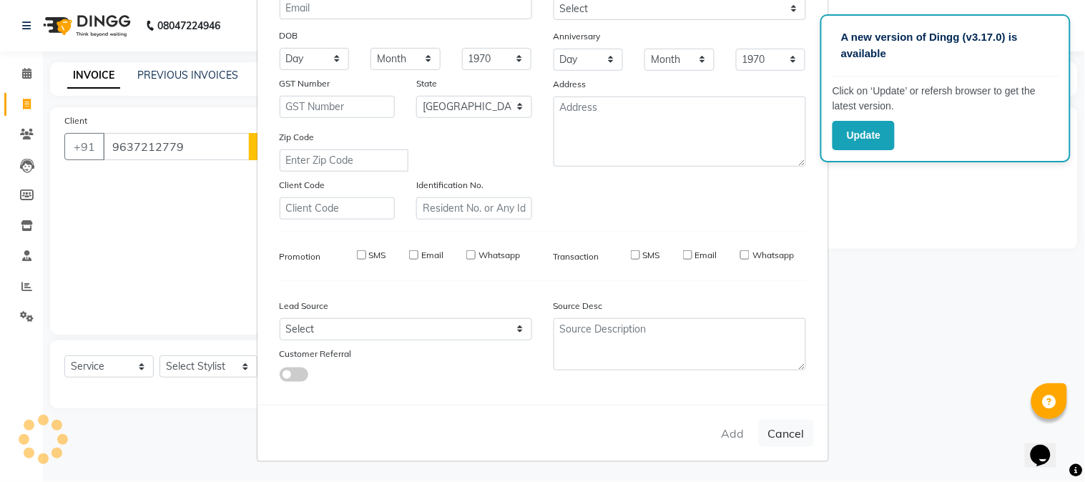
select select
checkbox input "false"
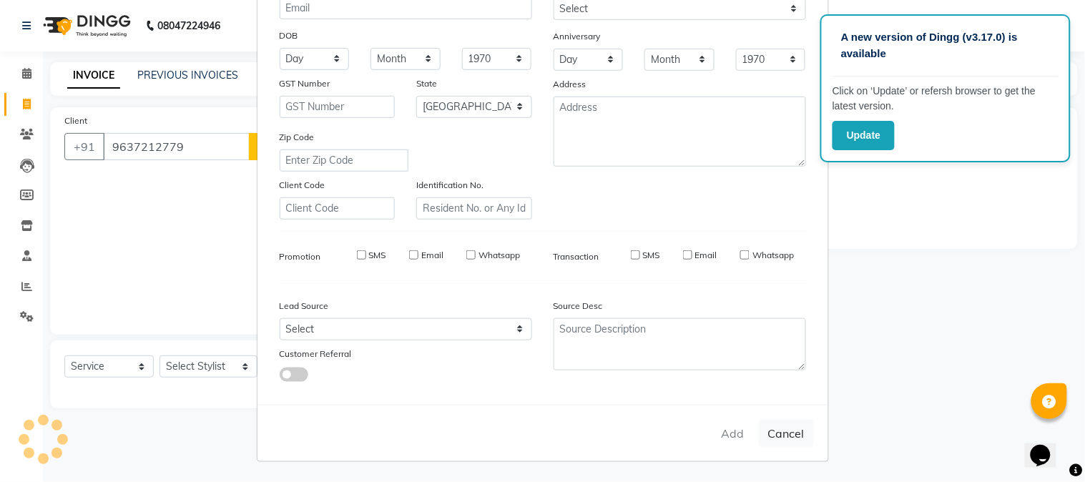
checkbox input "false"
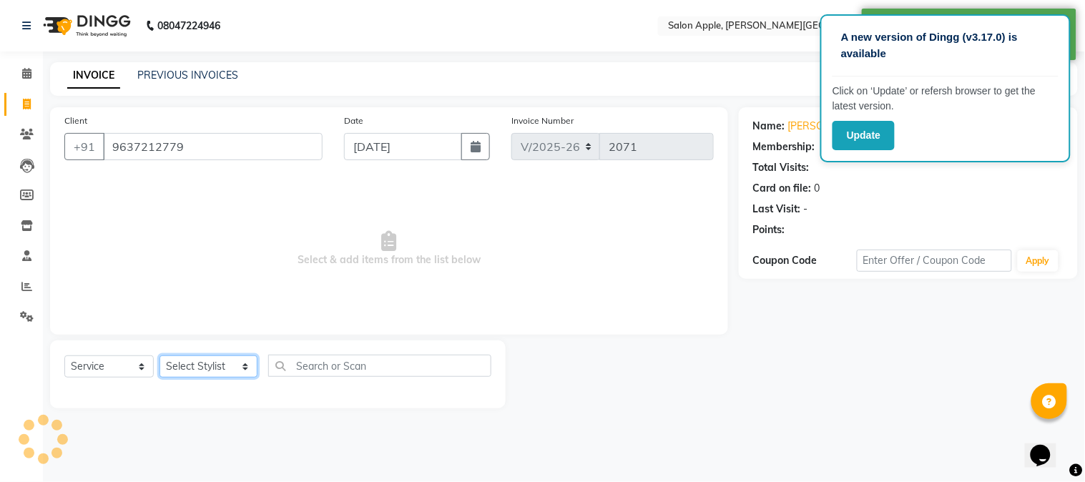
click at [202, 362] on select "Select Stylist [PERSON_NAME] [PERSON_NAME] Kranti arun Vanakalas [MEDICAL_DATA]…" at bounding box center [208, 366] width 98 height 22
select select "46529"
click at [159, 356] on select "Select Stylist [PERSON_NAME] [PERSON_NAME] Kranti arun Vanakalas [MEDICAL_DATA]…" at bounding box center [208, 366] width 98 height 22
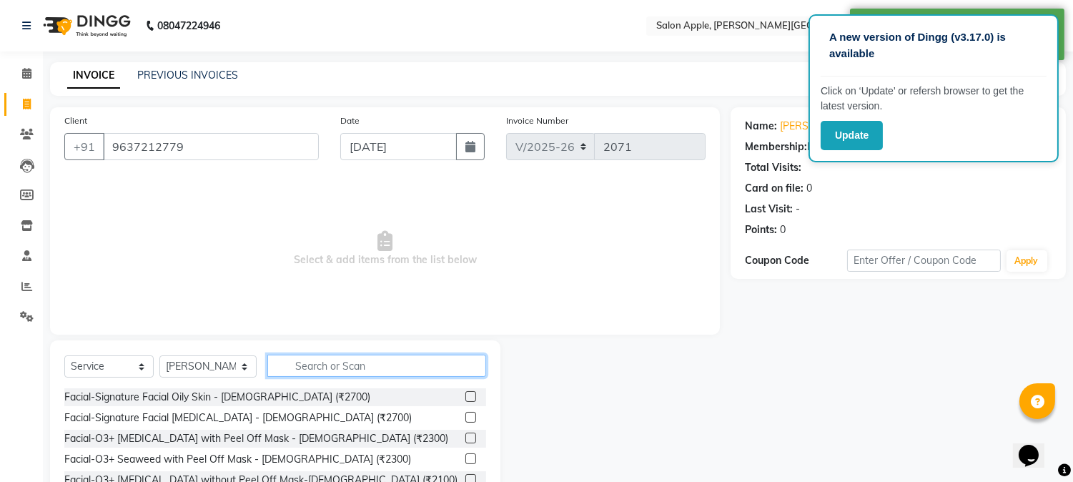
click at [313, 372] on input "text" at bounding box center [376, 366] width 219 height 22
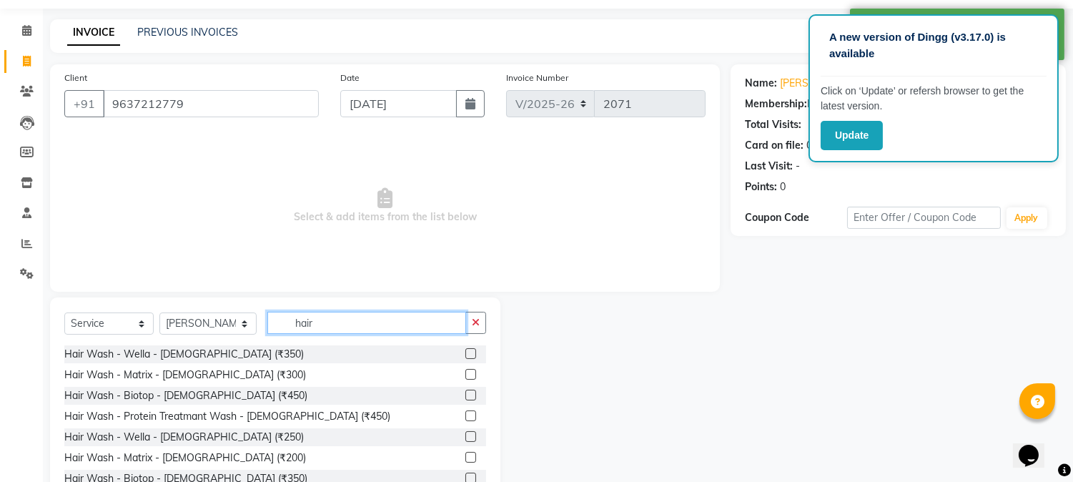
scroll to position [79, 0]
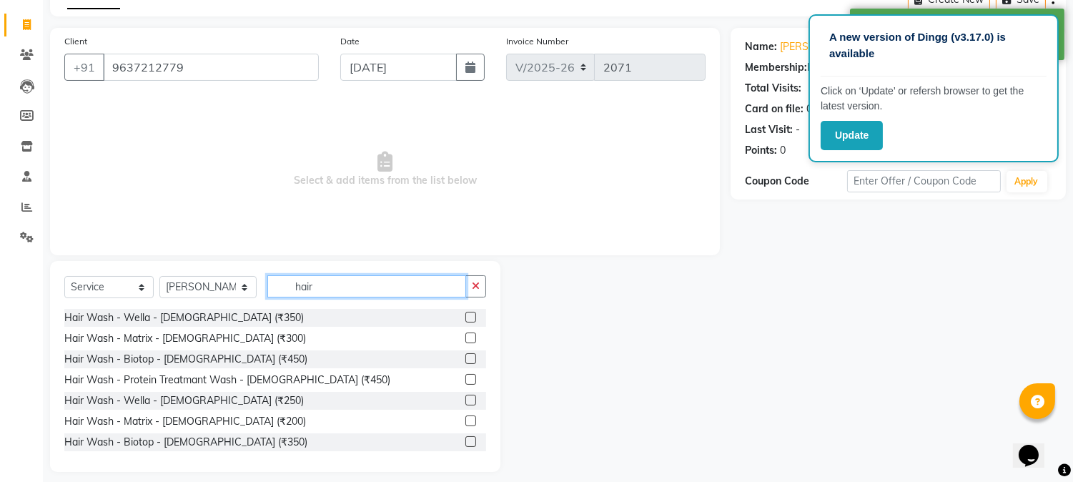
type input "hair"
click at [466, 363] on label at bounding box center [471, 358] width 11 height 11
click at [466, 363] on input "checkbox" at bounding box center [470, 359] width 9 height 9
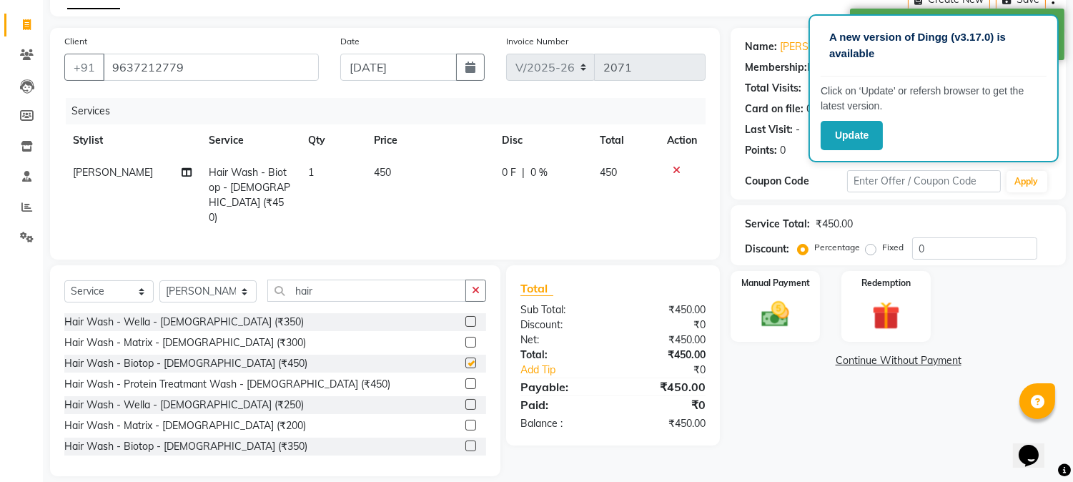
checkbox input "false"
click at [779, 324] on img at bounding box center [775, 315] width 47 height 34
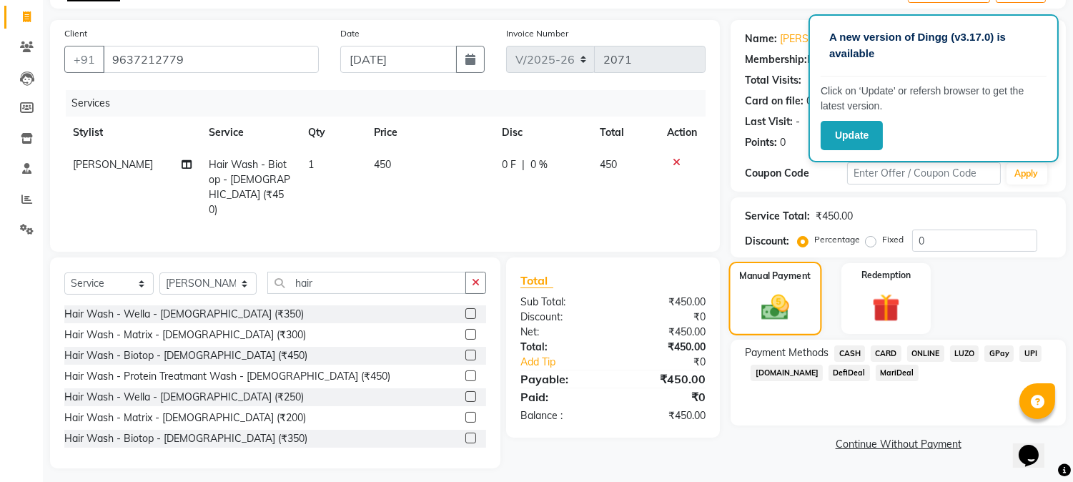
scroll to position [92, 0]
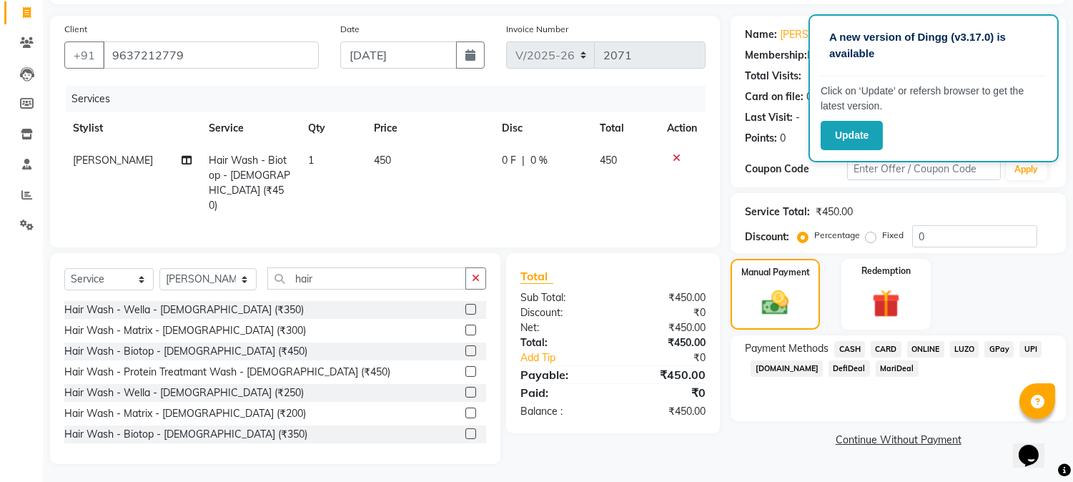
click at [930, 346] on span "ONLINE" at bounding box center [925, 349] width 37 height 16
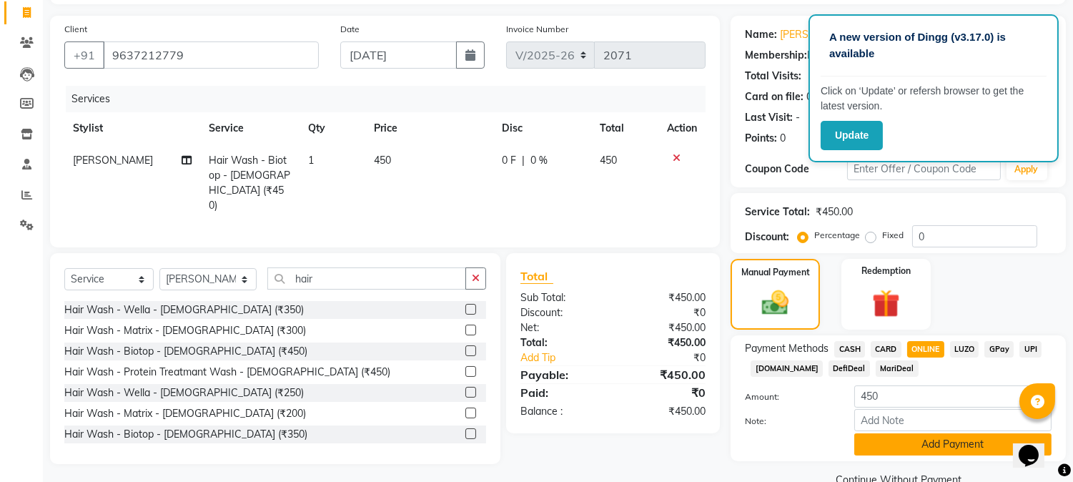
click at [944, 434] on button "Add Payment" at bounding box center [953, 444] width 197 height 22
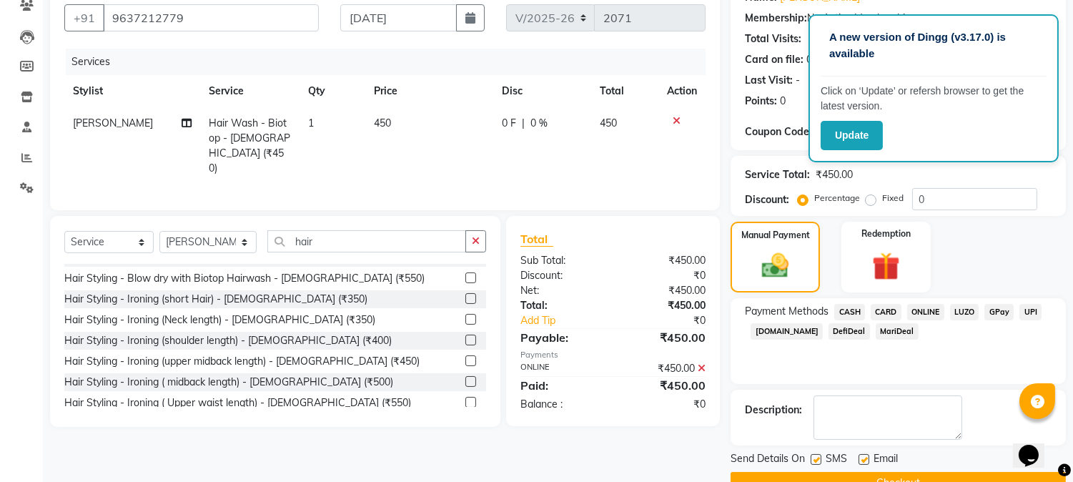
scroll to position [161, 0]
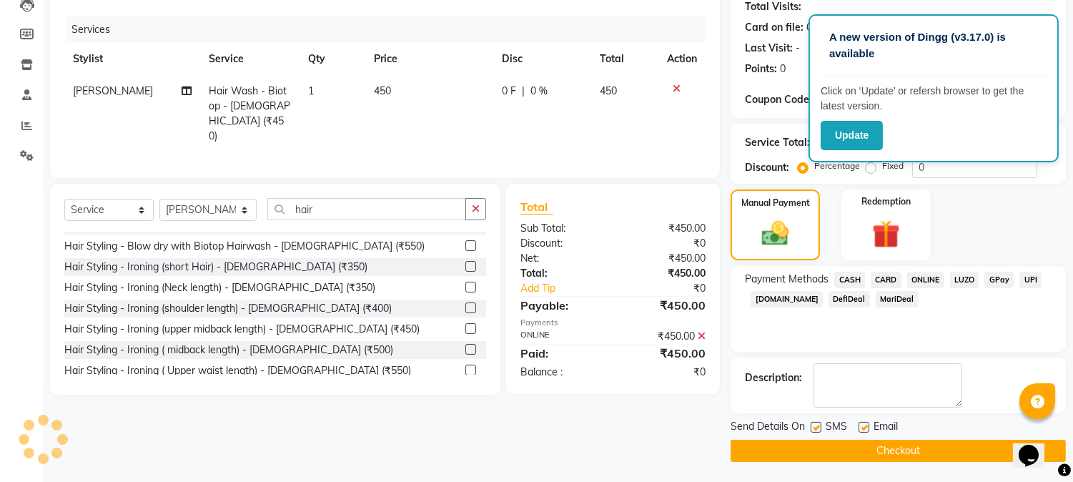
click at [820, 443] on button "Checkout" at bounding box center [898, 451] width 335 height 22
drag, startPoint x: 934, startPoint y: 446, endPoint x: 811, endPoint y: 425, distance: 124.6
click at [933, 446] on button "Checkout" at bounding box center [898, 451] width 335 height 22
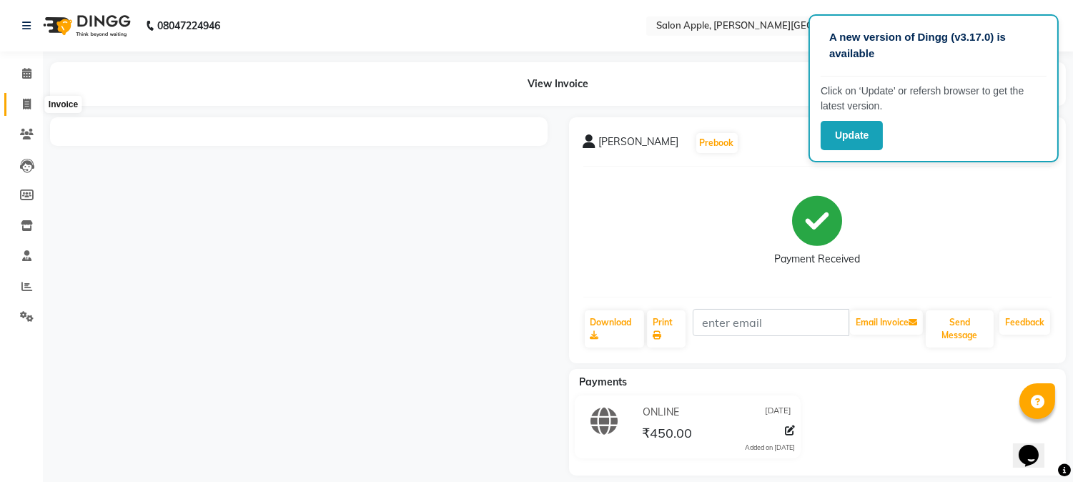
click at [16, 108] on span at bounding box center [26, 105] width 25 height 16
select select "service"
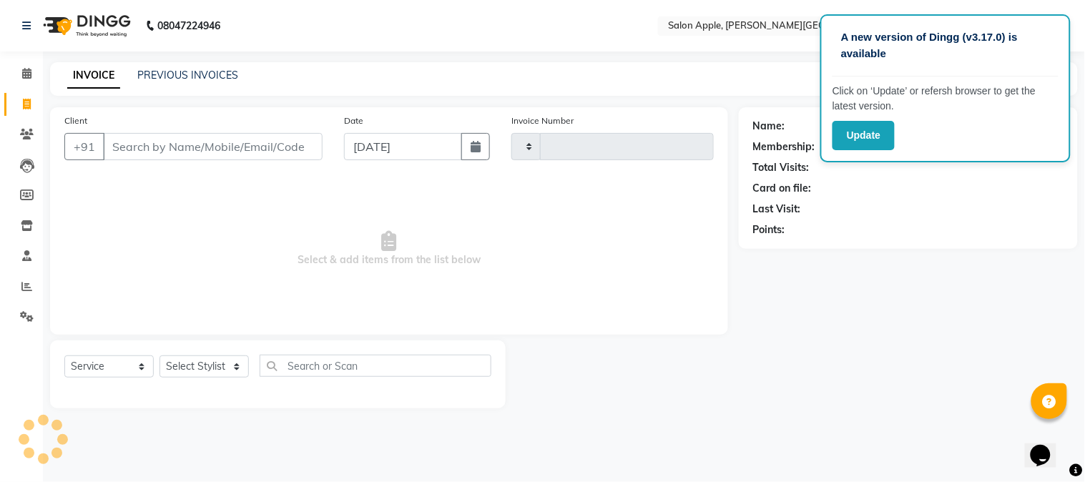
type input "2072"
select select "4128"
click at [162, 81] on div "PREVIOUS INVOICES" at bounding box center [187, 75] width 101 height 15
click at [162, 81] on link "PREVIOUS INVOICES" at bounding box center [187, 75] width 101 height 13
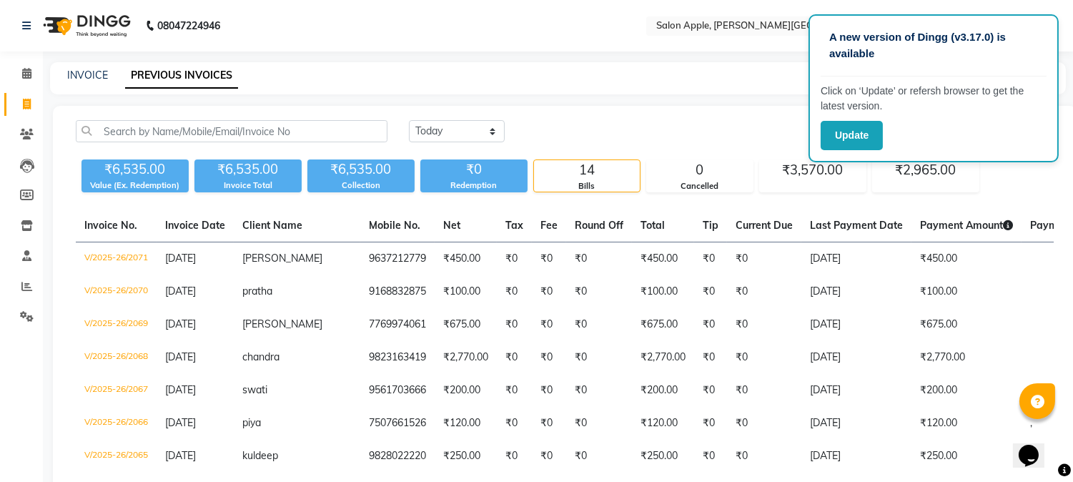
click at [57, 79] on div "INVOICE PREVIOUS INVOICES" at bounding box center [549, 75] width 999 height 15
click at [860, 132] on button "Update" at bounding box center [852, 135] width 62 height 29
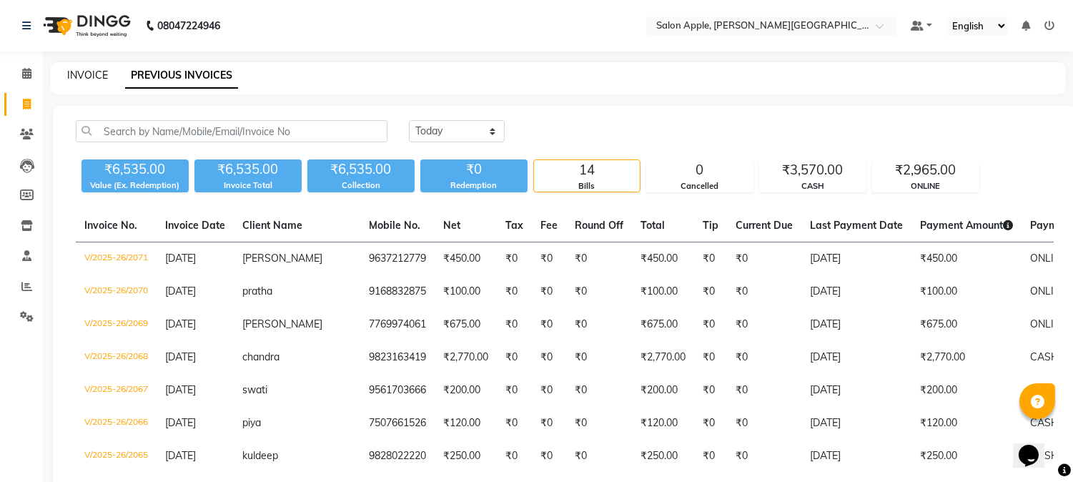
click at [84, 74] on link "INVOICE" at bounding box center [87, 75] width 41 height 13
select select "service"
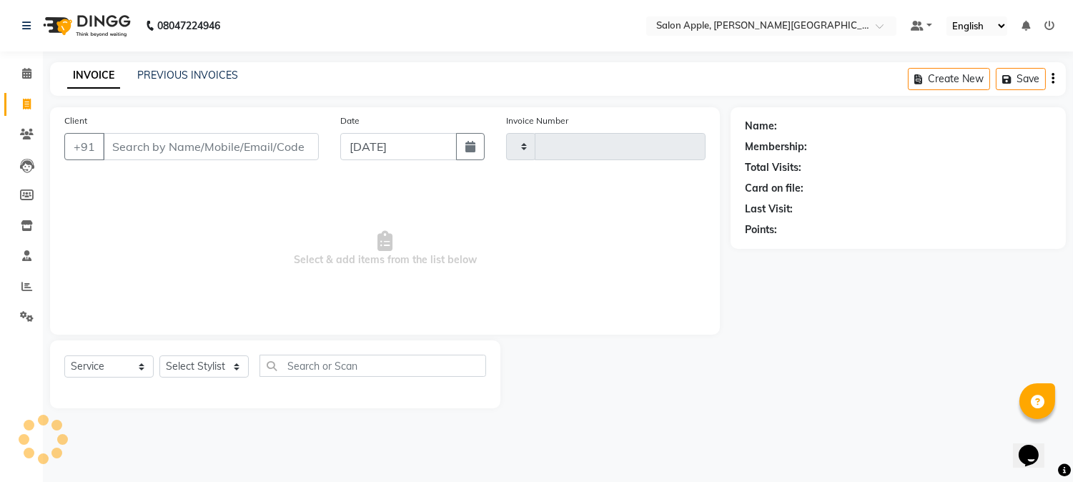
type input "2072"
select select "4128"
drag, startPoint x: 172, startPoint y: 82, endPoint x: 162, endPoint y: 74, distance: 12.7
click at [170, 81] on div "PREVIOUS INVOICES" at bounding box center [187, 75] width 101 height 15
click at [161, 73] on link "PREVIOUS INVOICES" at bounding box center [187, 75] width 101 height 13
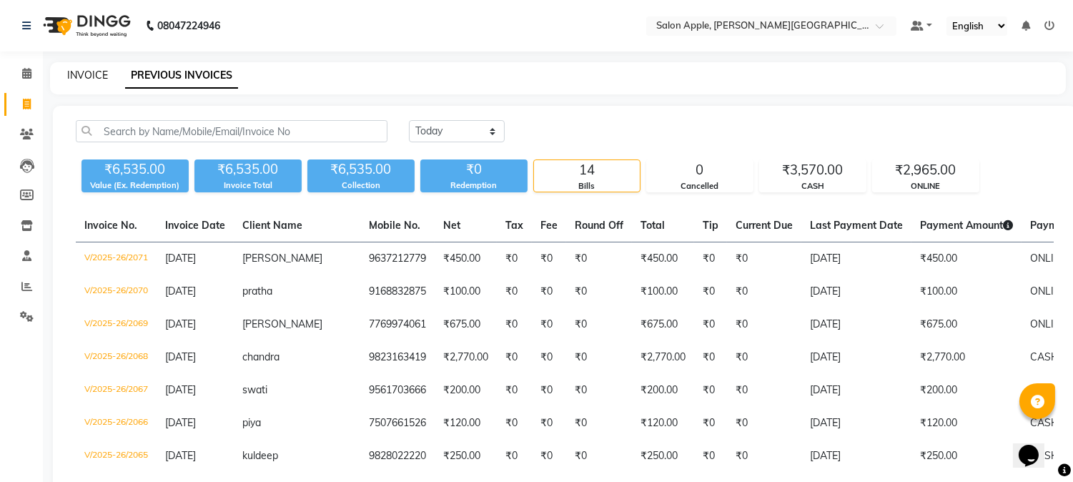
click at [96, 79] on link "INVOICE" at bounding box center [87, 75] width 41 height 13
select select "service"
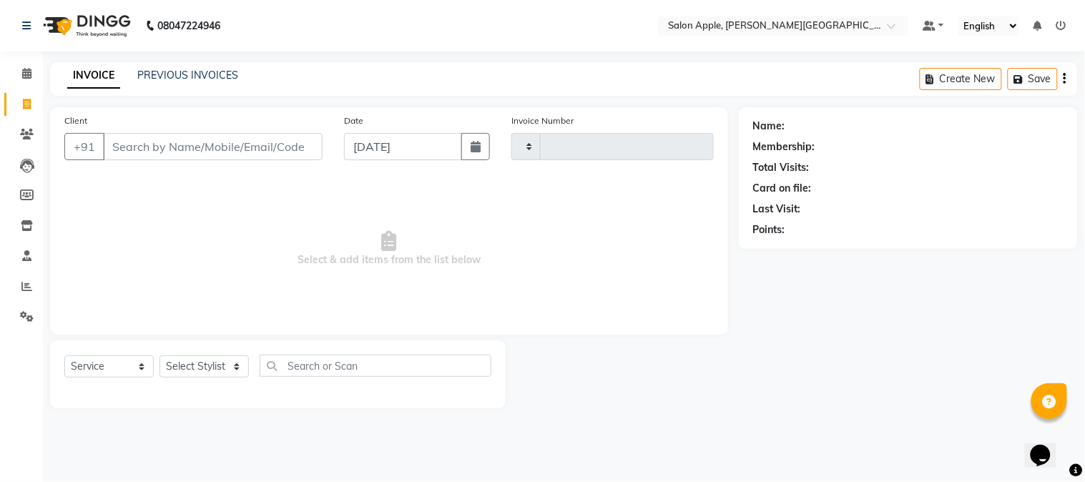
type input "2072"
select select "4128"
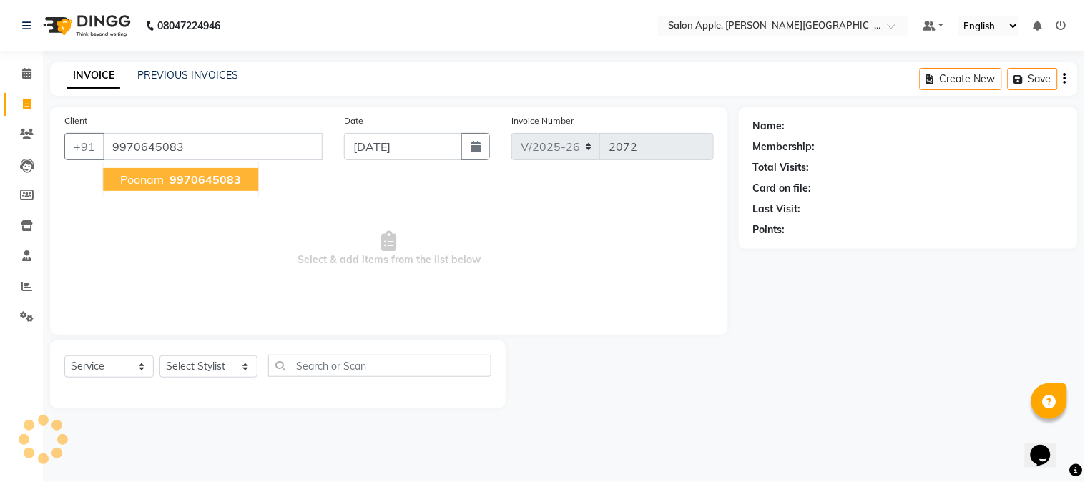
type input "9970645083"
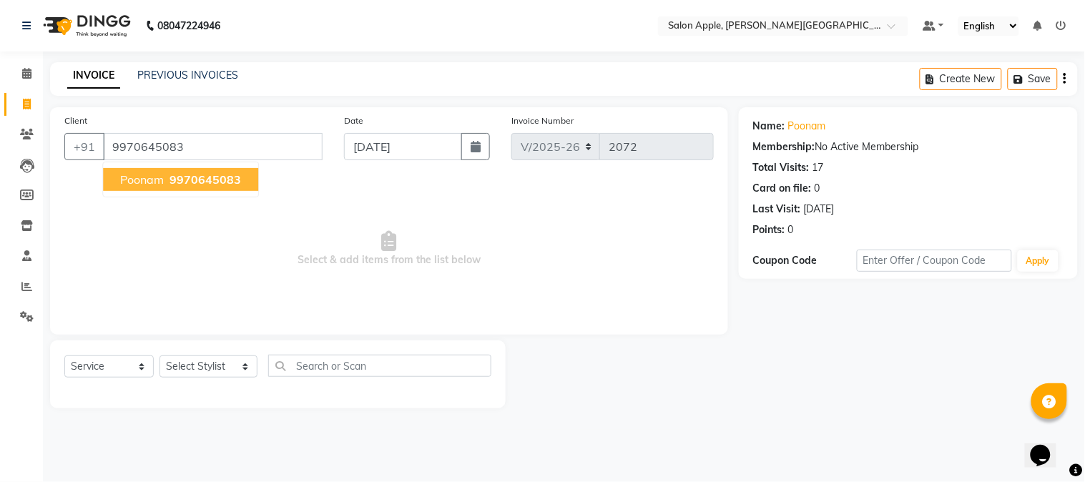
click at [184, 175] on span "9970645083" at bounding box center [205, 179] width 72 height 14
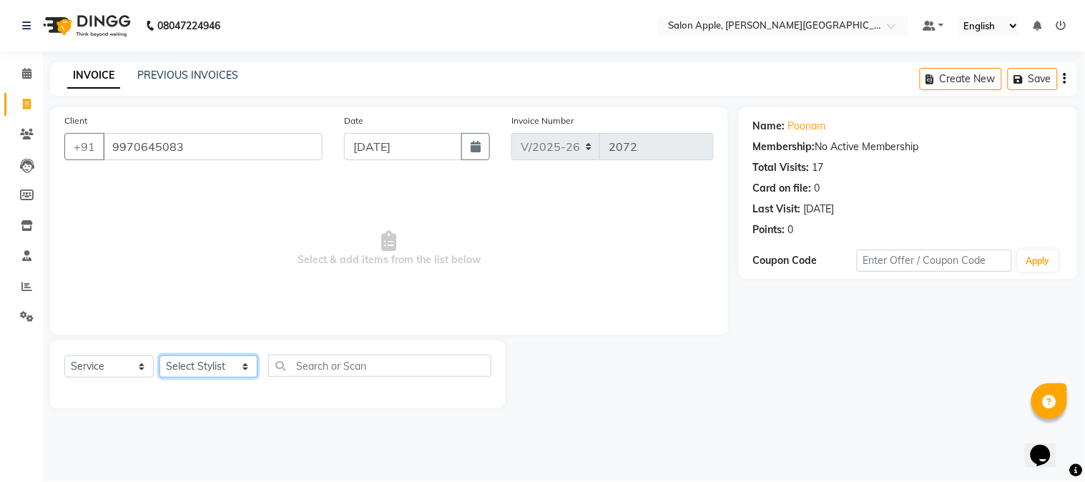
click at [222, 362] on select "Select Stylist [PERSON_NAME] [PERSON_NAME] Kranti arun Vanakalas [MEDICAL_DATA]…" at bounding box center [208, 366] width 98 height 22
click at [159, 356] on select "Select Stylist [PERSON_NAME] [PERSON_NAME] Kranti arun Vanakalas [MEDICAL_DATA]…" at bounding box center [208, 366] width 98 height 22
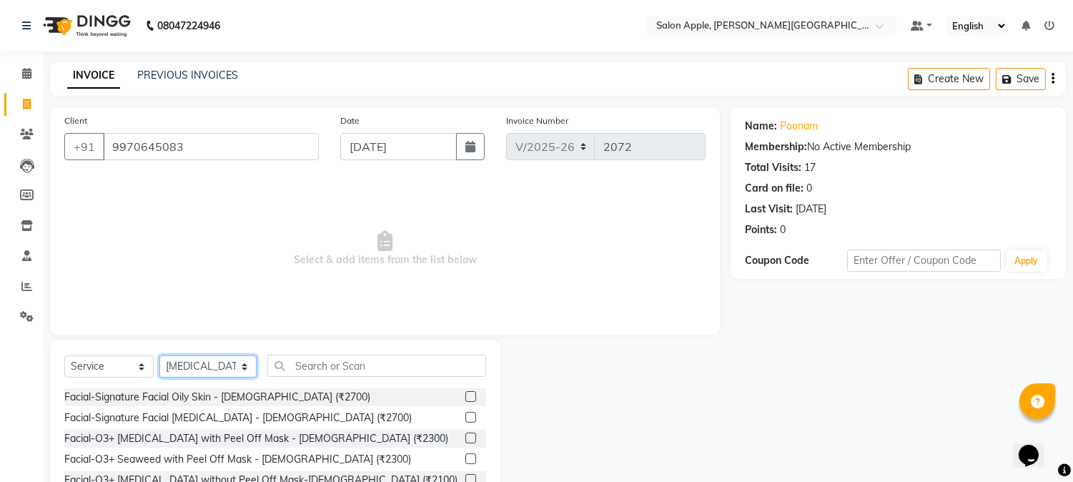
click at [219, 367] on select "Select Stylist [PERSON_NAME] [PERSON_NAME] Kranti arun Vanakalas [MEDICAL_DATA]…" at bounding box center [207, 366] width 97 height 22
select select "84027"
click at [159, 356] on select "Select Stylist [PERSON_NAME] [PERSON_NAME] Kranti arun Vanakalas [MEDICAL_DATA]…" at bounding box center [207, 366] width 97 height 22
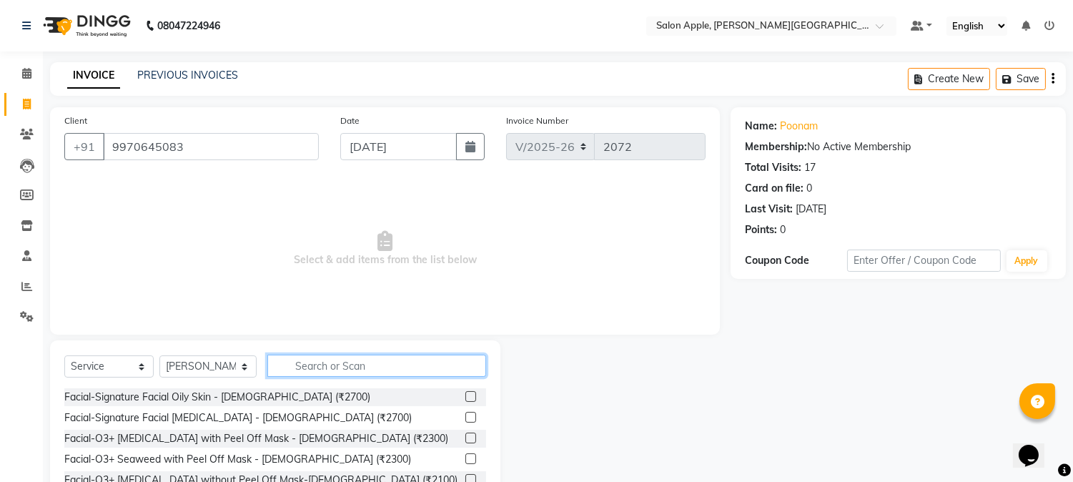
click at [316, 368] on input "text" at bounding box center [376, 366] width 219 height 22
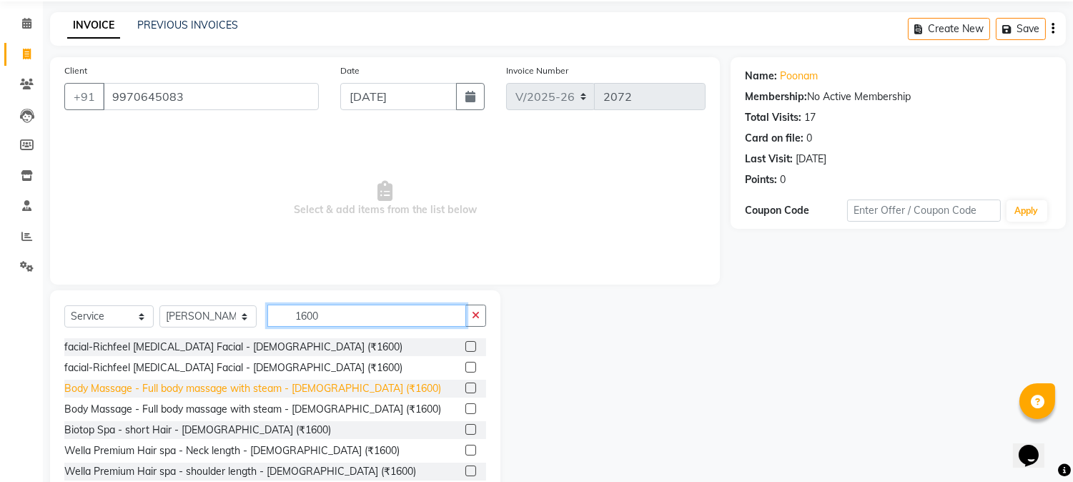
scroll to position [90, 0]
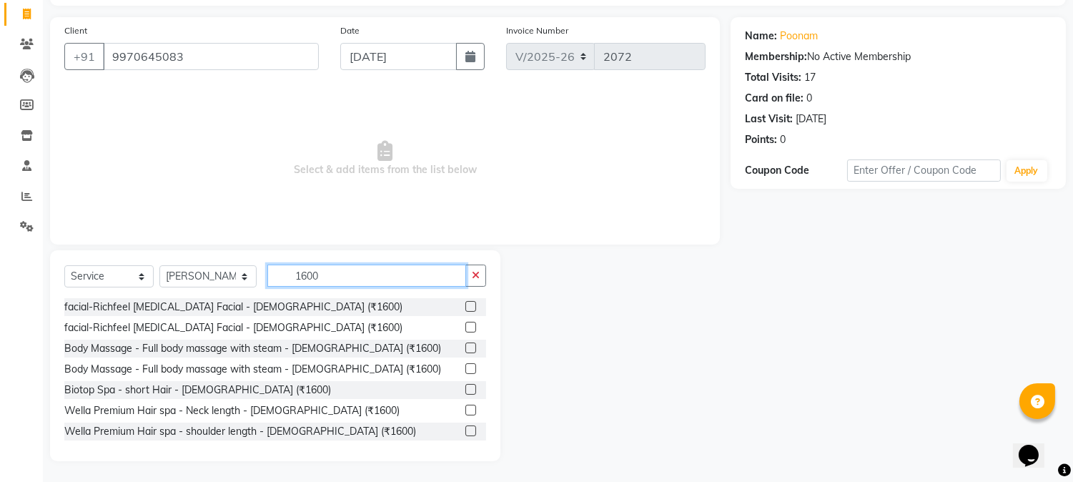
type input "1600"
click at [468, 348] on div at bounding box center [476, 349] width 21 height 18
click at [466, 346] on label at bounding box center [471, 348] width 11 height 11
click at [466, 346] on input "checkbox" at bounding box center [470, 348] width 9 height 9
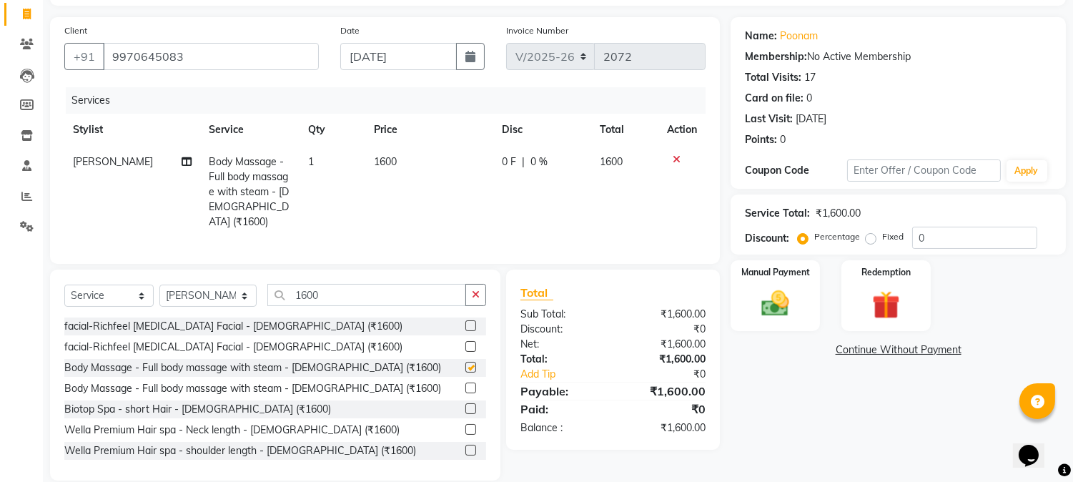
checkbox input "false"
drag, startPoint x: 980, startPoint y: 240, endPoint x: 702, endPoint y: 241, distance: 277.5
click at [803, 252] on div "Service Total: ₹1,600.00 Discount: Percentage Fixed 0" at bounding box center [898, 225] width 335 height 60
drag, startPoint x: 878, startPoint y: 237, endPoint x: 869, endPoint y: 237, distance: 9.3
click at [870, 237] on div "Fixed" at bounding box center [886, 236] width 35 height 17
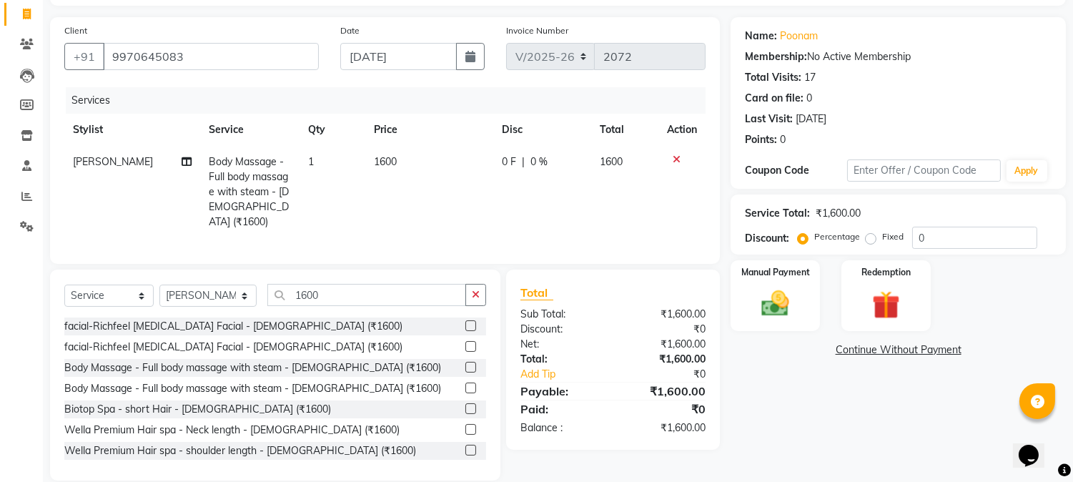
click at [882, 237] on label "Fixed" at bounding box center [892, 236] width 21 height 13
click at [869, 237] on input "Fixed" at bounding box center [874, 237] width 10 height 10
radio input "true"
drag, startPoint x: 935, startPoint y: 237, endPoint x: 881, endPoint y: 239, distance: 53.7
click at [885, 239] on div "Percentage Fixed 0" at bounding box center [919, 238] width 237 height 22
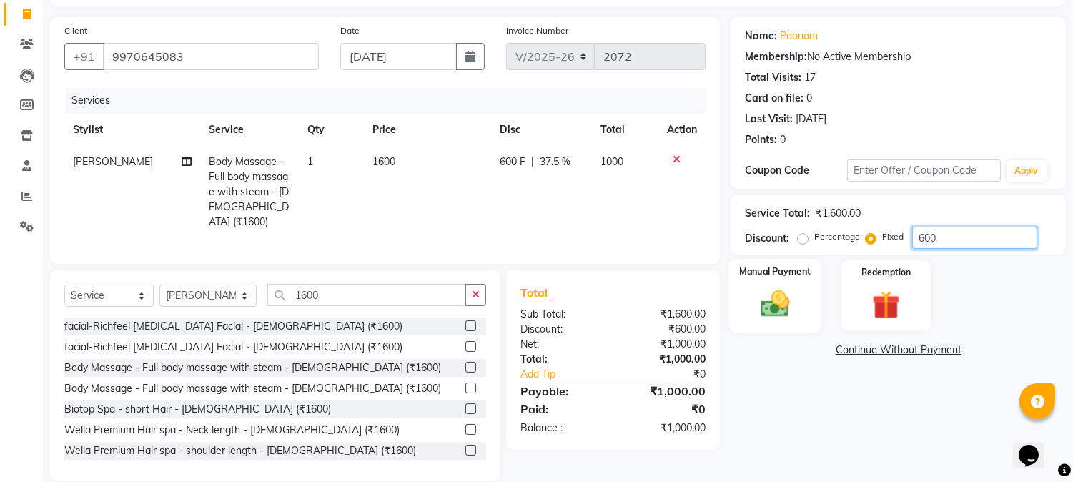
type input "600"
click at [809, 296] on div "Manual Payment" at bounding box center [775, 295] width 93 height 73
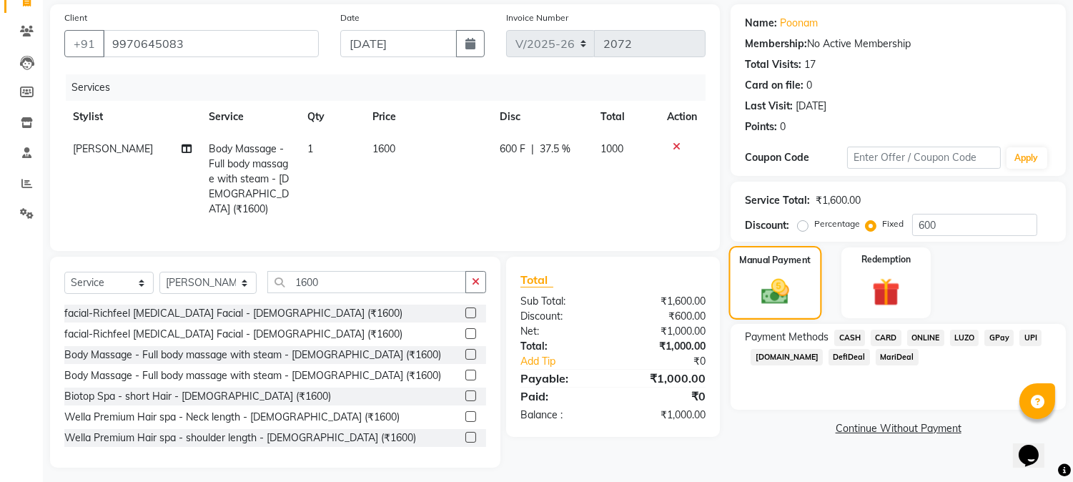
scroll to position [107, 0]
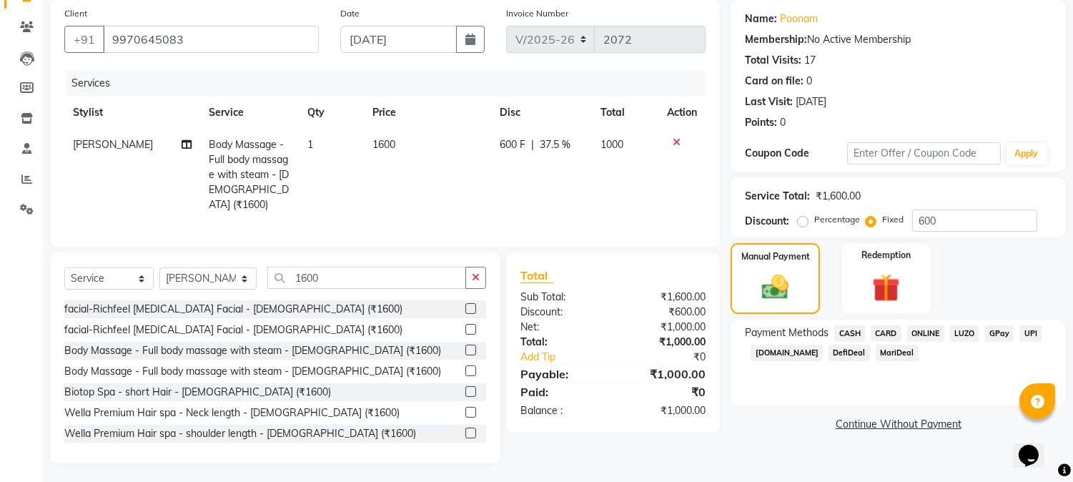
click at [839, 333] on span "CASH" at bounding box center [850, 333] width 31 height 16
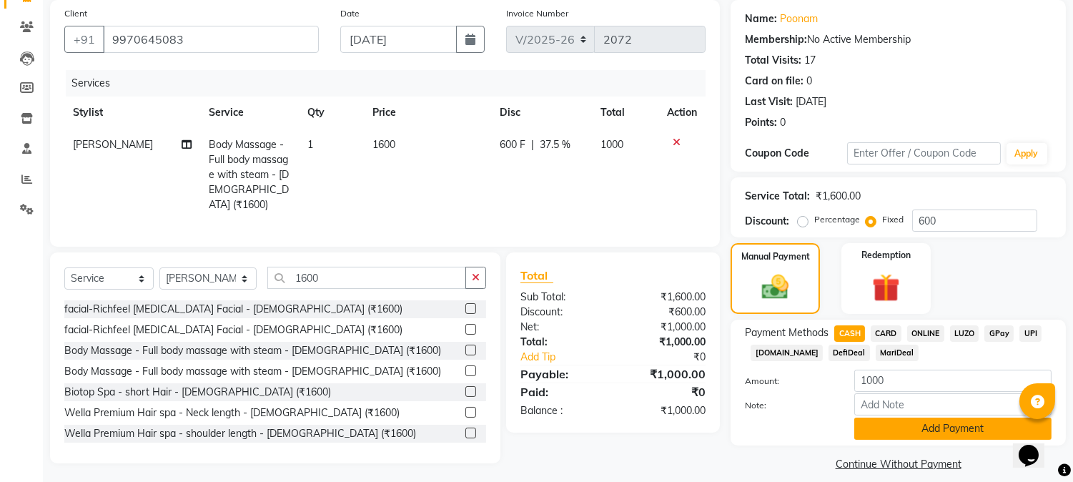
click at [926, 430] on button "Add Payment" at bounding box center [953, 429] width 197 height 22
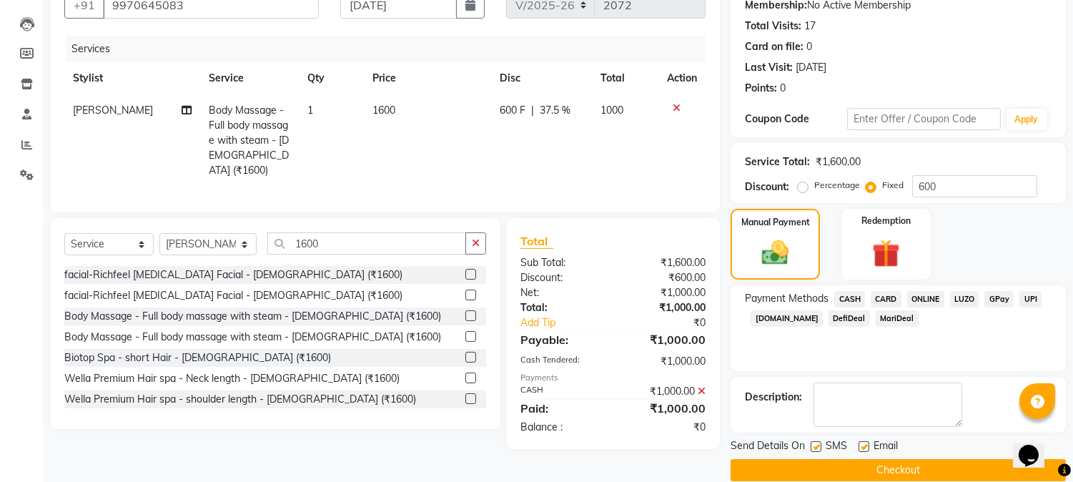
scroll to position [161, 0]
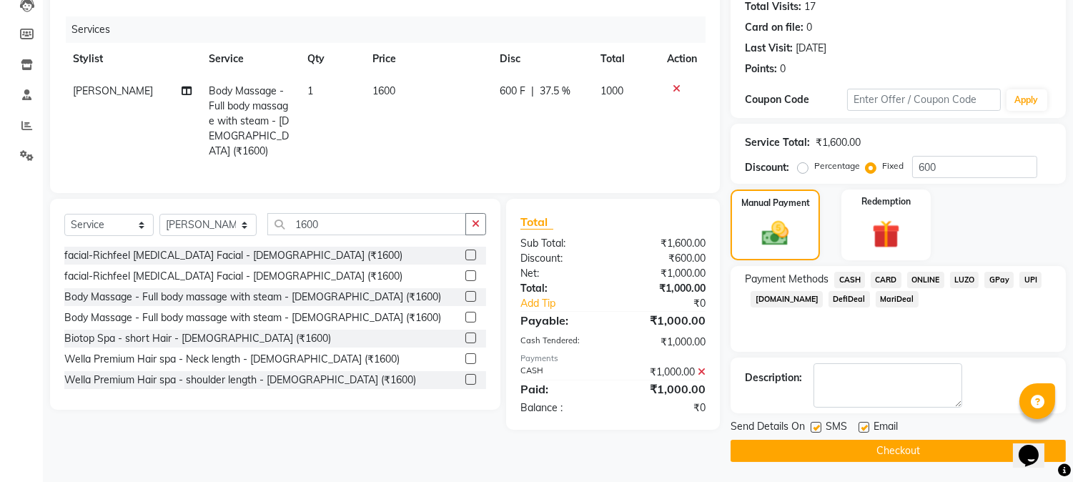
click at [814, 429] on label at bounding box center [816, 427] width 11 height 11
click at [814, 429] on input "checkbox" at bounding box center [815, 427] width 9 height 9
checkbox input "false"
click at [865, 427] on label at bounding box center [864, 427] width 11 height 11
click at [865, 427] on input "checkbox" at bounding box center [863, 427] width 9 height 9
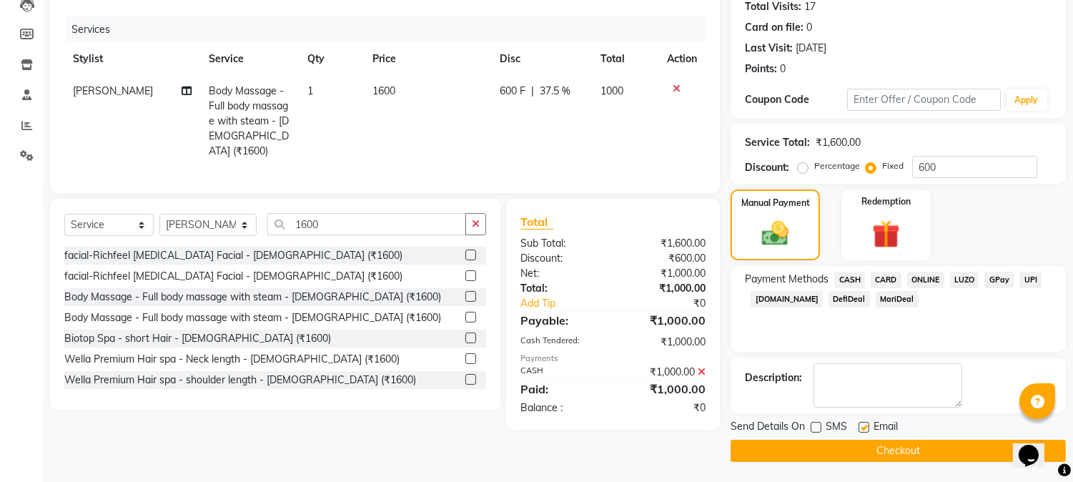
checkbox input "false"
click at [863, 445] on button "Checkout" at bounding box center [898, 451] width 335 height 22
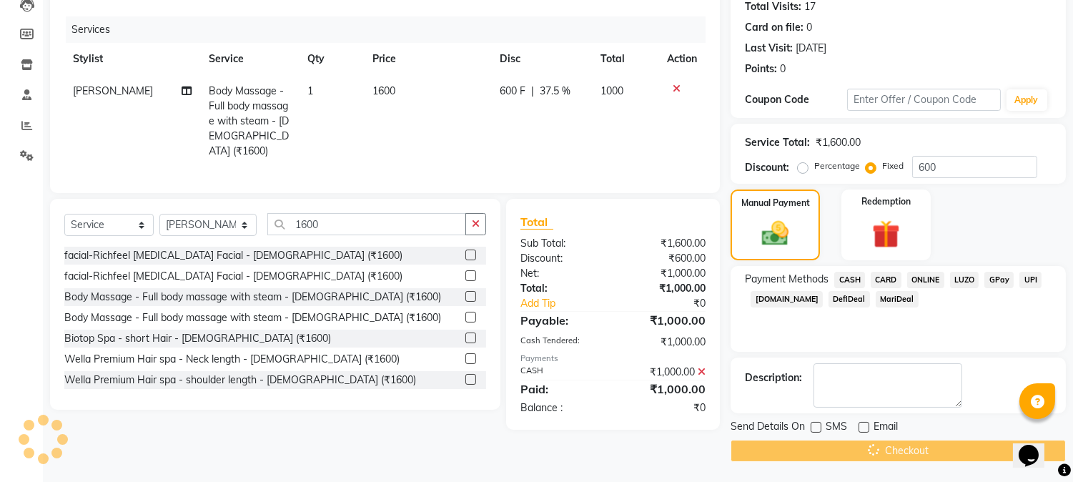
scroll to position [89, 0]
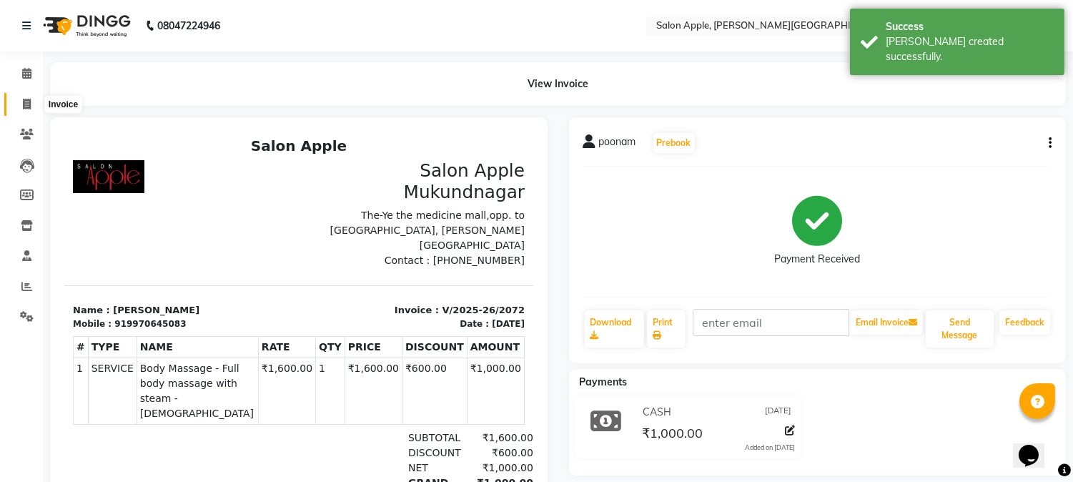
click at [36, 107] on span at bounding box center [26, 105] width 25 height 16
select select "service"
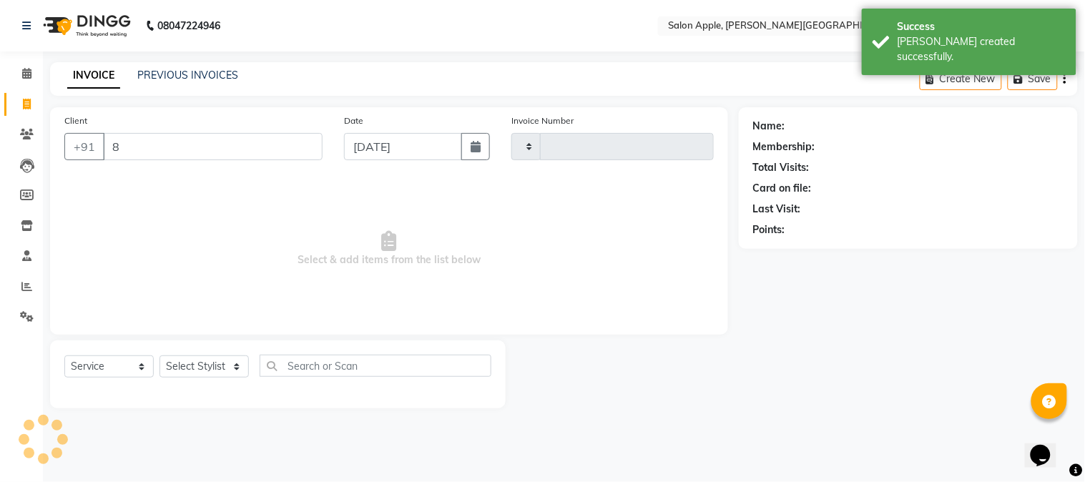
type input "85"
type input "2073"
select select "4128"
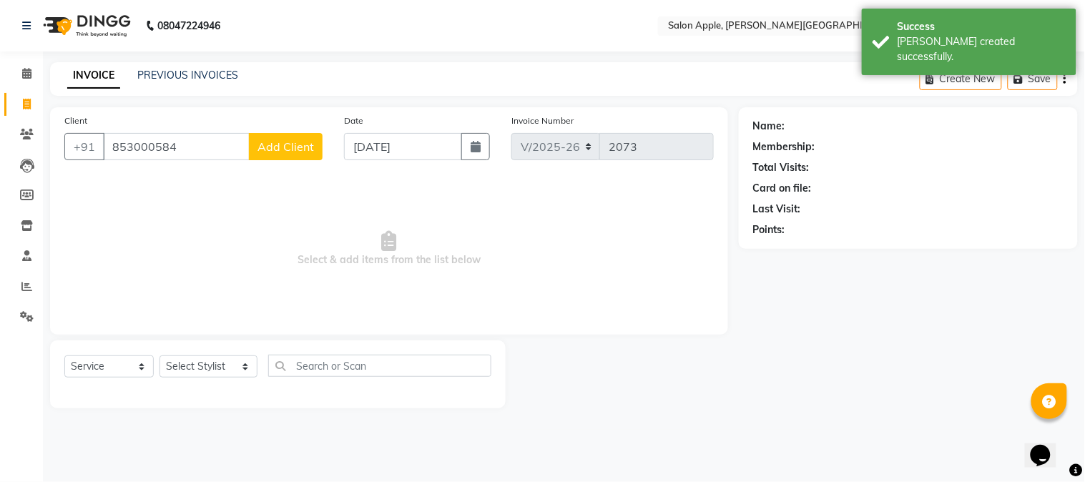
type input "853000584"
click at [251, 149] on button "Add Client" at bounding box center [286, 146] width 74 height 27
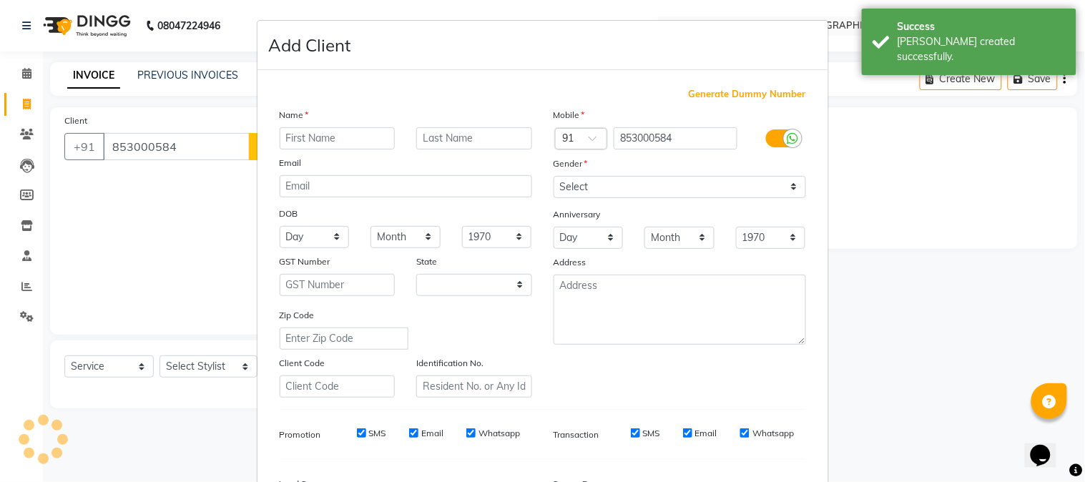
select select "22"
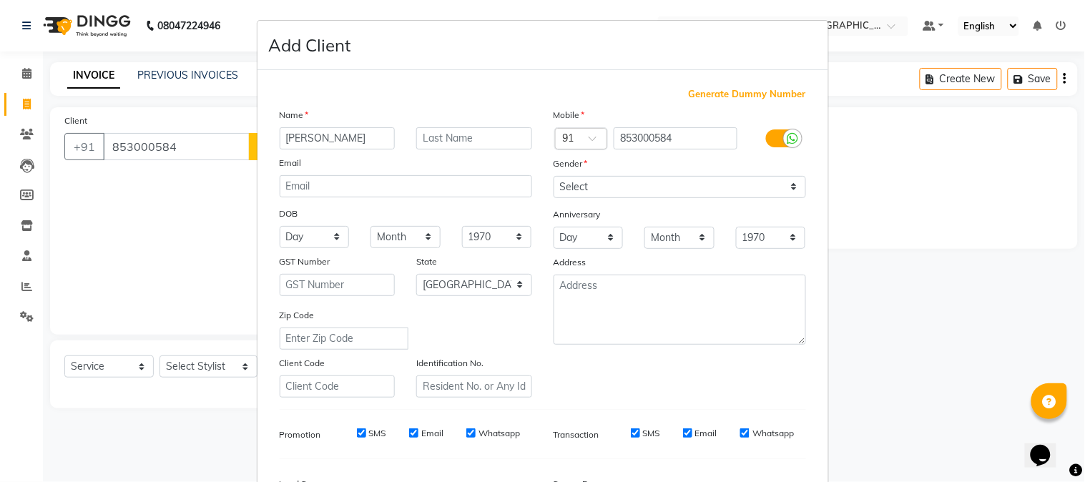
type input "[PERSON_NAME]"
click at [619, 190] on select "Select [DEMOGRAPHIC_DATA] [DEMOGRAPHIC_DATA] Other Prefer Not To Say" at bounding box center [679, 187] width 252 height 22
select select "[DEMOGRAPHIC_DATA]"
click at [553, 176] on select "Select [DEMOGRAPHIC_DATA] [DEMOGRAPHIC_DATA] Other Prefer Not To Say" at bounding box center [679, 187] width 252 height 22
click at [595, 191] on select "Select [DEMOGRAPHIC_DATA] [DEMOGRAPHIC_DATA] Other Prefer Not To Say" at bounding box center [679, 187] width 252 height 22
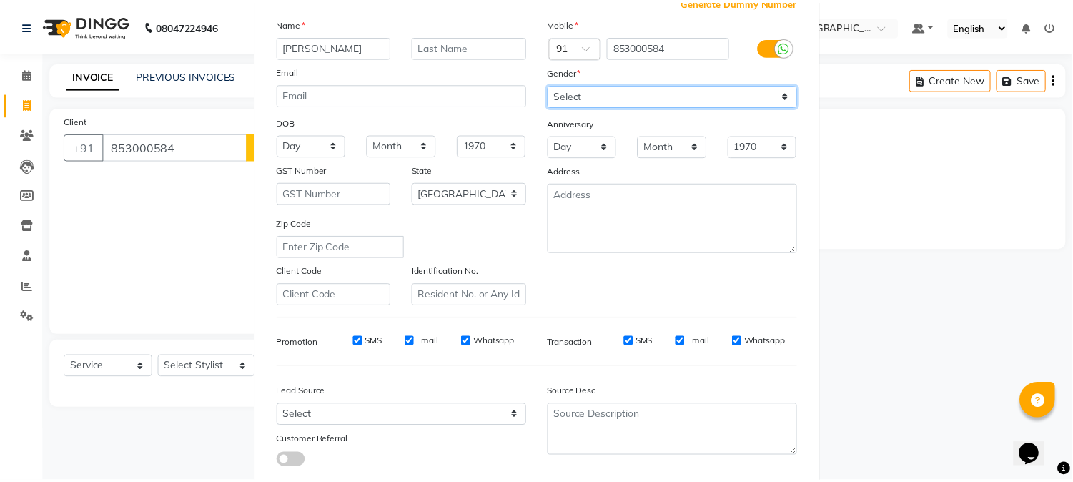
scroll to position [179, 0]
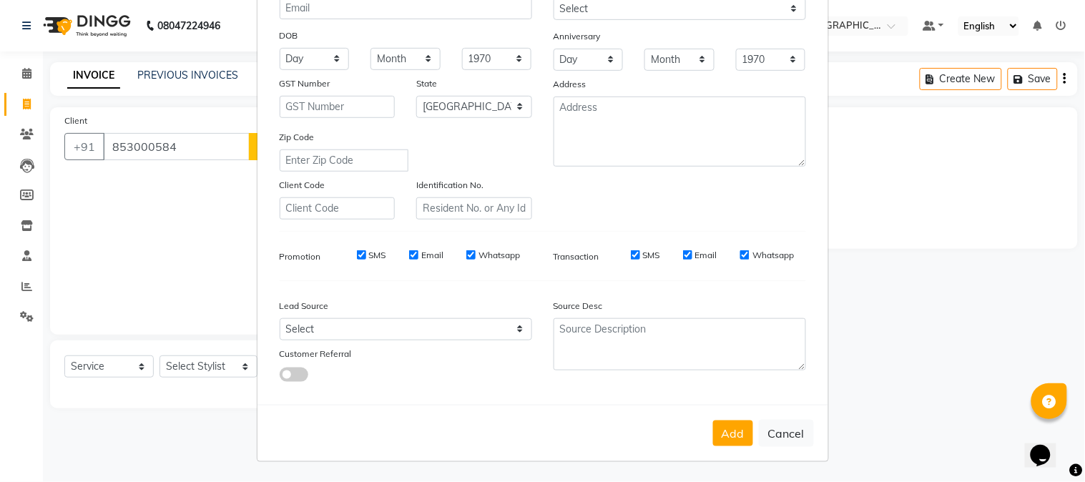
click at [738, 416] on div "Add Cancel" at bounding box center [542, 433] width 571 height 56
click at [731, 433] on button "Add" at bounding box center [733, 433] width 40 height 26
select select
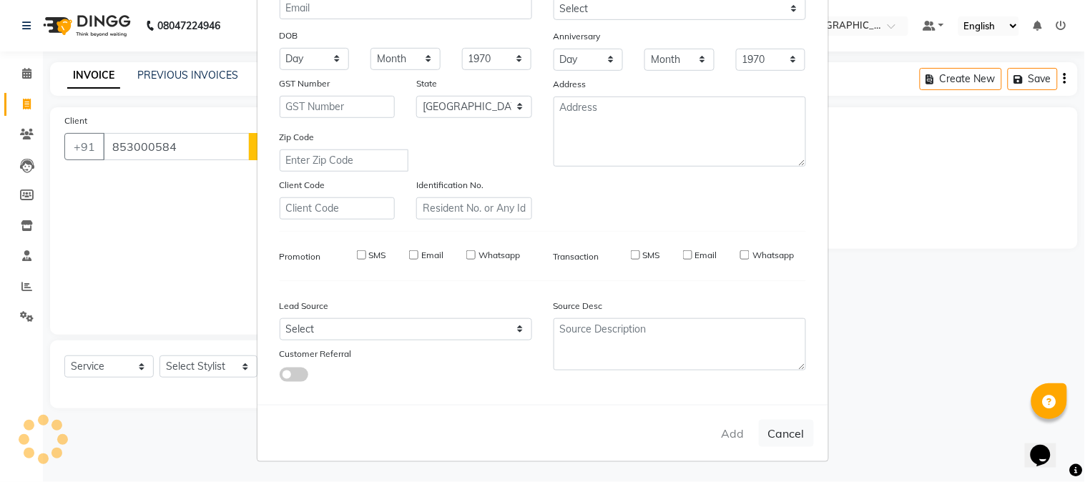
select select "null"
select select
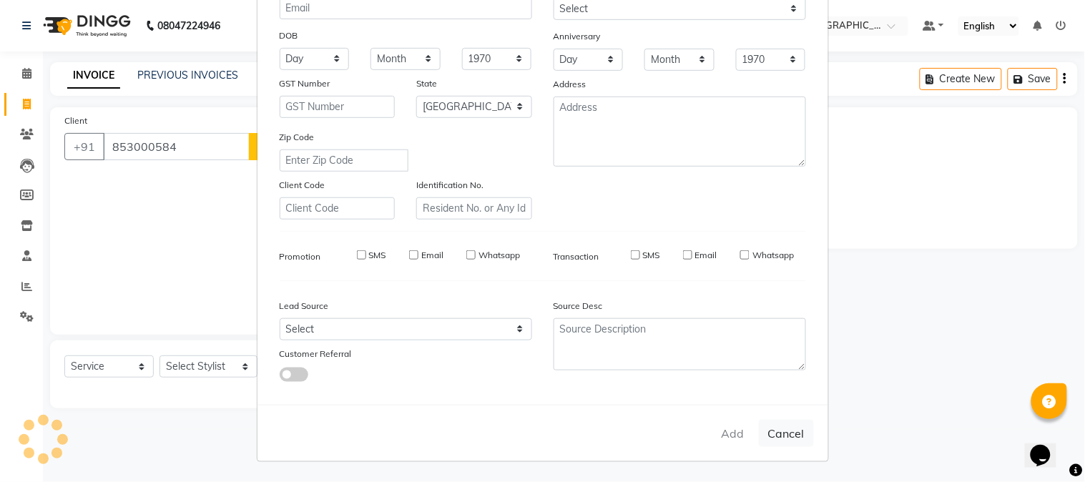
checkbox input "false"
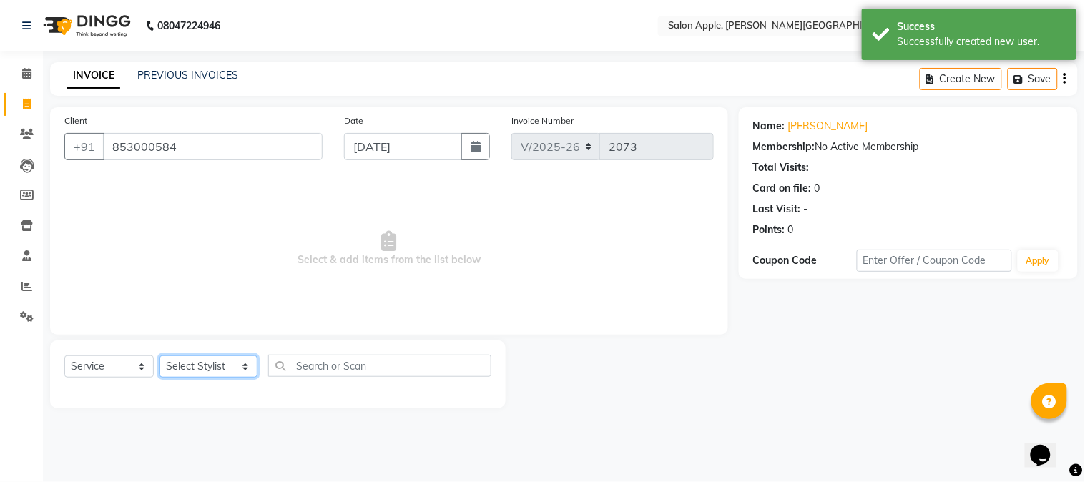
drag, startPoint x: 187, startPoint y: 366, endPoint x: 192, endPoint y: 356, distance: 10.9
click at [188, 362] on select "Select Stylist [PERSON_NAME] [PERSON_NAME] Kranti arun Vanakalas [MEDICAL_DATA]…" at bounding box center [208, 366] width 98 height 22
select select "85967"
click at [159, 356] on select "Select Stylist [PERSON_NAME] [PERSON_NAME] Kranti arun Vanakalas [MEDICAL_DATA]…" at bounding box center [208, 366] width 98 height 22
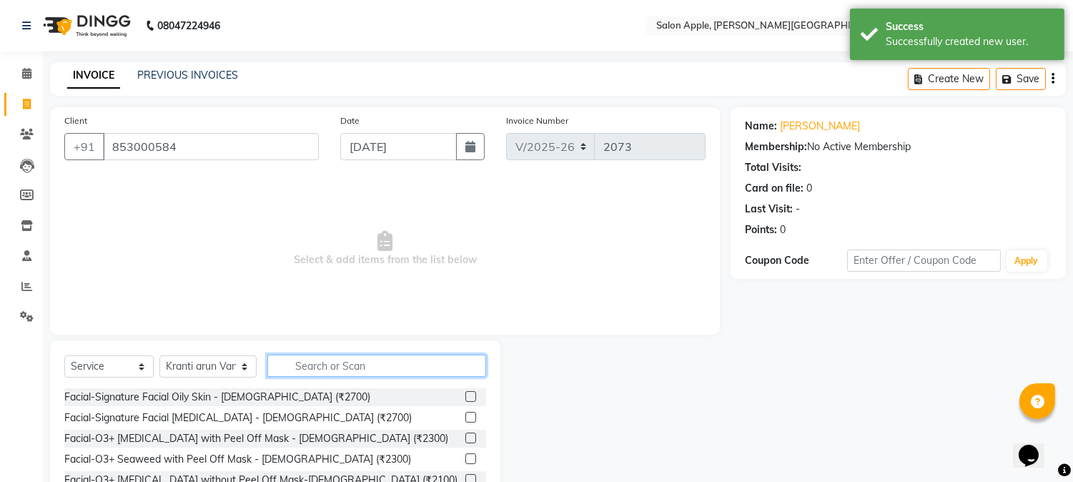
click at [290, 360] on input "text" at bounding box center [376, 366] width 219 height 22
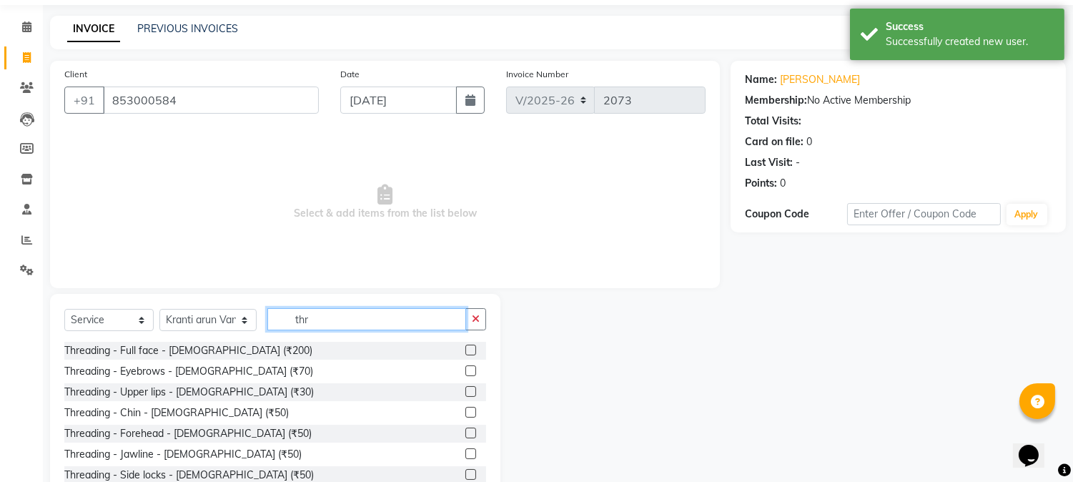
scroll to position [90, 0]
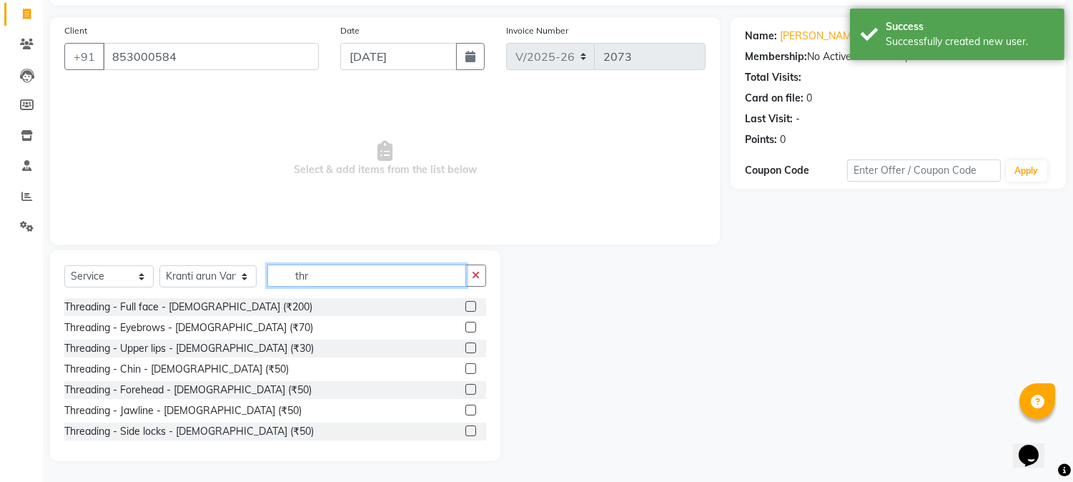
type input "thr"
click at [466, 322] on label at bounding box center [471, 327] width 11 height 11
click at [466, 323] on input "checkbox" at bounding box center [470, 327] width 9 height 9
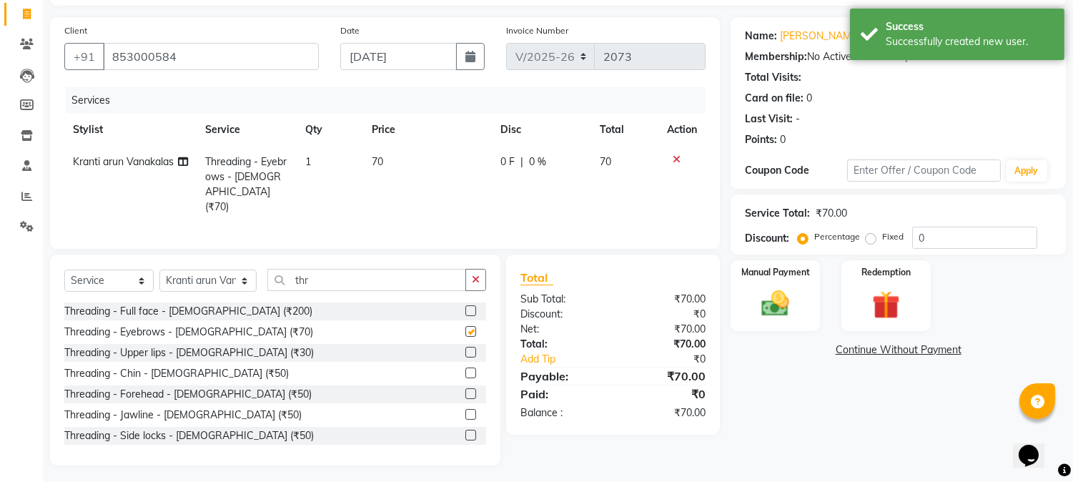
checkbox input "false"
click at [466, 348] on label at bounding box center [471, 352] width 11 height 11
click at [466, 348] on input "checkbox" at bounding box center [470, 352] width 9 height 9
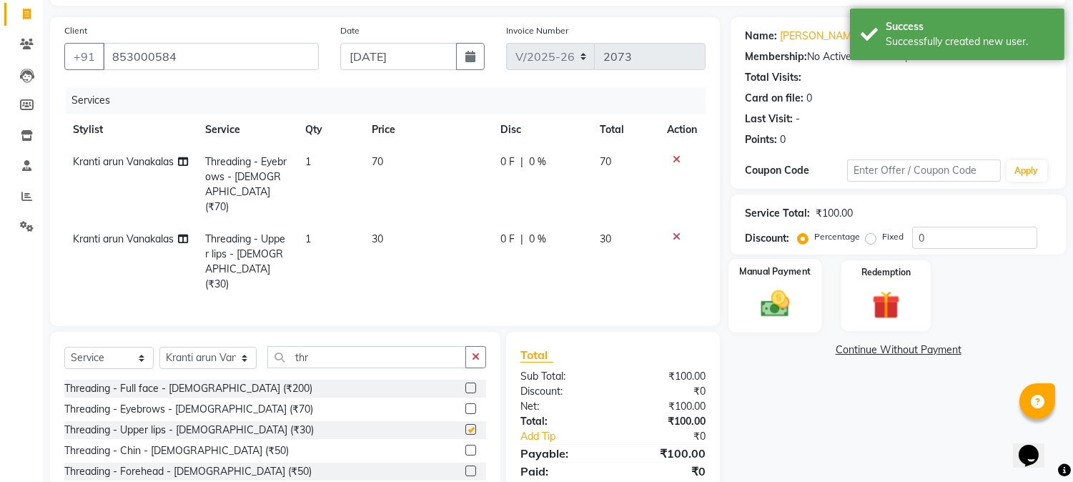
checkbox input "false"
click at [774, 324] on div "Manual Payment" at bounding box center [775, 295] width 93 height 73
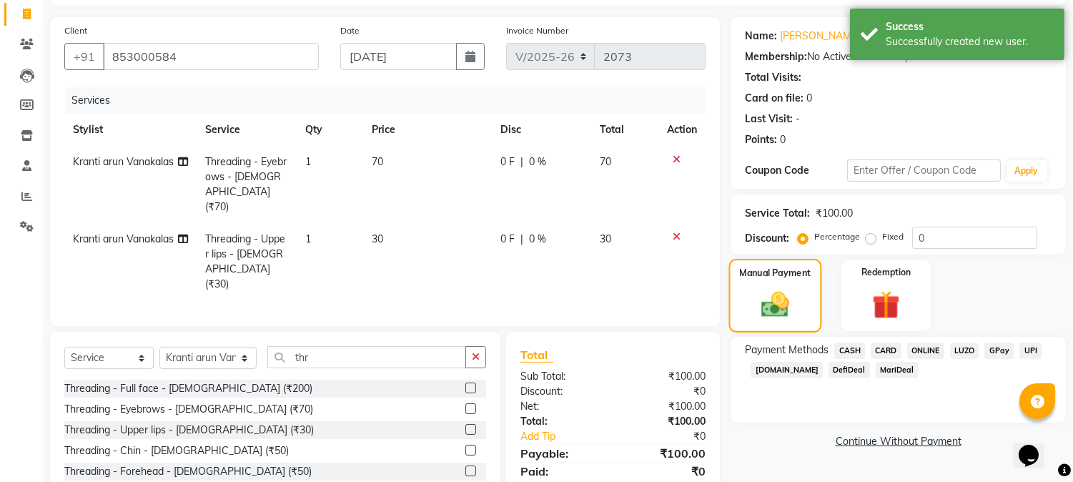
scroll to position [154, 0]
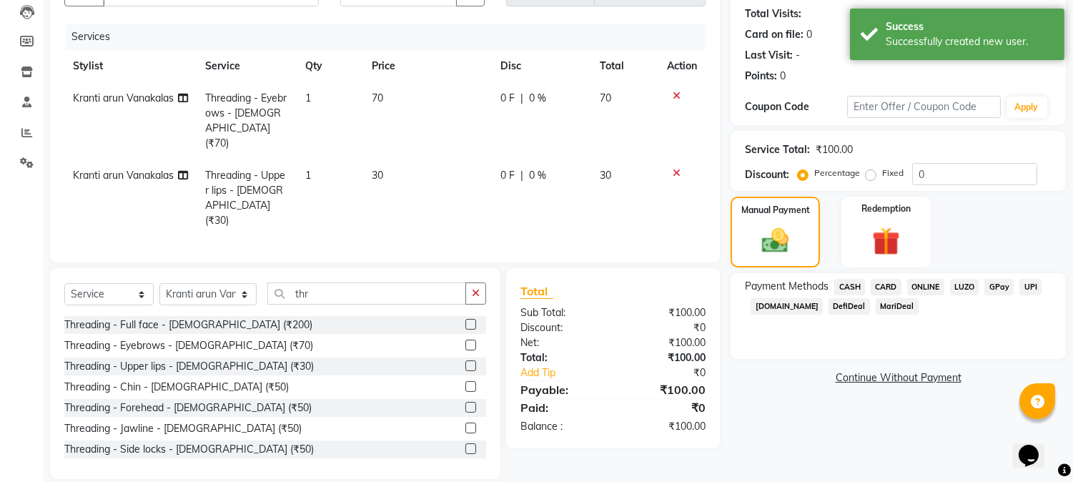
click at [917, 292] on span "ONLINE" at bounding box center [925, 287] width 37 height 16
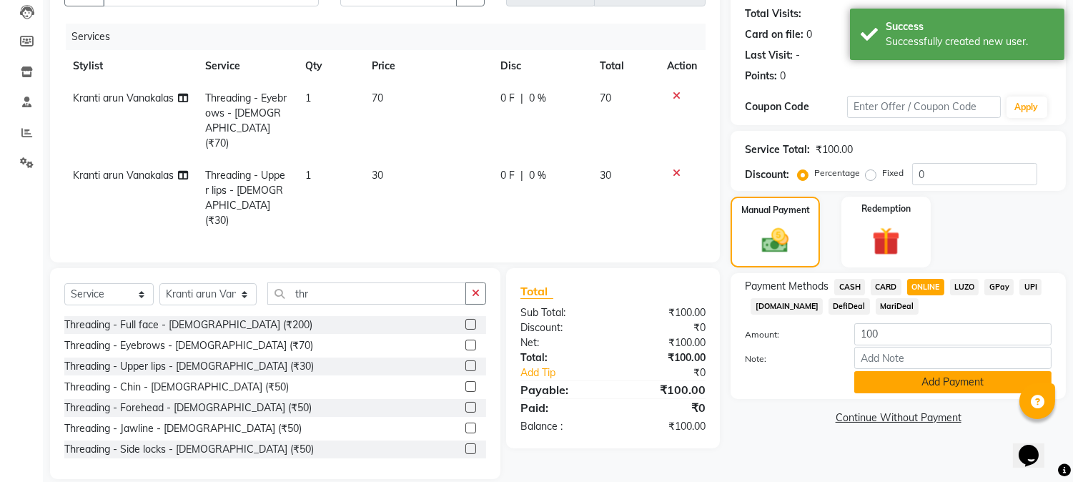
click at [922, 380] on button "Add Payment" at bounding box center [953, 382] width 197 height 22
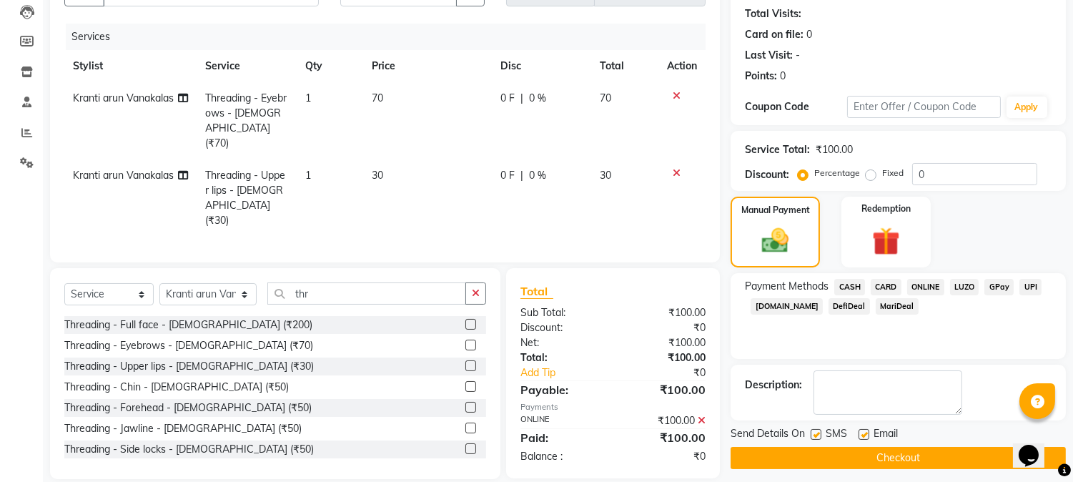
click at [918, 449] on button "Checkout" at bounding box center [898, 458] width 335 height 22
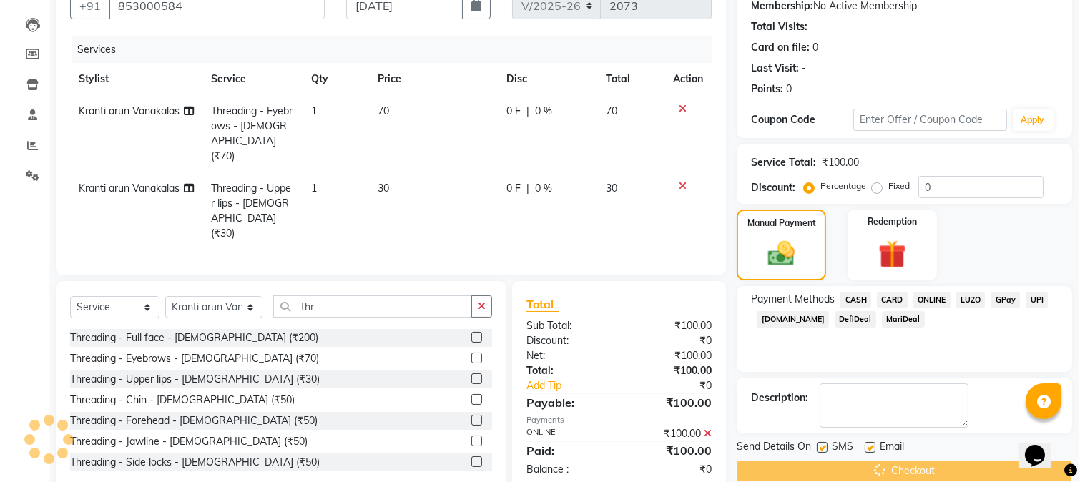
scroll to position [0, 0]
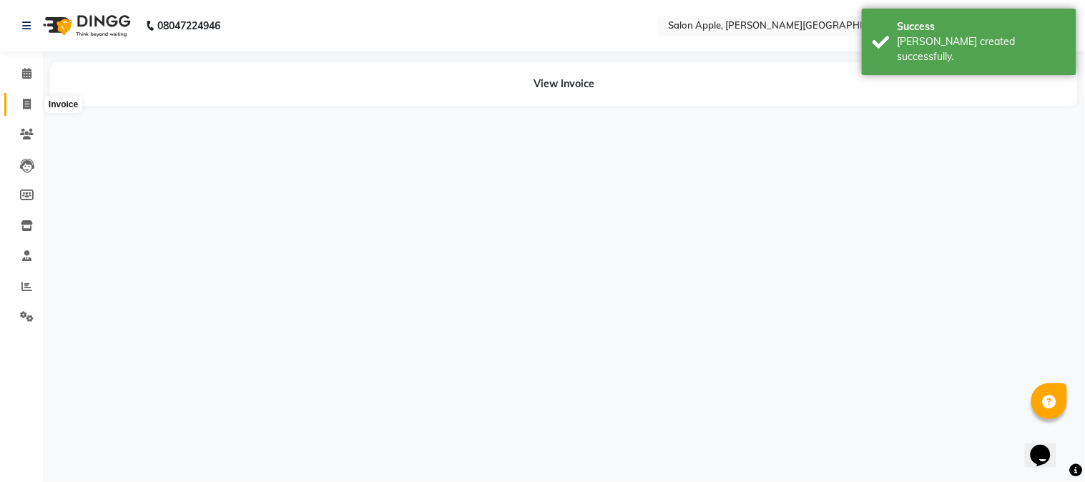
click at [27, 109] on icon at bounding box center [27, 104] width 8 height 11
select select "service"
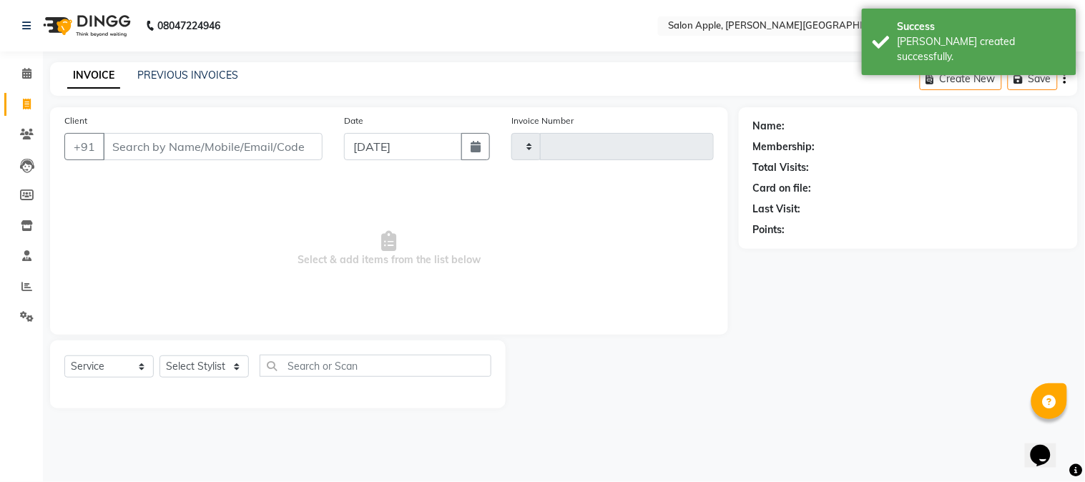
type input "2074"
select select "4128"
drag, startPoint x: 144, startPoint y: 157, endPoint x: 190, endPoint y: 157, distance: 45.1
click at [151, 157] on input "8669376709" at bounding box center [176, 146] width 147 height 27
drag, startPoint x: 243, startPoint y: 157, endPoint x: 279, endPoint y: 157, distance: 35.8
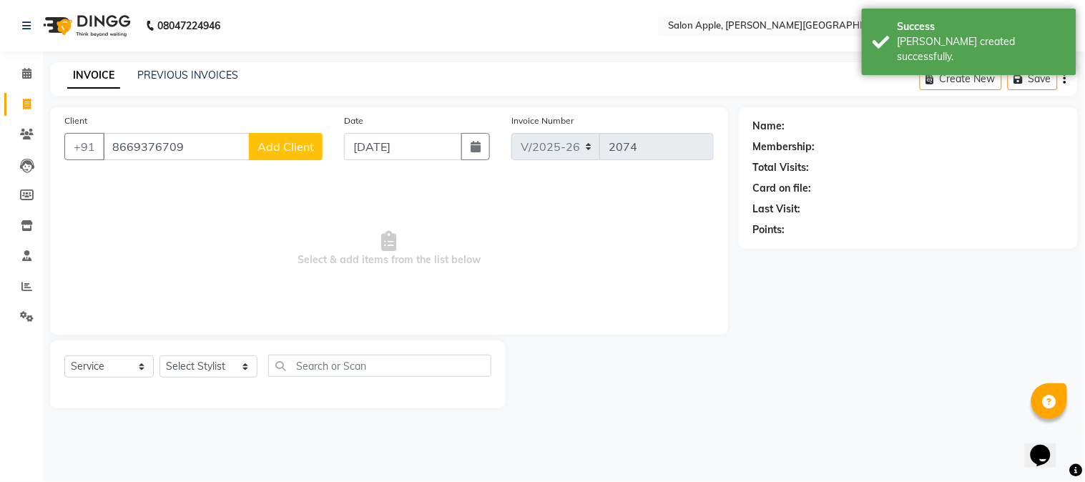
click at [275, 157] on div "[PHONE_NUMBER] Add Client" at bounding box center [193, 146] width 258 height 27
type input "8669376709"
click at [281, 157] on button "Add Client" at bounding box center [286, 146] width 74 height 27
select select "22"
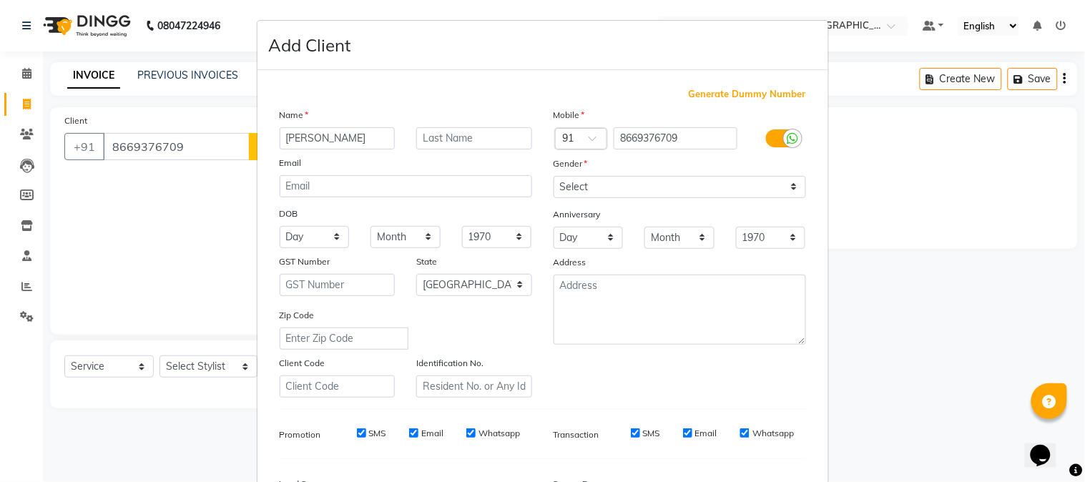
type input "[PERSON_NAME]"
click at [618, 188] on select "Select [DEMOGRAPHIC_DATA] [DEMOGRAPHIC_DATA] Other Prefer Not To Say" at bounding box center [679, 187] width 252 height 22
select select "[DEMOGRAPHIC_DATA]"
click at [553, 176] on select "Select [DEMOGRAPHIC_DATA] [DEMOGRAPHIC_DATA] Other Prefer Not To Say" at bounding box center [679, 187] width 252 height 22
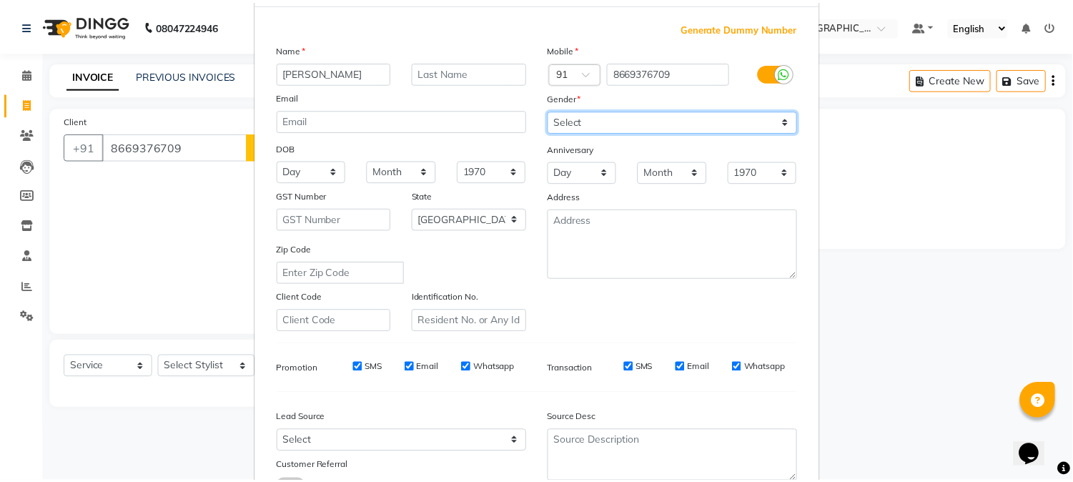
scroll to position [179, 0]
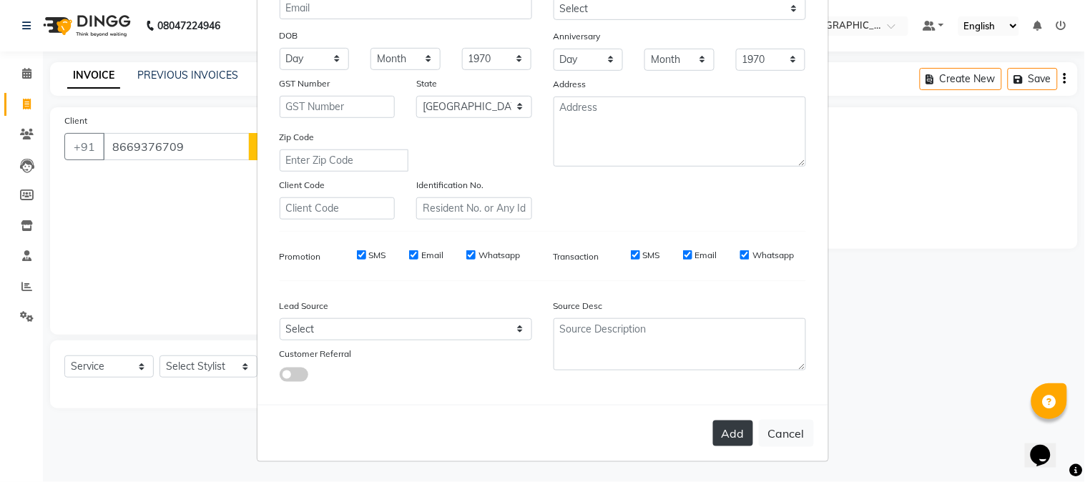
click at [717, 428] on button "Add" at bounding box center [733, 433] width 40 height 26
select select
select select "null"
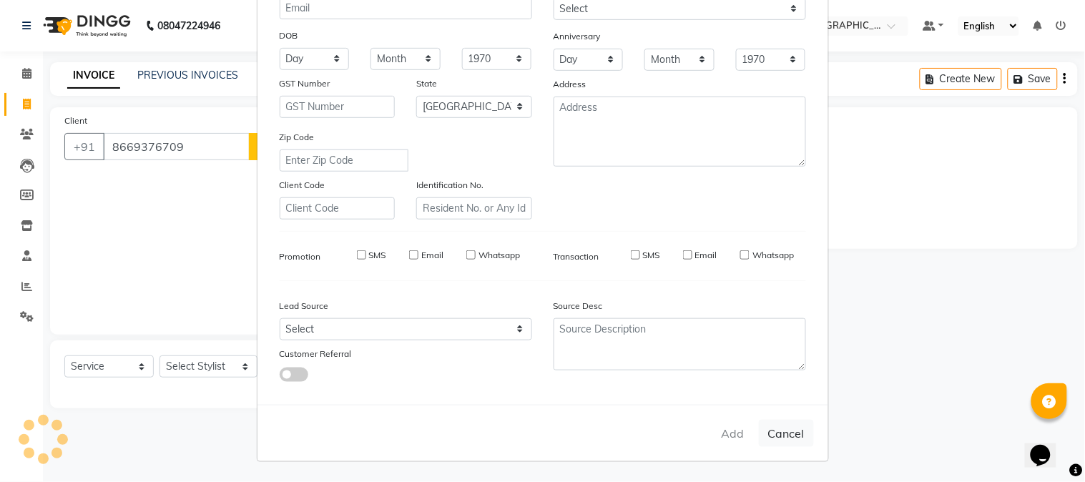
select select
checkbox input "false"
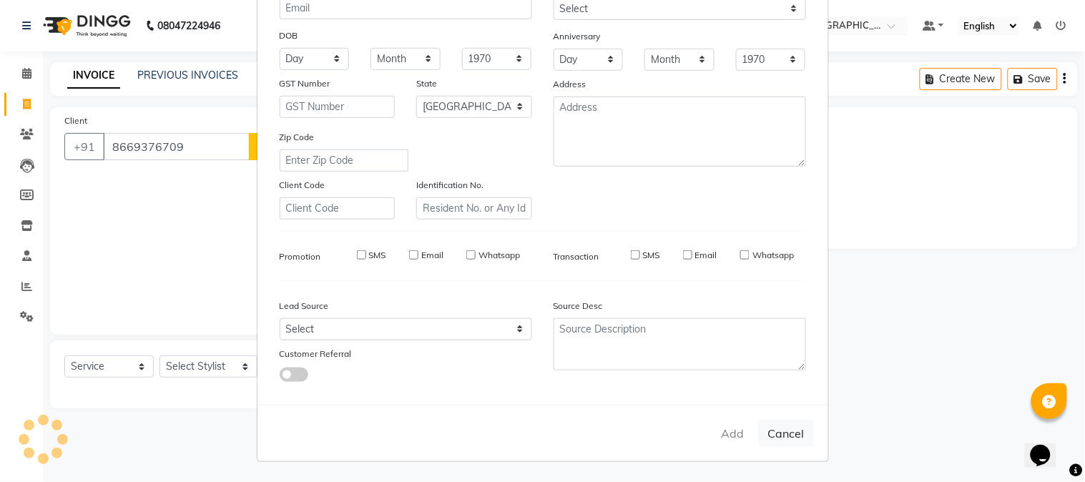
checkbox input "false"
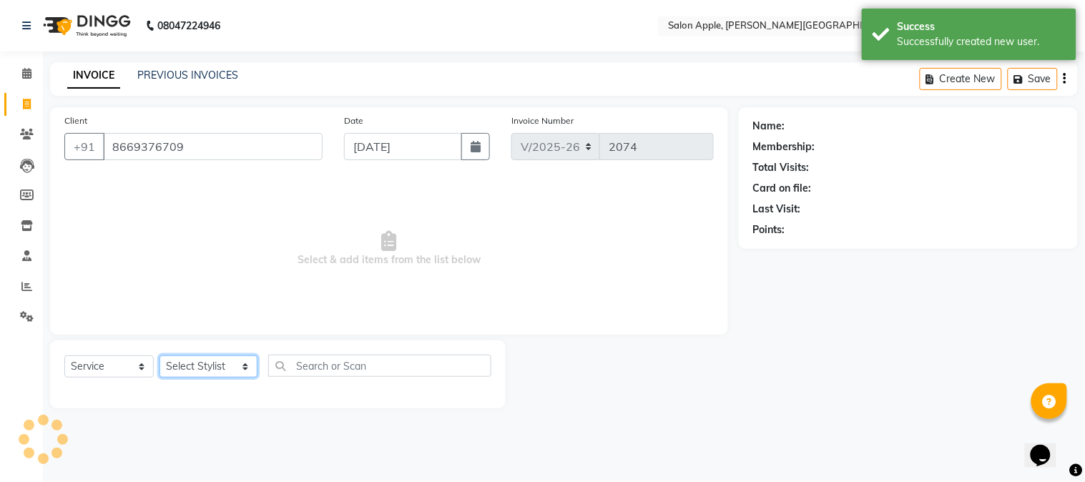
click at [210, 368] on select "Select Stylist [PERSON_NAME] [PERSON_NAME] Kranti arun Vanakalas [MEDICAL_DATA]…" at bounding box center [208, 366] width 98 height 22
select select "21401"
click at [159, 356] on select "Select Stylist [PERSON_NAME] [PERSON_NAME] Kranti arun Vanakalas [MEDICAL_DATA]…" at bounding box center [208, 366] width 98 height 22
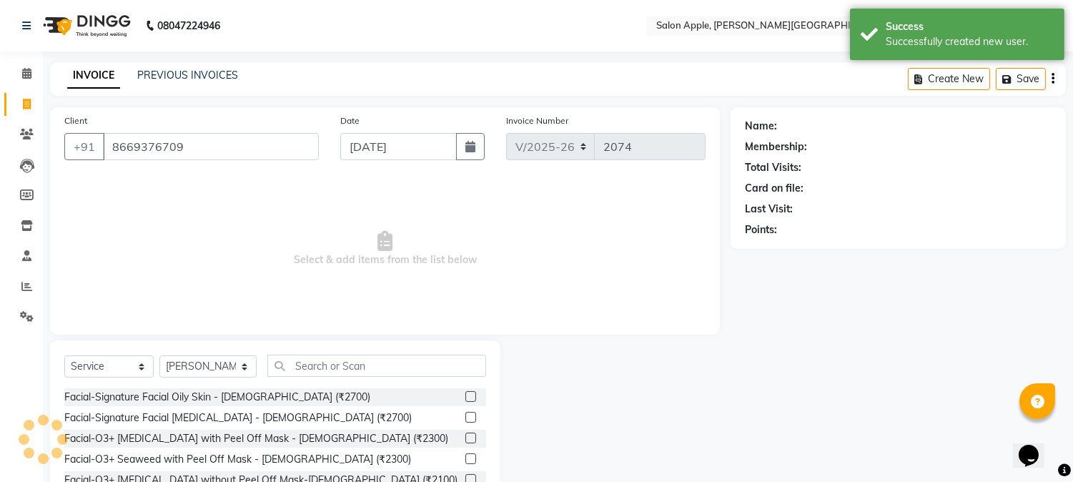
drag, startPoint x: 346, startPoint y: 351, endPoint x: 345, endPoint y: 359, distance: 7.9
click at [345, 359] on div "Select Service Product Membership Package Voucher Prepaid Gift Card Select Styl…" at bounding box center [275, 445] width 451 height 211
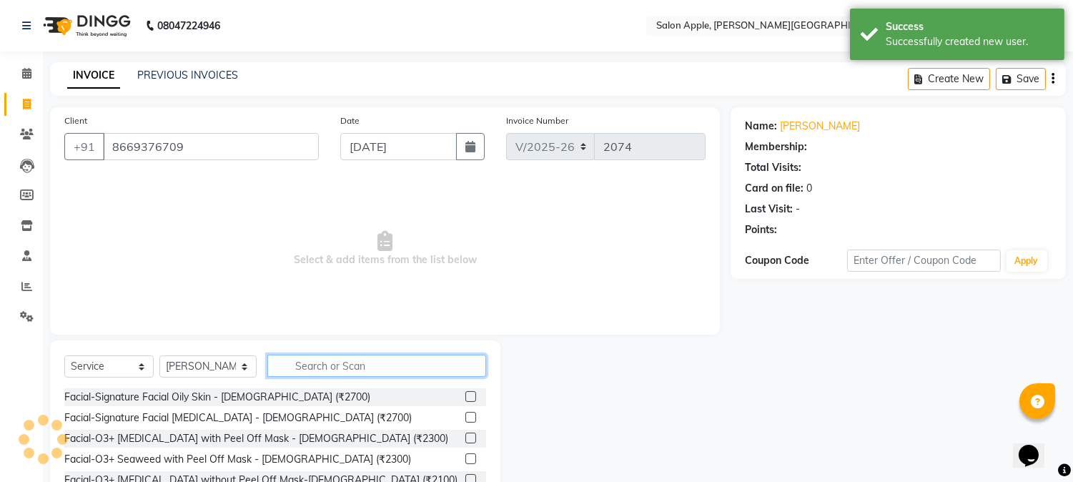
click at [334, 361] on input "text" at bounding box center [376, 366] width 219 height 22
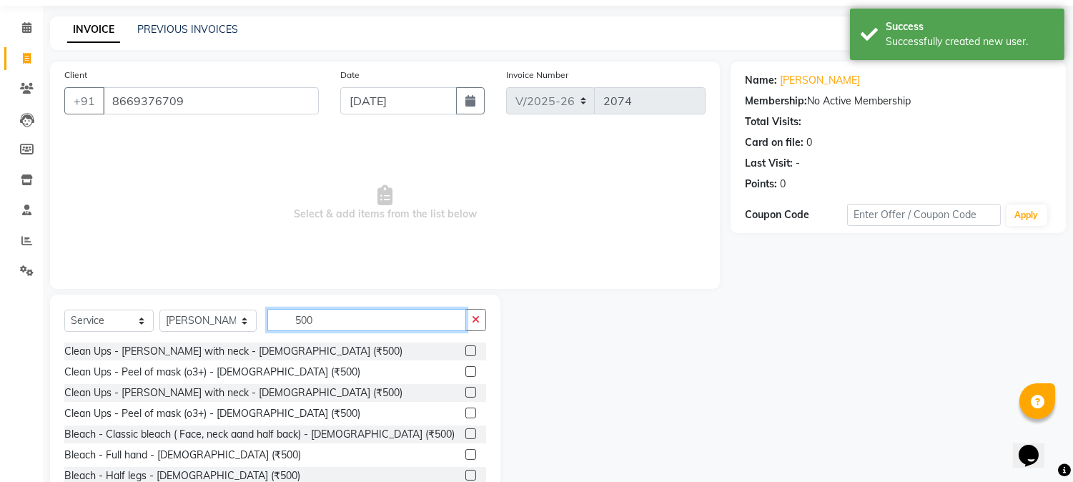
scroll to position [90, 0]
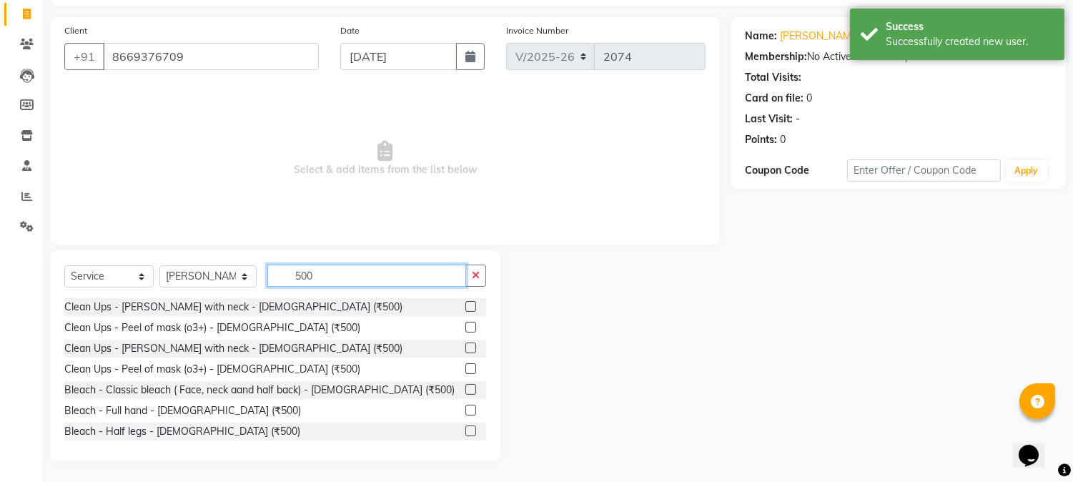
type input "500"
click at [466, 305] on label at bounding box center [471, 306] width 11 height 11
click at [466, 305] on input "checkbox" at bounding box center [470, 306] width 9 height 9
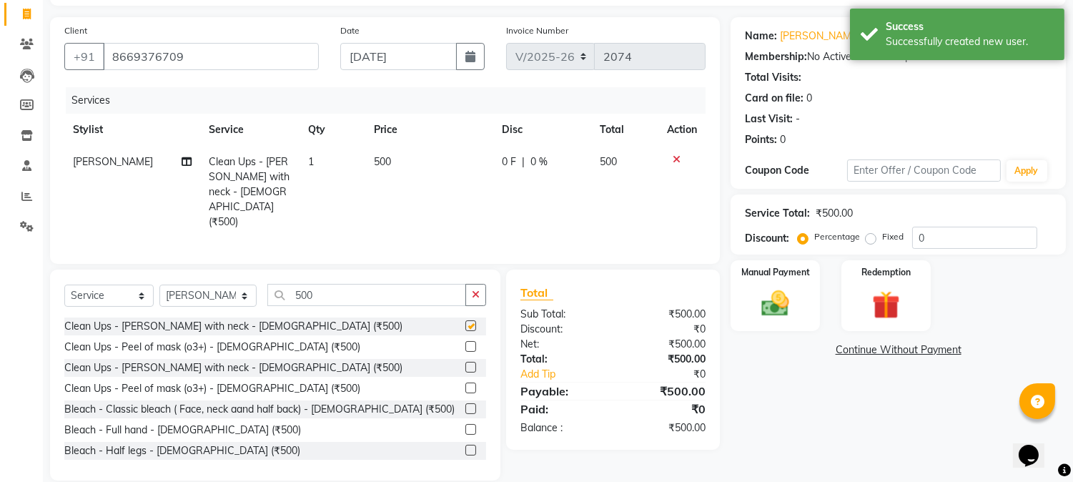
checkbox input "false"
click at [294, 284] on input "500" at bounding box center [366, 295] width 199 height 22
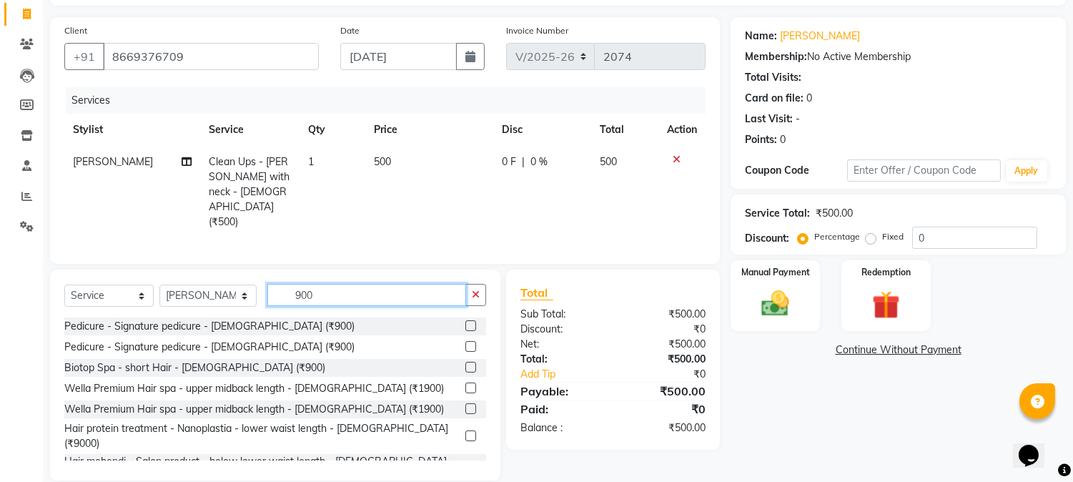
type input "900"
click at [466, 320] on label at bounding box center [471, 325] width 11 height 11
click at [466, 322] on input "checkbox" at bounding box center [470, 326] width 9 height 9
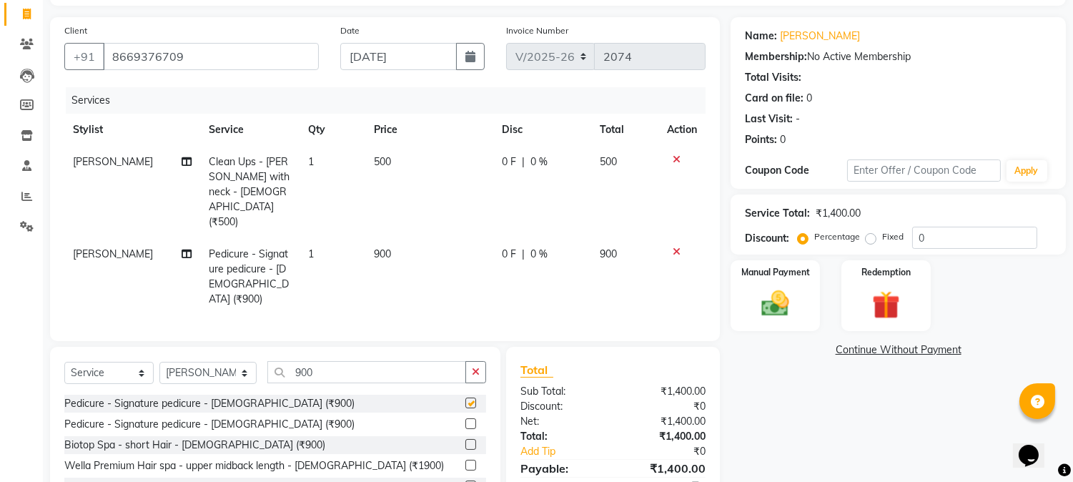
checkbox input "false"
drag, startPoint x: 308, startPoint y: 345, endPoint x: 51, endPoint y: 302, distance: 261.1
click at [169, 361] on div "Select Service Product Membership Package Voucher Prepaid Gift Card Select Styl…" at bounding box center [275, 378] width 422 height 34
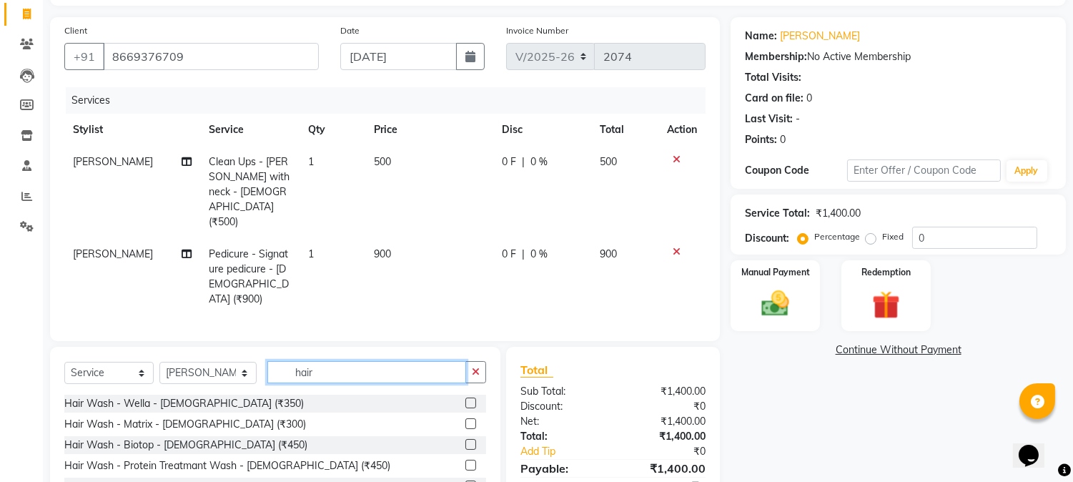
type input "hair"
click at [466, 398] on label at bounding box center [471, 403] width 11 height 11
click at [466, 399] on input "checkbox" at bounding box center [470, 403] width 9 height 9
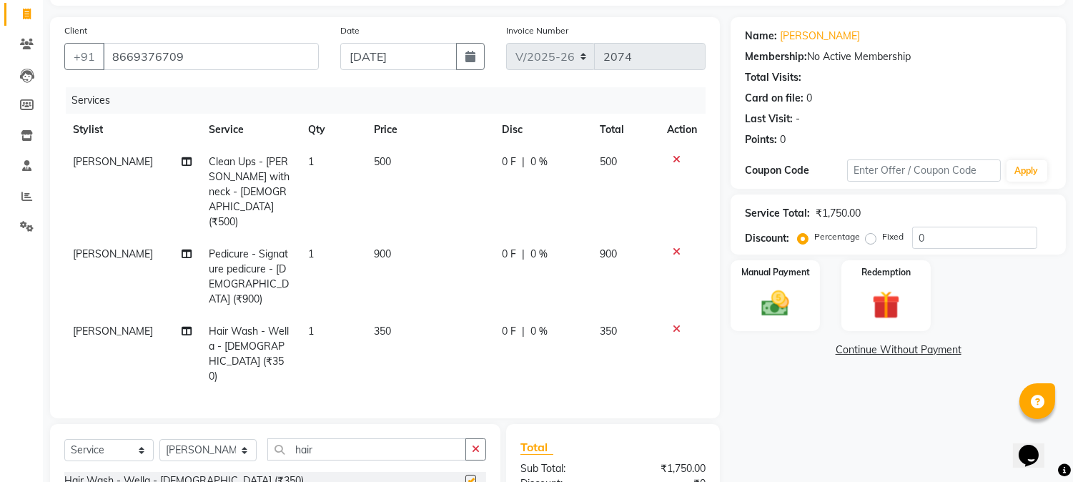
checkbox input "false"
click at [367, 438] on input "hair" at bounding box center [366, 449] width 199 height 22
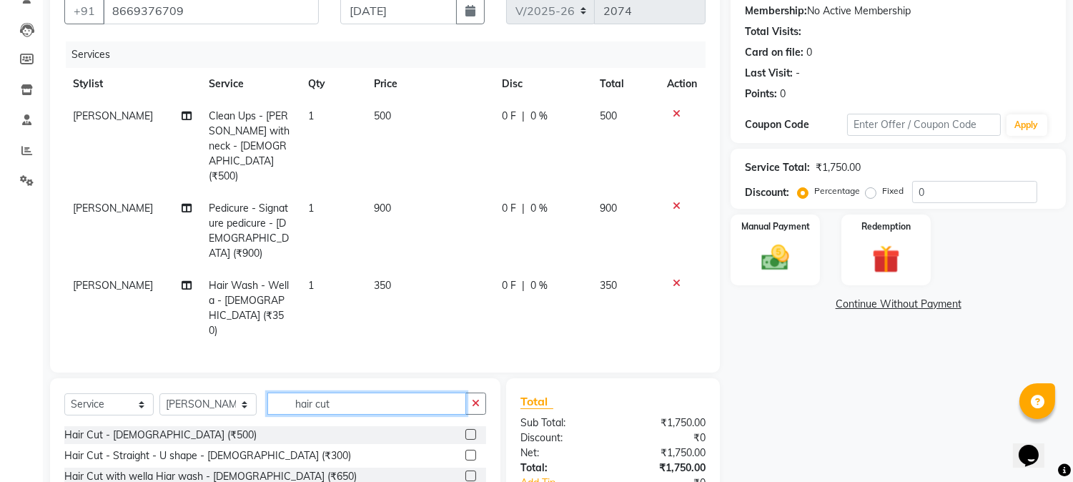
scroll to position [201, 0]
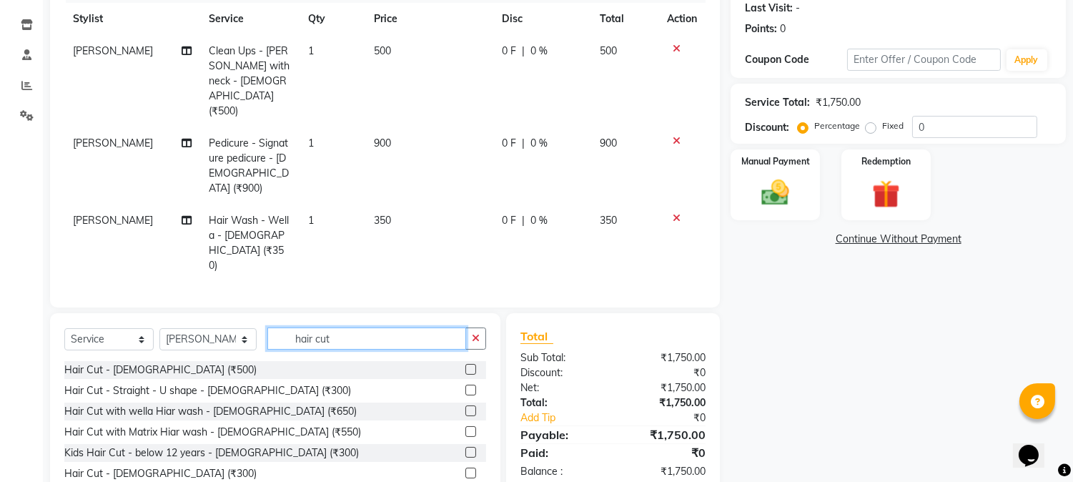
type input "hair cut"
click at [466, 364] on label at bounding box center [471, 369] width 11 height 11
click at [466, 365] on input "checkbox" at bounding box center [470, 369] width 9 height 9
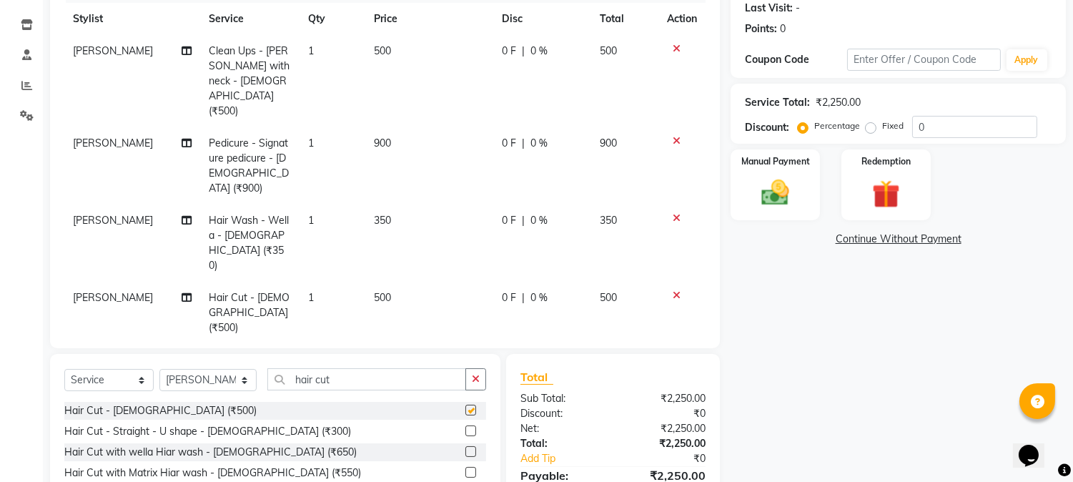
checkbox input "false"
click at [92, 369] on select "Select Service Product Membership Package Voucher Prepaid Gift Card" at bounding box center [108, 380] width 89 height 22
select select "membership"
click at [64, 369] on select "Select Service Product Membership Package Voucher Prepaid Gift Card" at bounding box center [108, 380] width 89 height 22
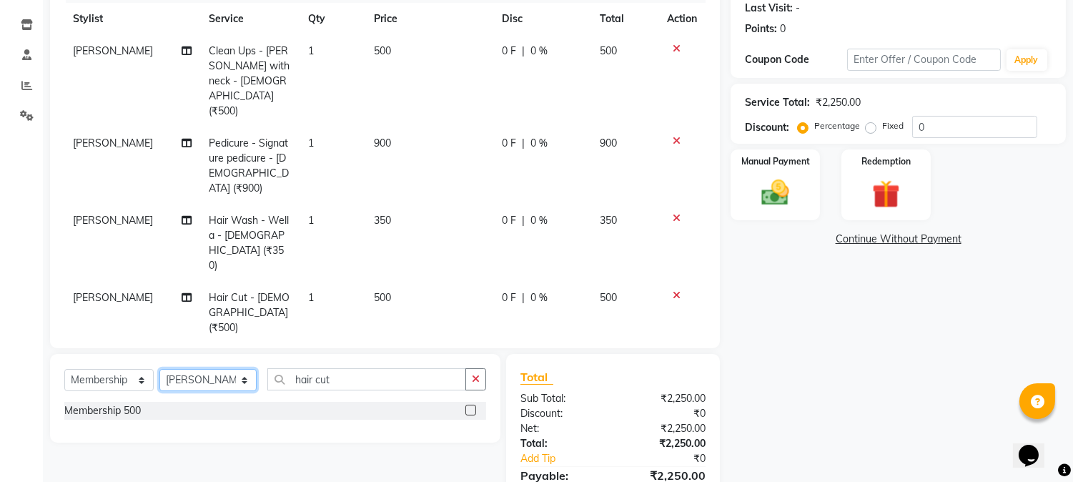
click at [202, 369] on select "Select Stylist [PERSON_NAME] [PERSON_NAME] Kranti arun Vanakalas [MEDICAL_DATA]…" at bounding box center [207, 380] width 97 height 22
click at [159, 369] on select "Select Stylist [PERSON_NAME] [PERSON_NAME] Kranti arun Vanakalas [MEDICAL_DATA]…" at bounding box center [207, 380] width 97 height 22
drag, startPoint x: 202, startPoint y: 334, endPoint x: 203, endPoint y: 325, distance: 9.4
click at [202, 369] on select "Select Stylist [PERSON_NAME] [PERSON_NAME] Kranti arun Vanakalas [MEDICAL_DATA]…" at bounding box center [207, 380] width 97 height 22
click at [204, 369] on select "Select Stylist [PERSON_NAME] [PERSON_NAME] Kranti arun Vanakalas [MEDICAL_DATA]…" at bounding box center [207, 380] width 97 height 22
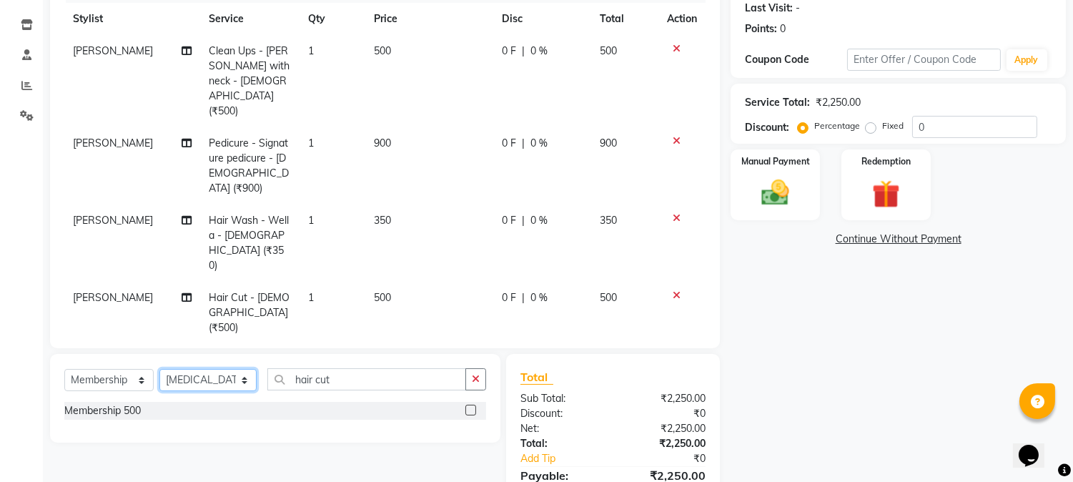
click at [211, 369] on select "Select Stylist [PERSON_NAME] [PERSON_NAME] Kranti arun Vanakalas [MEDICAL_DATA]…" at bounding box center [207, 380] width 97 height 22
select select "85967"
click at [159, 369] on select "Select Stylist [PERSON_NAME] [PERSON_NAME] Kranti arun Vanakalas [MEDICAL_DATA]…" at bounding box center [207, 380] width 97 height 22
click at [469, 405] on label at bounding box center [471, 410] width 11 height 11
click at [469, 406] on input "checkbox" at bounding box center [470, 410] width 9 height 9
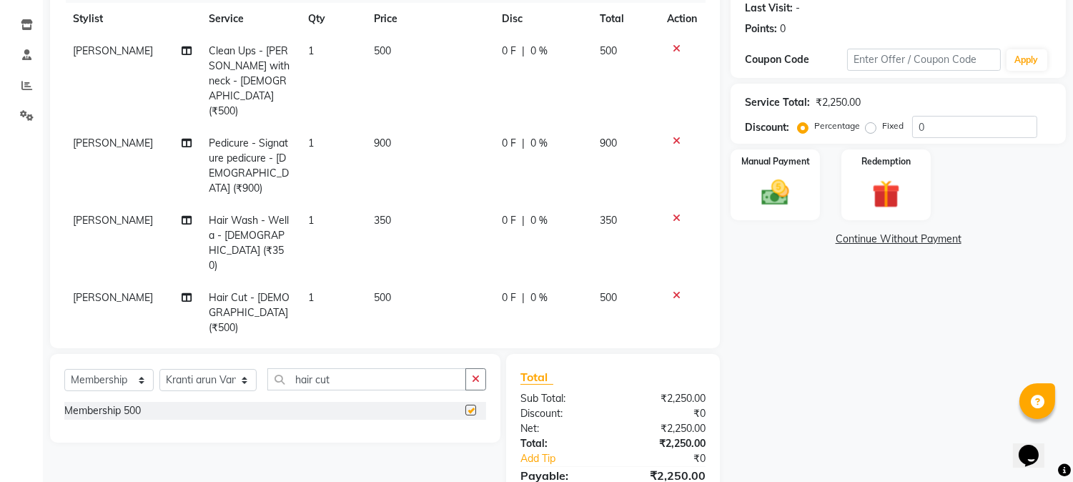
select select "select"
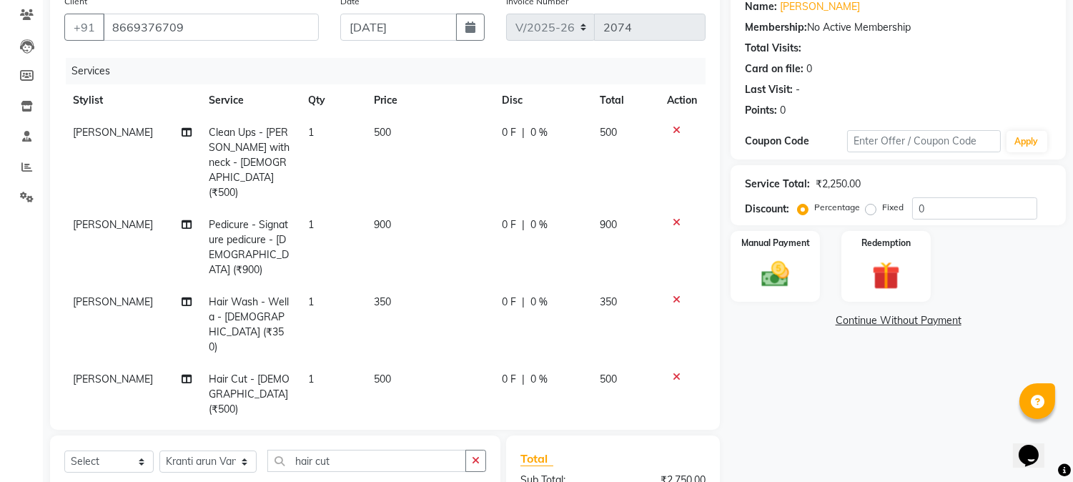
scroll to position [0, 0]
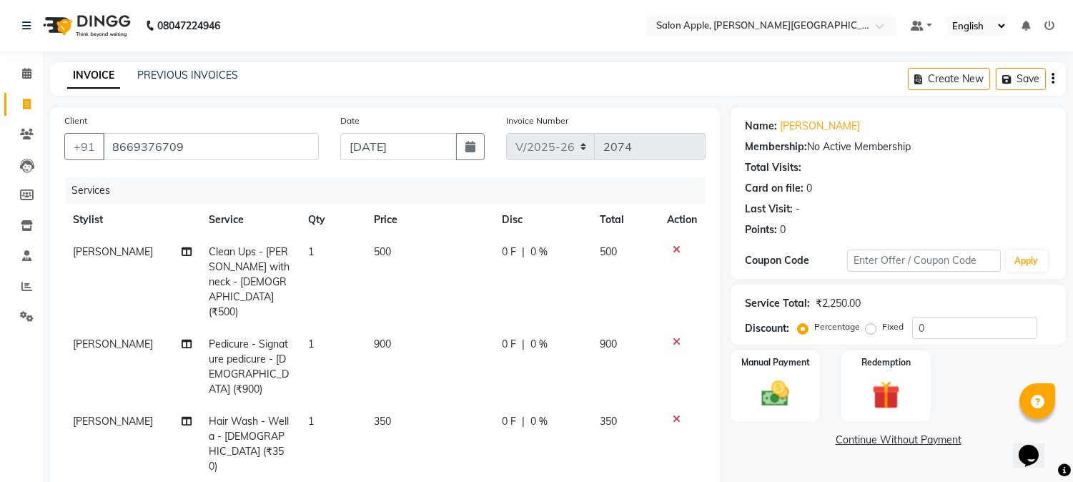
click at [131, 243] on td "[PERSON_NAME]" at bounding box center [132, 282] width 137 height 92
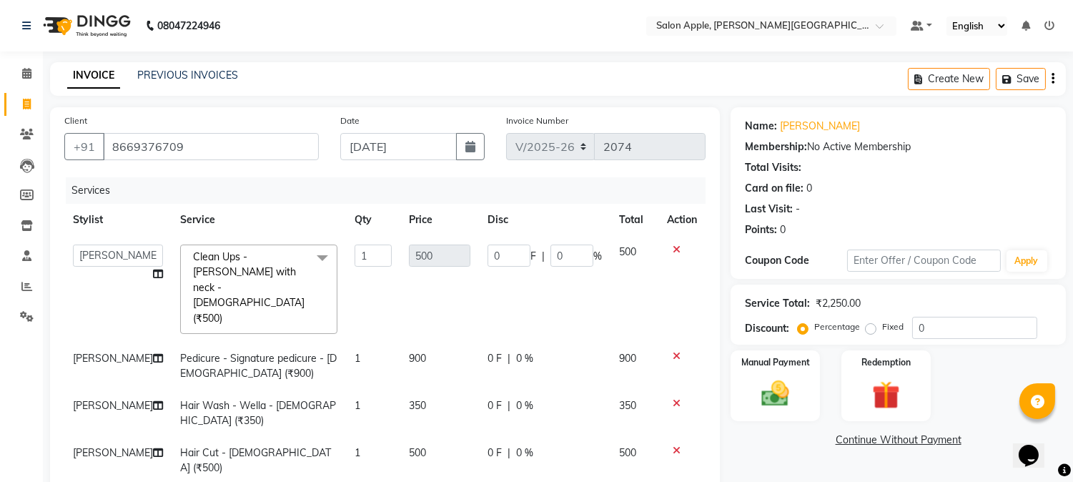
scroll to position [29, 0]
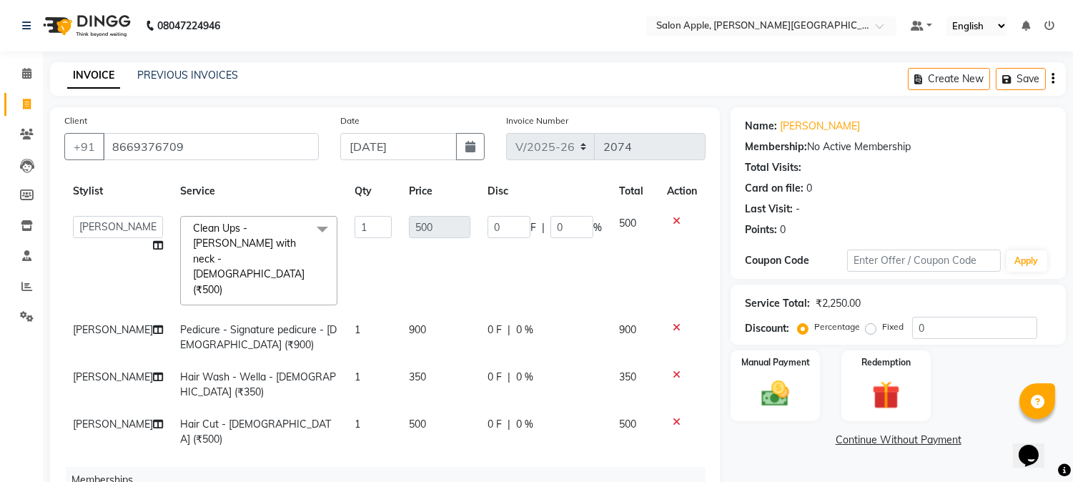
click at [79, 215] on td "[PERSON_NAME] [PERSON_NAME] [PERSON_NAME] Vanakalas [MEDICAL_DATA][PERSON_NAME]…" at bounding box center [117, 260] width 107 height 107
click at [81, 220] on select "[PERSON_NAME] [PERSON_NAME] [PERSON_NAME] Vanakalas [MEDICAL_DATA][PERSON_NAME]…" at bounding box center [118, 227] width 90 height 22
select select "85967"
click at [97, 323] on span "[PERSON_NAME]" at bounding box center [113, 329] width 80 height 13
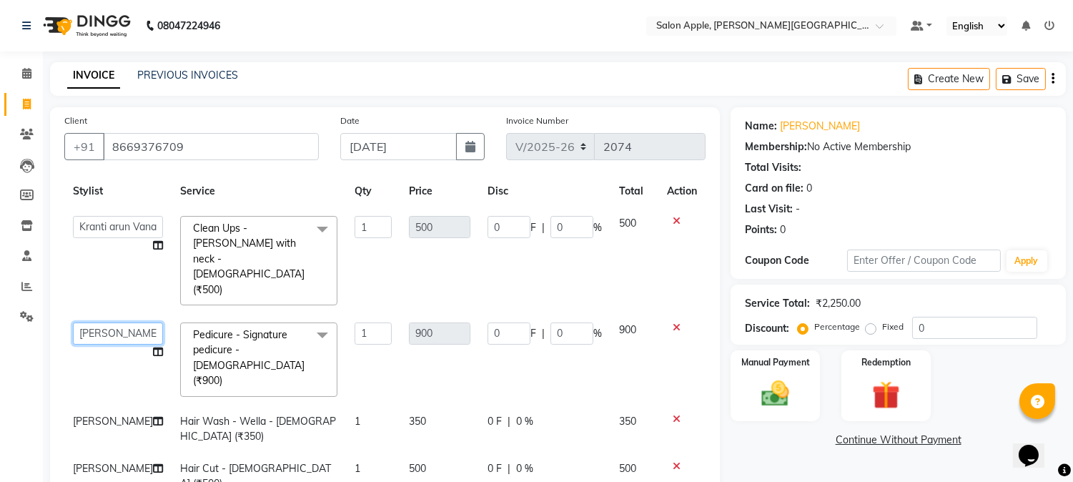
click at [98, 323] on select "[PERSON_NAME] [PERSON_NAME] [PERSON_NAME] Vanakalas [MEDICAL_DATA][PERSON_NAME]…" at bounding box center [118, 334] width 90 height 22
select select "85967"
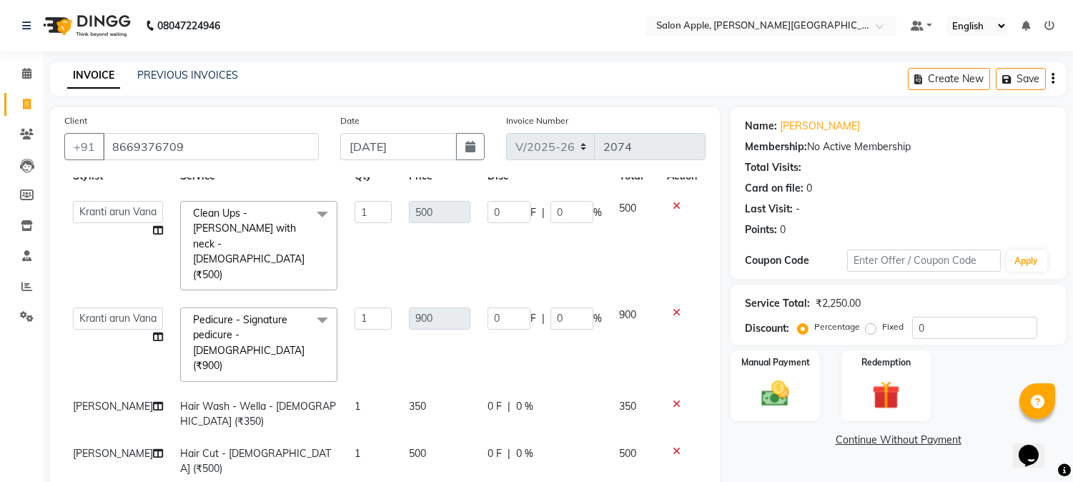
scroll to position [58, 0]
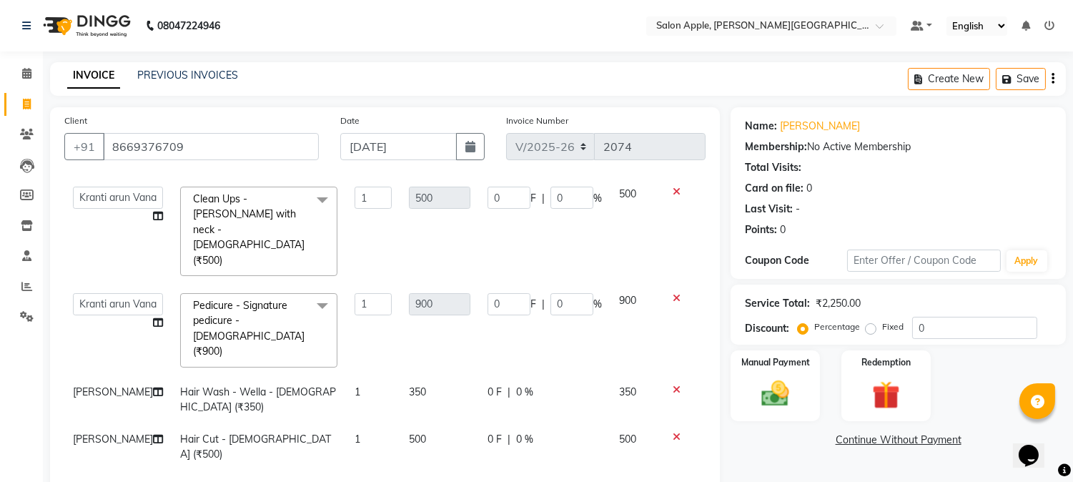
click at [104, 385] on span "[PERSON_NAME]" at bounding box center [113, 391] width 80 height 13
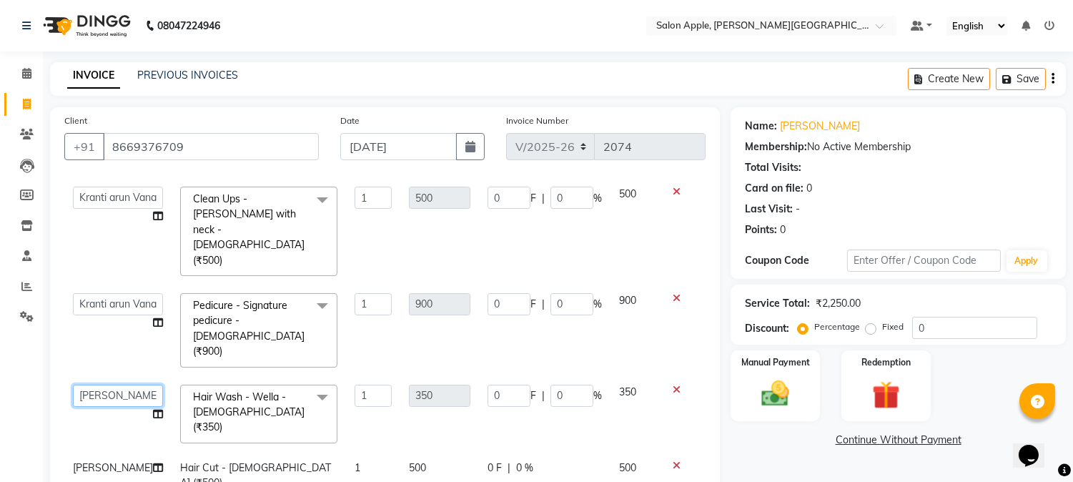
click at [89, 385] on select "[PERSON_NAME] [PERSON_NAME] [PERSON_NAME] Vanakalas [MEDICAL_DATA][PERSON_NAME]…" at bounding box center [118, 396] width 90 height 22
select select "46529"
click at [84, 452] on td "[PERSON_NAME]" at bounding box center [117, 475] width 107 height 47
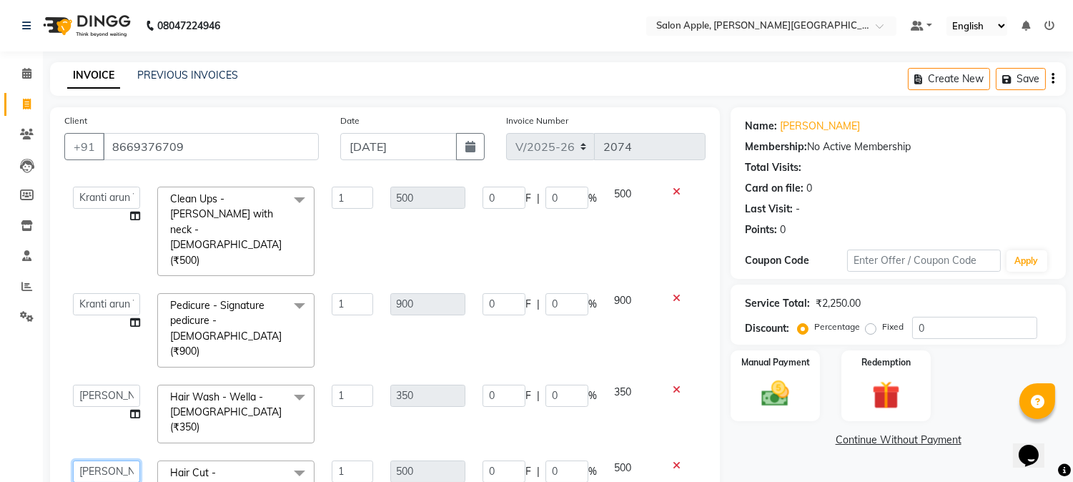
drag, startPoint x: 82, startPoint y: 411, endPoint x: 82, endPoint y: 403, distance: 8.6
click at [82, 461] on select "[PERSON_NAME] [PERSON_NAME] [PERSON_NAME] Vanakalas [MEDICAL_DATA][PERSON_NAME]…" at bounding box center [106, 472] width 67 height 22
select select "46529"
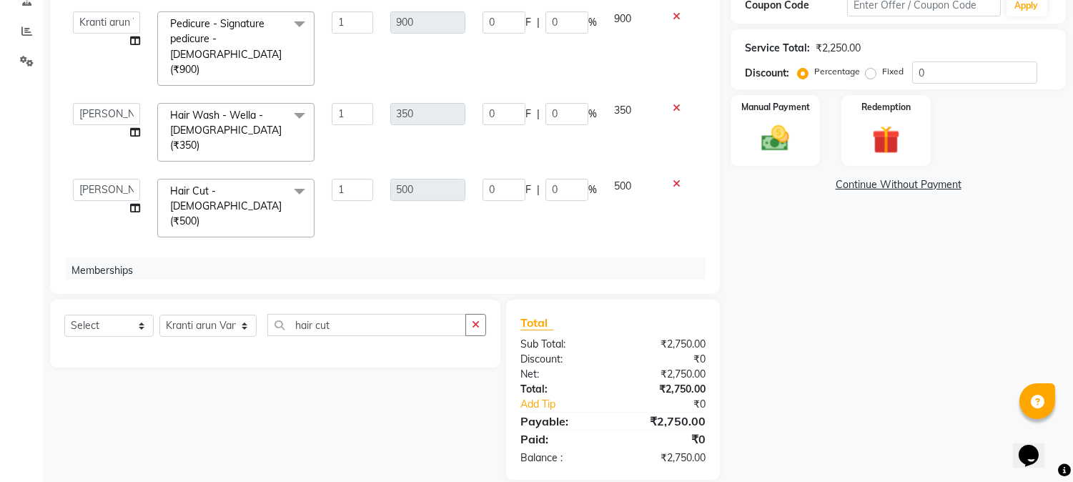
scroll to position [275, 0]
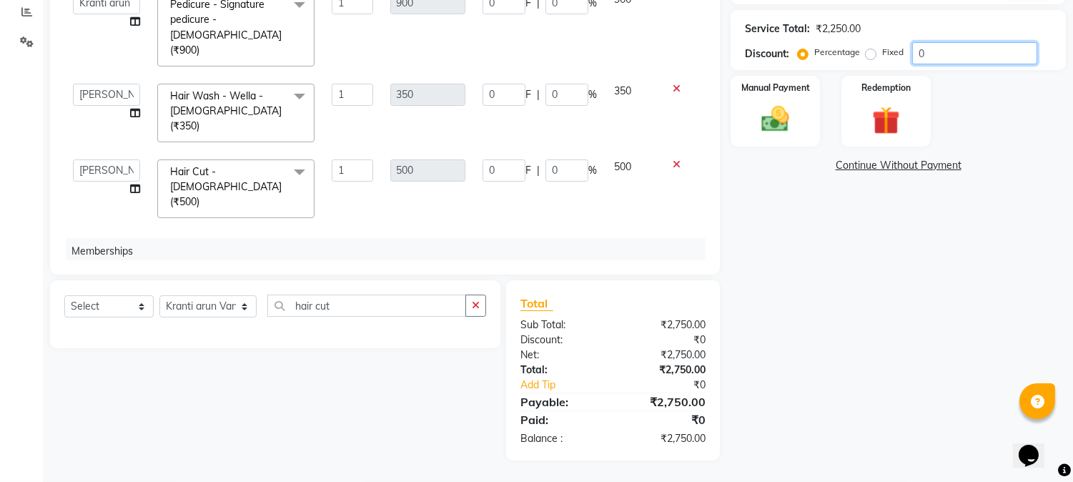
drag, startPoint x: 926, startPoint y: 45, endPoint x: 757, endPoint y: 34, distance: 169.8
click at [769, 39] on div "Service Total: ₹2,250.00 Discount: Percentage Fixed 0" at bounding box center [898, 40] width 307 height 49
type input "1"
type input "5"
type input "1"
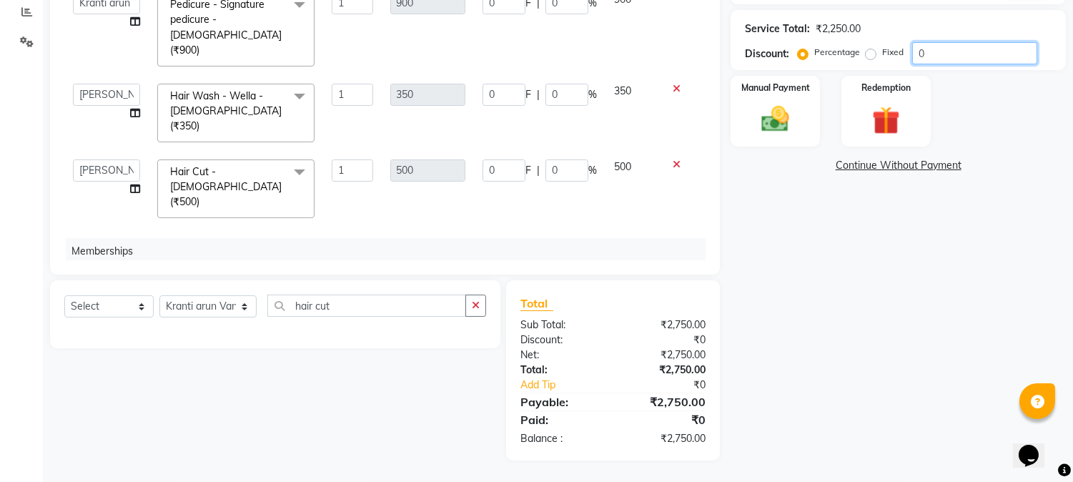
type input "9"
type input "1"
type input "3.5"
type input "1"
type input "5"
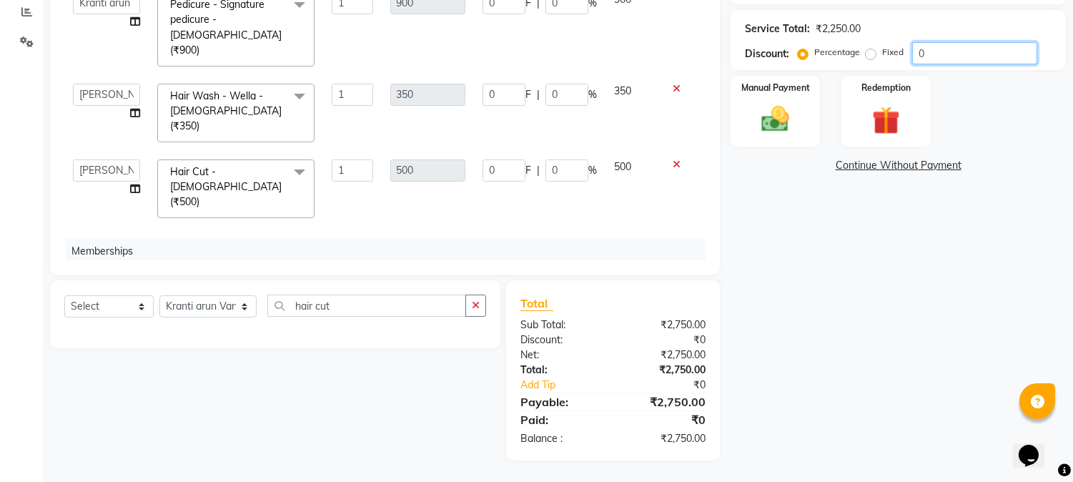
type input "1"
type input "10"
type input "50"
type input "10"
type input "90"
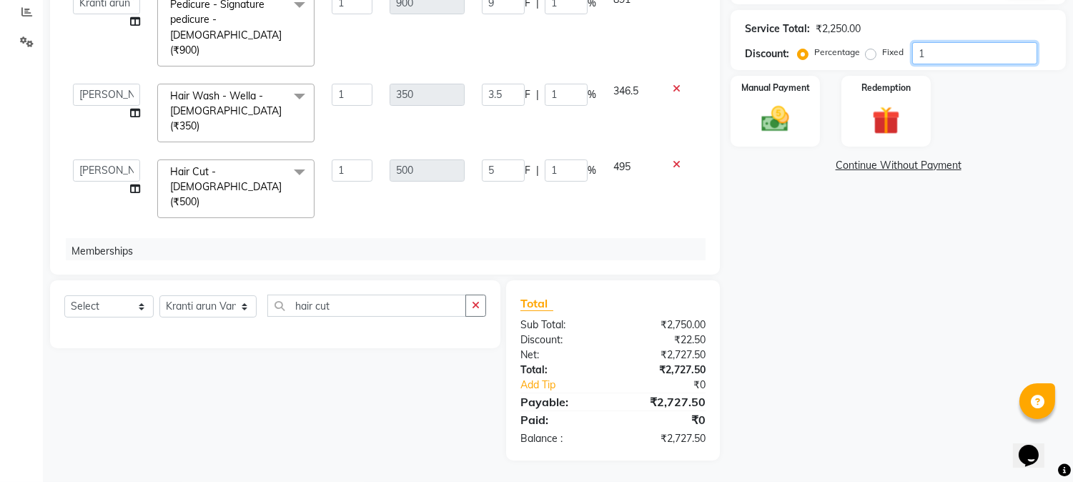
type input "10"
type input "35"
type input "10"
type input "50"
type input "10"
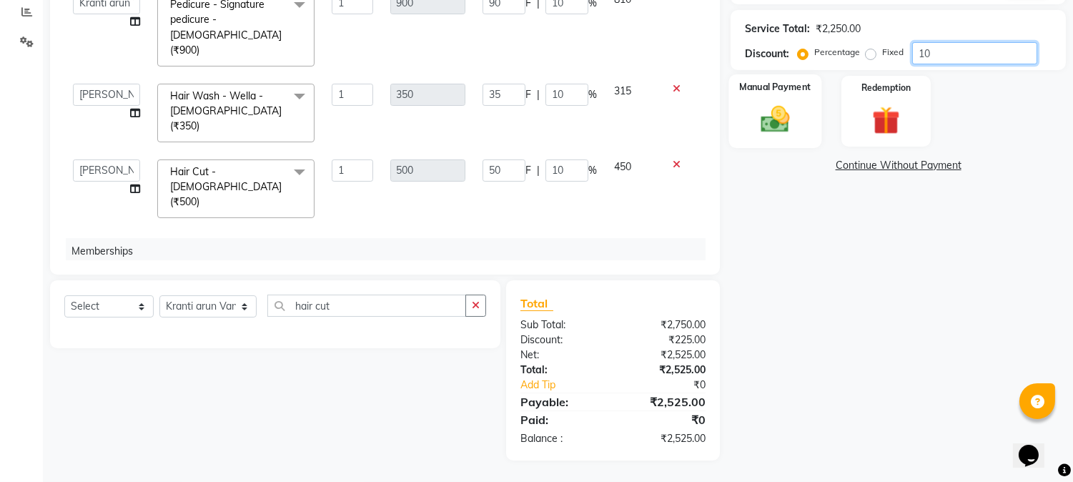
type input "10"
drag, startPoint x: 777, startPoint y: 99, endPoint x: 852, endPoint y: 146, distance: 88.7
click at [784, 102] on div "Manual Payment" at bounding box center [775, 111] width 89 height 71
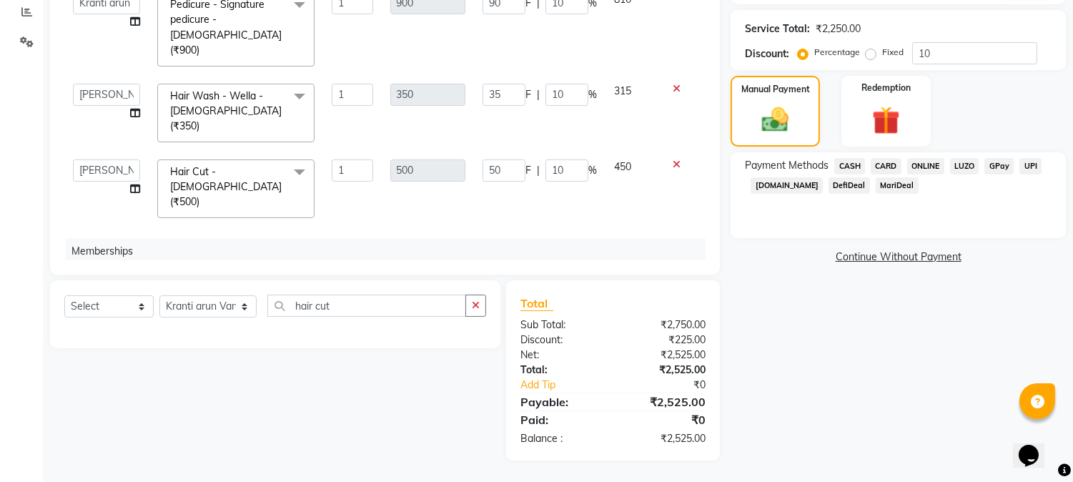
click at [853, 167] on span "CASH" at bounding box center [850, 166] width 31 height 16
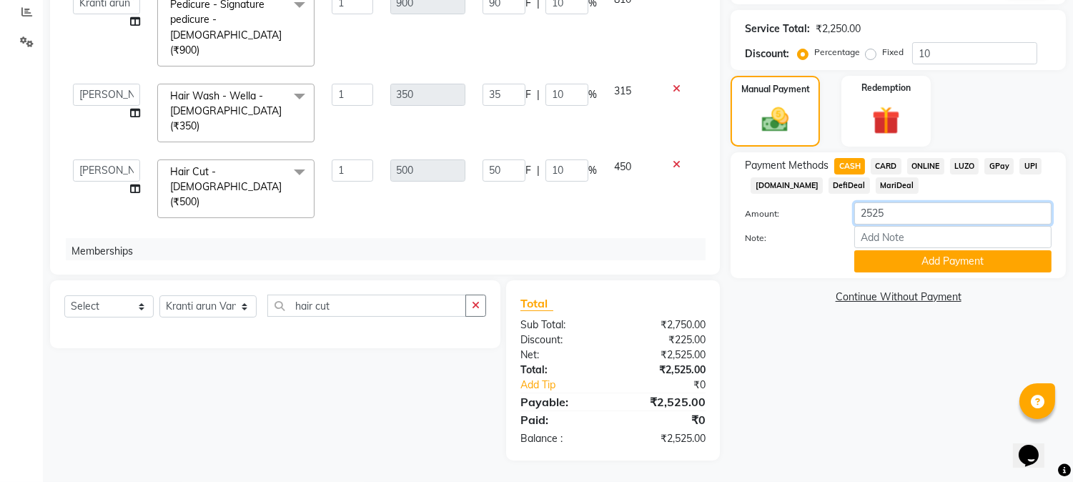
drag, startPoint x: 869, startPoint y: 209, endPoint x: 1025, endPoint y: 194, distance: 156.6
click at [1025, 194] on div "Payment Methods CASH CARD ONLINE LUZO GPay UPI [DOMAIN_NAME] DefiDeal MariDeal …" at bounding box center [898, 215] width 307 height 114
type input "2000"
click at [982, 265] on button "Add Payment" at bounding box center [953, 261] width 197 height 22
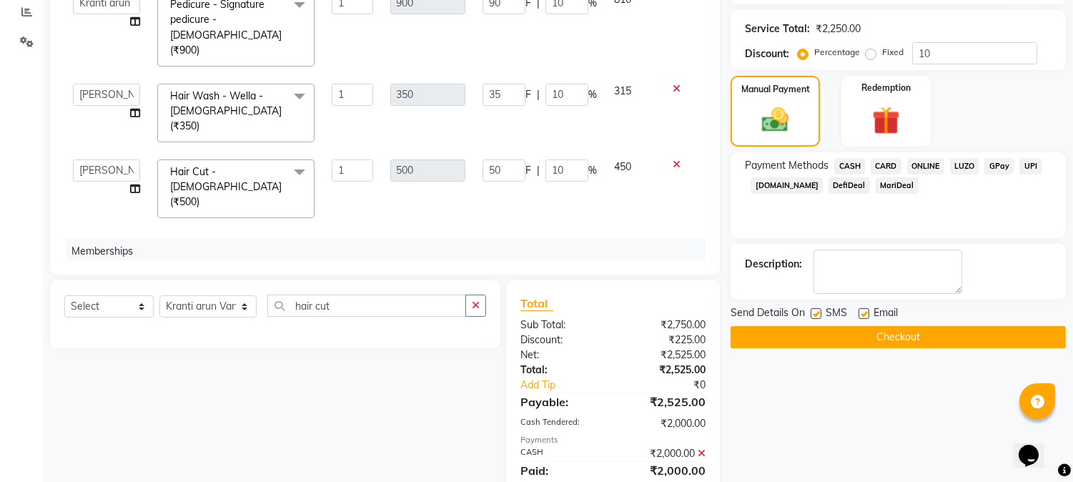
click at [913, 167] on span "ONLINE" at bounding box center [925, 166] width 37 height 16
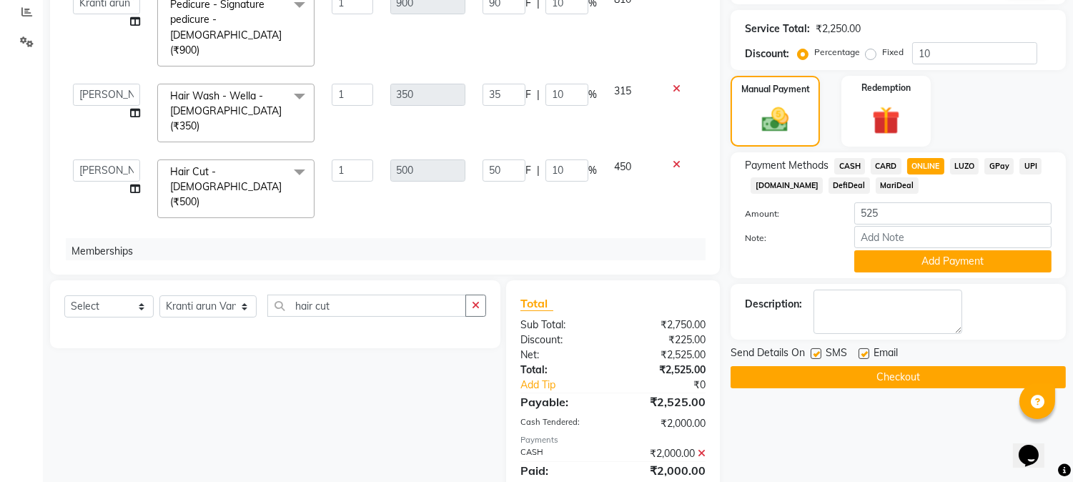
click at [921, 272] on div "Payment Methods CASH CARD ONLINE LUZO GPay UPI [DOMAIN_NAME] DefiDeal MariDeal …" at bounding box center [898, 215] width 335 height 126
click at [924, 269] on button "Add Payment" at bounding box center [953, 261] width 197 height 22
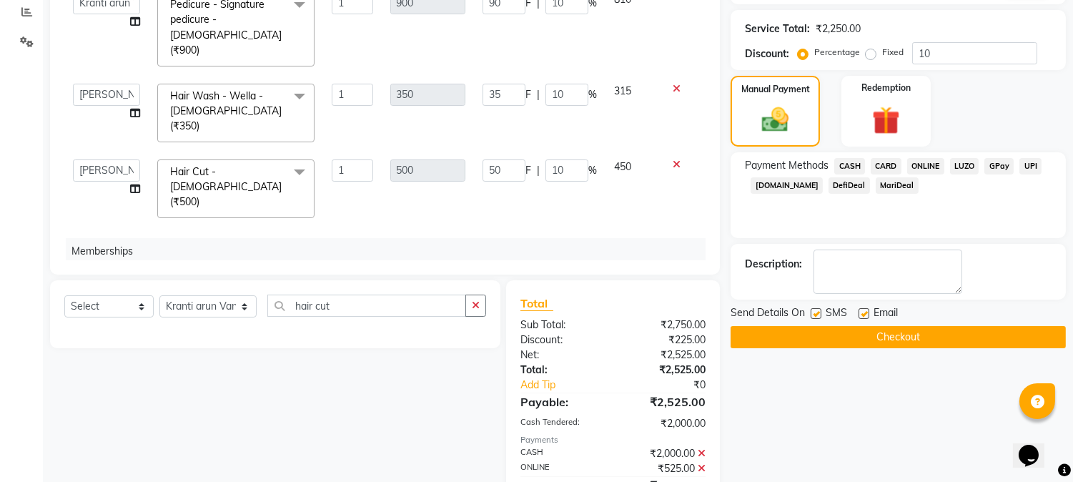
click at [910, 333] on button "Checkout" at bounding box center [898, 337] width 335 height 22
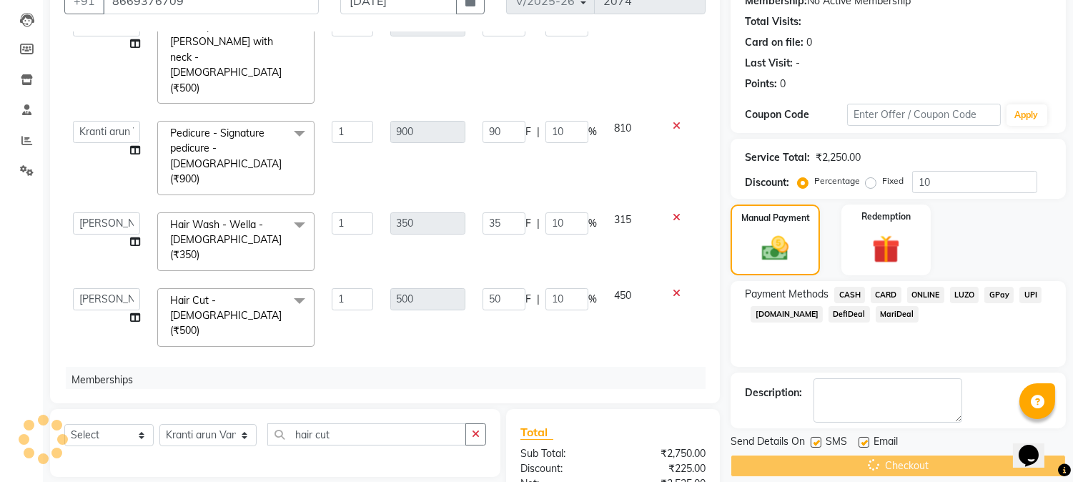
scroll to position [0, 0]
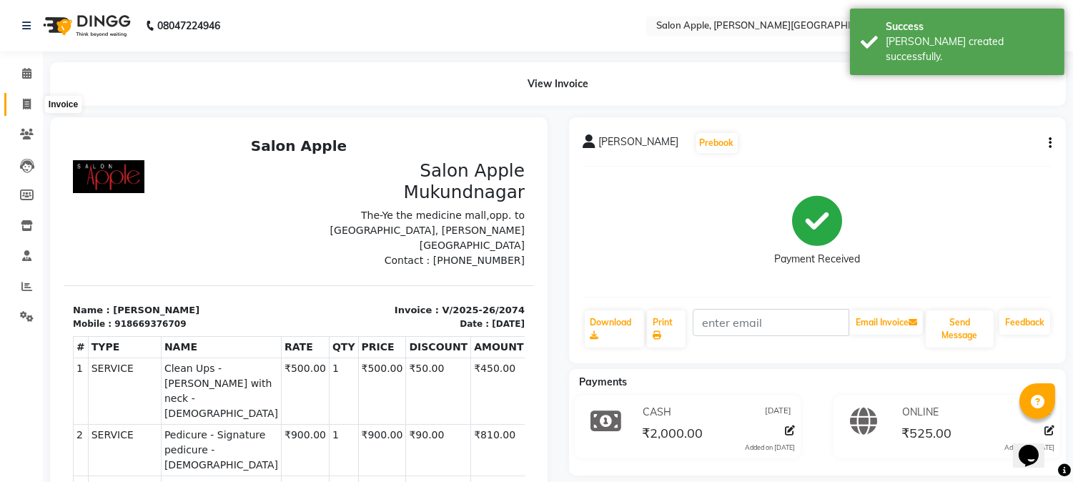
click at [24, 102] on icon at bounding box center [27, 104] width 8 height 11
select select "service"
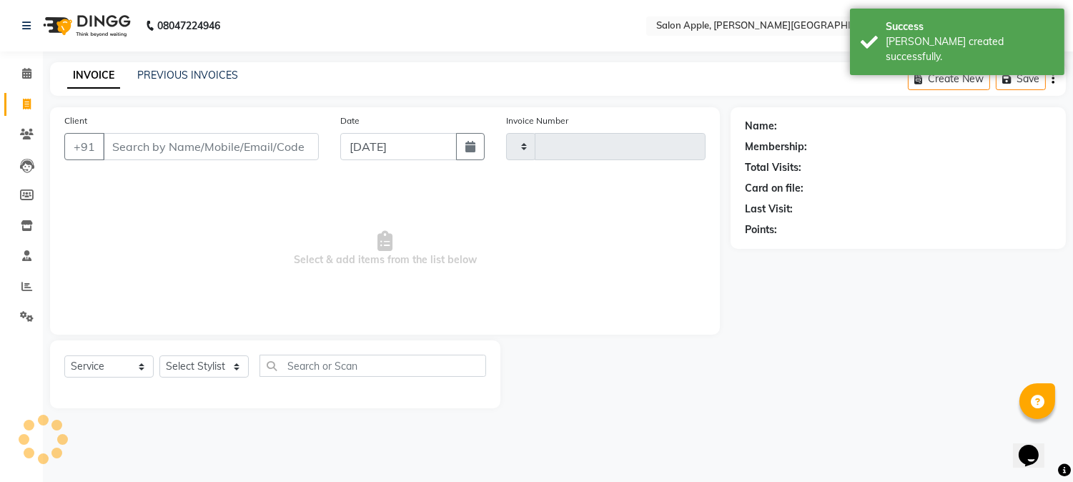
type input "2075"
select select "4128"
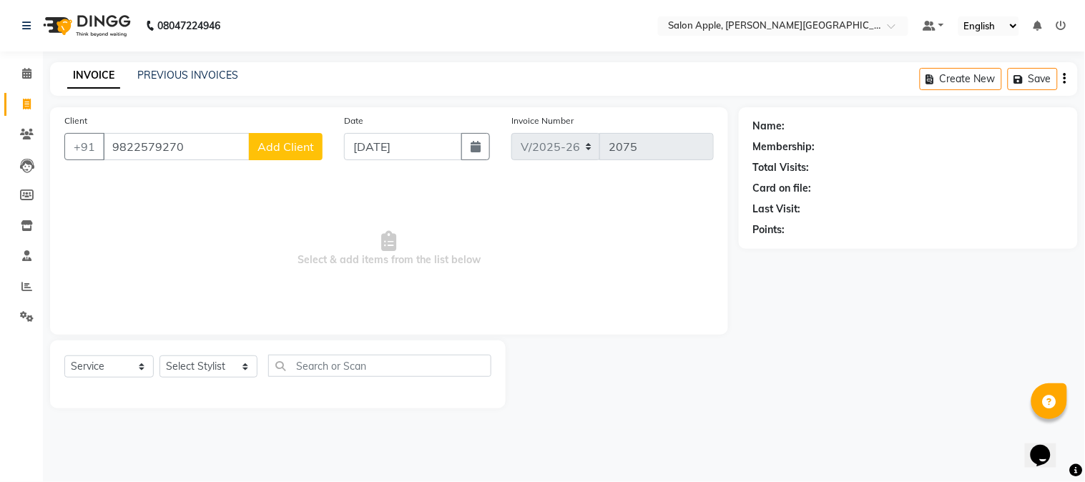
click at [149, 145] on input "9822579270" at bounding box center [176, 146] width 147 height 27
type input "9822579270"
click at [292, 145] on span "Add Client" at bounding box center [285, 146] width 56 height 14
select select "22"
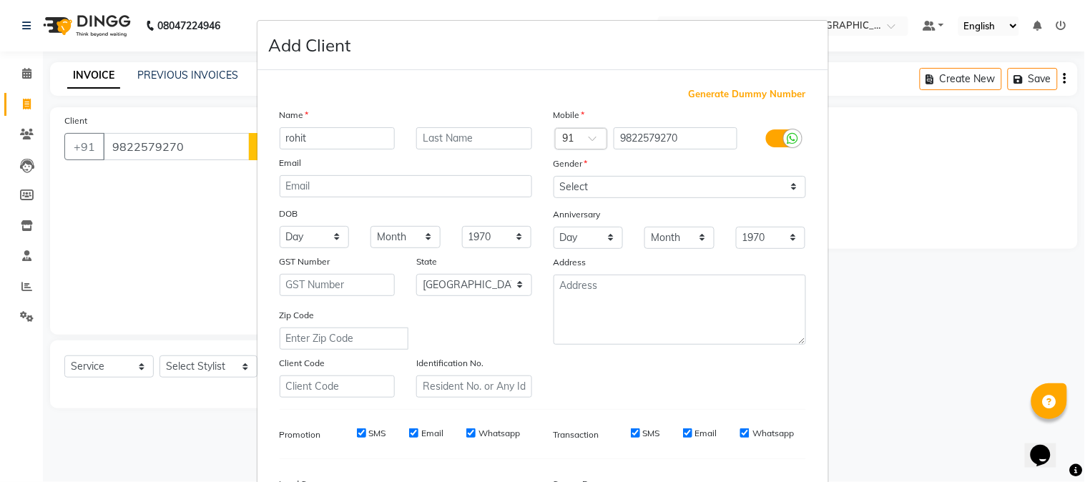
type input "rohit"
click at [615, 179] on select "Select [DEMOGRAPHIC_DATA] [DEMOGRAPHIC_DATA] Other Prefer Not To Say" at bounding box center [679, 187] width 252 height 22
click at [553, 176] on select "Select [DEMOGRAPHIC_DATA] [DEMOGRAPHIC_DATA] Other Prefer Not To Say" at bounding box center [679, 187] width 252 height 22
click at [584, 195] on select "Select [DEMOGRAPHIC_DATA] [DEMOGRAPHIC_DATA] Other Prefer Not To Say" at bounding box center [679, 187] width 252 height 22
select select "[DEMOGRAPHIC_DATA]"
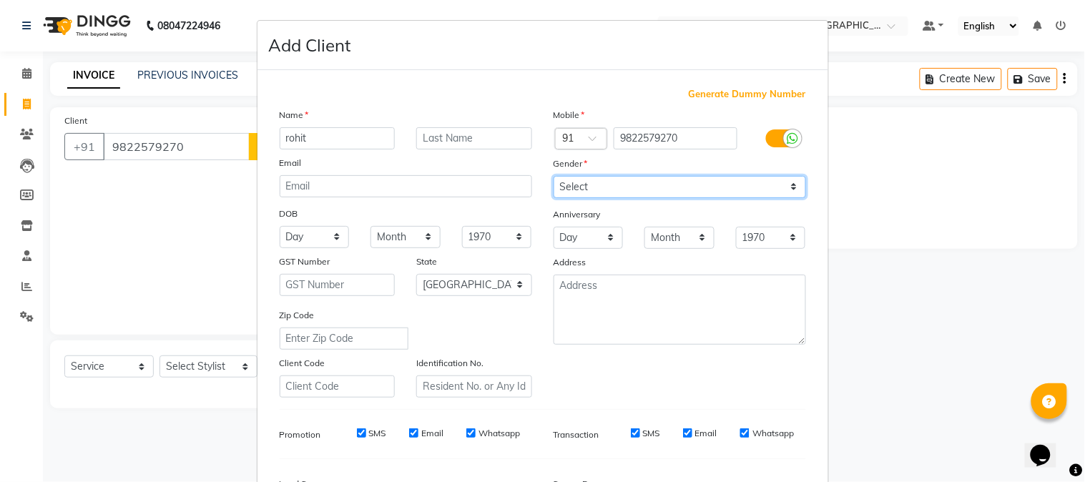
click at [553, 176] on select "Select [DEMOGRAPHIC_DATA] [DEMOGRAPHIC_DATA] Other Prefer Not To Say" at bounding box center [679, 187] width 252 height 22
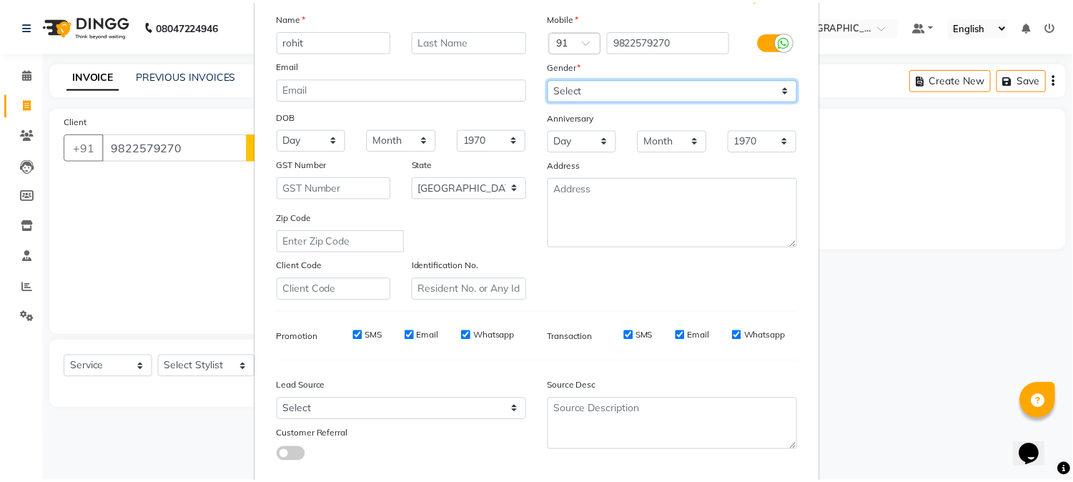
scroll to position [179, 0]
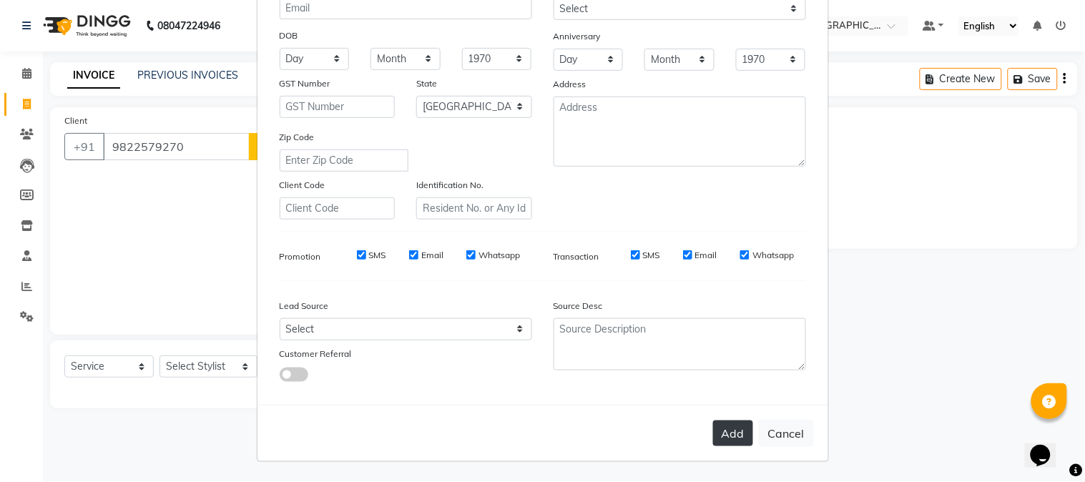
click at [713, 429] on button "Add" at bounding box center [733, 433] width 40 height 26
select select
select select "null"
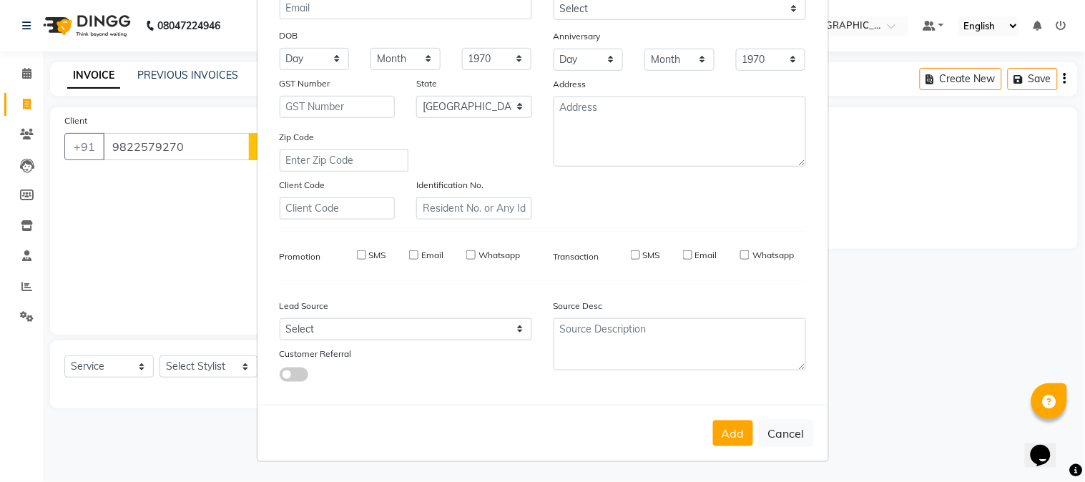
select select
checkbox input "false"
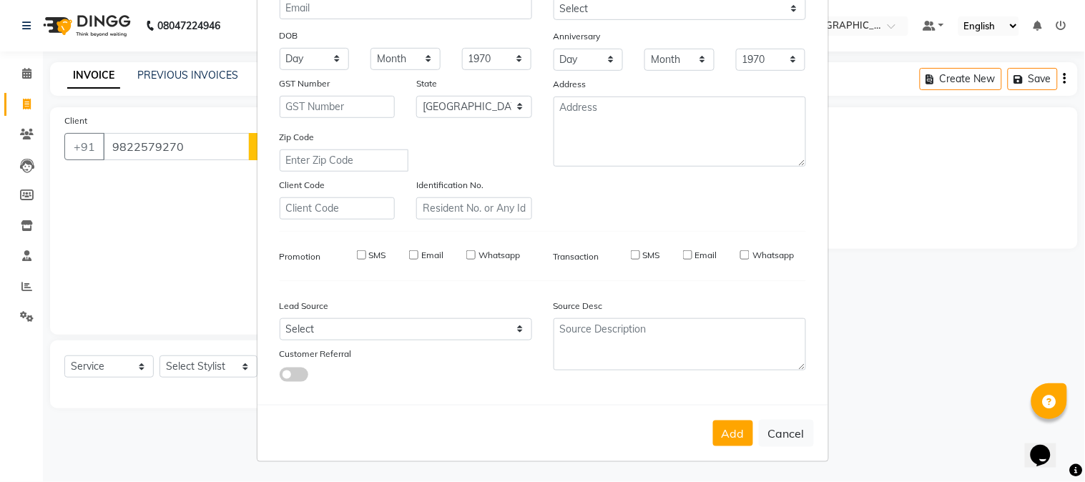
checkbox input "false"
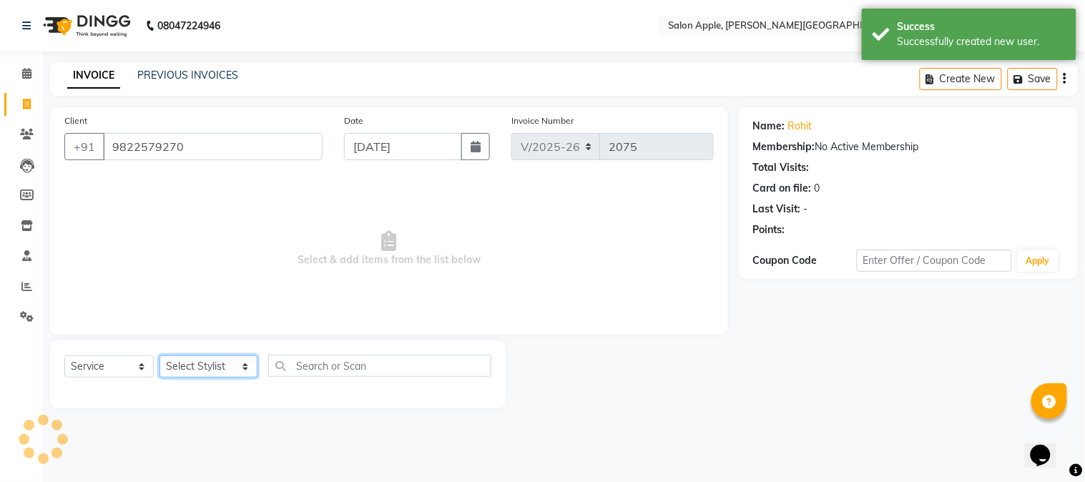
click at [198, 375] on select "Select Stylist [PERSON_NAME] [PERSON_NAME] Kranti arun Vanakalas [MEDICAL_DATA]…" at bounding box center [208, 366] width 98 height 22
select select "46529"
click at [159, 356] on select "Select Stylist [PERSON_NAME] [PERSON_NAME] Kranti arun Vanakalas [MEDICAL_DATA]…" at bounding box center [208, 366] width 98 height 22
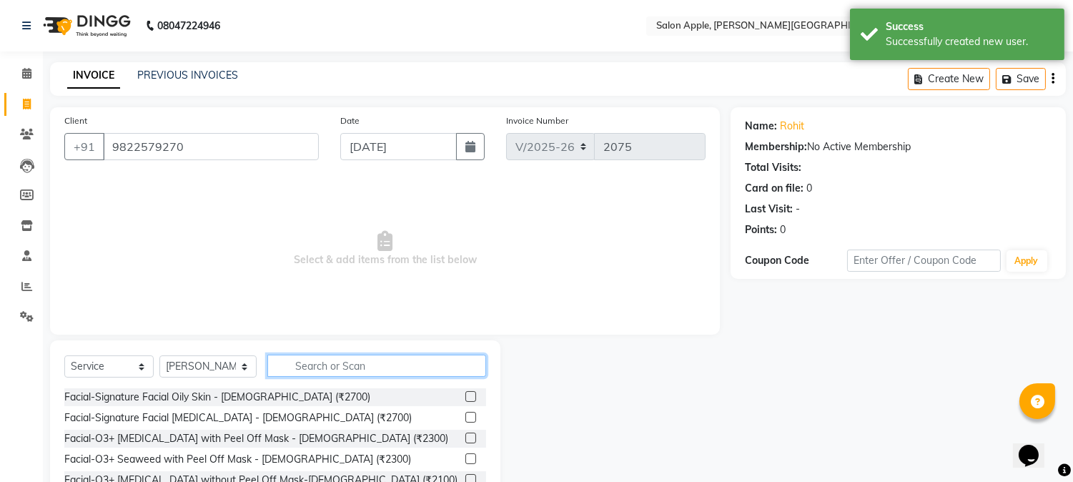
click at [291, 363] on input "text" at bounding box center [376, 366] width 219 height 22
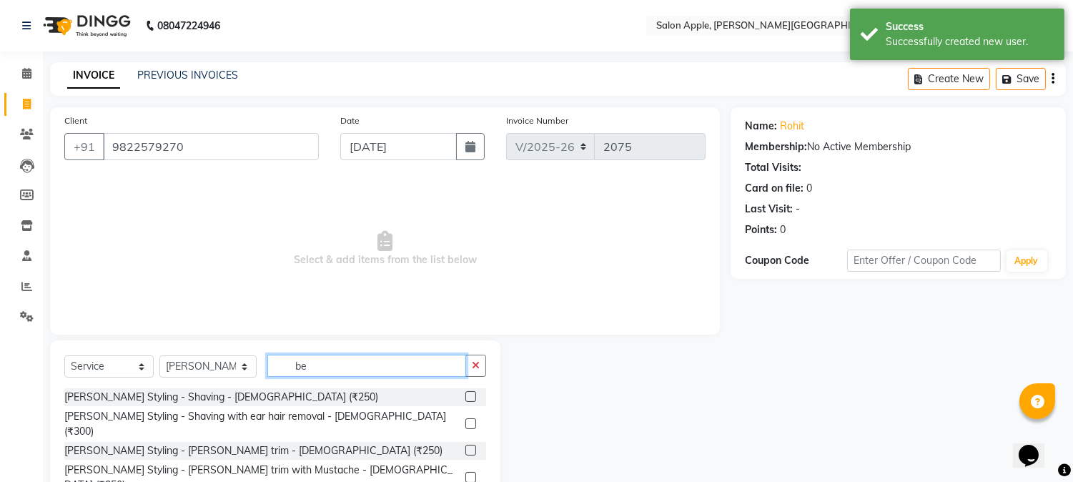
scroll to position [90, 0]
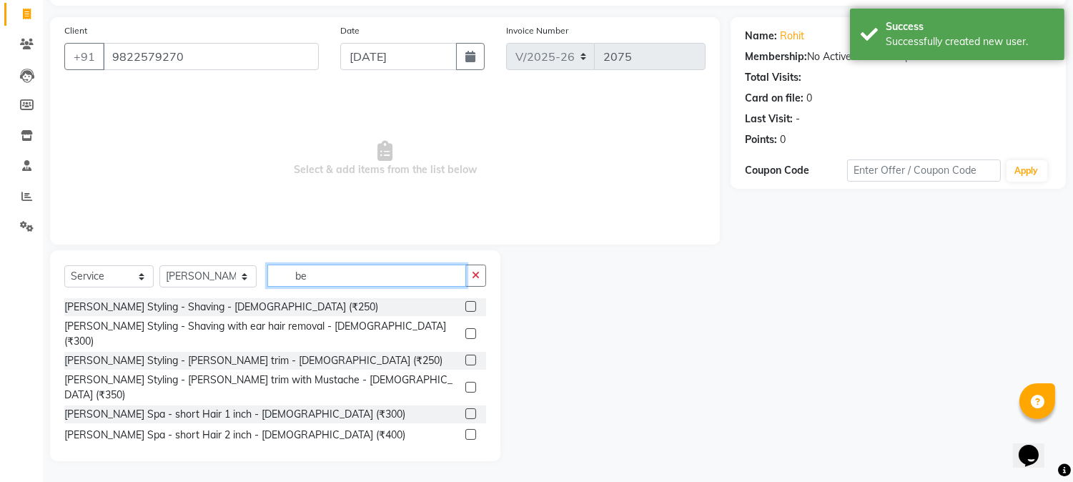
type input "be"
drag, startPoint x: 460, startPoint y: 349, endPoint x: 488, endPoint y: 345, distance: 28.2
click at [466, 355] on label at bounding box center [471, 360] width 11 height 11
click at [466, 356] on input "checkbox" at bounding box center [470, 360] width 9 height 9
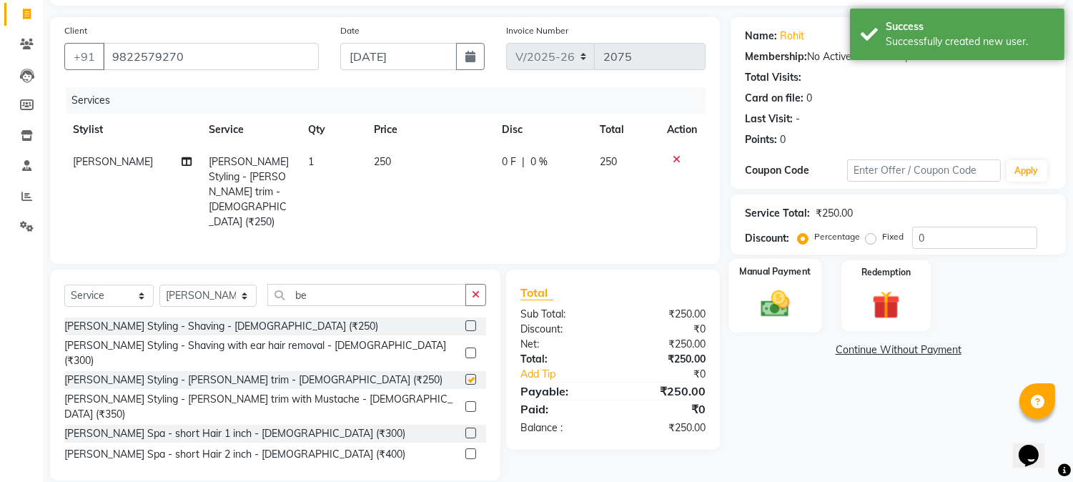
click at [752, 316] on img at bounding box center [775, 304] width 47 height 34
checkbox input "false"
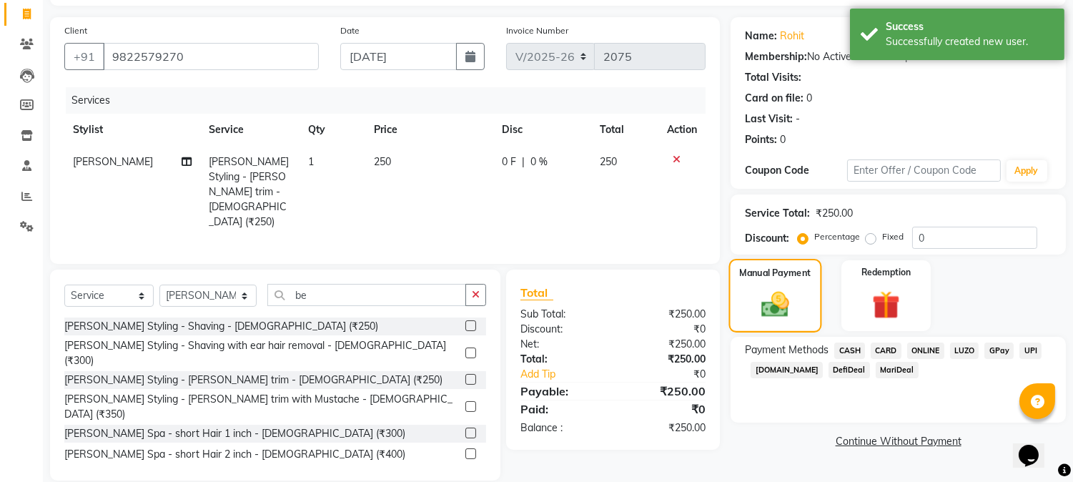
scroll to position [92, 0]
click at [925, 348] on span "ONLINE" at bounding box center [925, 349] width 37 height 16
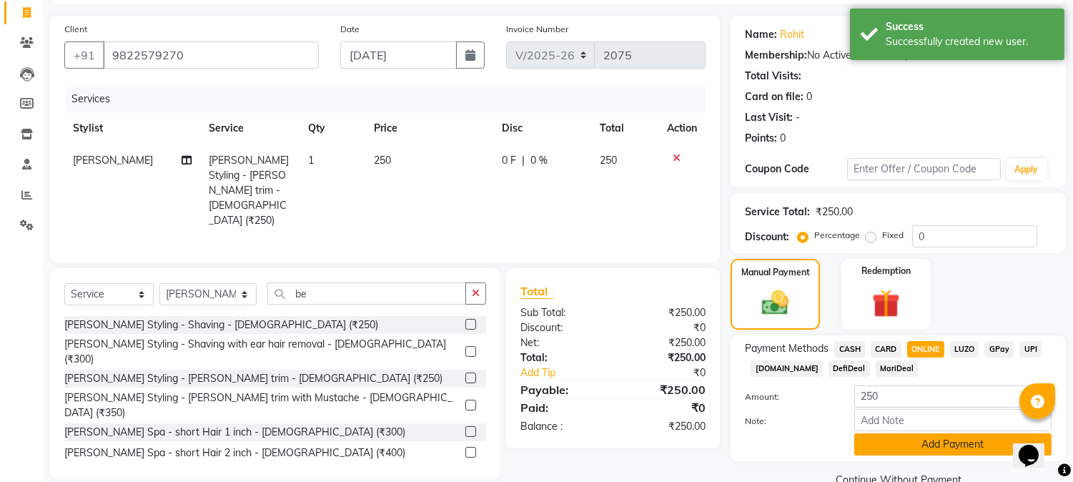
click at [954, 441] on button "Add Payment" at bounding box center [953, 444] width 197 height 22
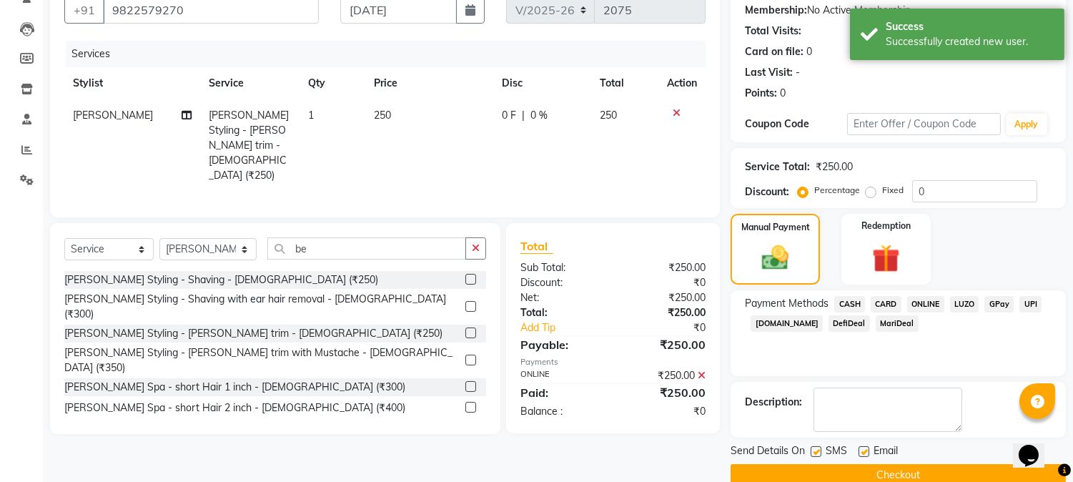
scroll to position [161, 0]
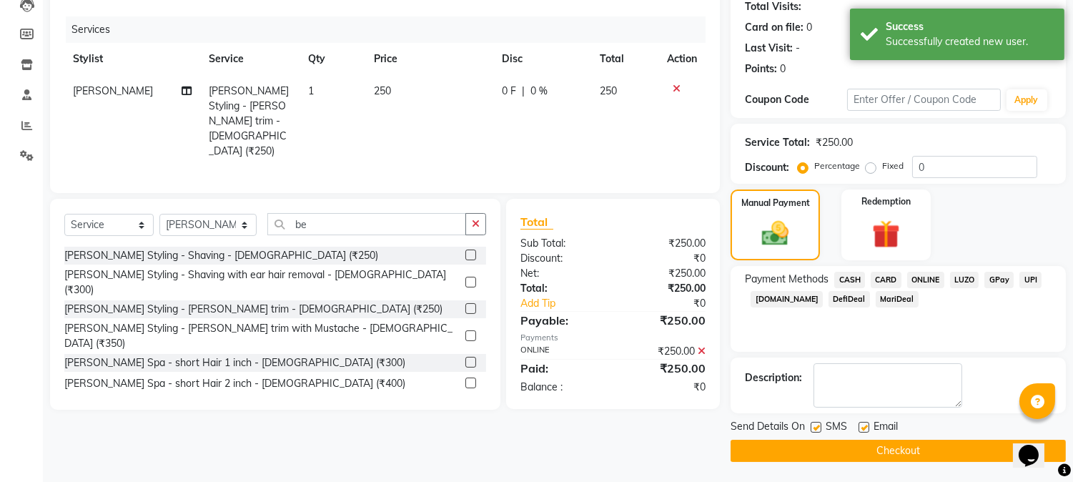
click at [954, 441] on button "Checkout" at bounding box center [898, 451] width 335 height 22
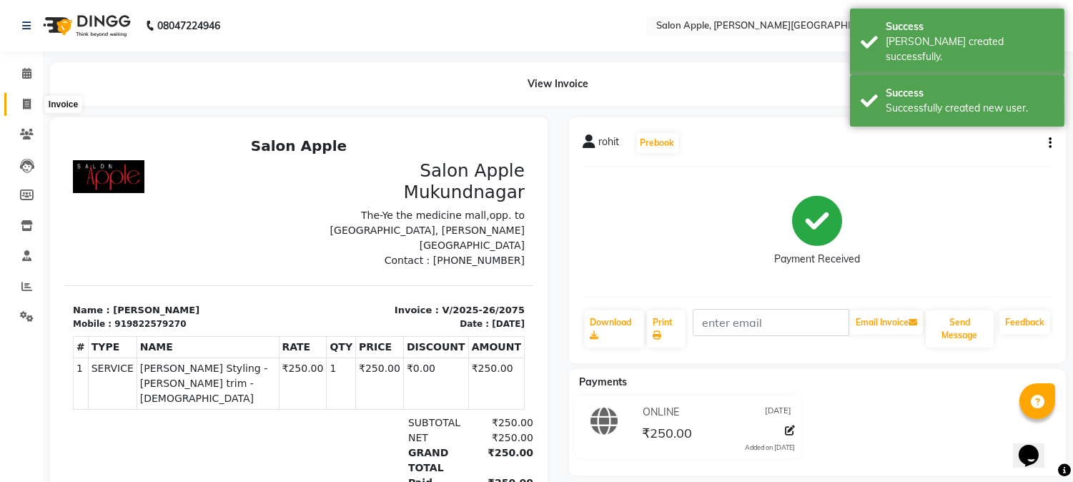
click at [23, 102] on icon at bounding box center [27, 104] width 8 height 11
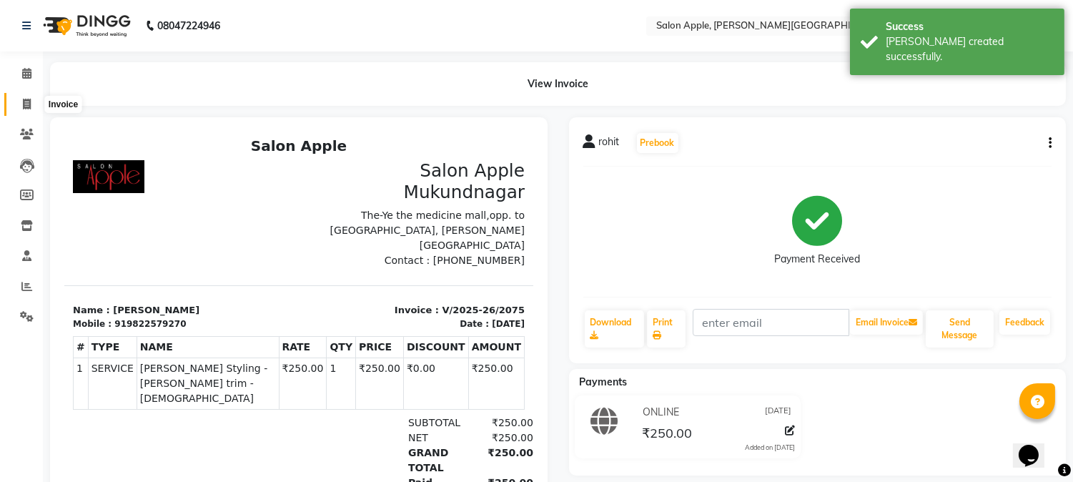
select select "service"
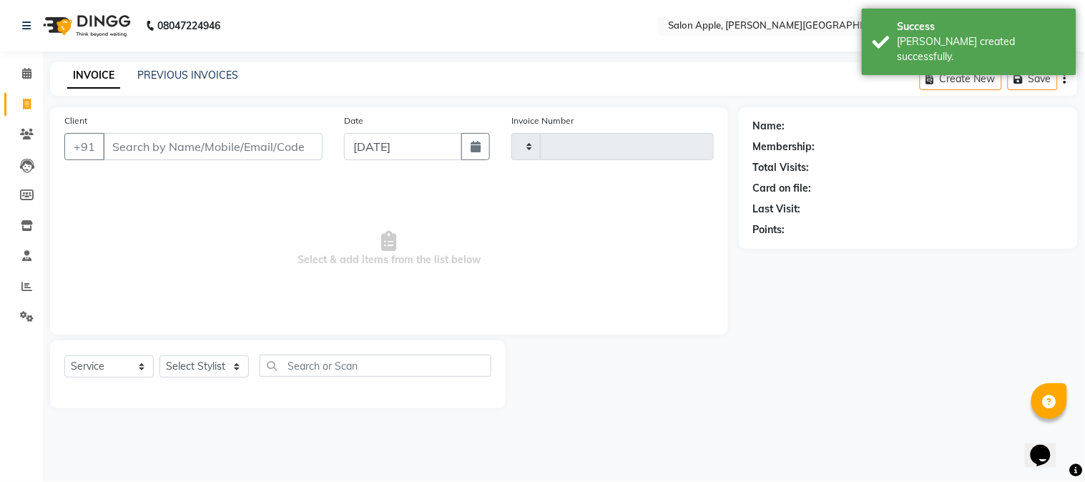
type input "2076"
select select "4128"
click at [147, 154] on input "9881028618" at bounding box center [176, 146] width 147 height 27
type input "9881028618"
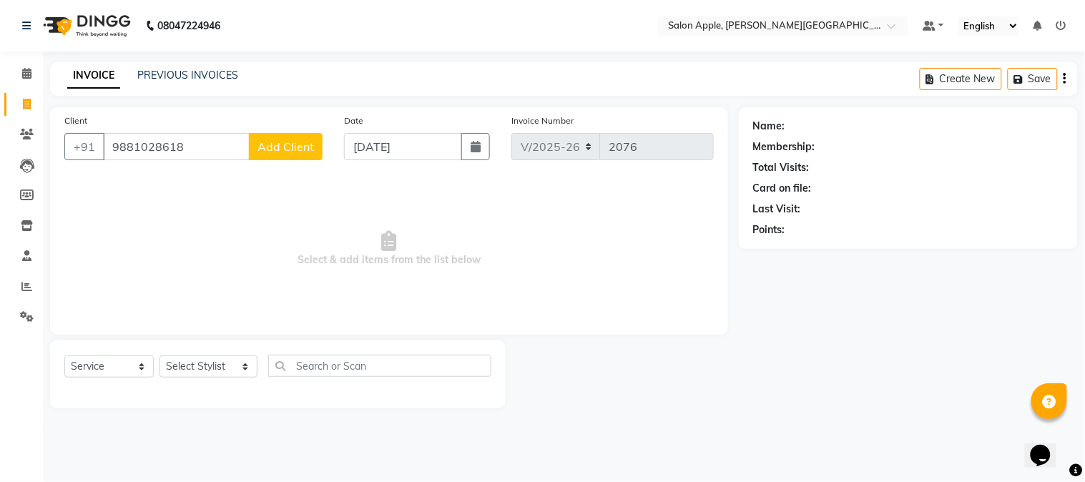
click at [275, 154] on button "Add Client" at bounding box center [286, 146] width 74 height 27
select select "22"
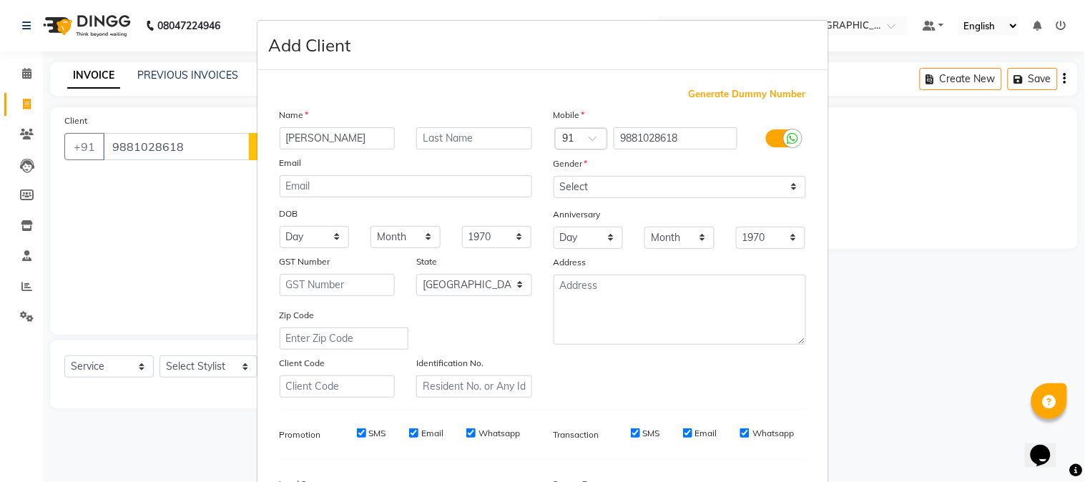
type input "[PERSON_NAME]"
click at [654, 192] on select "Select [DEMOGRAPHIC_DATA] [DEMOGRAPHIC_DATA] Other Prefer Not To Say" at bounding box center [679, 187] width 252 height 22
select select "[DEMOGRAPHIC_DATA]"
click at [553, 176] on select "Select [DEMOGRAPHIC_DATA] [DEMOGRAPHIC_DATA] Other Prefer Not To Say" at bounding box center [679, 187] width 252 height 22
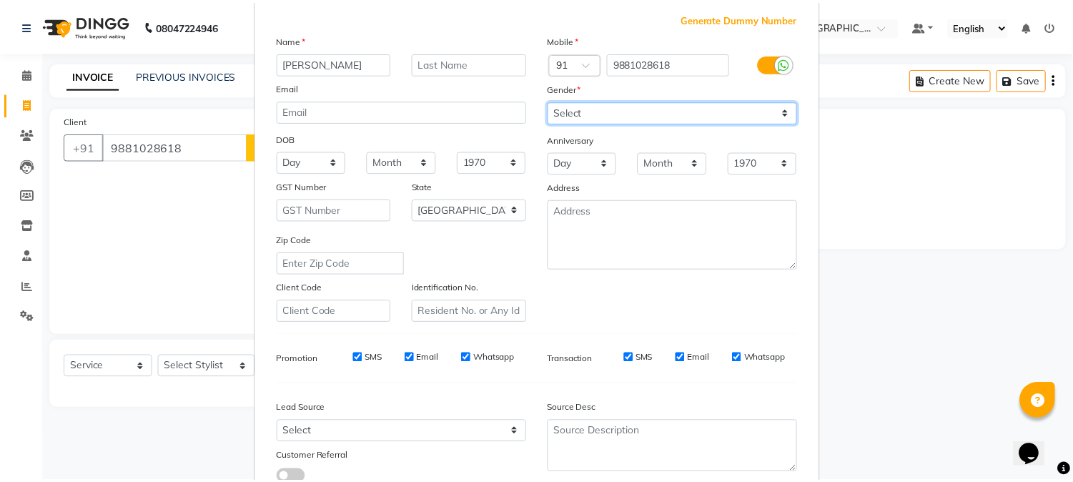
scroll to position [159, 0]
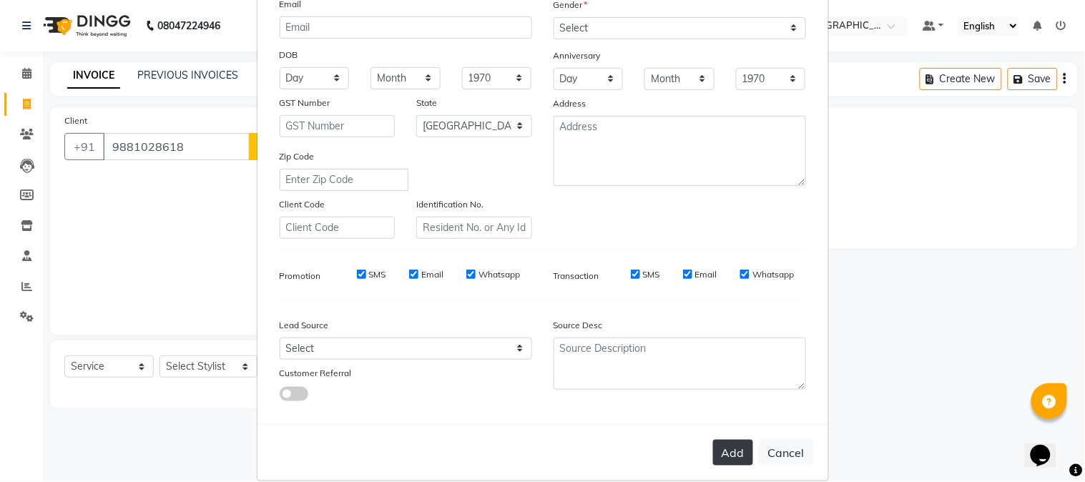
click at [737, 466] on button "Add" at bounding box center [733, 453] width 40 height 26
select select
select select "null"
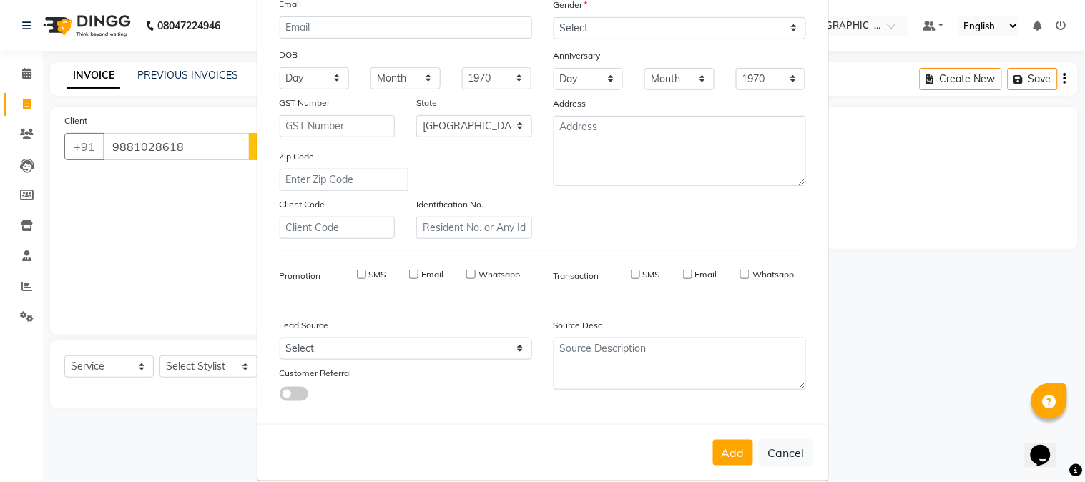
select select
checkbox input "false"
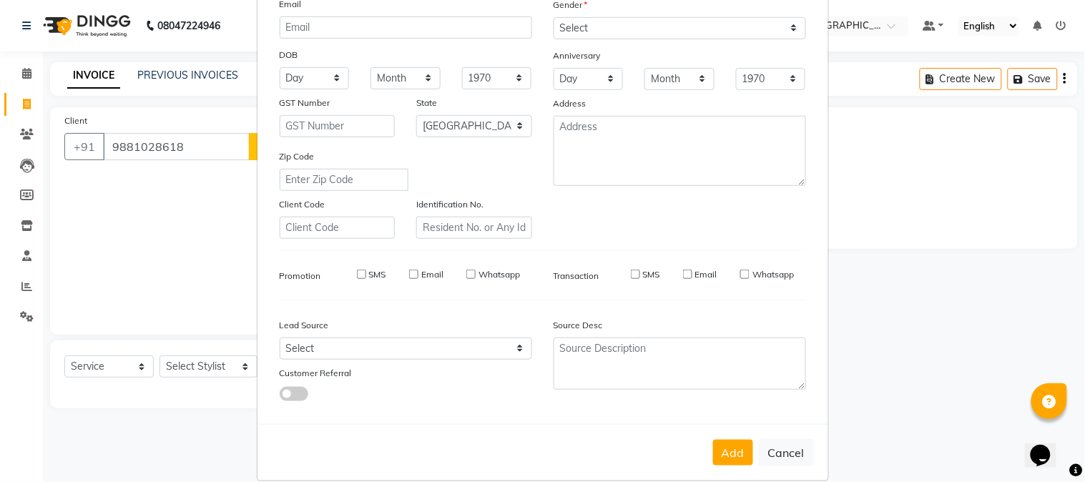
checkbox input "false"
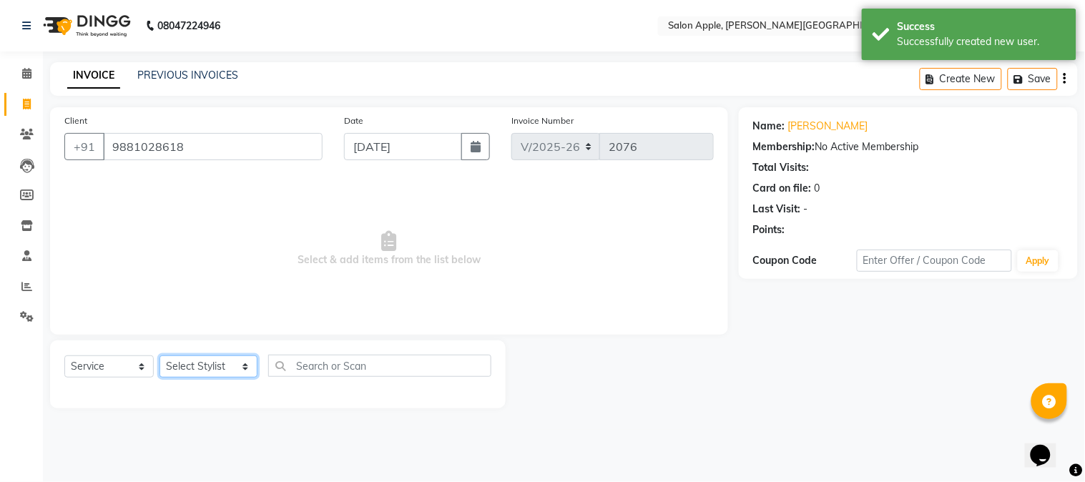
click at [219, 363] on select "Select Stylist [PERSON_NAME] [PERSON_NAME] Kranti arun Vanakalas [MEDICAL_DATA]…" at bounding box center [208, 366] width 98 height 22
select select "85967"
click at [159, 356] on select "Select Stylist [PERSON_NAME] [PERSON_NAME] Kranti arun Vanakalas [MEDICAL_DATA]…" at bounding box center [208, 366] width 98 height 22
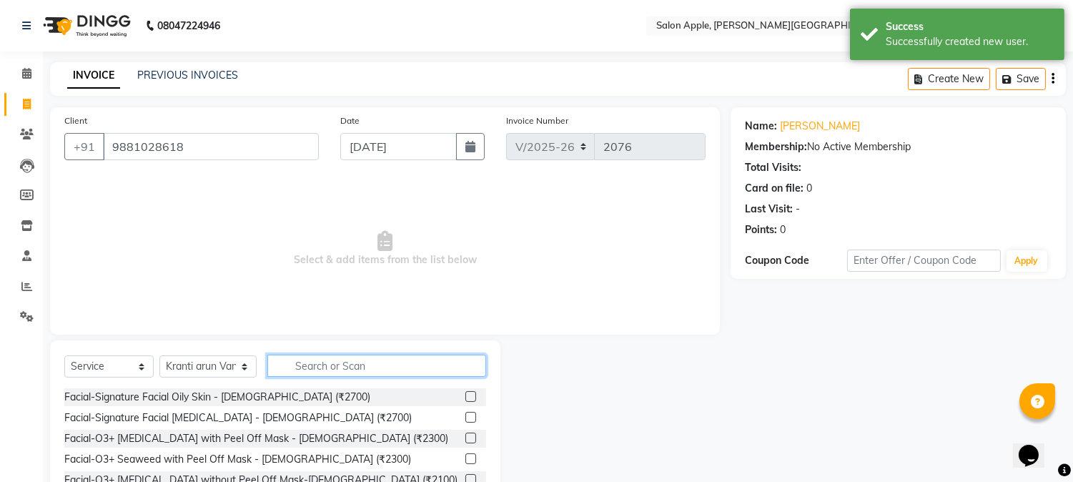
click at [316, 365] on input "text" at bounding box center [376, 366] width 219 height 22
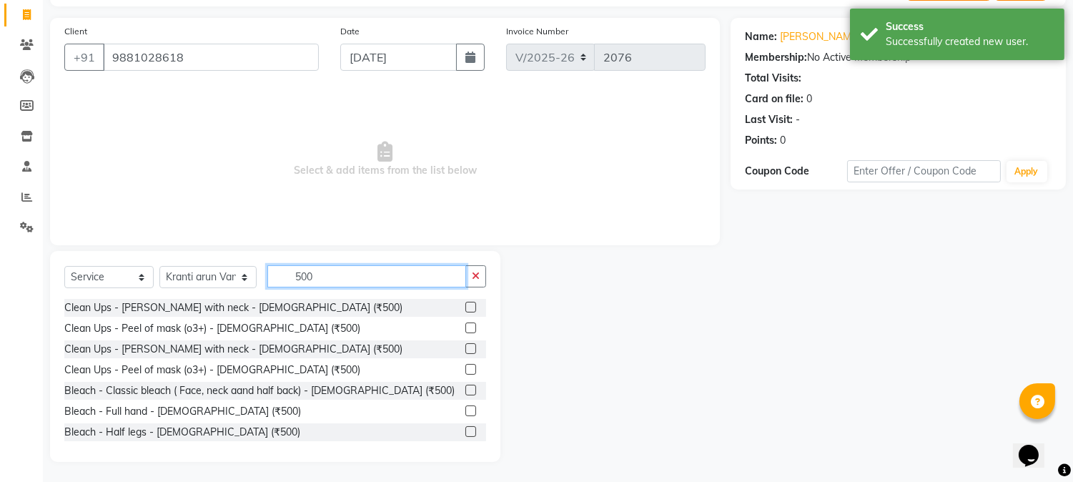
scroll to position [90, 0]
type input "500"
click at [466, 305] on label at bounding box center [471, 306] width 11 height 11
click at [466, 305] on input "checkbox" at bounding box center [470, 306] width 9 height 9
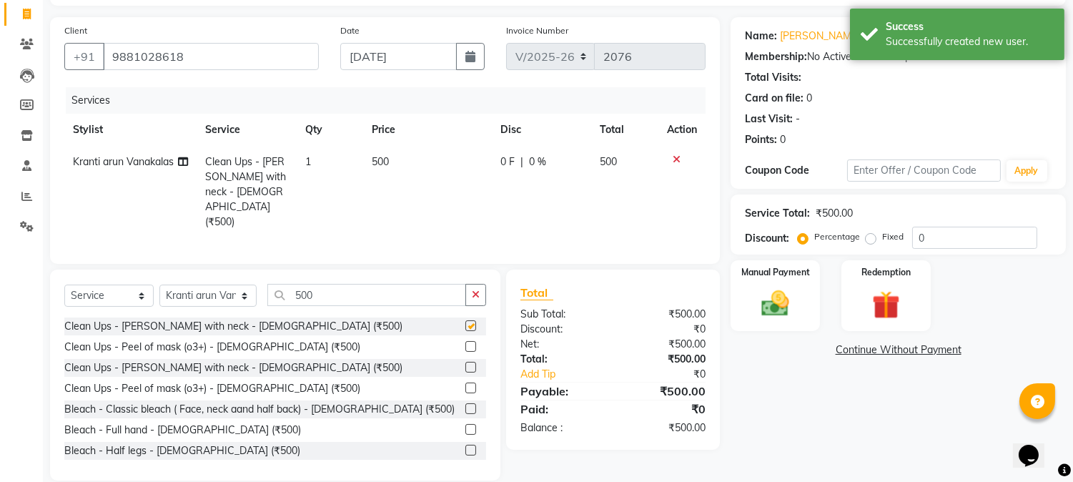
checkbox input "false"
click at [315, 287] on div "500" at bounding box center [377, 295] width 218 height 22
drag, startPoint x: 304, startPoint y: 277, endPoint x: 227, endPoint y: 270, distance: 77.6
click at [230, 284] on div "Select Service Product Membership Package Voucher Prepaid Gift Card Select Styl…" at bounding box center [275, 301] width 422 height 34
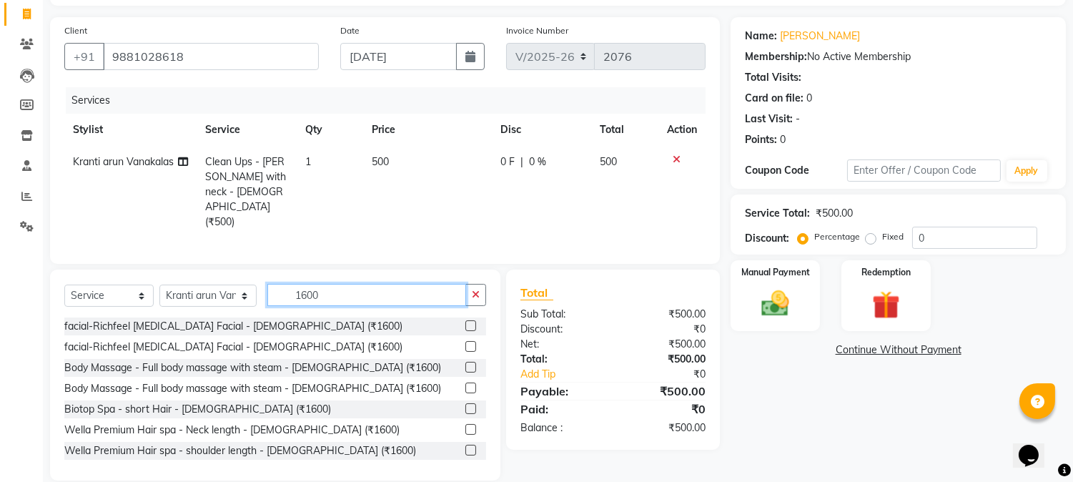
scroll to position [92, 0]
type input "1600"
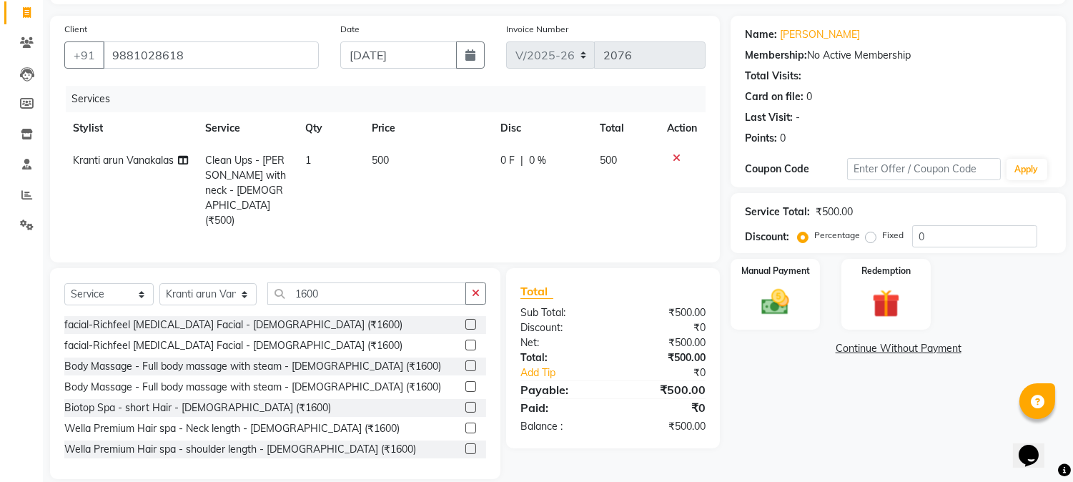
click at [466, 319] on label at bounding box center [471, 324] width 11 height 11
click at [466, 320] on input "checkbox" at bounding box center [470, 324] width 9 height 9
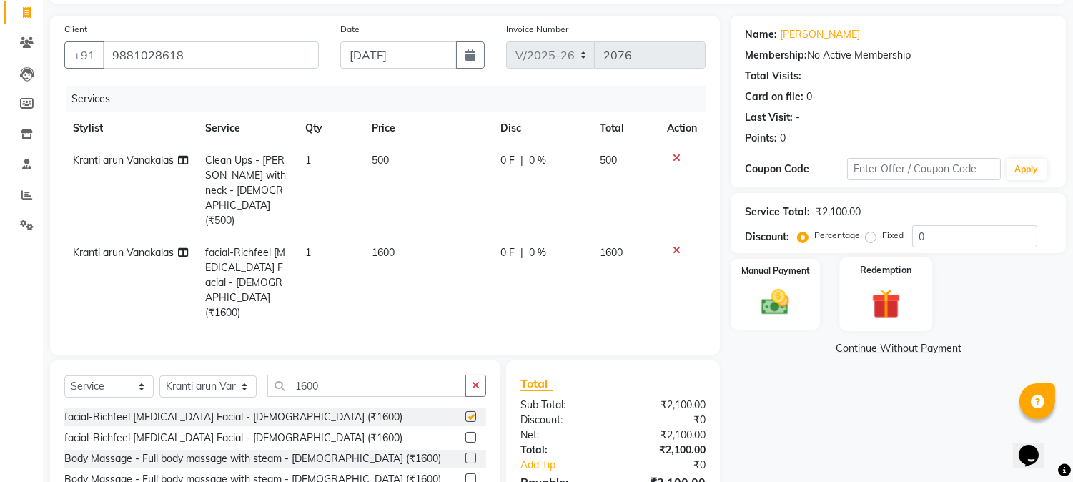
checkbox input "false"
click at [771, 281] on div "Manual Payment" at bounding box center [775, 293] width 93 height 73
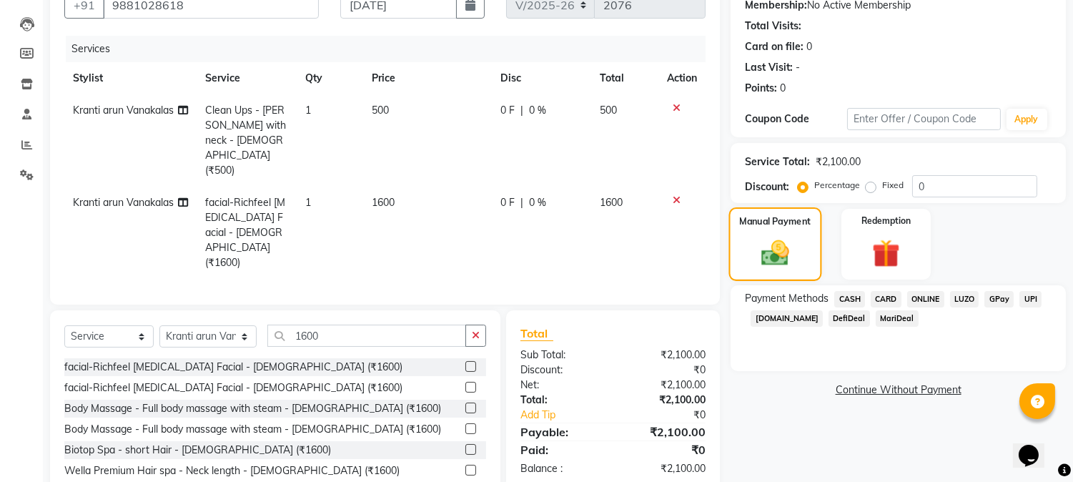
scroll to position [169, 0]
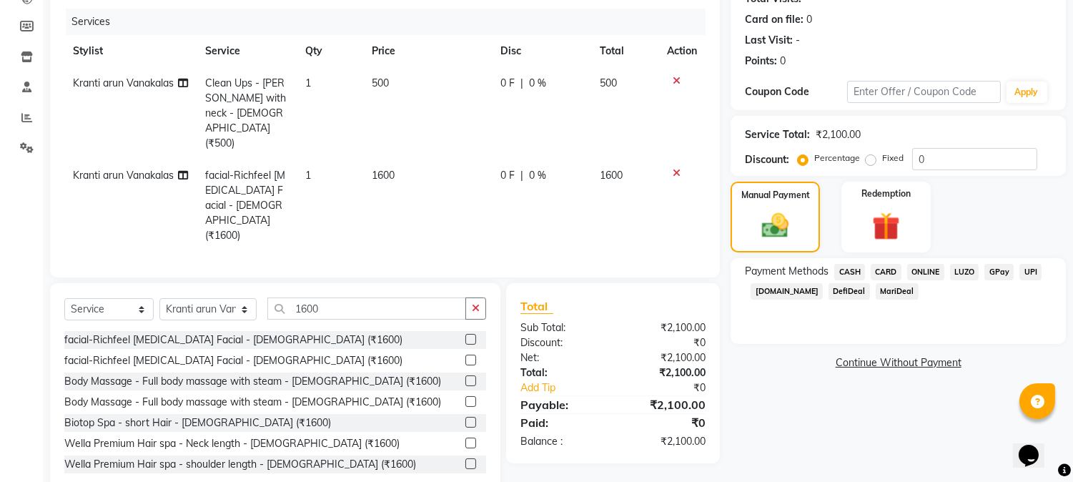
click at [853, 267] on span "CASH" at bounding box center [850, 272] width 31 height 16
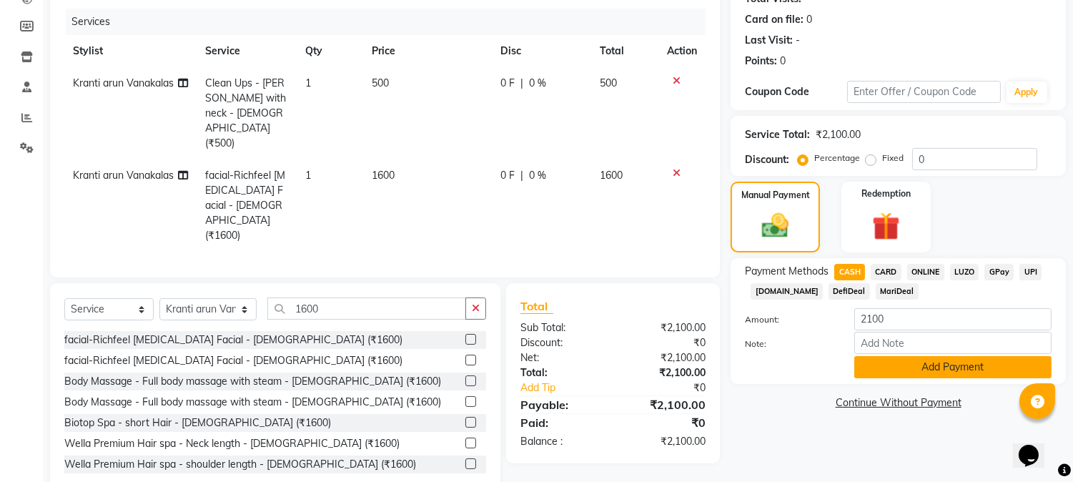
click at [892, 365] on button "Add Payment" at bounding box center [953, 367] width 197 height 22
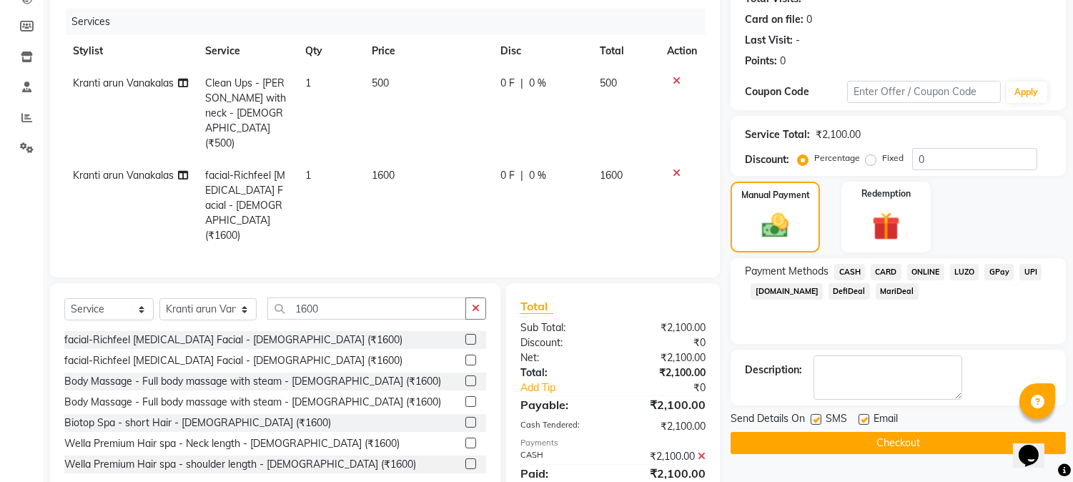
drag, startPoint x: 899, startPoint y: 438, endPoint x: 740, endPoint y: 416, distance: 160.3
click at [898, 439] on button "Checkout" at bounding box center [898, 443] width 335 height 22
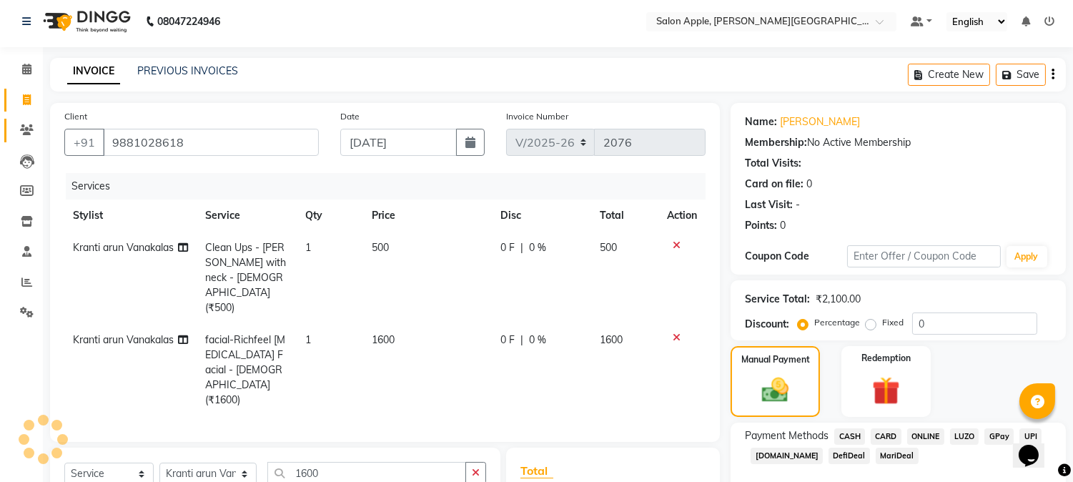
scroll to position [0, 0]
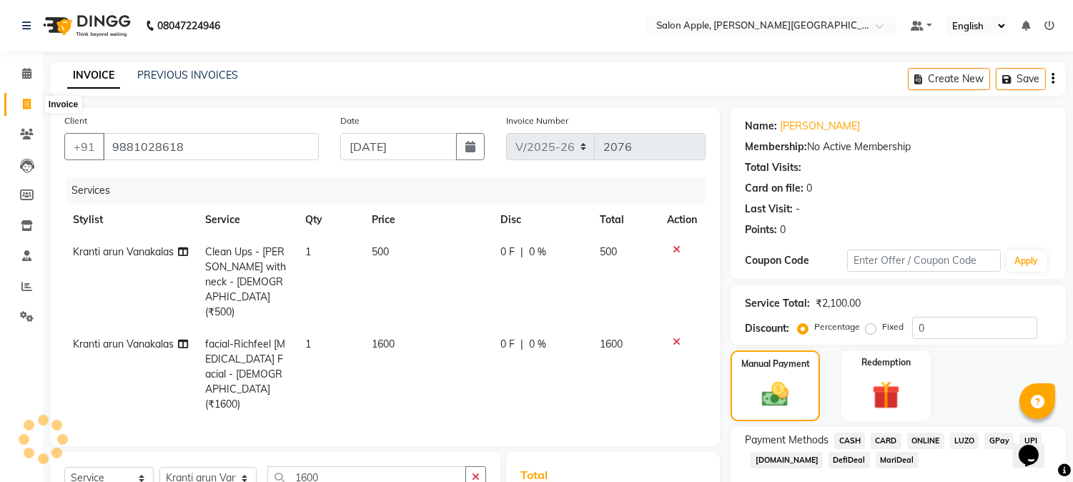
click at [26, 106] on icon at bounding box center [27, 104] width 8 height 11
click at [30, 106] on icon at bounding box center [27, 104] width 8 height 11
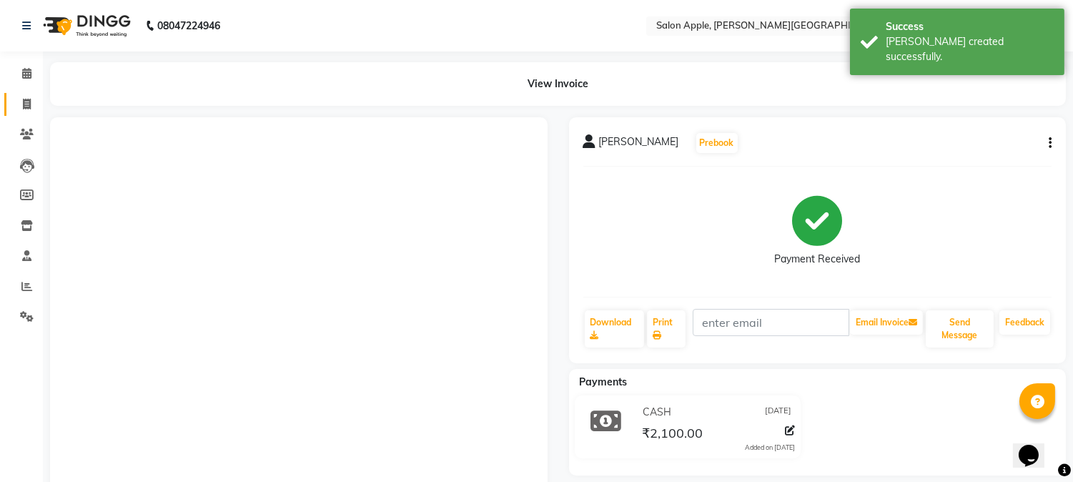
click at [21, 94] on link "Invoice" at bounding box center [21, 105] width 34 height 24
select select "4128"
select select "service"
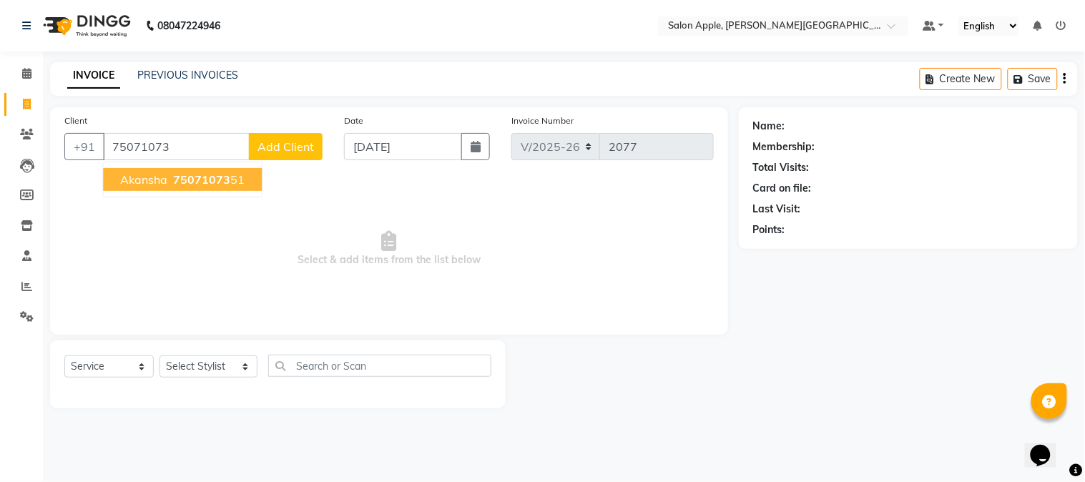
click at [202, 180] on span "75071073" at bounding box center [201, 179] width 57 height 14
type input "7507107351"
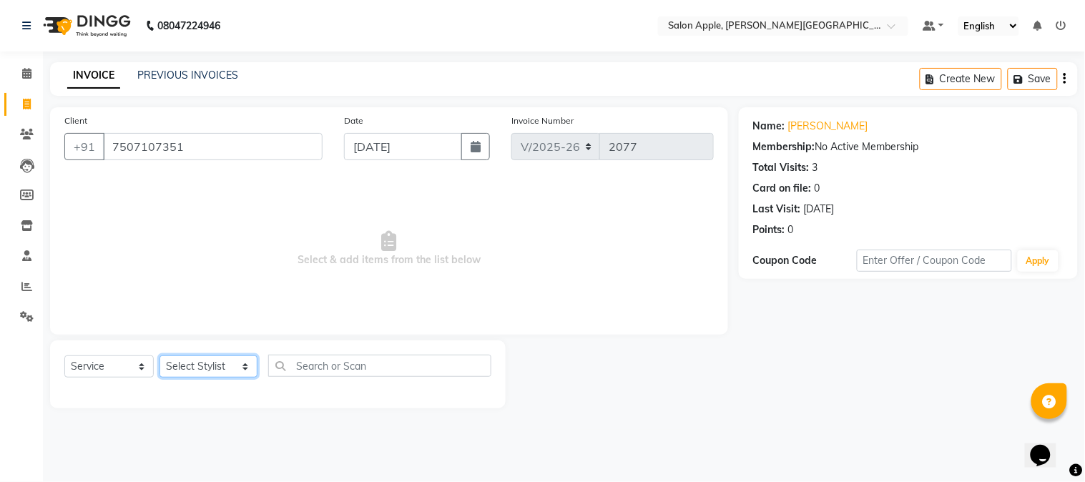
click at [238, 372] on select "Select Stylist [PERSON_NAME] [PERSON_NAME] Kranti arun Vanakalas [MEDICAL_DATA]…" at bounding box center [208, 366] width 98 height 22
select select "85967"
click at [159, 356] on select "Select Stylist [PERSON_NAME] [PERSON_NAME] Kranti arun Vanakalas [MEDICAL_DATA]…" at bounding box center [208, 366] width 98 height 22
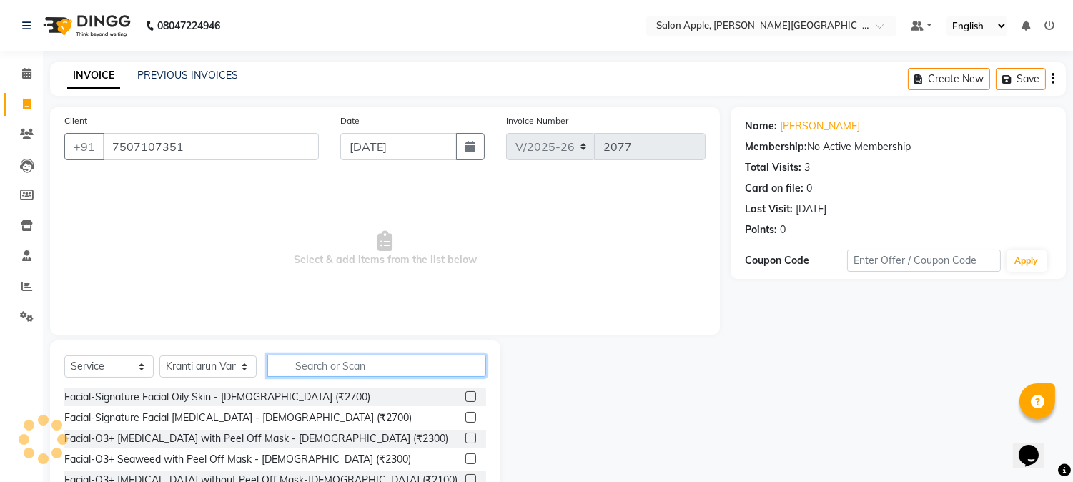
click at [316, 367] on input "text" at bounding box center [376, 366] width 219 height 22
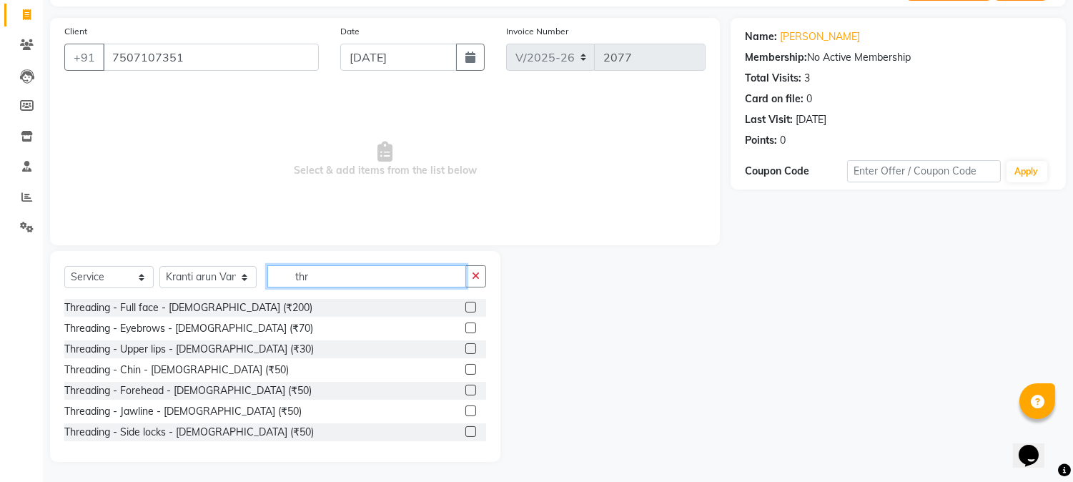
scroll to position [90, 0]
type input "thr"
click at [466, 344] on label at bounding box center [471, 348] width 11 height 11
click at [466, 344] on input "checkbox" at bounding box center [470, 348] width 9 height 9
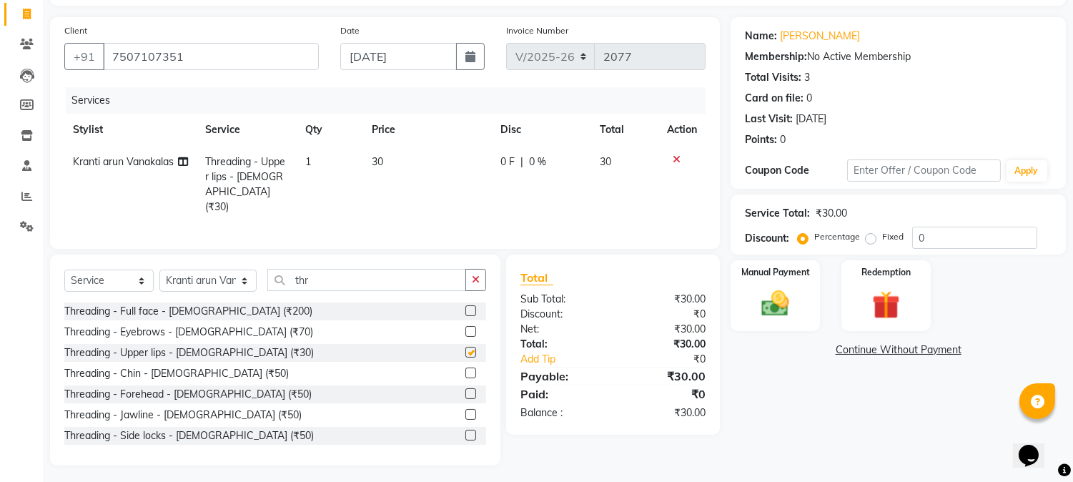
click at [776, 294] on img at bounding box center [775, 303] width 45 height 32
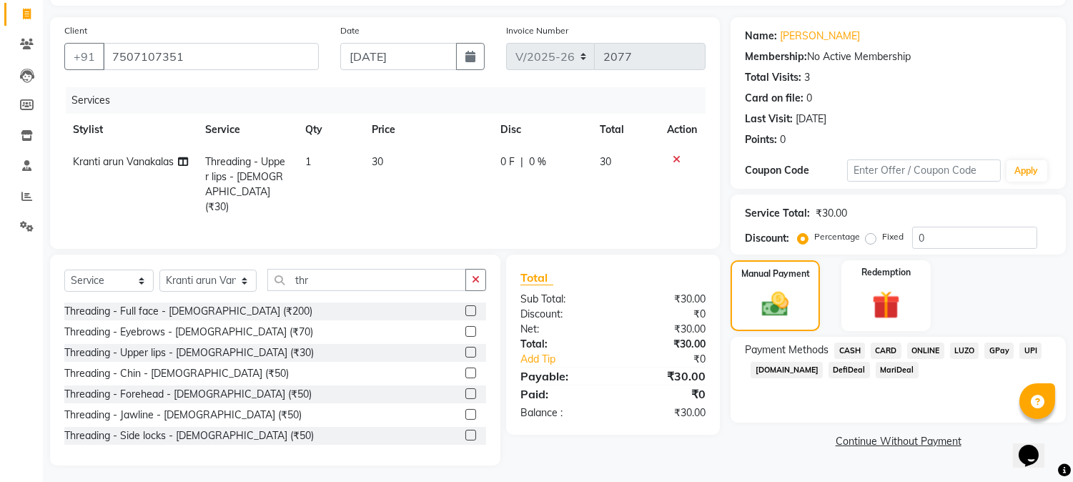
checkbox input "false"
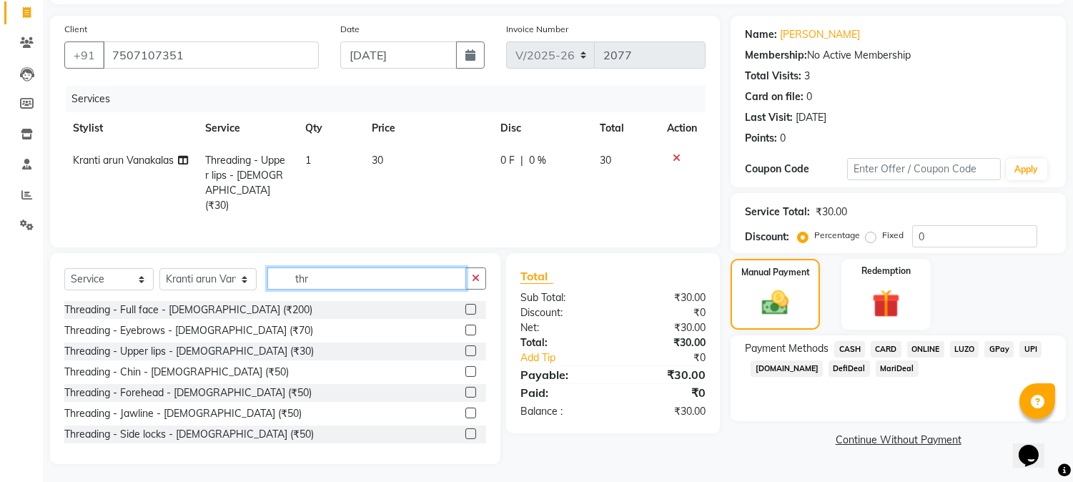
drag, startPoint x: 282, startPoint y: 282, endPoint x: 92, endPoint y: 279, distance: 190.2
click at [147, 279] on div "Select Service Product Membership Package Voucher Prepaid Gift Card Select Styl…" at bounding box center [275, 284] width 422 height 34
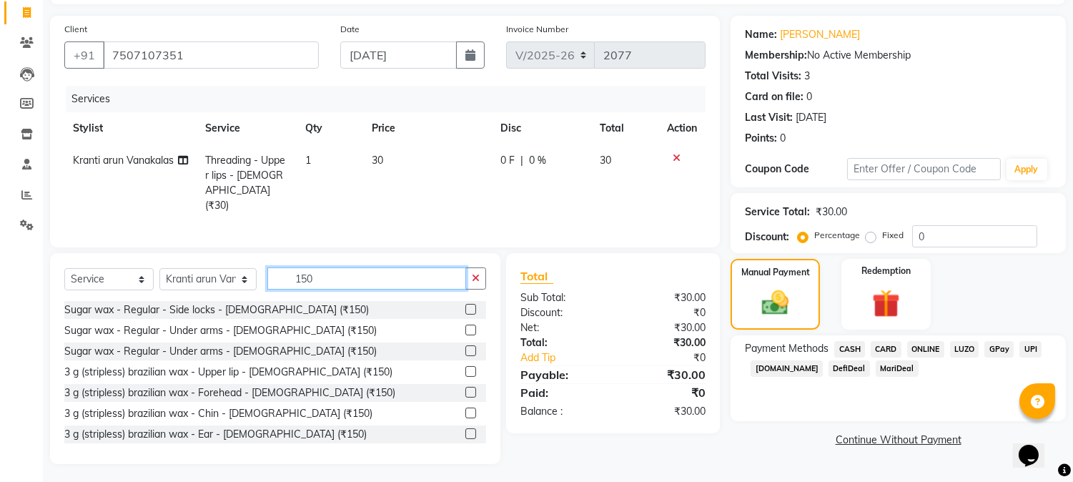
type input "150"
click at [466, 366] on label at bounding box center [471, 371] width 11 height 11
click at [466, 368] on input "checkbox" at bounding box center [470, 372] width 9 height 9
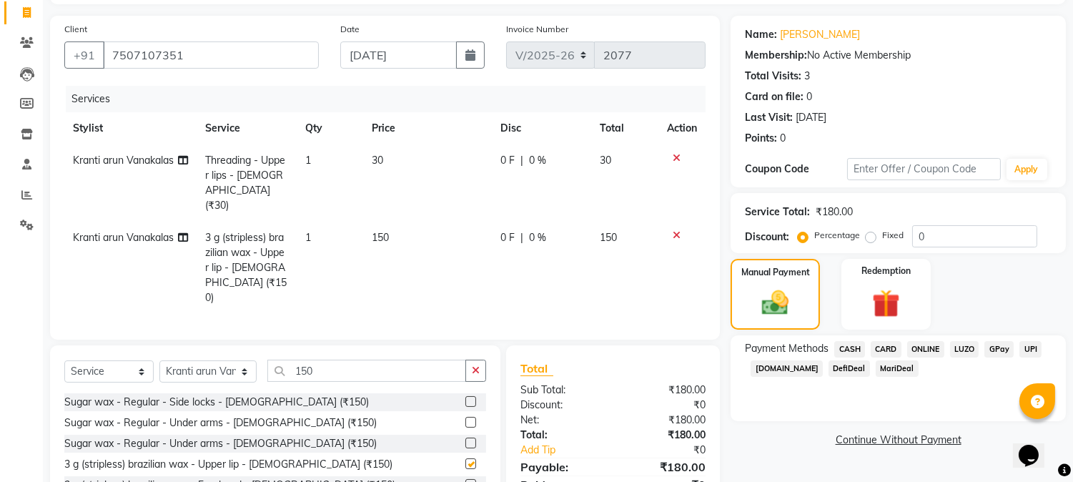
checkbox input "false"
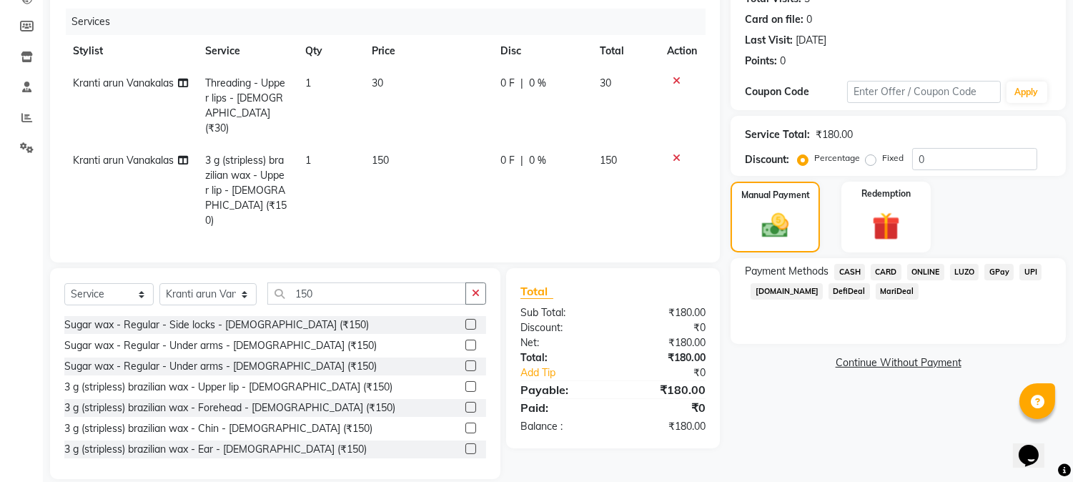
click at [679, 74] on td at bounding box center [682, 105] width 47 height 77
click at [676, 77] on icon at bounding box center [677, 81] width 8 height 10
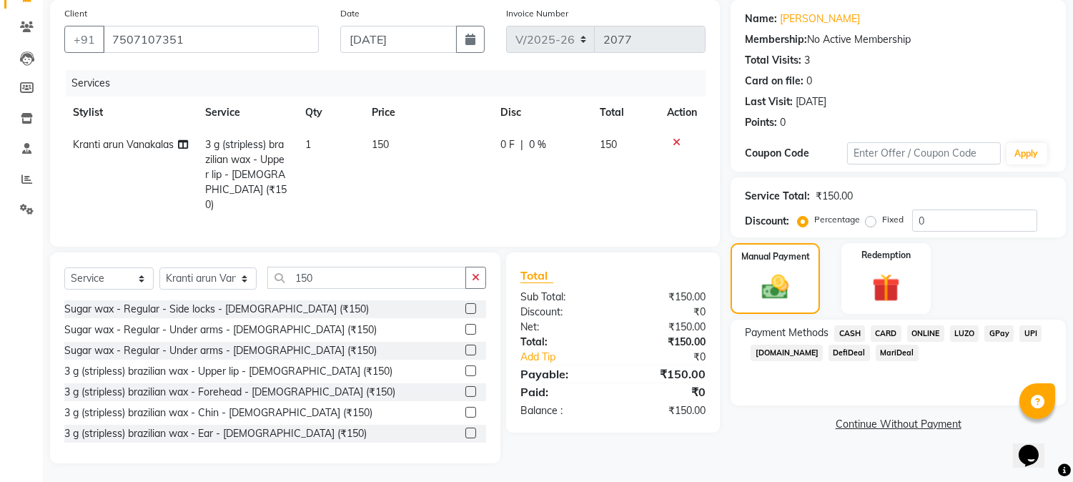
click at [912, 334] on span "ONLINE" at bounding box center [925, 333] width 37 height 16
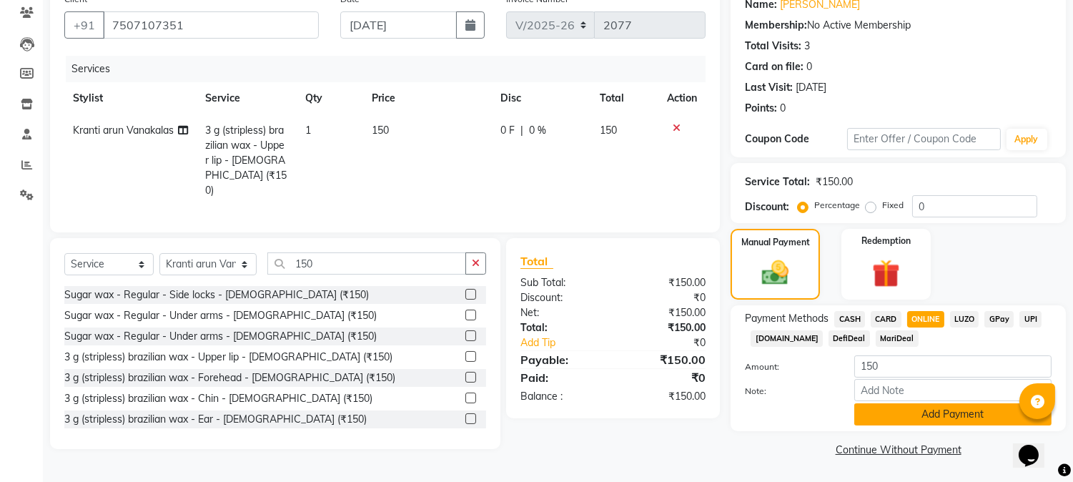
click at [912, 424] on button "Add Payment" at bounding box center [953, 414] width 197 height 22
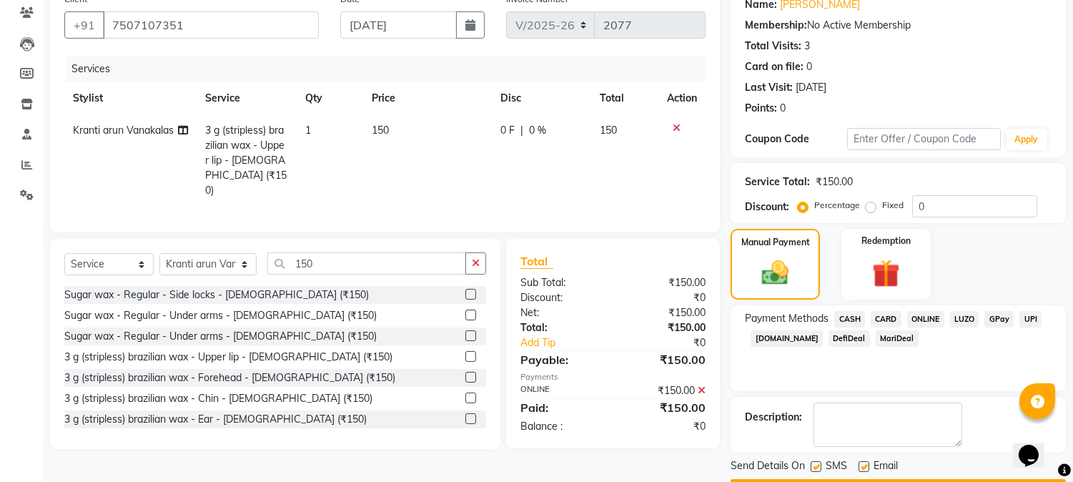
scroll to position [161, 0]
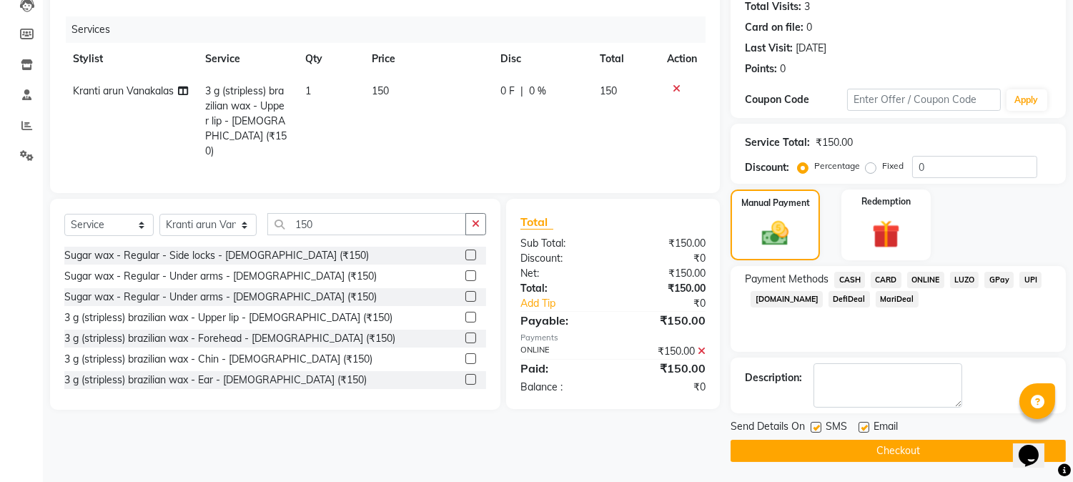
click at [903, 458] on button "Checkout" at bounding box center [898, 451] width 335 height 22
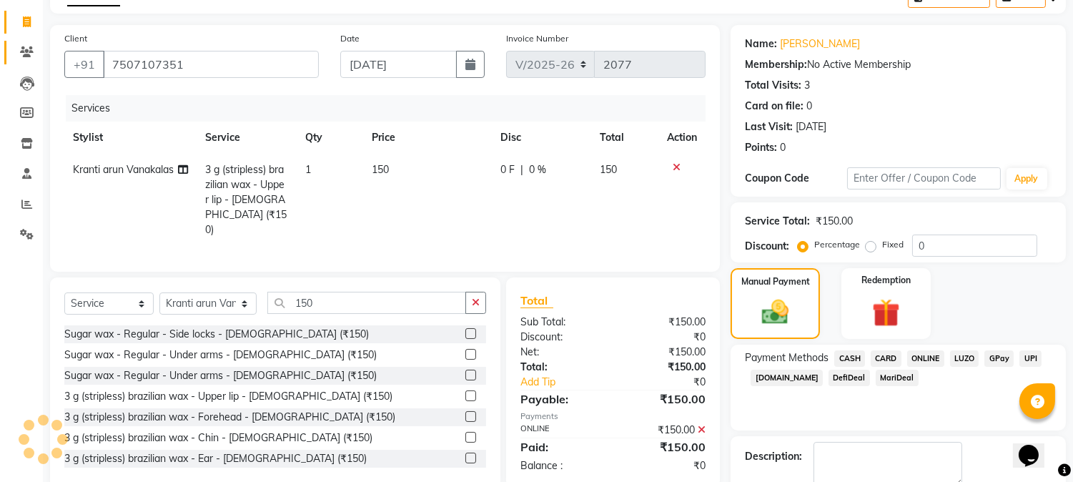
scroll to position [0, 0]
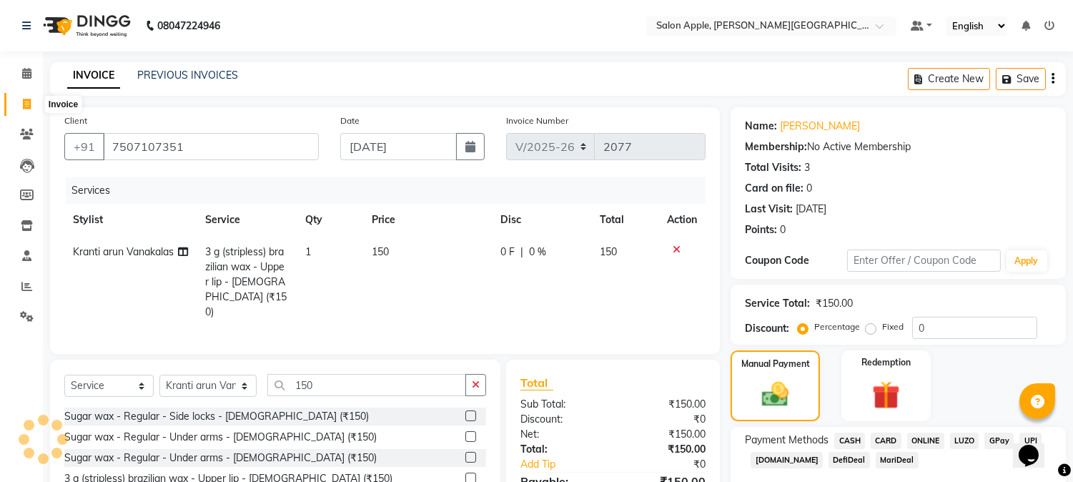
click at [19, 98] on span at bounding box center [26, 105] width 25 height 16
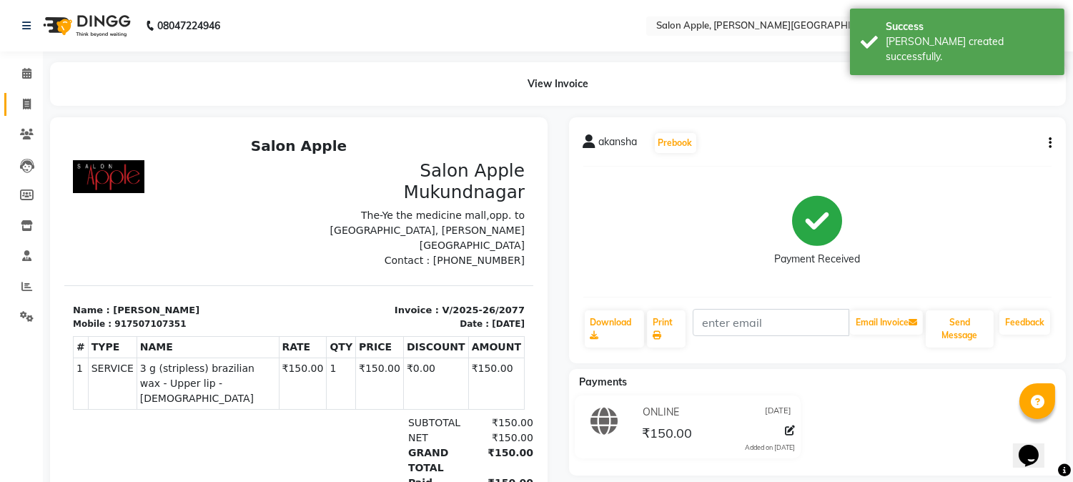
click at [23, 114] on link "Invoice" at bounding box center [21, 105] width 34 height 24
select select "service"
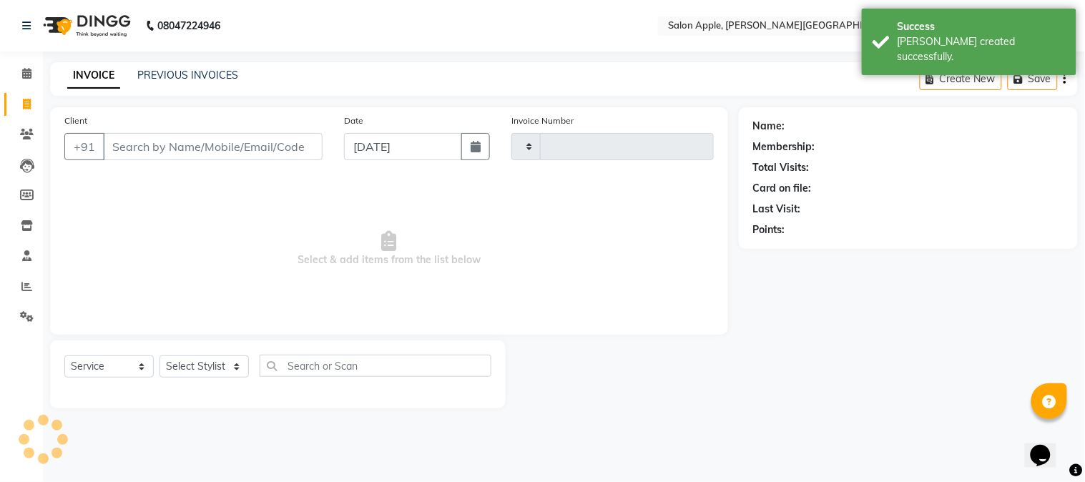
type input "2078"
select select "4128"
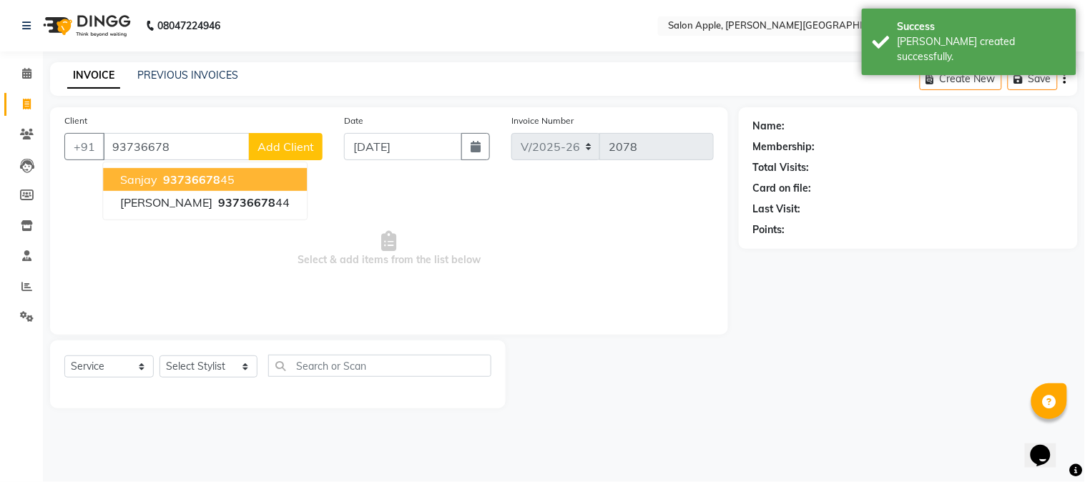
click at [195, 179] on span "93736678" at bounding box center [191, 179] width 57 height 14
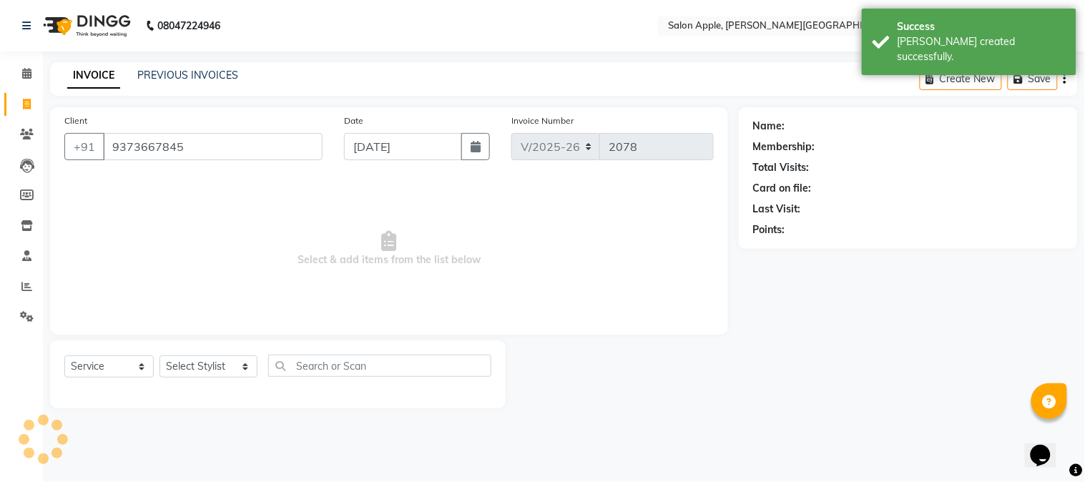
type input "9373667845"
click at [175, 368] on select "Select Stylist [PERSON_NAME] [PERSON_NAME] Kranti arun Vanakalas [MEDICAL_DATA]…" at bounding box center [208, 366] width 98 height 22
select select "21401"
click at [159, 356] on select "Select Stylist [PERSON_NAME] [PERSON_NAME] Kranti arun Vanakalas [MEDICAL_DATA]…" at bounding box center [208, 366] width 98 height 22
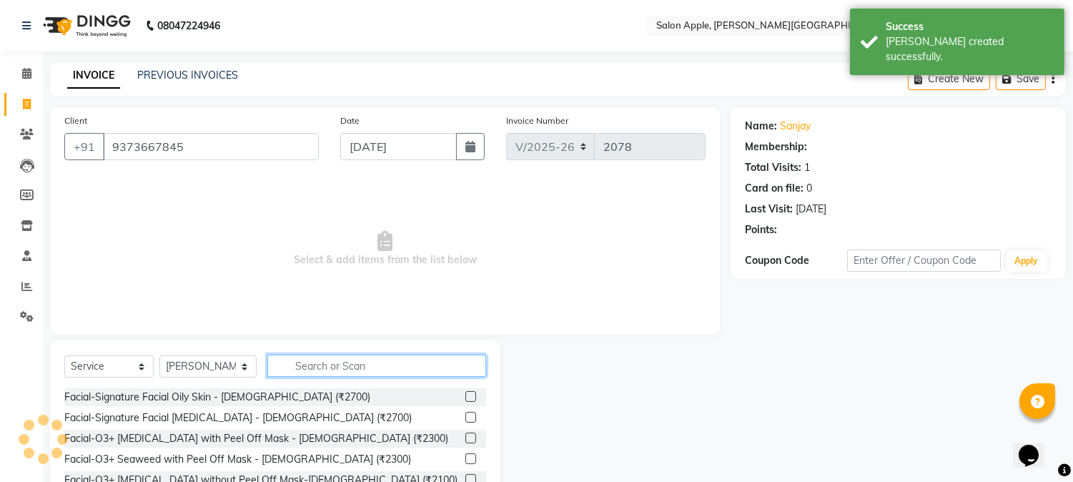
click at [288, 368] on input "text" at bounding box center [376, 366] width 219 height 22
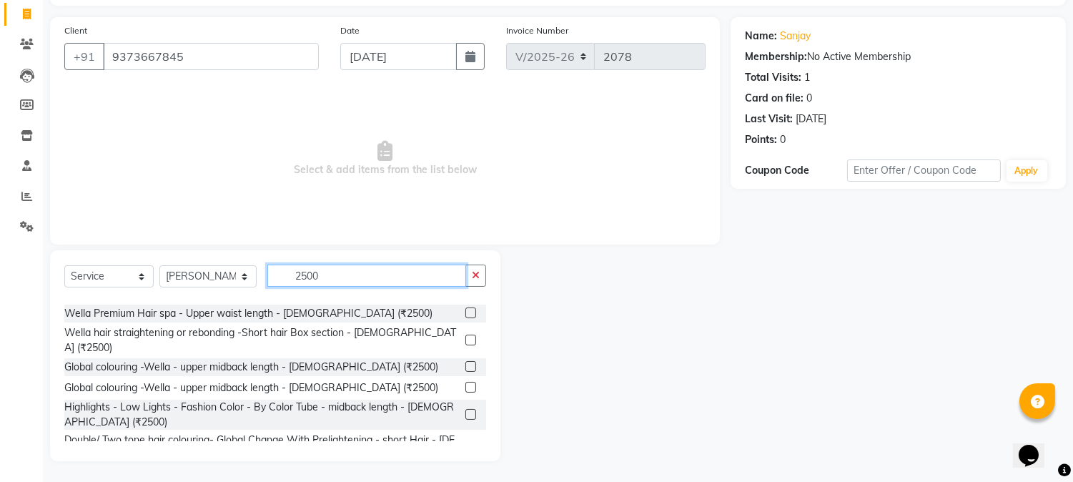
scroll to position [183, 0]
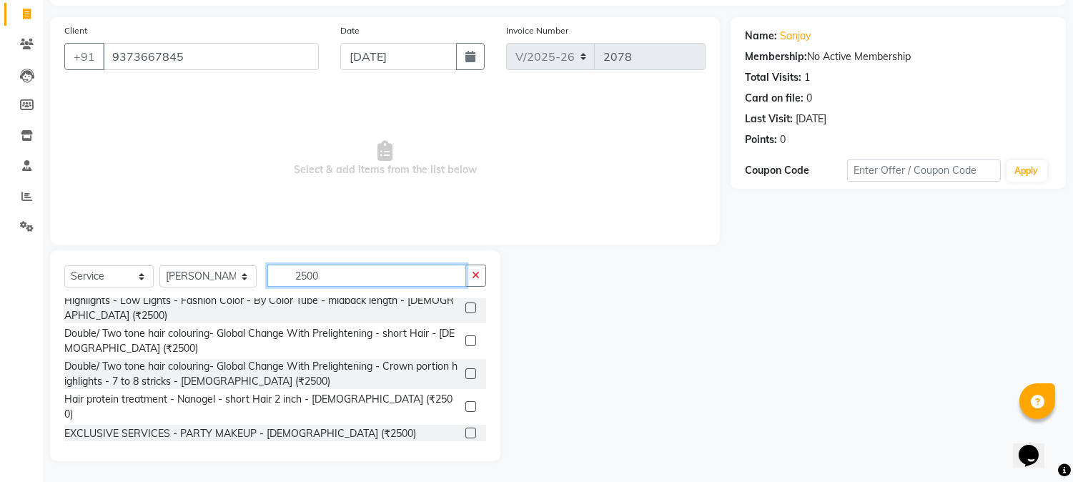
type input "2500"
click at [466, 448] on label at bounding box center [471, 453] width 11 height 11
click at [466, 450] on input "checkbox" at bounding box center [470, 454] width 9 height 9
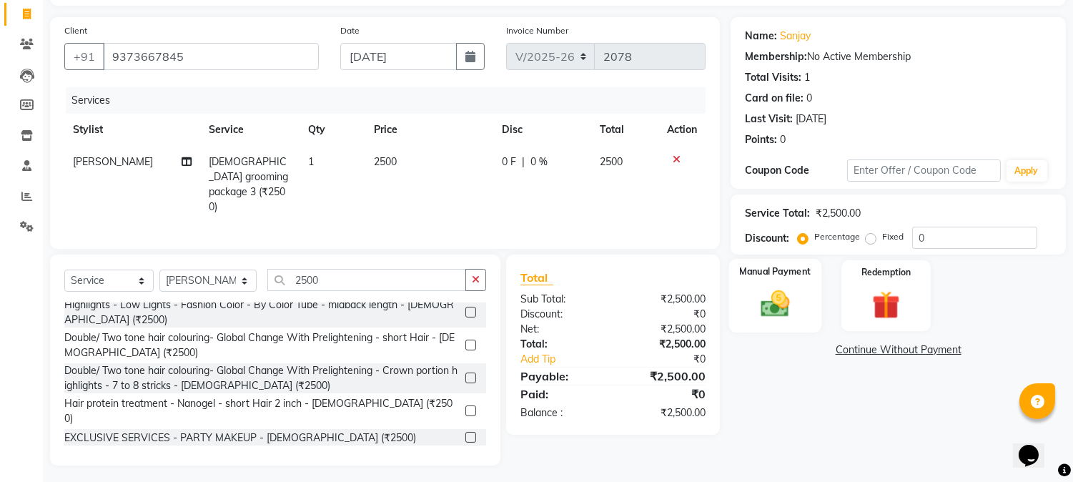
checkbox input "false"
click at [792, 265] on label "Manual Payment" at bounding box center [776, 272] width 72 height 14
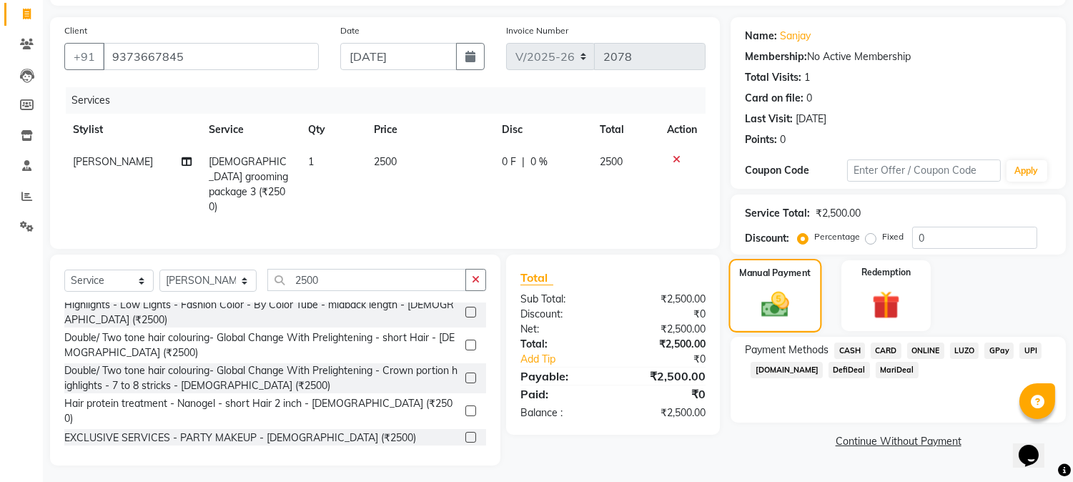
click at [792, 304] on img at bounding box center [775, 305] width 45 height 32
click at [850, 339] on div "Payment Methods CASH CARD ONLINE LUZO GPay UPI [DOMAIN_NAME] DefiDeal MariDeal" at bounding box center [898, 380] width 335 height 86
click at [855, 340] on div "Payment Methods CASH CARD ONLINE LUZO GPay UPI [DOMAIN_NAME] DefiDeal MariDeal" at bounding box center [898, 380] width 335 height 86
click at [859, 355] on span "CASH" at bounding box center [850, 351] width 31 height 16
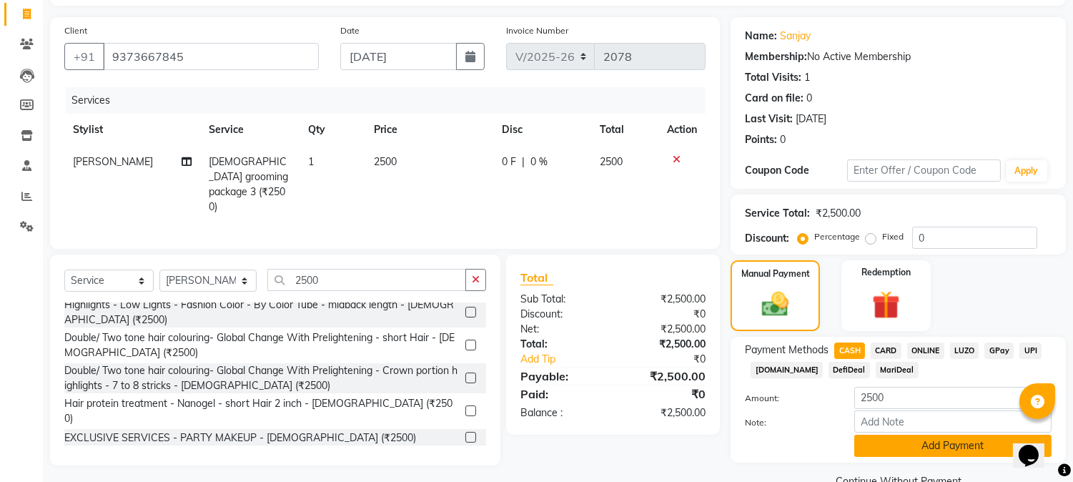
click at [907, 447] on button "Add Payment" at bounding box center [953, 446] width 197 height 22
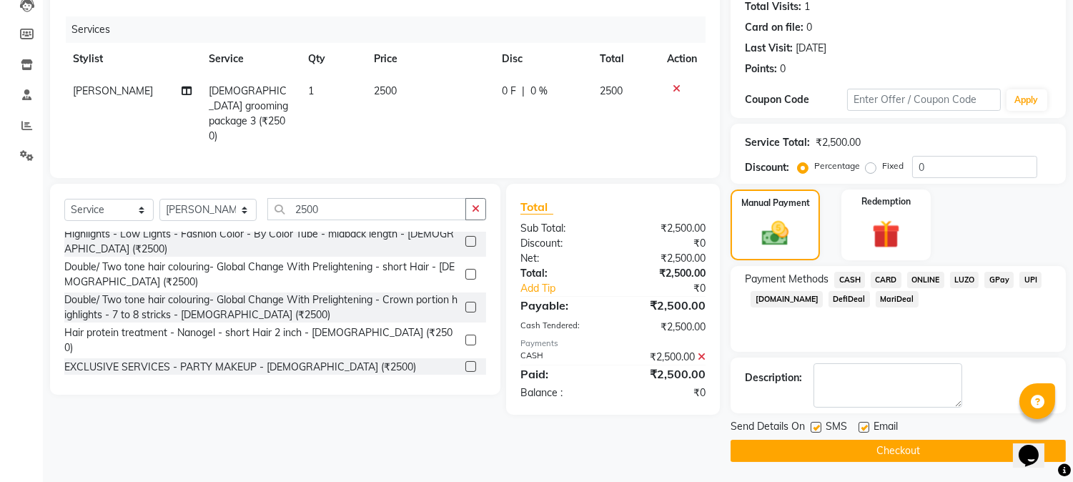
click at [907, 447] on button "Checkout" at bounding box center [898, 451] width 335 height 22
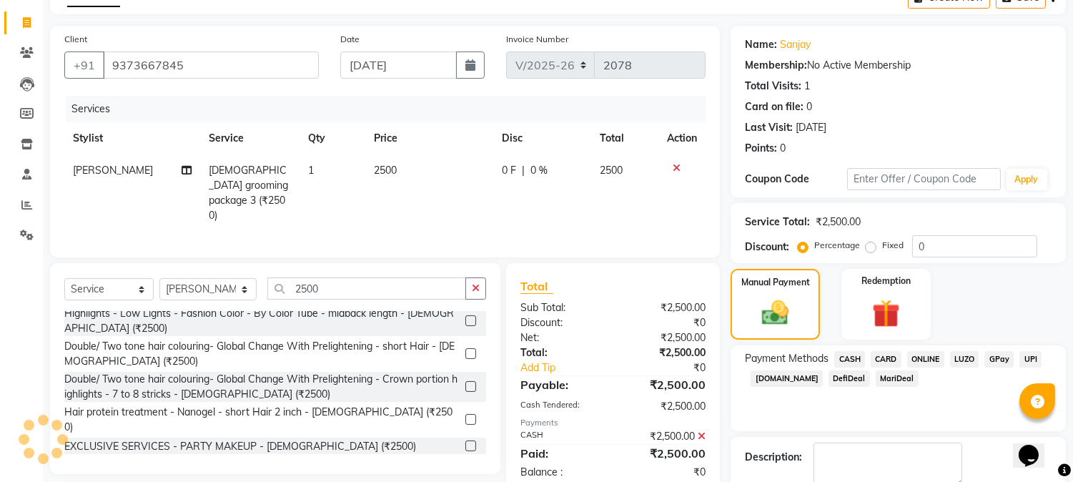
scroll to position [0, 0]
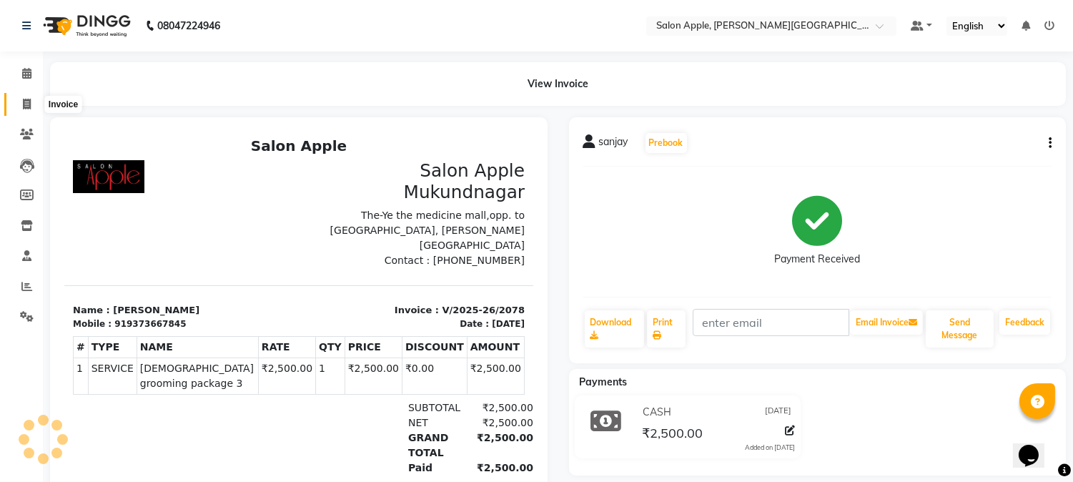
click at [29, 103] on icon at bounding box center [27, 104] width 8 height 11
select select "service"
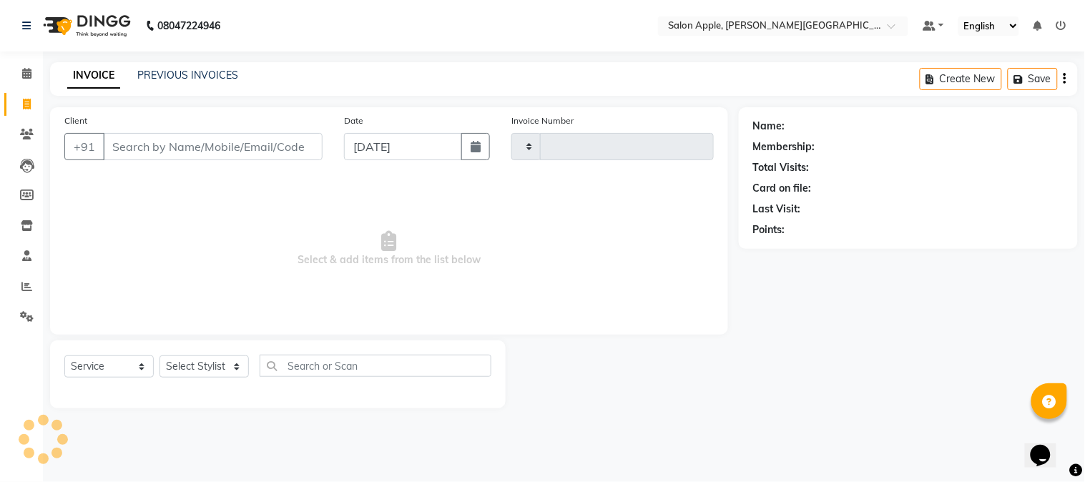
type input "2079"
select select "4128"
type input "9843049047"
click at [279, 141] on span "Add Client" at bounding box center [285, 146] width 56 height 14
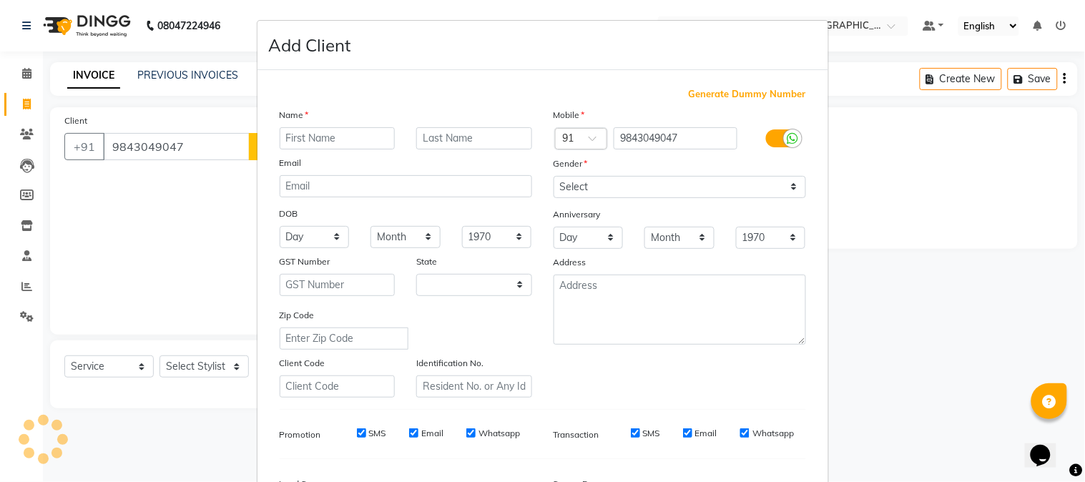
select select "22"
type input "[DEMOGRAPHIC_DATA]"
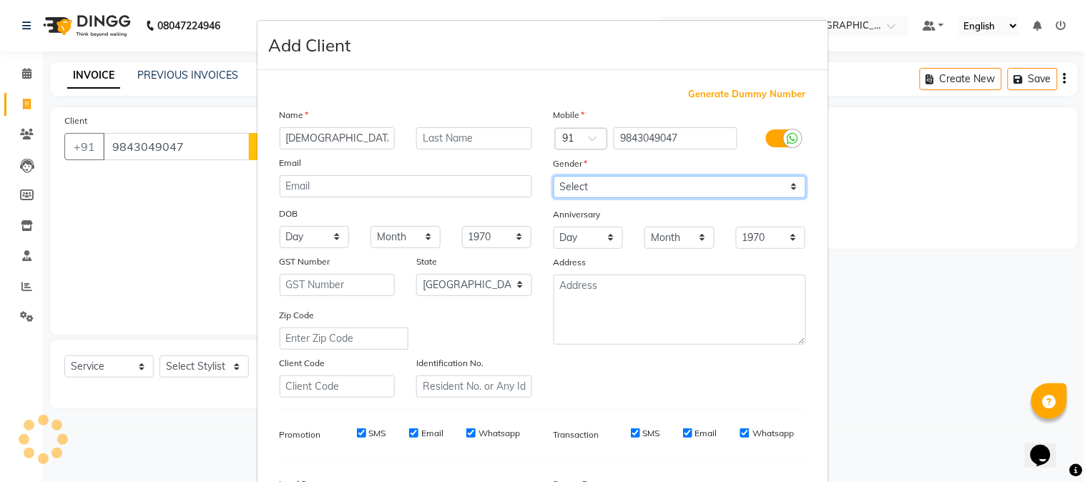
click at [578, 192] on select "Select [DEMOGRAPHIC_DATA] [DEMOGRAPHIC_DATA] Other Prefer Not To Say" at bounding box center [679, 187] width 252 height 22
select select "[DEMOGRAPHIC_DATA]"
click at [553, 176] on select "Select [DEMOGRAPHIC_DATA] [DEMOGRAPHIC_DATA] Other Prefer Not To Say" at bounding box center [679, 187] width 252 height 22
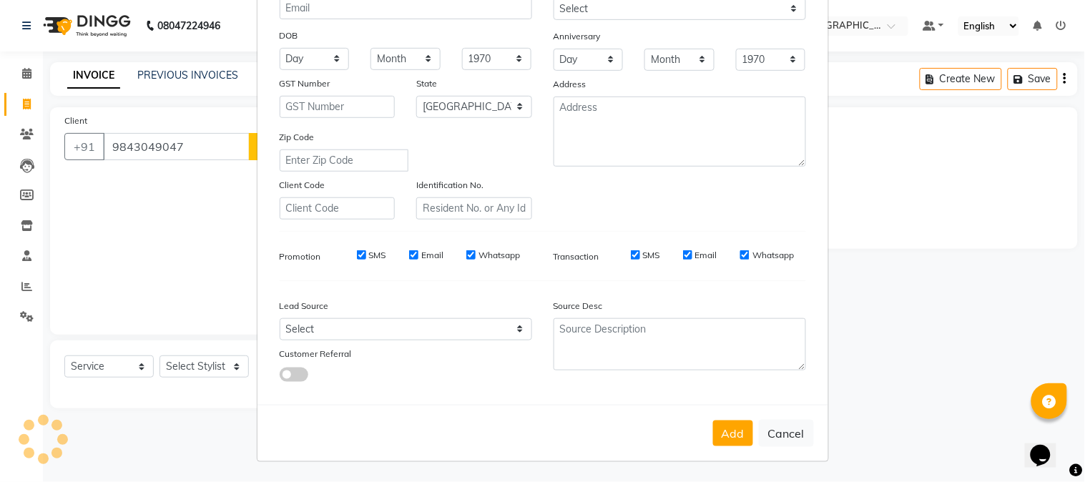
click at [713, 432] on button "Add" at bounding box center [733, 433] width 40 height 26
select select
select select "null"
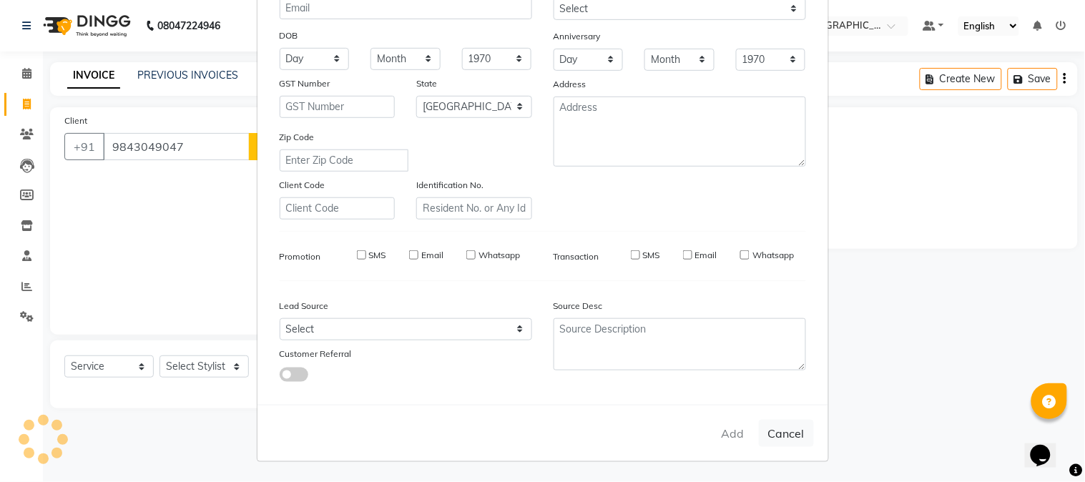
select select
checkbox input "false"
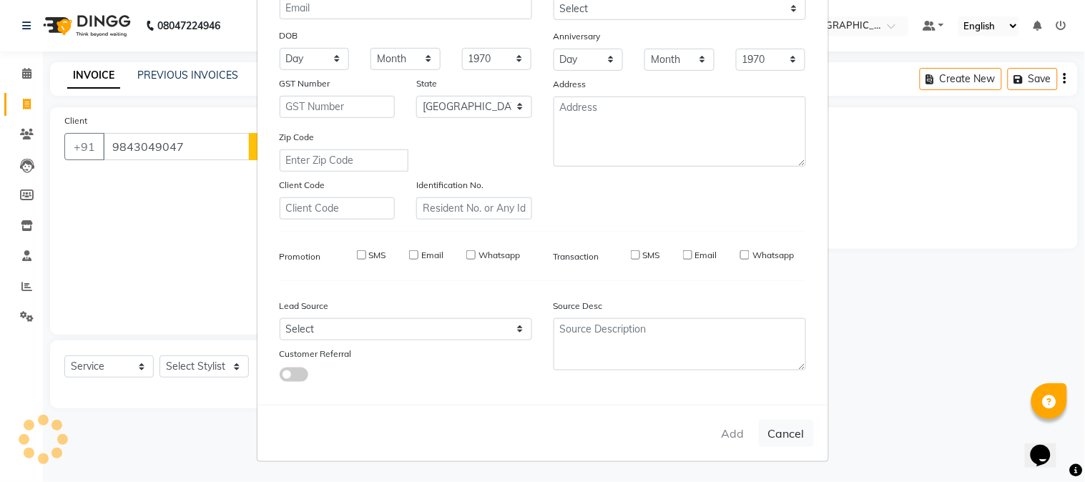
checkbox input "false"
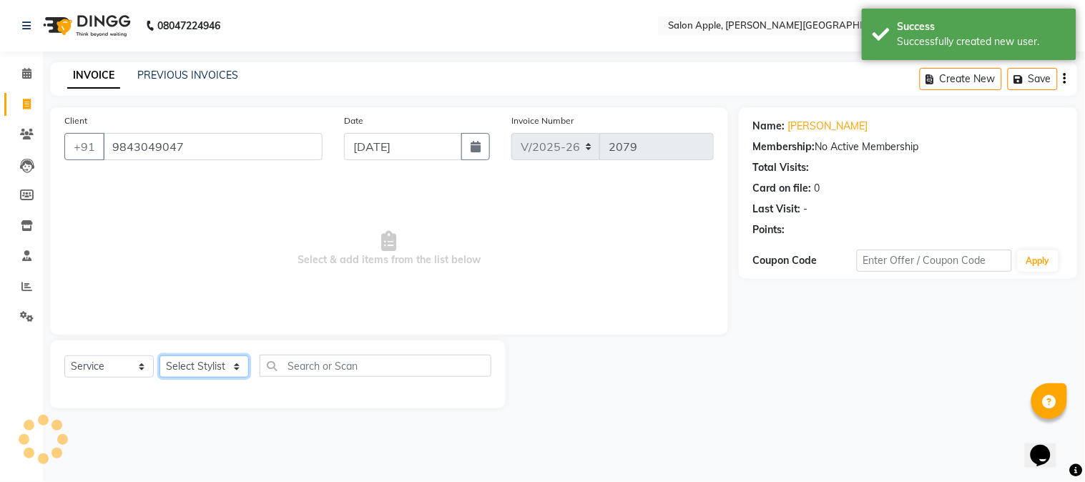
click at [202, 373] on select "Select Stylist" at bounding box center [203, 366] width 89 height 22
click at [232, 368] on select "Select Stylist" at bounding box center [203, 366] width 89 height 22
click at [231, 368] on select "Select Stylist" at bounding box center [203, 366] width 89 height 22
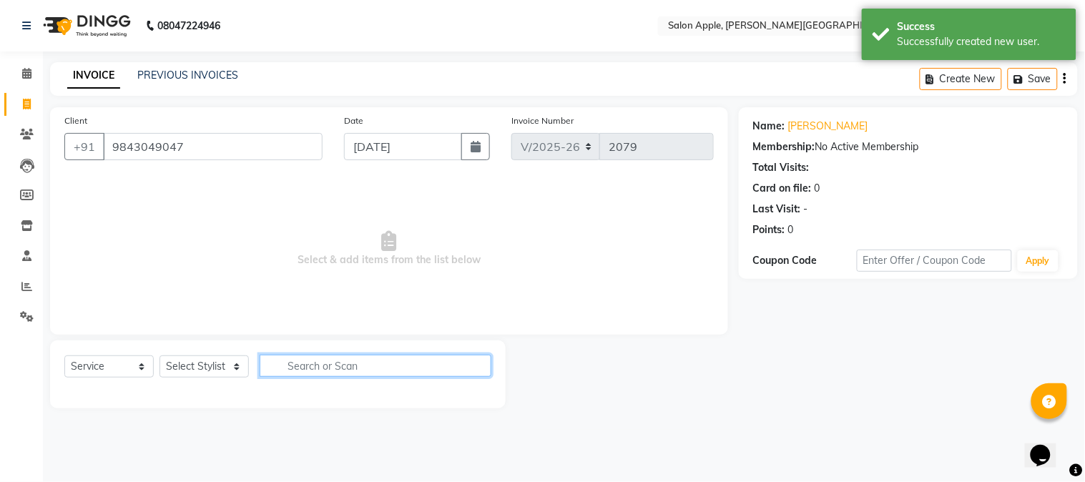
click at [313, 360] on input "text" at bounding box center [376, 366] width 232 height 22
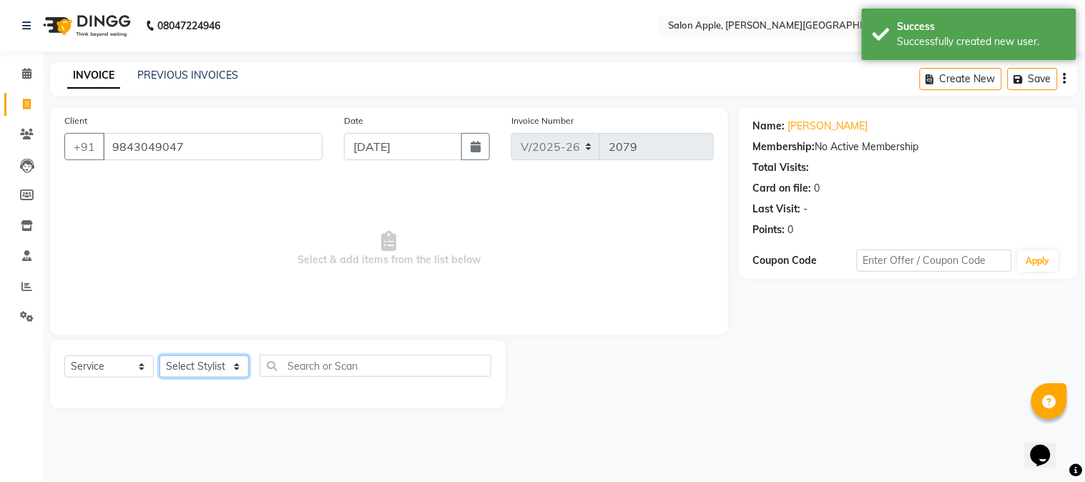
click at [181, 360] on select "Select Stylist" at bounding box center [203, 366] width 89 height 22
click at [94, 349] on div "Select Service Product Membership Package Voucher Prepaid Gift Card Select Styl…" at bounding box center [278, 374] width 456 height 68
click at [105, 356] on select "Select Service Product Membership Package Voucher Prepaid Gift Card" at bounding box center [108, 366] width 89 height 22
click at [192, 365] on select "Select Stylist" at bounding box center [203, 366] width 89 height 22
click at [195, 365] on select "Select Stylist" at bounding box center [203, 366] width 89 height 22
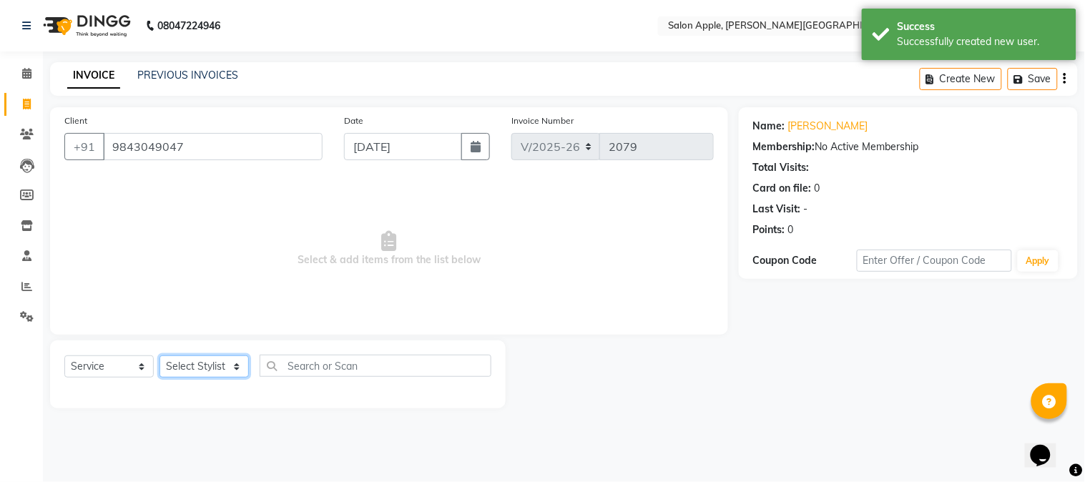
click at [209, 366] on select "Select Stylist" at bounding box center [203, 366] width 89 height 22
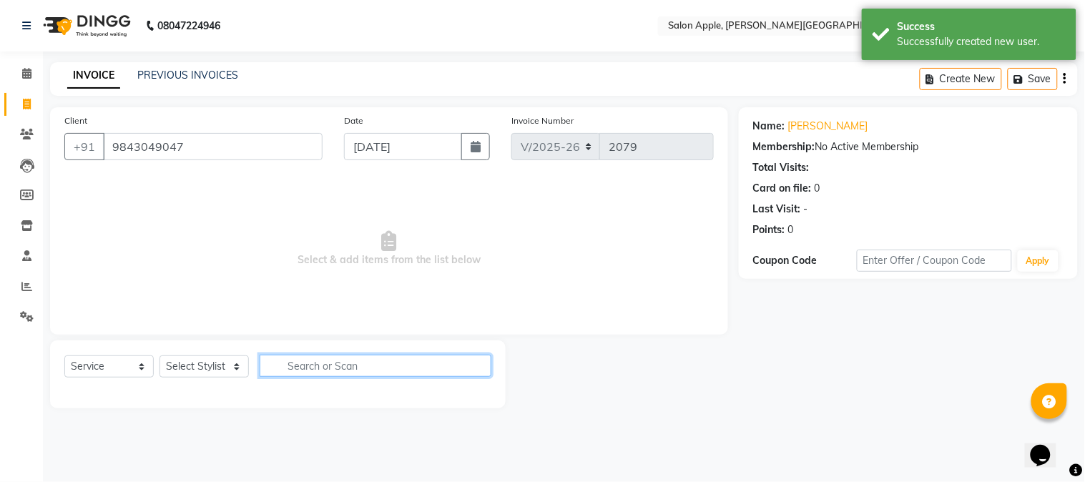
drag, startPoint x: 293, startPoint y: 368, endPoint x: 309, endPoint y: 368, distance: 15.7
click at [305, 368] on input "text" at bounding box center [376, 366] width 232 height 22
click at [323, 368] on input "text" at bounding box center [376, 366] width 232 height 22
drag, startPoint x: 333, startPoint y: 368, endPoint x: 370, endPoint y: 366, distance: 37.2
click at [370, 366] on input "text" at bounding box center [376, 366] width 232 height 22
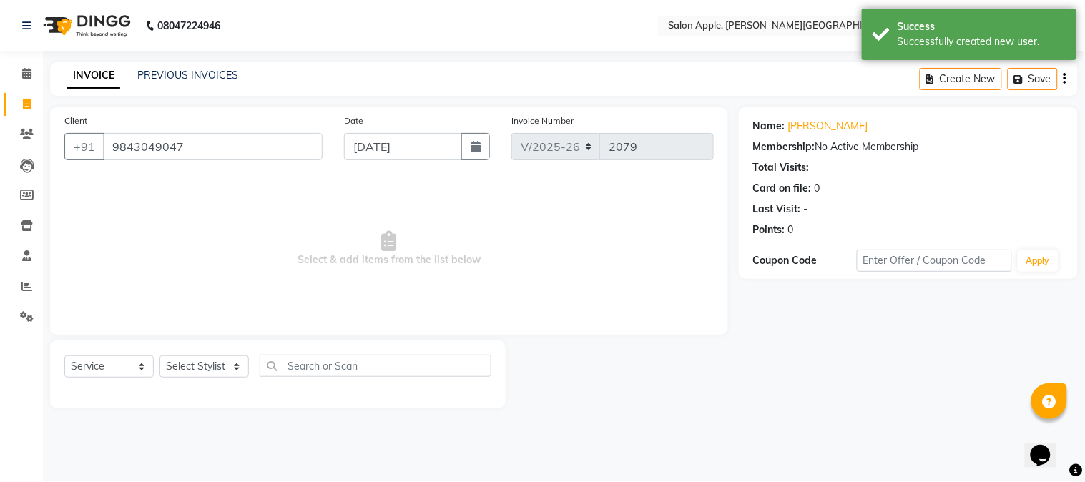
drag, startPoint x: 654, startPoint y: 215, endPoint x: 0, endPoint y: 252, distance: 654.6
click at [327, 262] on span "Select & add items from the list below" at bounding box center [388, 248] width 649 height 143
click at [346, 259] on span "Select & add items from the list below" at bounding box center [388, 248] width 649 height 143
drag, startPoint x: 222, startPoint y: 347, endPoint x: 216, endPoint y: 362, distance: 16.3
click at [216, 362] on div "Select Service Product Membership Package Voucher Prepaid Gift Card Select Styl…" at bounding box center [278, 374] width 456 height 68
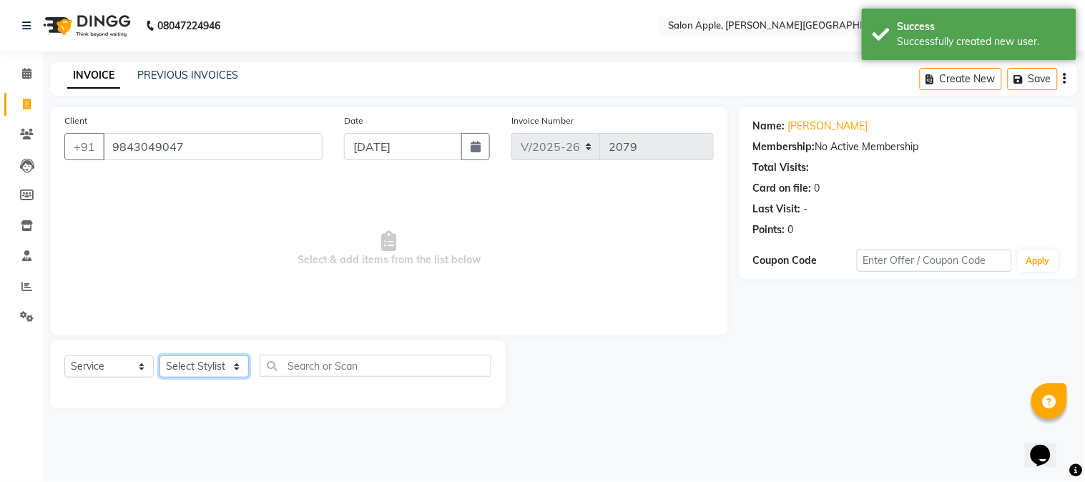
click at [215, 366] on select "Select Stylist" at bounding box center [203, 366] width 89 height 22
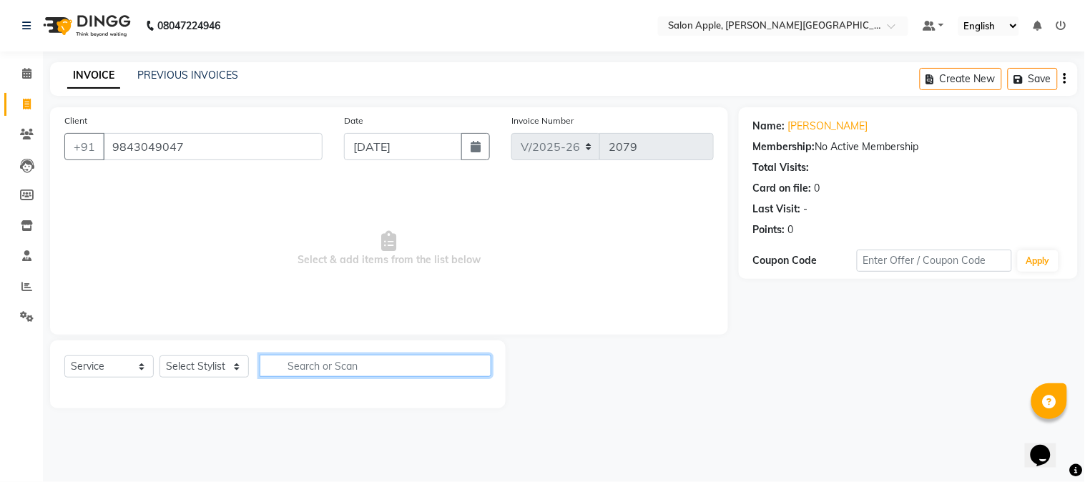
click at [348, 358] on input "text" at bounding box center [376, 366] width 232 height 22
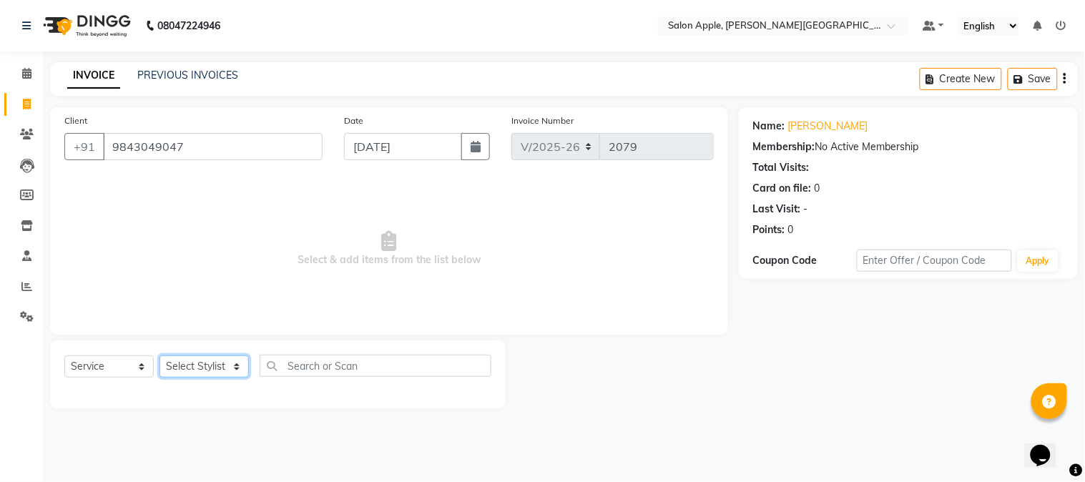
click at [219, 365] on select "Select Stylist" at bounding box center [203, 366] width 89 height 22
click at [132, 153] on input "9843049047" at bounding box center [213, 146] width 220 height 27
click at [136, 153] on input "9843049047" at bounding box center [213, 146] width 220 height 27
click at [670, 318] on span "Select & add items from the list below" at bounding box center [388, 248] width 649 height 143
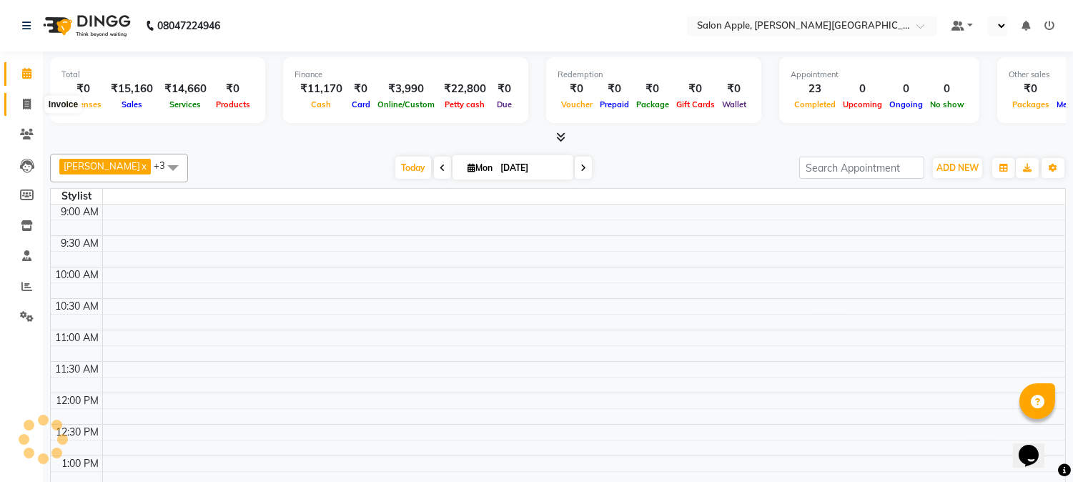
select select "en"
click at [30, 102] on icon at bounding box center [27, 104] width 8 height 11
select select "service"
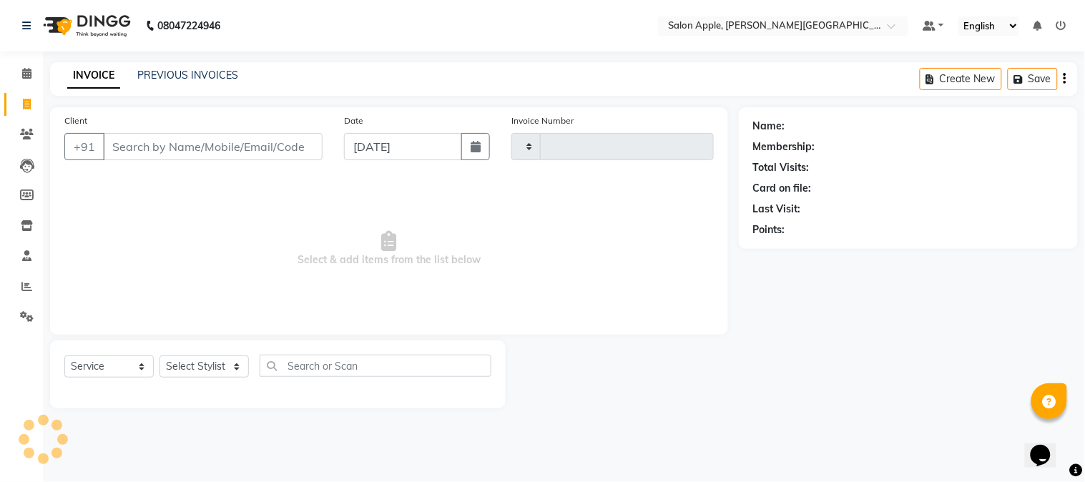
click at [254, 129] on div "Client +91" at bounding box center [194, 142] width 280 height 59
type input "2079"
select select "4128"
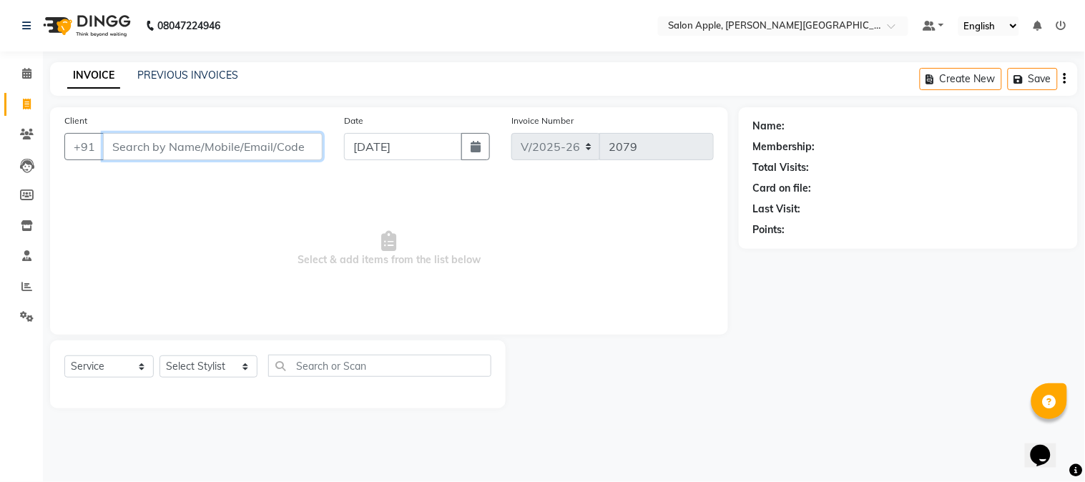
click at [258, 153] on input "Client" at bounding box center [213, 146] width 220 height 27
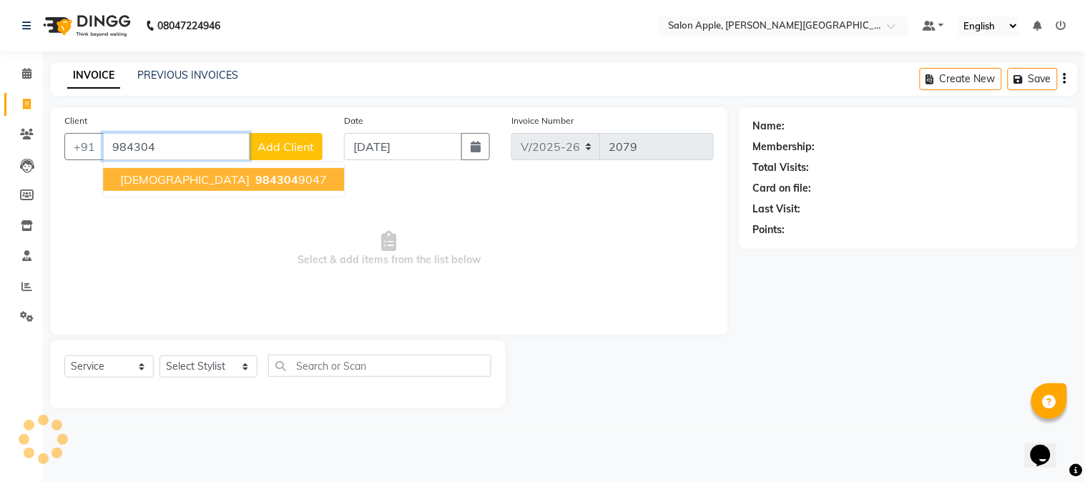
click at [237, 182] on button "shivani 984304 9047" at bounding box center [223, 179] width 241 height 23
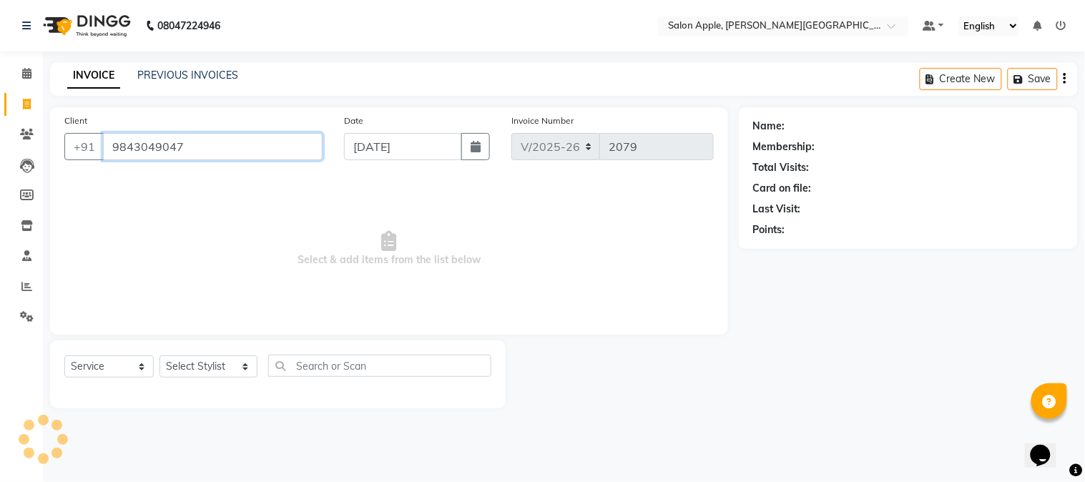
type input "9843049047"
click at [212, 381] on div "Select Service Product Membership Package Voucher Prepaid Gift Card Select Styl…" at bounding box center [277, 372] width 427 height 34
click at [204, 358] on select "Select Stylist [PERSON_NAME] [PERSON_NAME] Kranti arun Vanakalas [MEDICAL_DATA]…" at bounding box center [208, 366] width 98 height 22
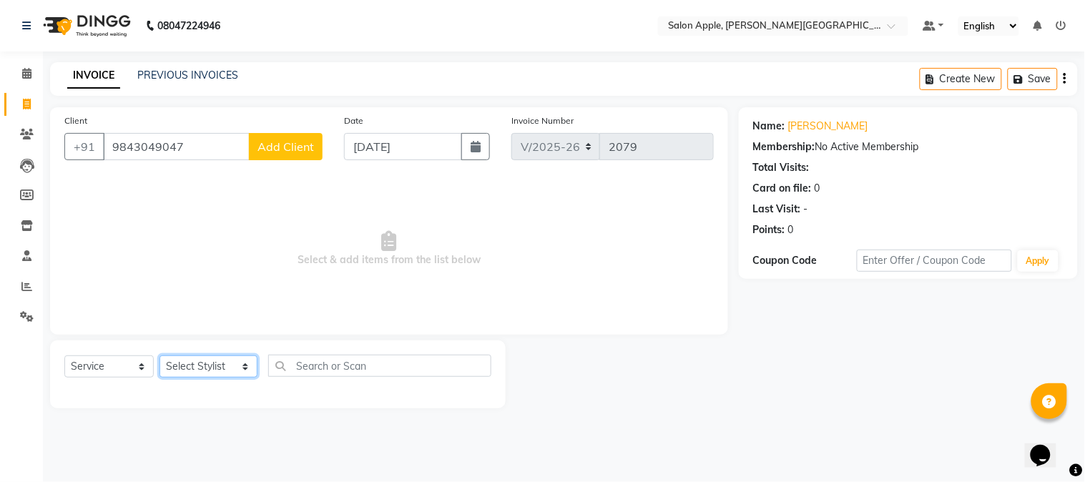
select select "84027"
click at [159, 356] on select "Select Stylist [PERSON_NAME] [PERSON_NAME] Kranti arun Vanakalas [MEDICAL_DATA]…" at bounding box center [208, 366] width 98 height 22
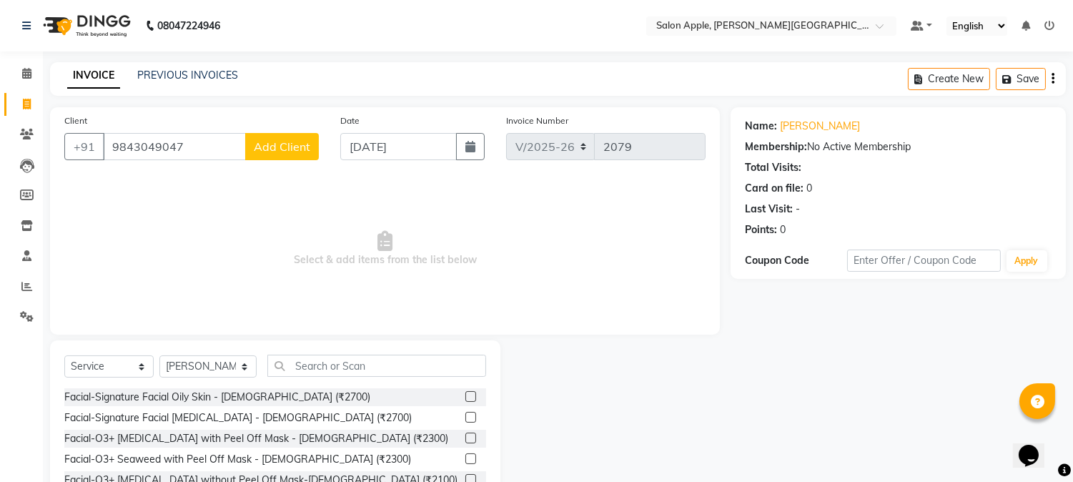
click at [354, 380] on div "Select Service Product Membership Package Voucher Prepaid Gift Card Select Styl…" at bounding box center [275, 372] width 422 height 34
click at [311, 366] on input "text" at bounding box center [376, 366] width 219 height 22
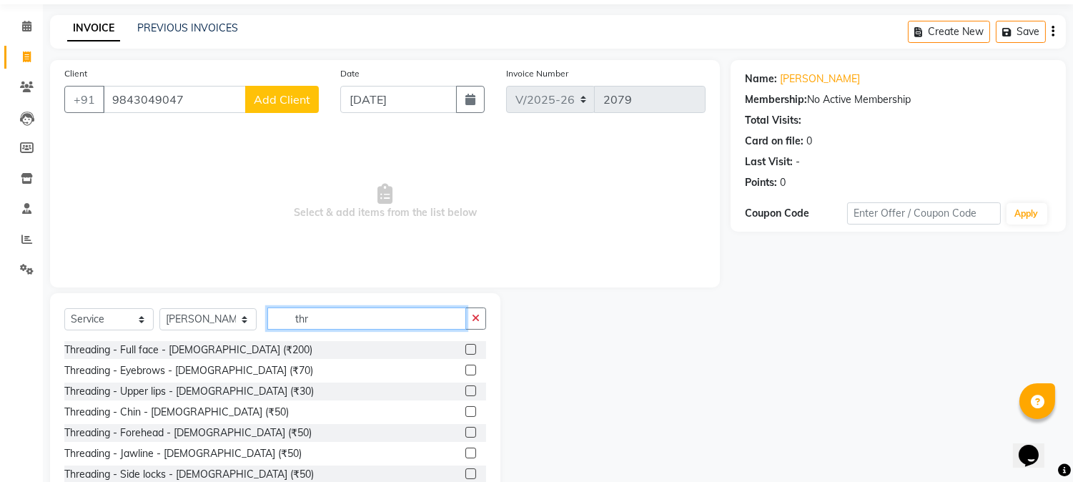
scroll to position [90, 0]
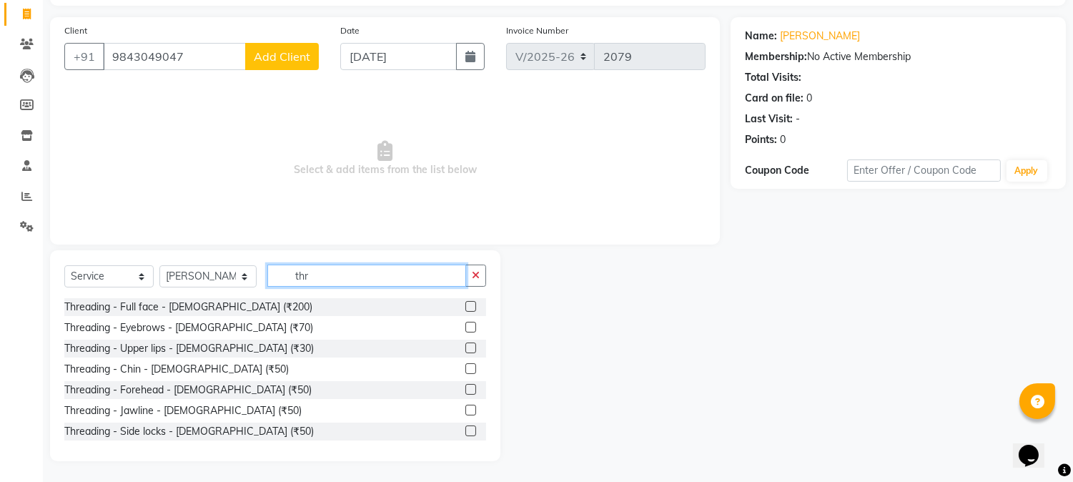
type input "thr"
click at [466, 330] on label at bounding box center [471, 327] width 11 height 11
click at [466, 330] on input "checkbox" at bounding box center [470, 327] width 9 height 9
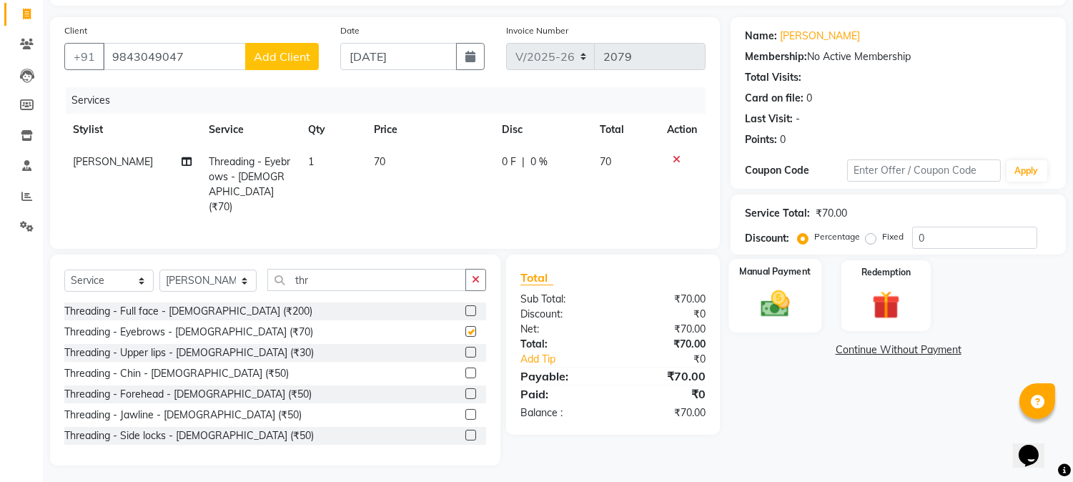
checkbox input "false"
click at [749, 306] on div "Manual Payment" at bounding box center [775, 295] width 93 height 73
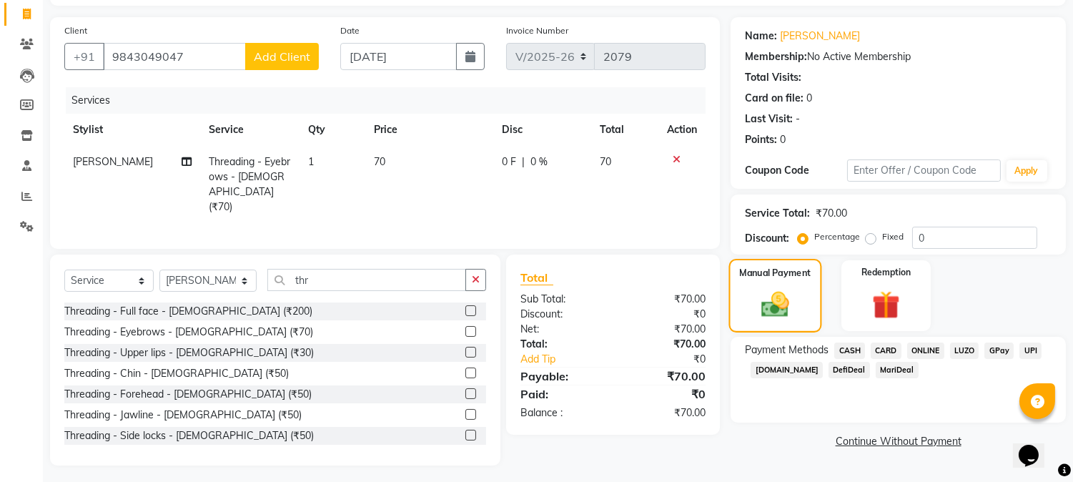
scroll to position [92, 0]
click at [926, 351] on span "ONLINE" at bounding box center [925, 349] width 37 height 16
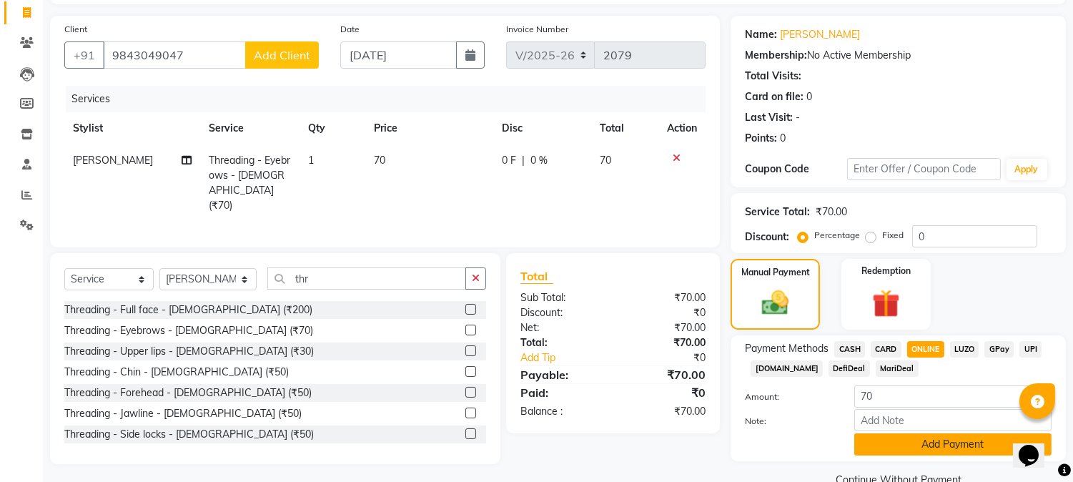
click at [962, 454] on button "Add Payment" at bounding box center [953, 444] width 197 height 22
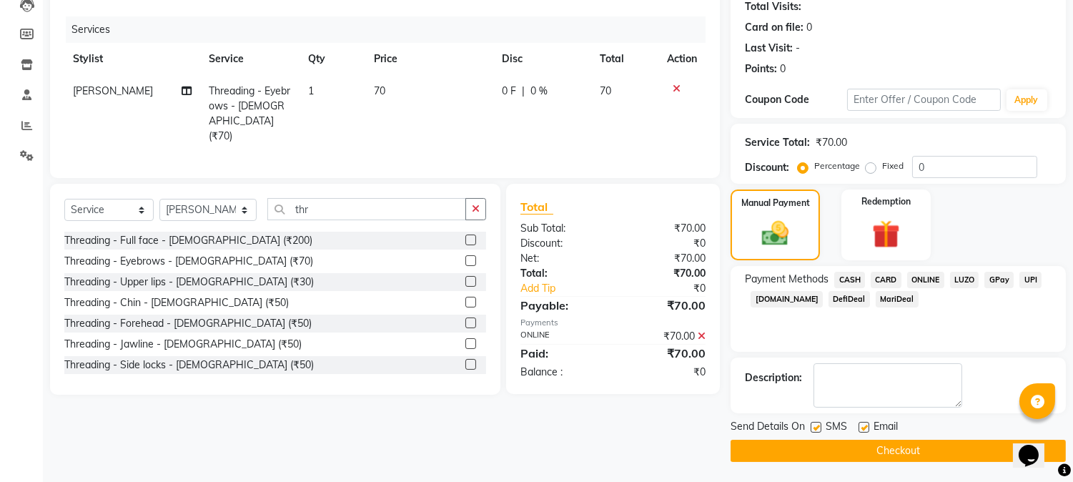
click at [962, 448] on button "Checkout" at bounding box center [898, 451] width 335 height 22
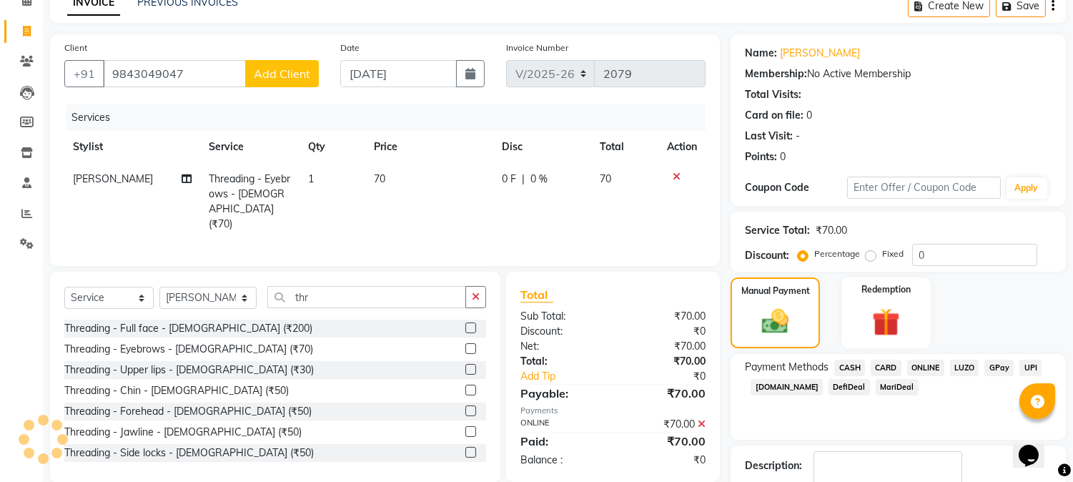
scroll to position [0, 0]
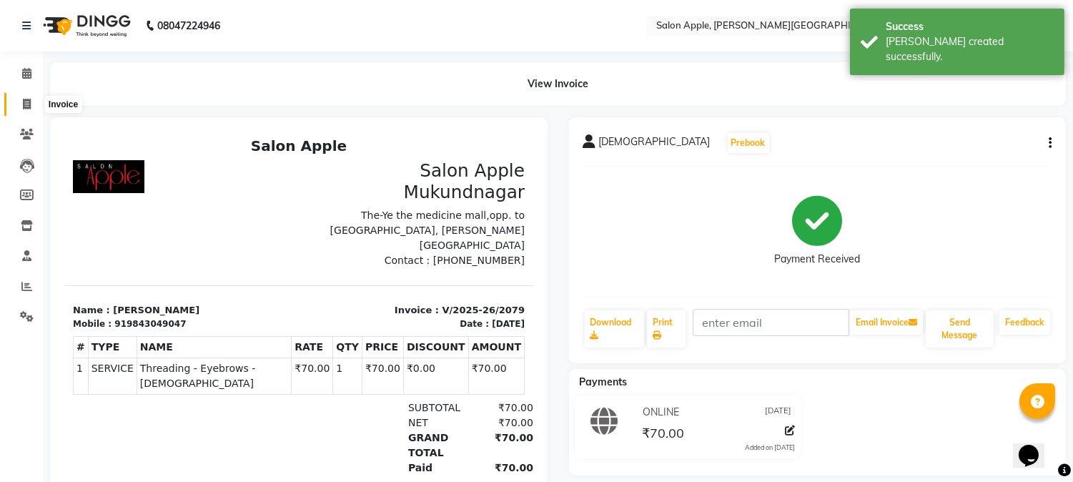
click at [32, 109] on span at bounding box center [26, 105] width 25 height 16
select select "service"
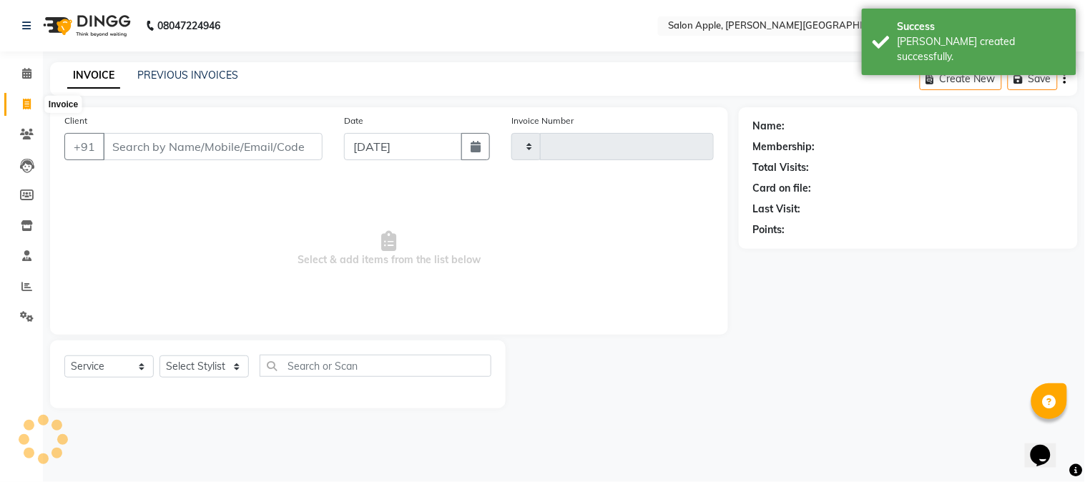
type input "2080"
select select "4128"
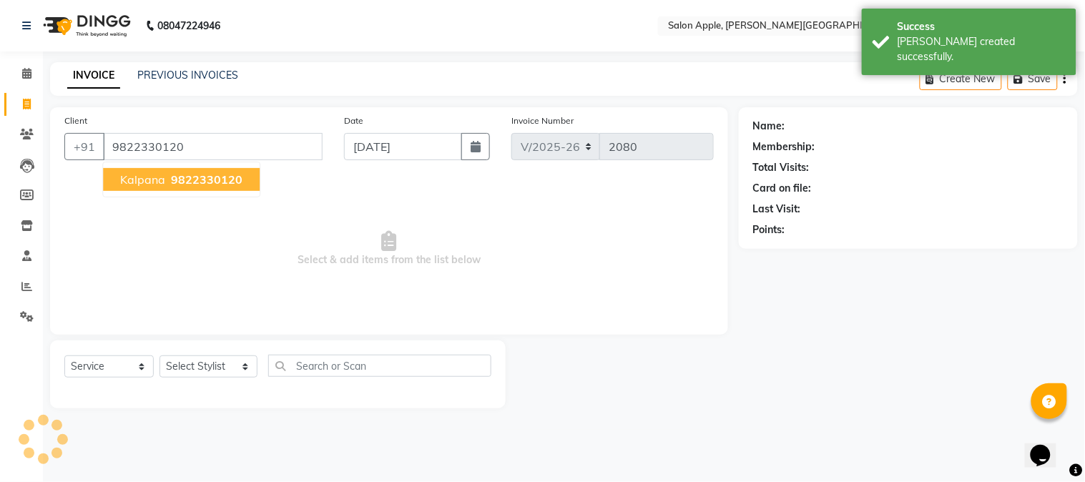
type input "9822330120"
click at [200, 368] on select "Select Stylist [PERSON_NAME] [PERSON_NAME] Kranti arun Vanakalas [MEDICAL_DATA]…" at bounding box center [208, 366] width 98 height 22
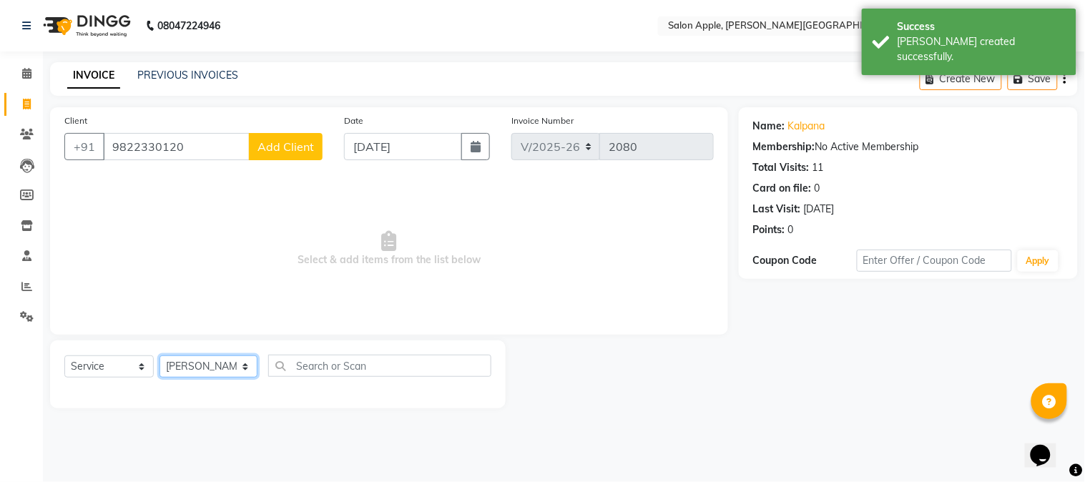
click at [159, 356] on select "Select Stylist [PERSON_NAME] [PERSON_NAME] Kranti arun Vanakalas [MEDICAL_DATA]…" at bounding box center [208, 366] width 98 height 22
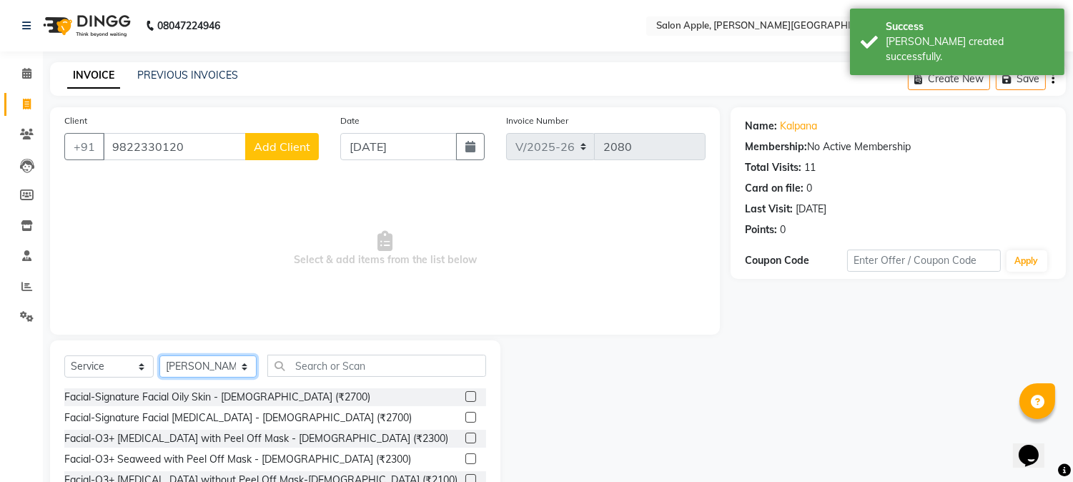
click at [237, 361] on select "Select Stylist [PERSON_NAME] [PERSON_NAME] Kranti arun Vanakalas [MEDICAL_DATA]…" at bounding box center [207, 366] width 97 height 22
click at [159, 356] on select "Select Stylist [PERSON_NAME] [PERSON_NAME] Kranti arun Vanakalas [MEDICAL_DATA]…" at bounding box center [207, 366] width 97 height 22
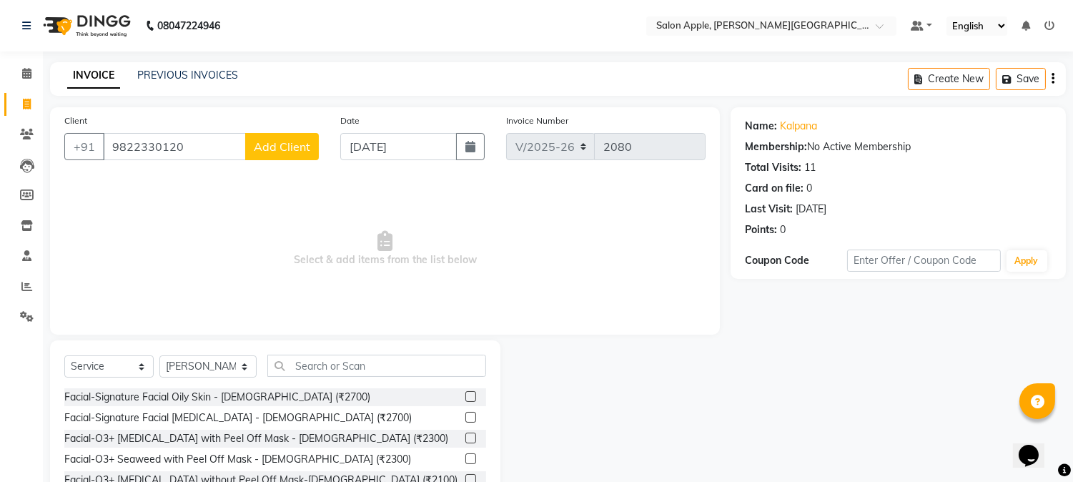
drag, startPoint x: 236, startPoint y: 342, endPoint x: 227, endPoint y: 367, distance: 26.5
click at [231, 355] on div "Select Service Product Membership Package Voucher Prepaid Gift Card Select Styl…" at bounding box center [275, 445] width 451 height 211
drag, startPoint x: 227, startPoint y: 367, endPoint x: 229, endPoint y: 359, distance: 8.0
click at [227, 367] on select "Select Stylist [PERSON_NAME] [PERSON_NAME] Kranti arun Vanakalas [MEDICAL_DATA]…" at bounding box center [207, 366] width 97 height 22
select select "85967"
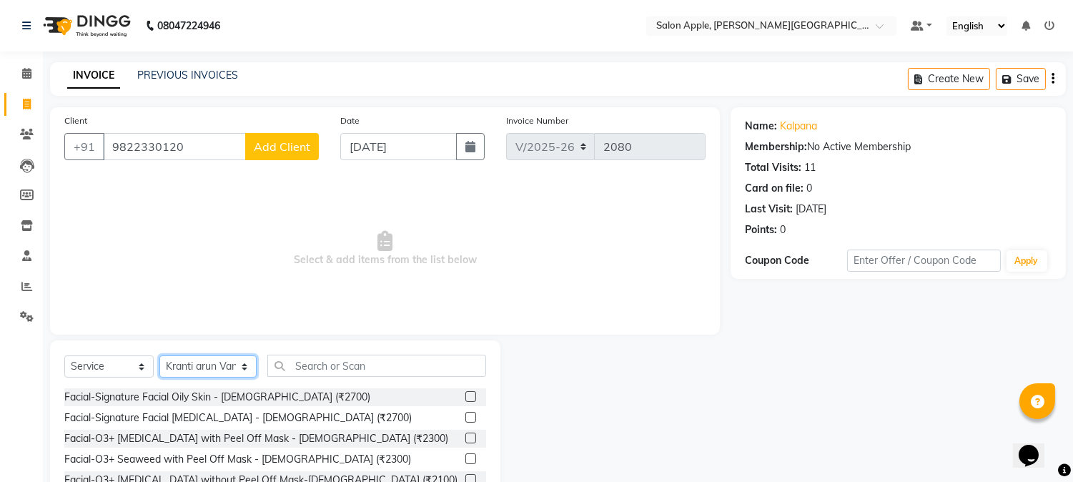
click at [159, 356] on select "Select Stylist [PERSON_NAME] [PERSON_NAME] Kranti arun Vanakalas [MEDICAL_DATA]…" at bounding box center [207, 366] width 97 height 22
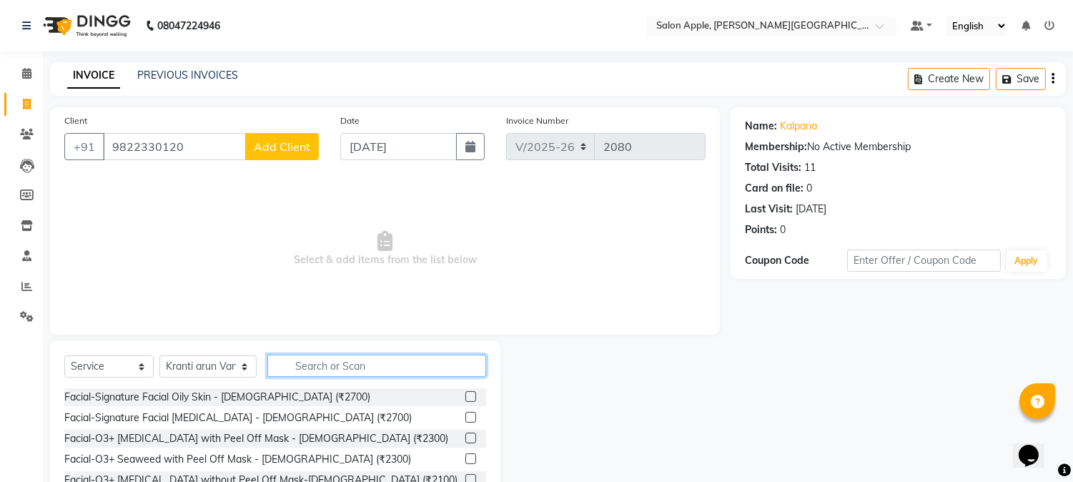
click at [324, 360] on input "text" at bounding box center [376, 366] width 219 height 22
type input "y"
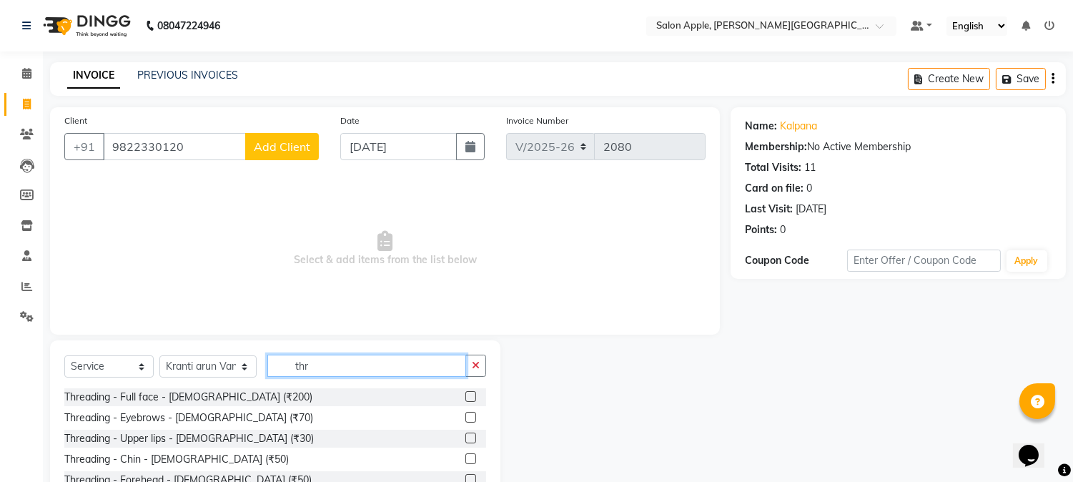
scroll to position [90, 0]
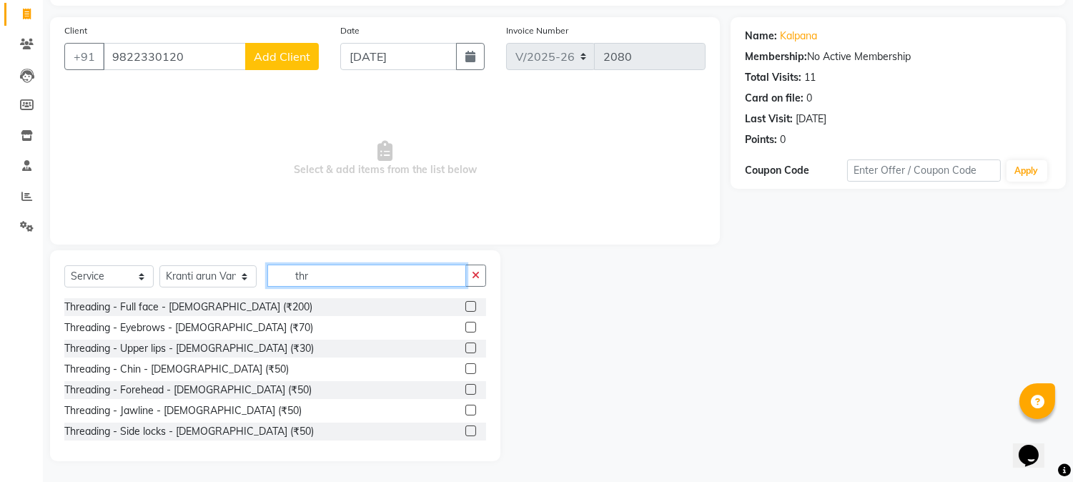
type input "thr"
click at [466, 348] on label at bounding box center [471, 348] width 11 height 11
click at [466, 348] on input "checkbox" at bounding box center [470, 348] width 9 height 9
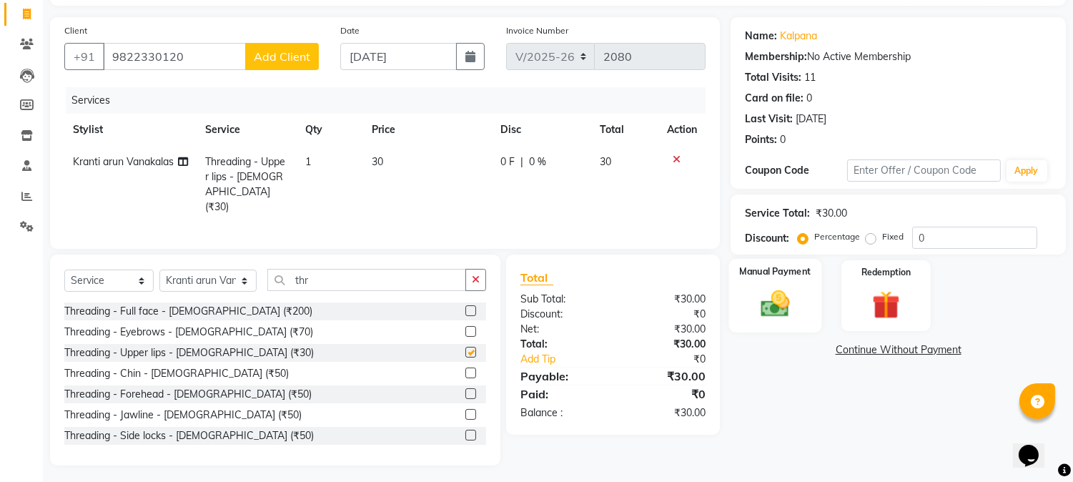
click at [771, 305] on img at bounding box center [775, 304] width 47 height 34
checkbox input "false"
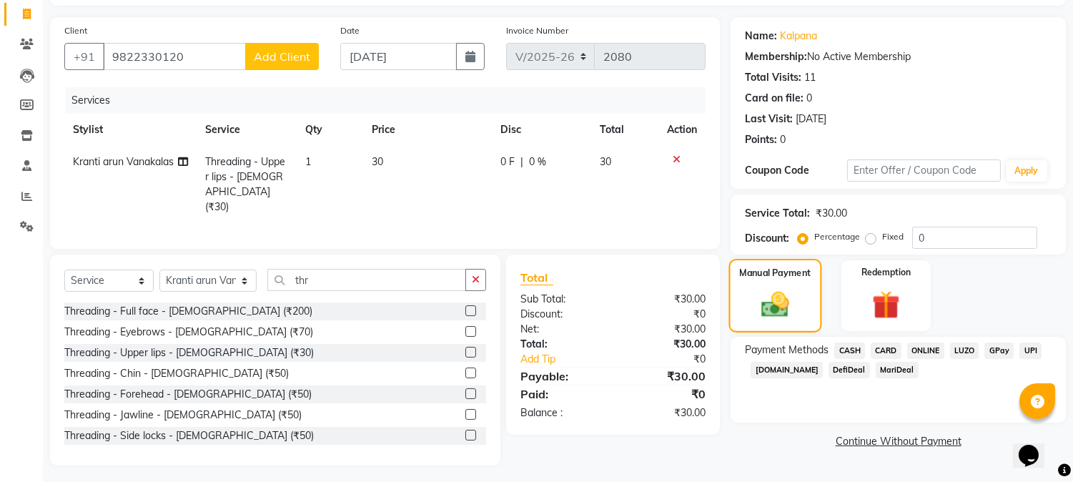
scroll to position [92, 0]
click at [846, 354] on span "CASH" at bounding box center [850, 349] width 31 height 16
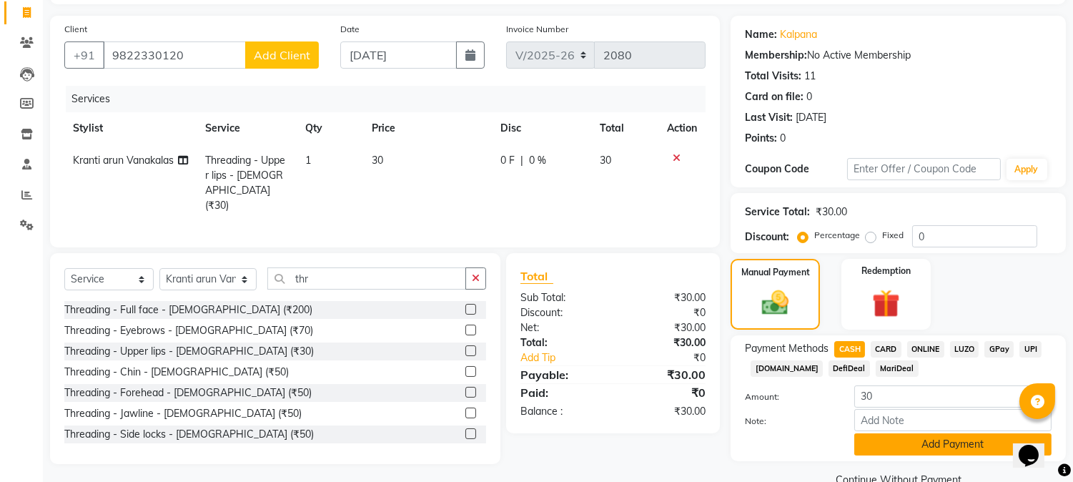
click at [888, 446] on button "Add Payment" at bounding box center [953, 444] width 197 height 22
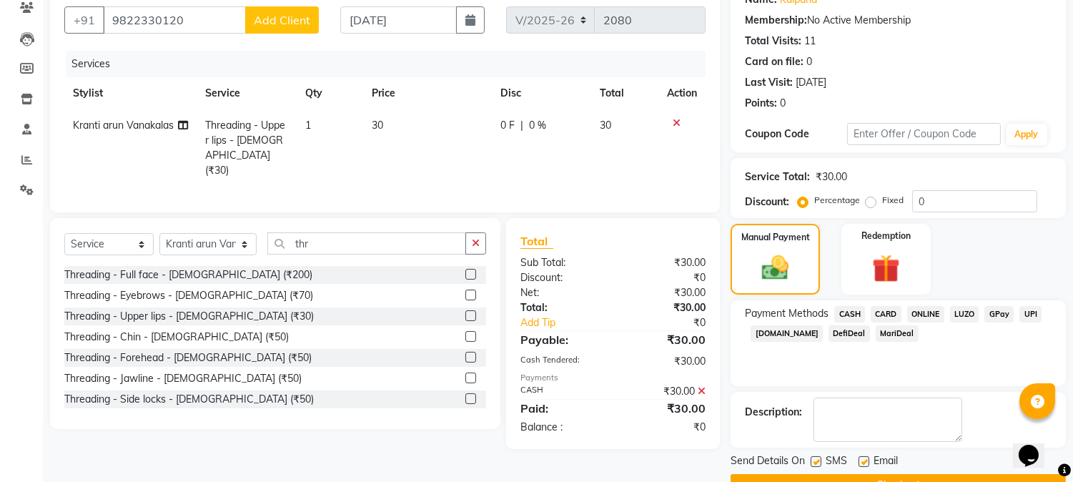
scroll to position [161, 0]
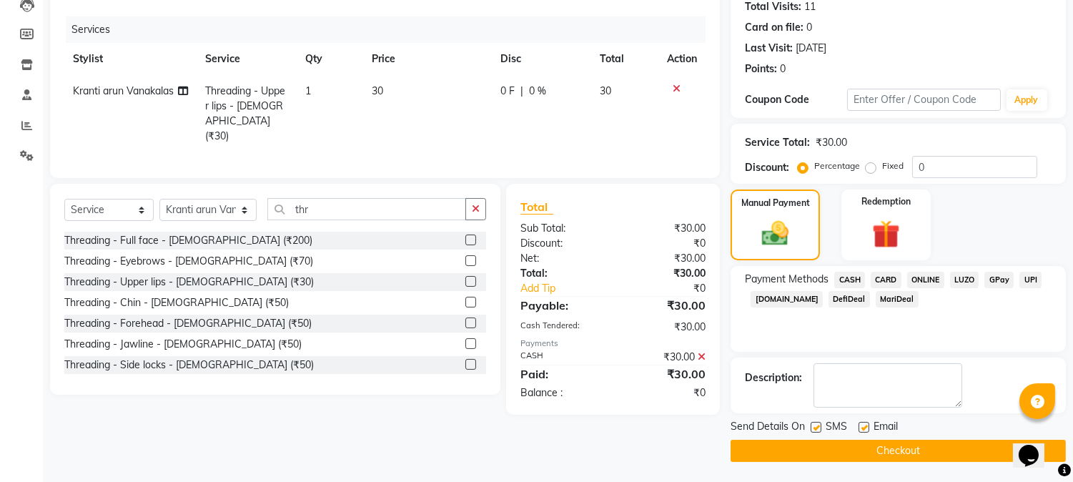
click at [894, 463] on main "INVOICE PREVIOUS INVOICES Create New Save Client +91 9822330120 Add Client Date…" at bounding box center [558, 192] width 1030 height 582
drag, startPoint x: 894, startPoint y: 449, endPoint x: 524, endPoint y: 355, distance: 381.6
click at [892, 449] on button "Checkout" at bounding box center [898, 451] width 335 height 22
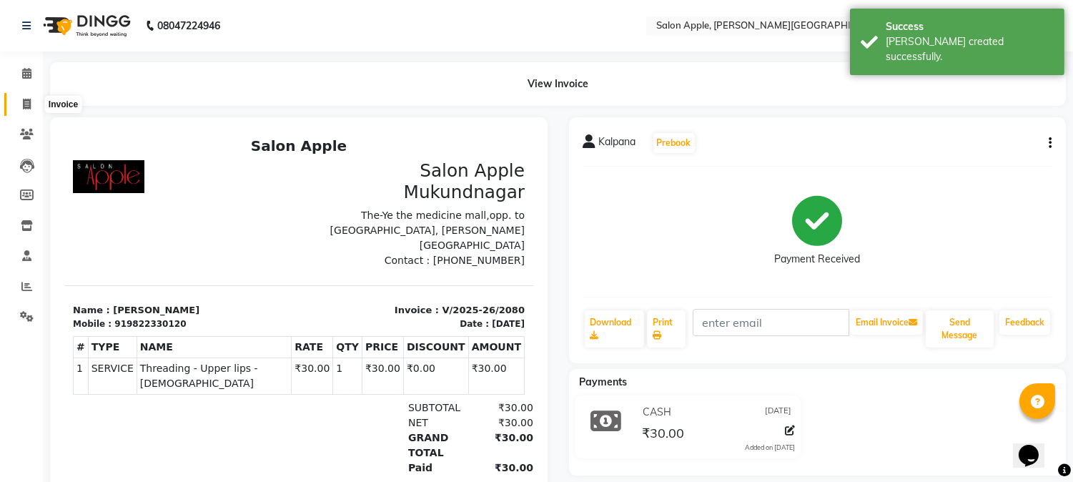
click at [38, 100] on span at bounding box center [26, 105] width 25 height 16
select select "4128"
select select "service"
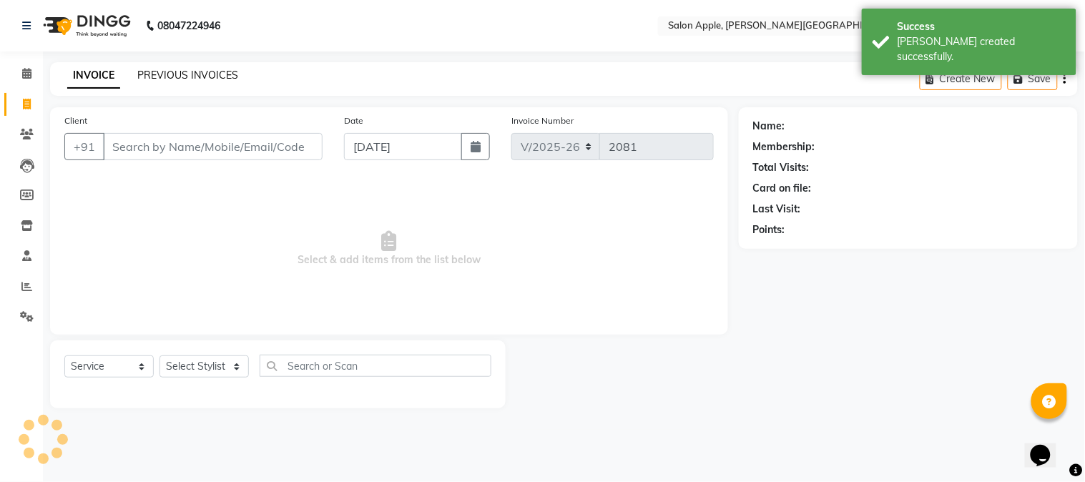
click at [195, 73] on link "PREVIOUS INVOICES" at bounding box center [187, 75] width 101 height 13
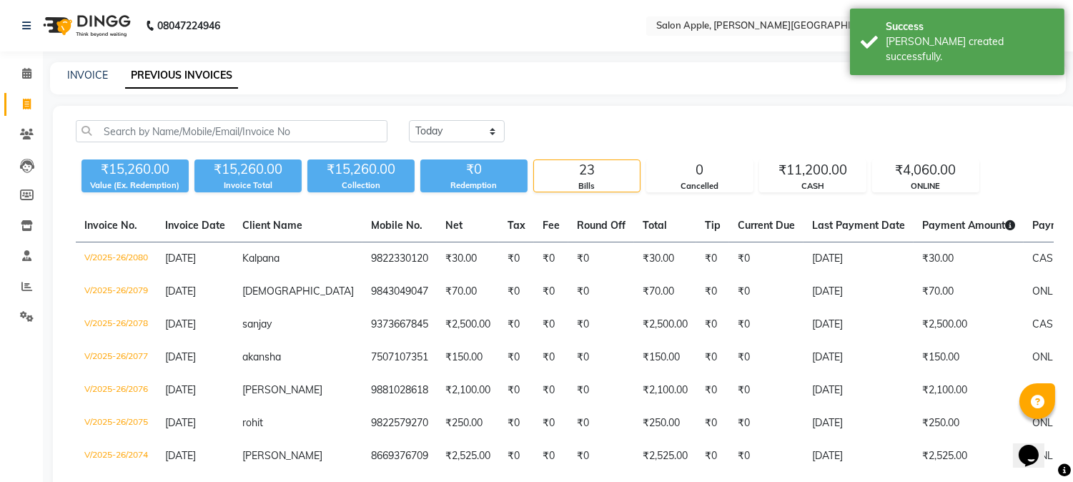
click at [79, 82] on div "INVOICE" at bounding box center [87, 75] width 41 height 15
click at [81, 80] on link "INVOICE" at bounding box center [87, 75] width 41 height 13
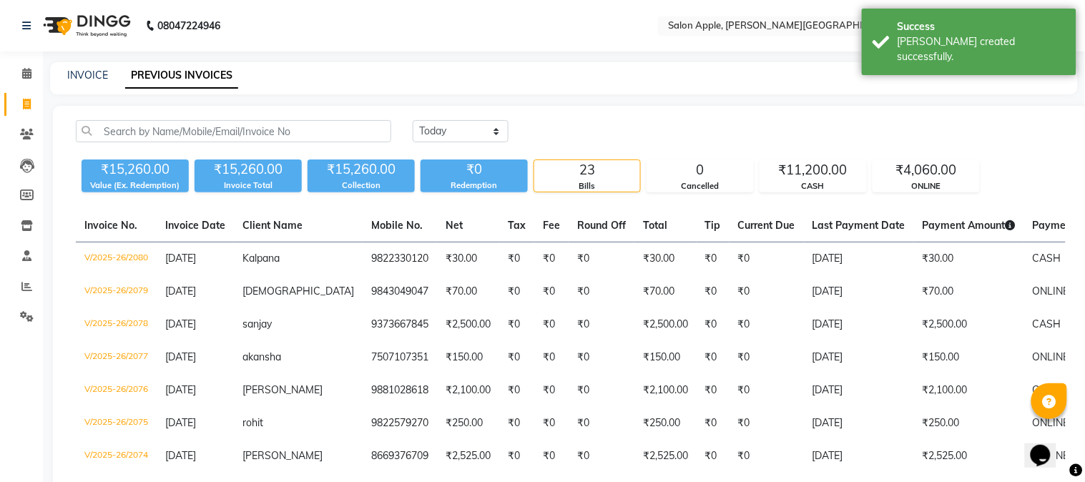
select select "4128"
select select "service"
